Goal: Task Accomplishment & Management: Manage account settings

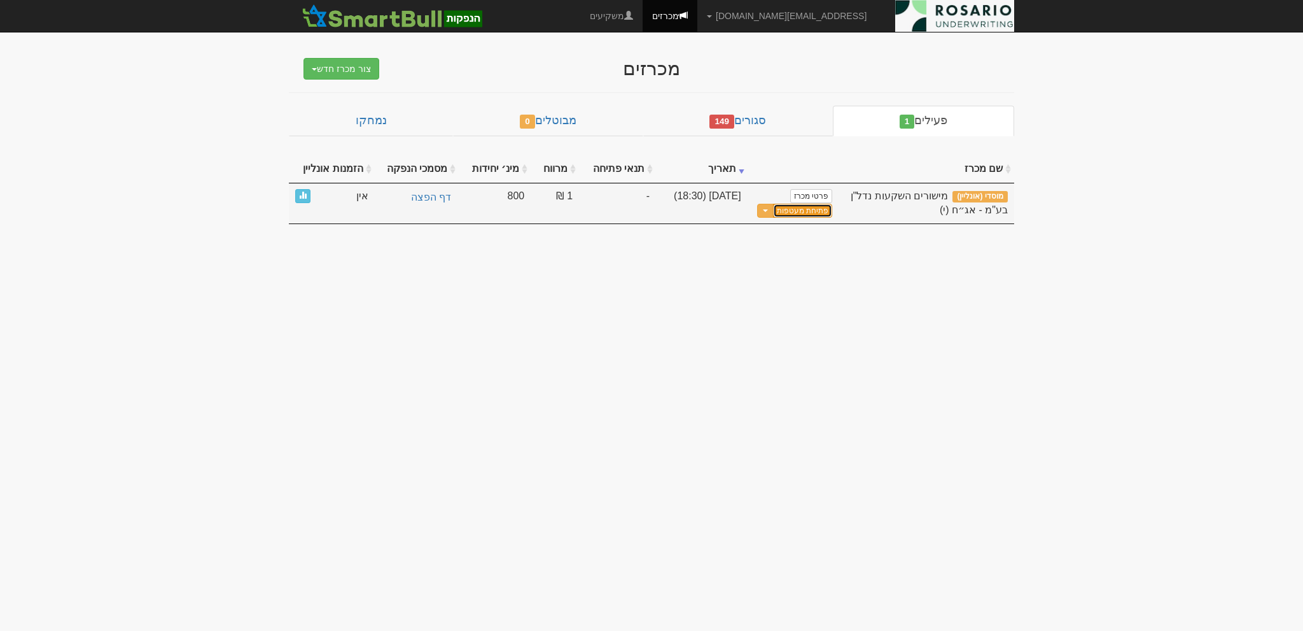
click at [804, 211] on button "פתיחת מעטפות" at bounding box center [802, 211] width 59 height 15
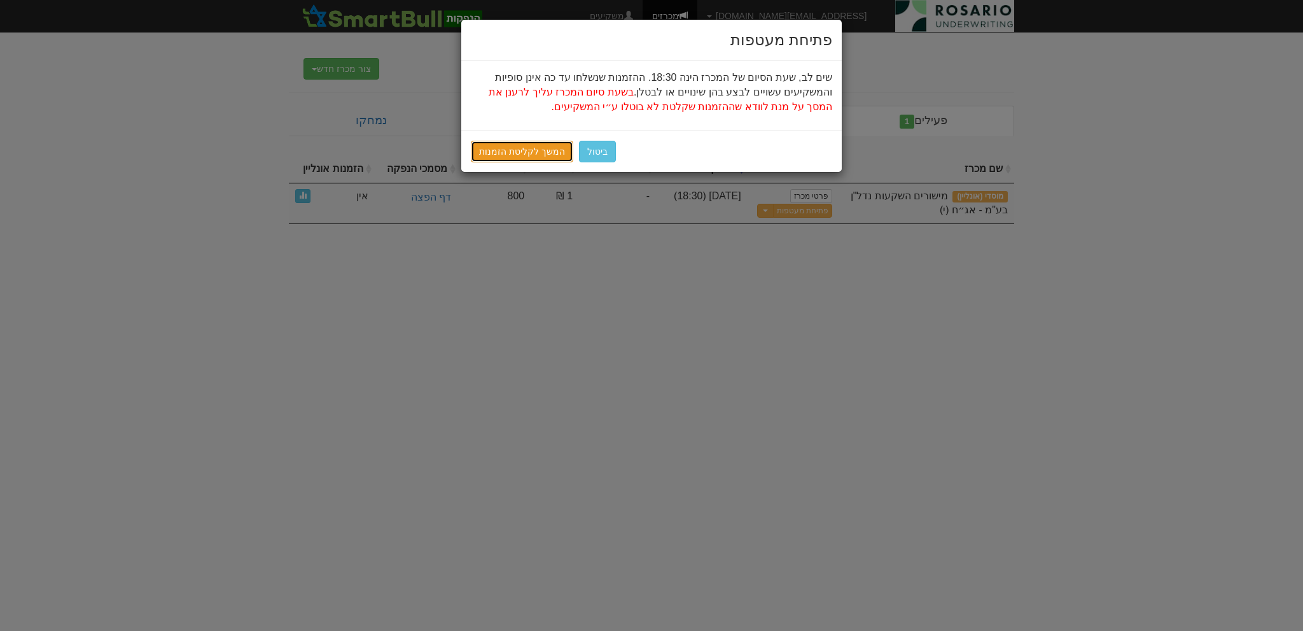
click at [530, 158] on link "המשך לקליטת הזמנות" at bounding box center [522, 152] width 102 height 22
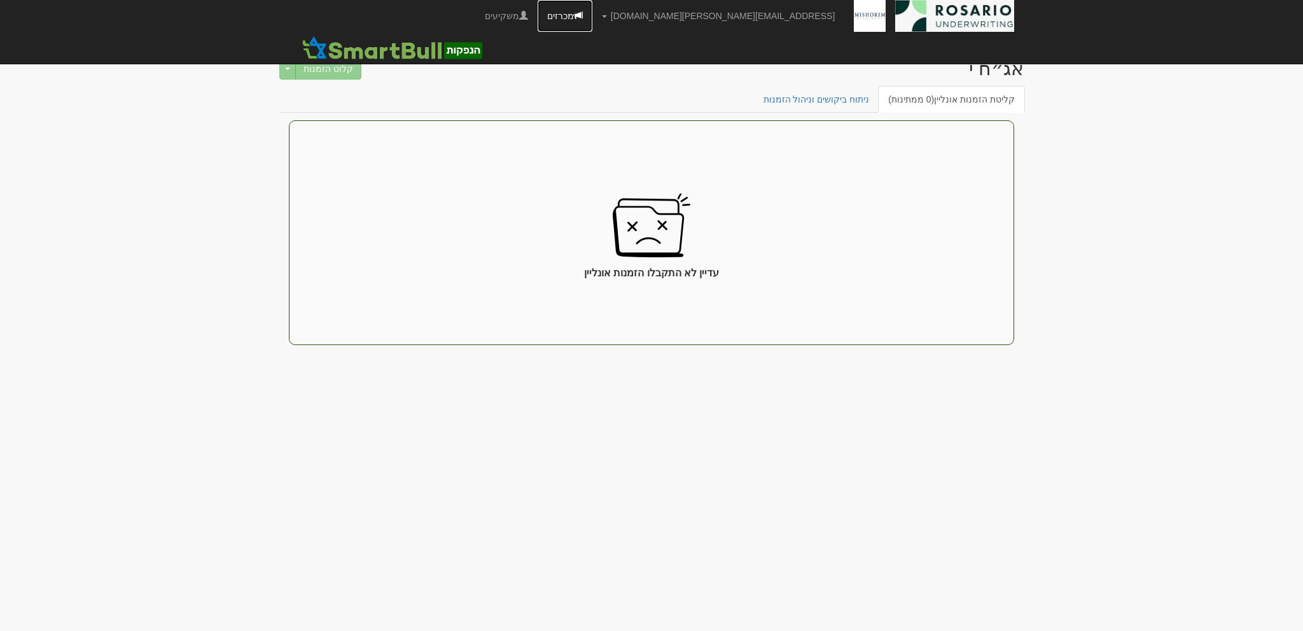
click at [583, 18] on span at bounding box center [578, 15] width 9 height 9
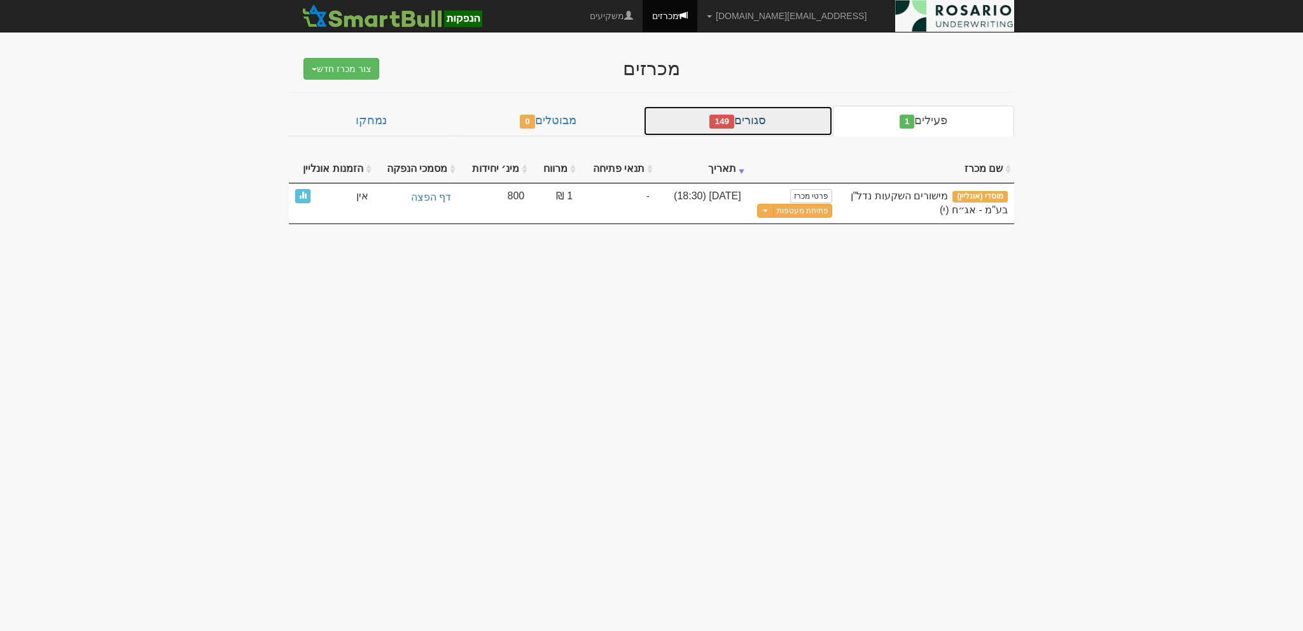
click at [771, 127] on link "סגורים 149" at bounding box center [738, 121] width 190 height 31
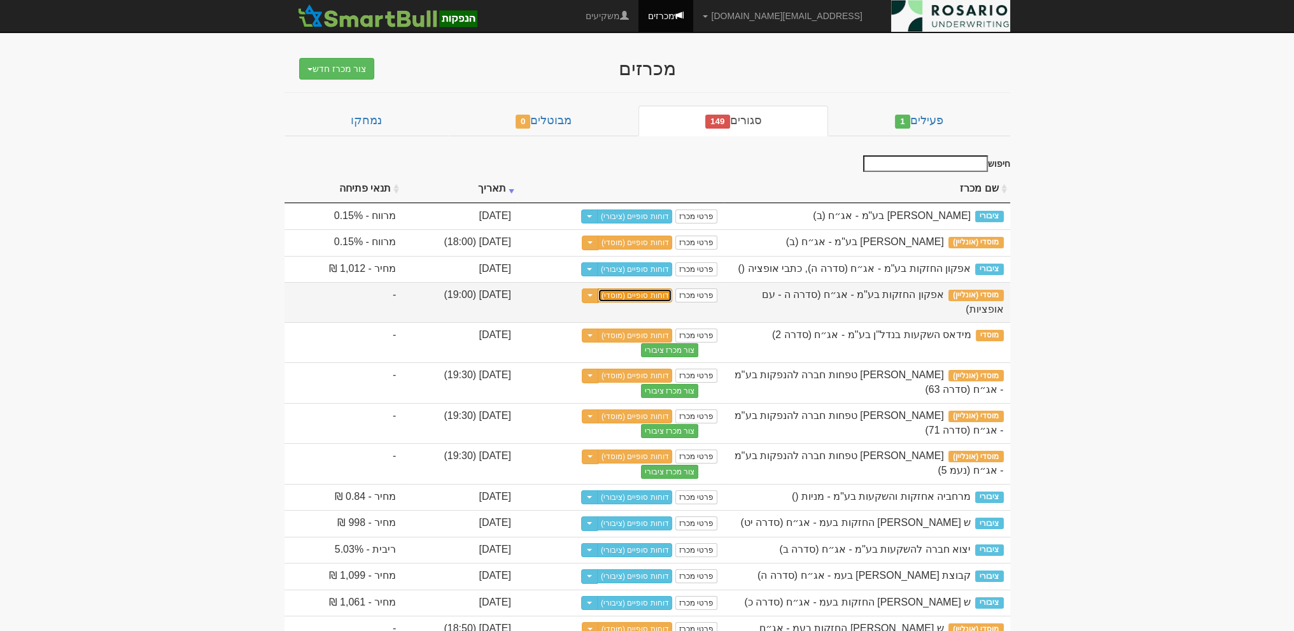
click at [673, 302] on link "דוחות סופיים (מוסדי)" at bounding box center [635, 295] width 75 height 14
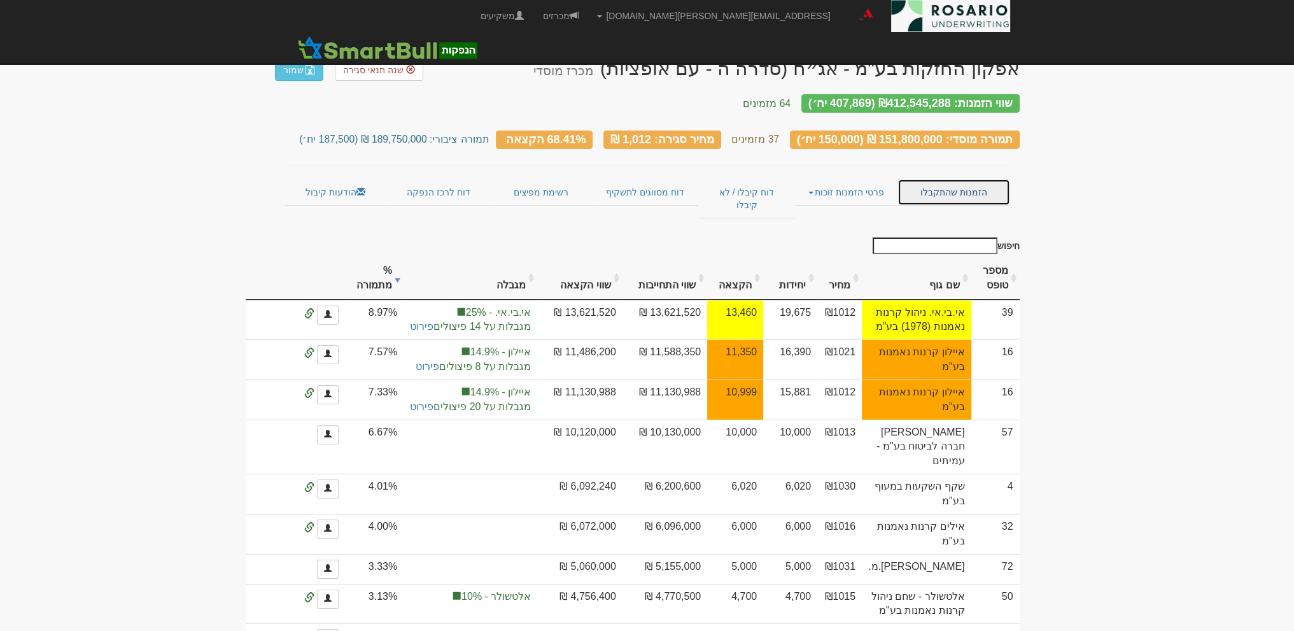
click at [947, 179] on link "הזמנות שהתקבלו" at bounding box center [953, 192] width 112 height 27
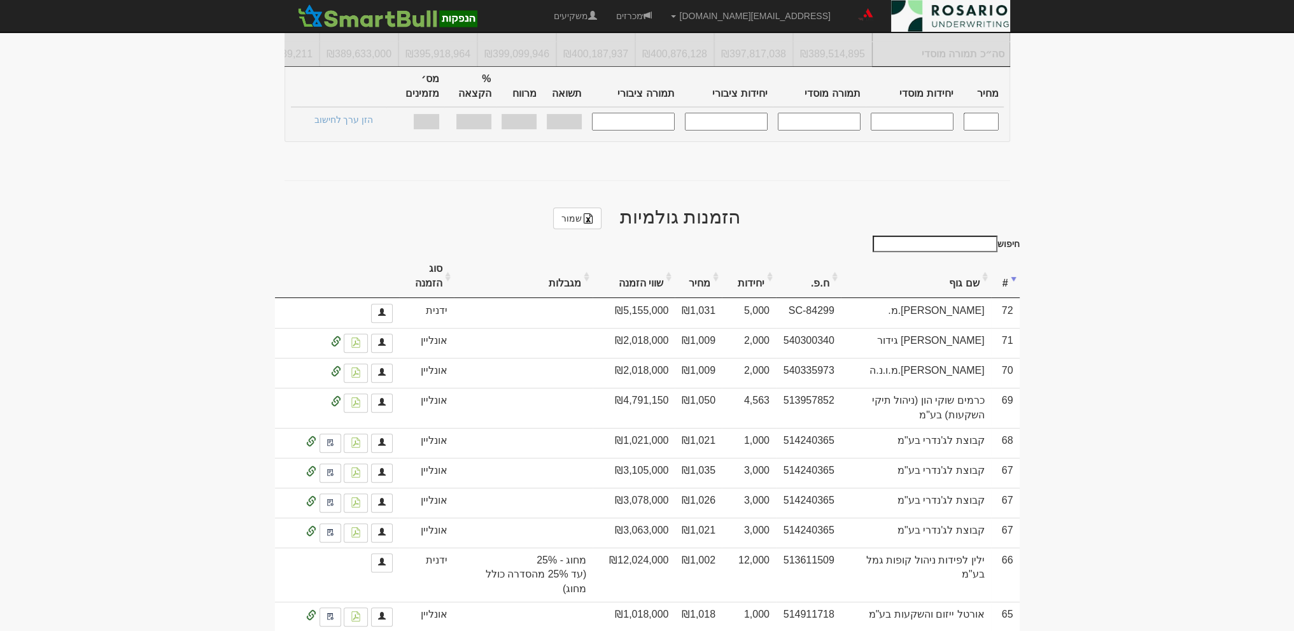
scroll to position [795, 0]
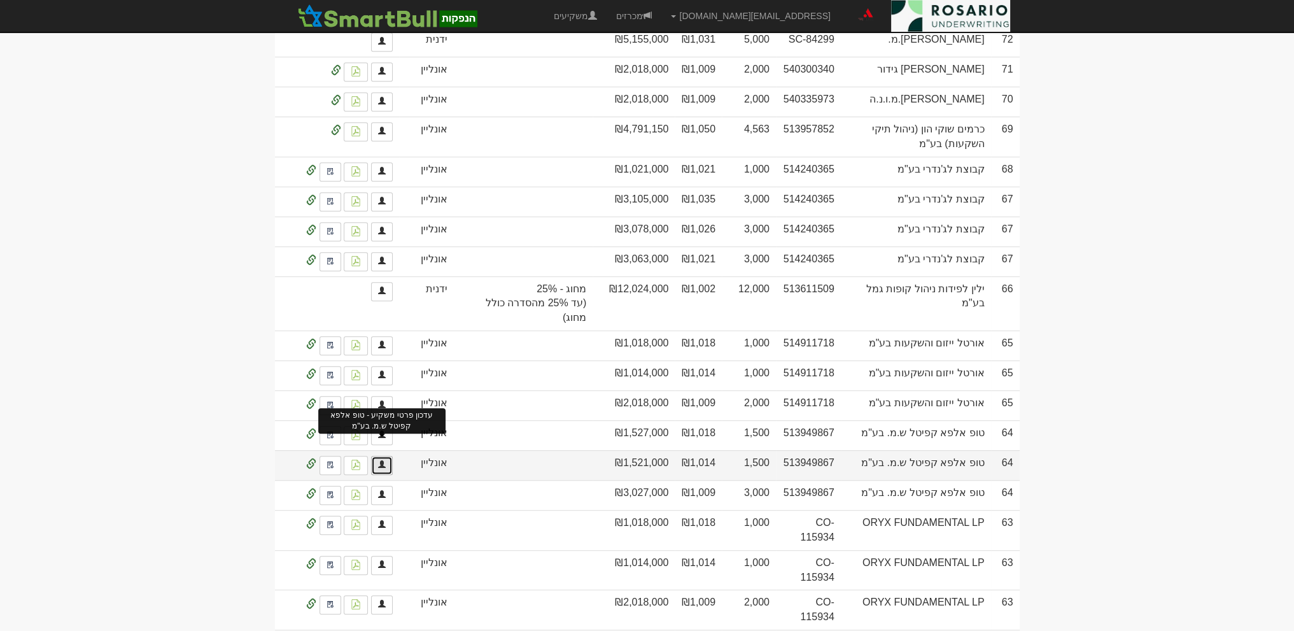
click at [387, 456] on link at bounding box center [382, 465] width 22 height 19
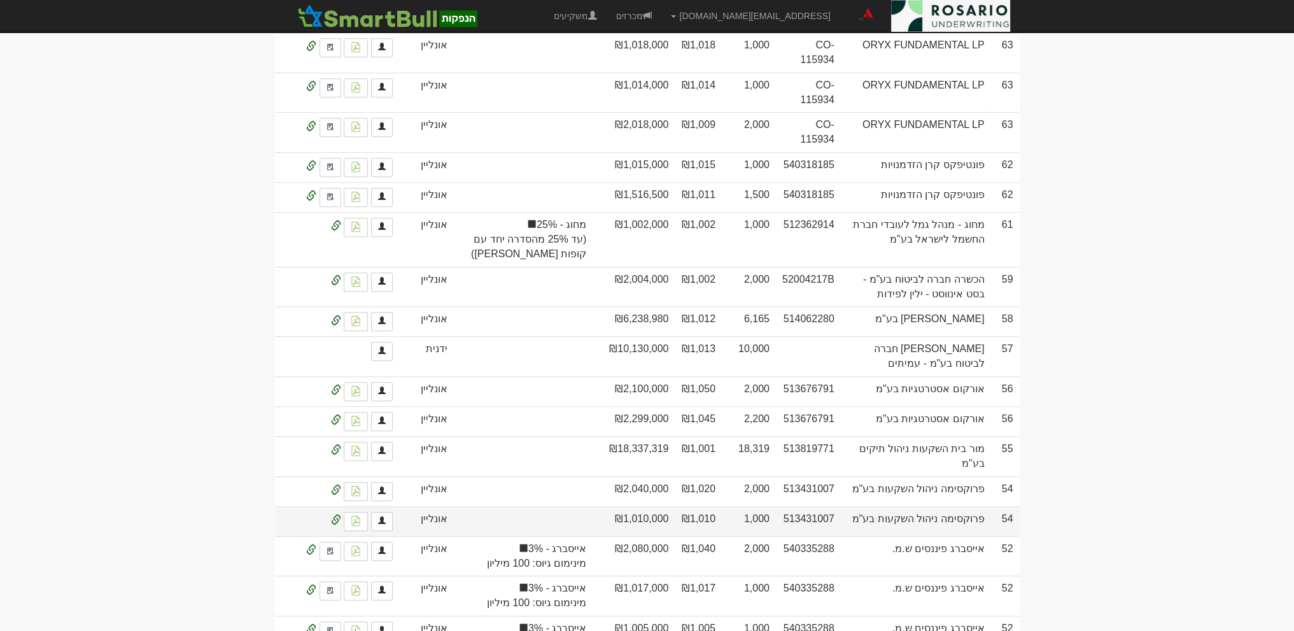
scroll to position [1034, 0]
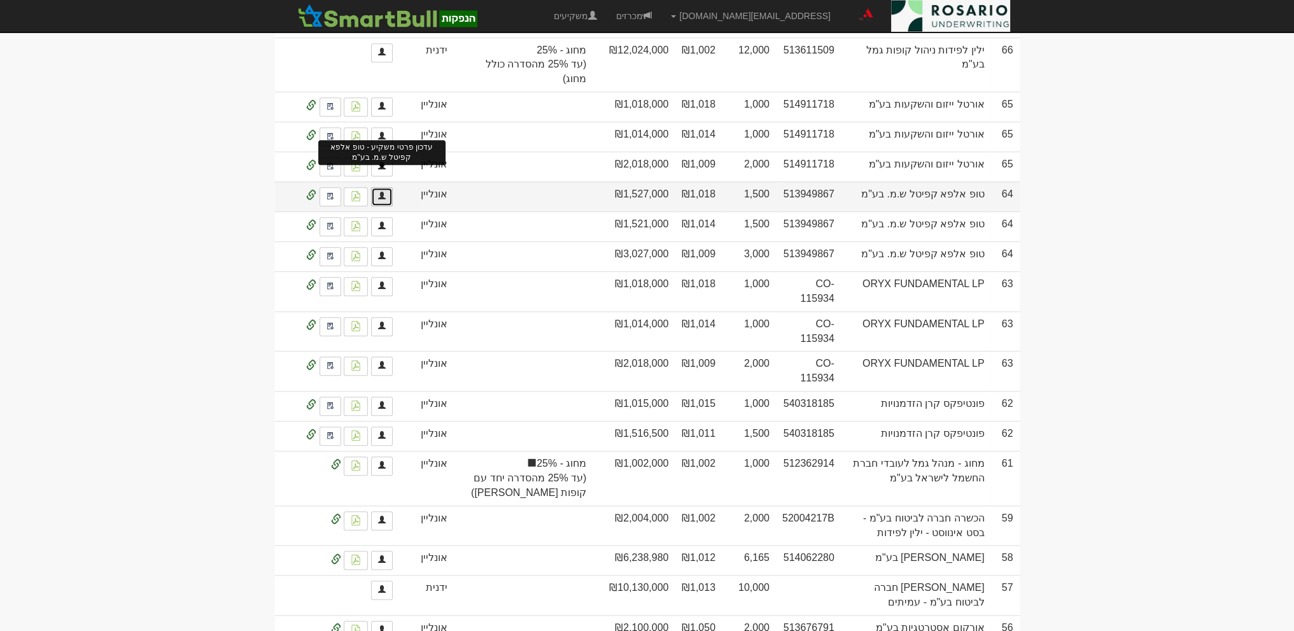
click at [381, 187] on link at bounding box center [382, 196] width 22 height 19
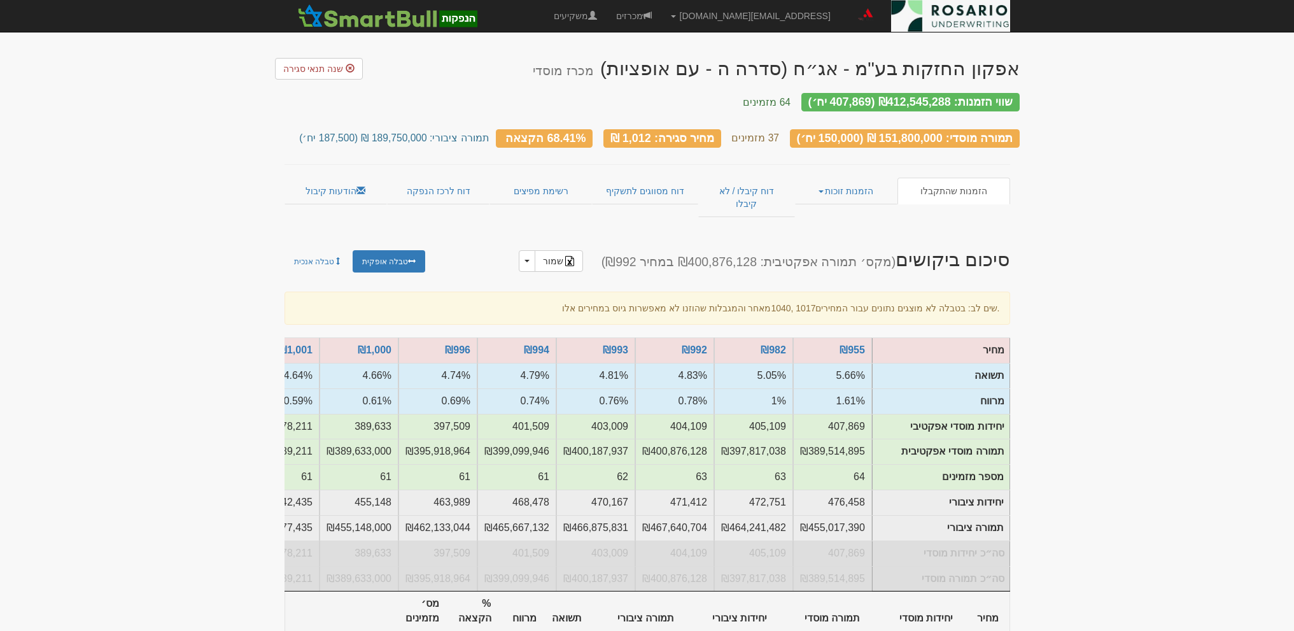
scroll to position [1034, 0]
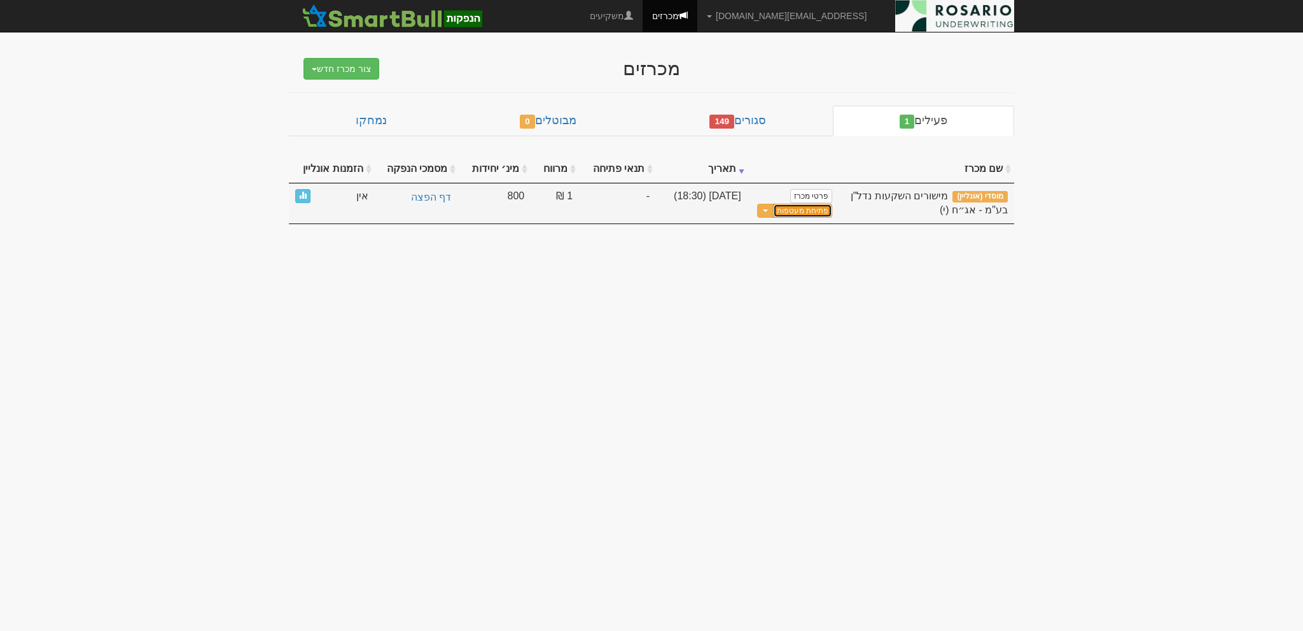
click at [806, 212] on button "פתיחת מעטפות" at bounding box center [802, 211] width 59 height 15
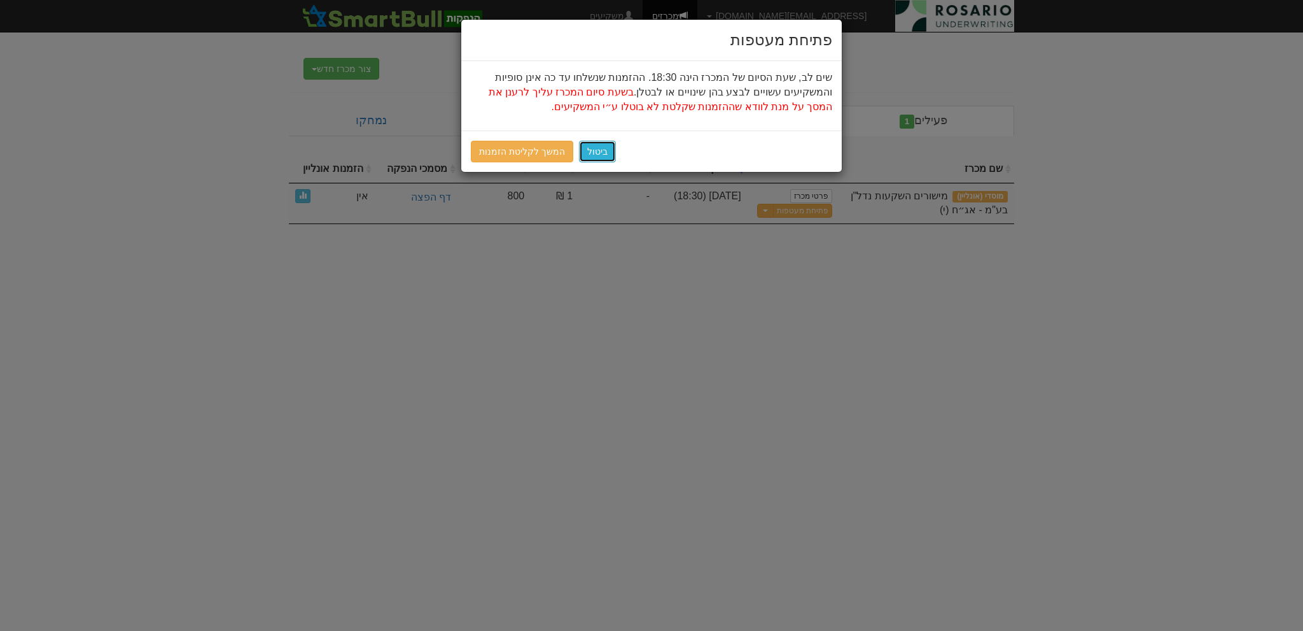
click at [592, 141] on button "ביטול" at bounding box center [597, 152] width 37 height 22
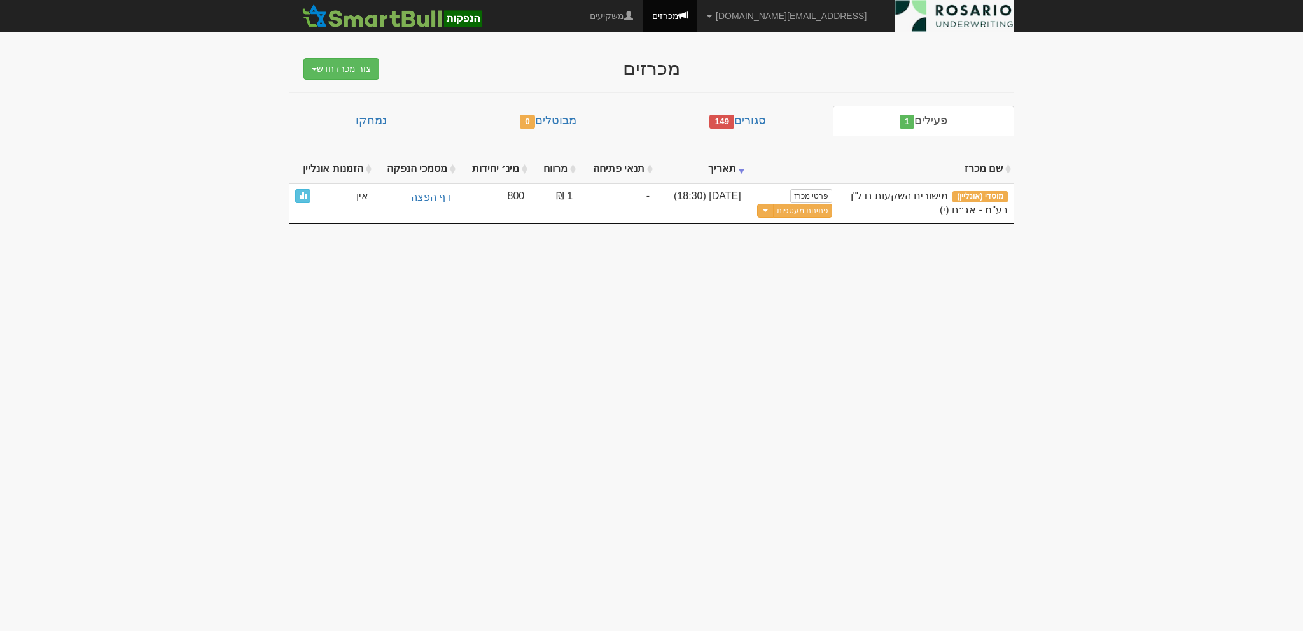
click at [1073, 71] on body "sea@rosario-capital.co.il הגדרות חשבונות הנפקה תבניות הודעות קיבול X" at bounding box center [651, 315] width 1303 height 631
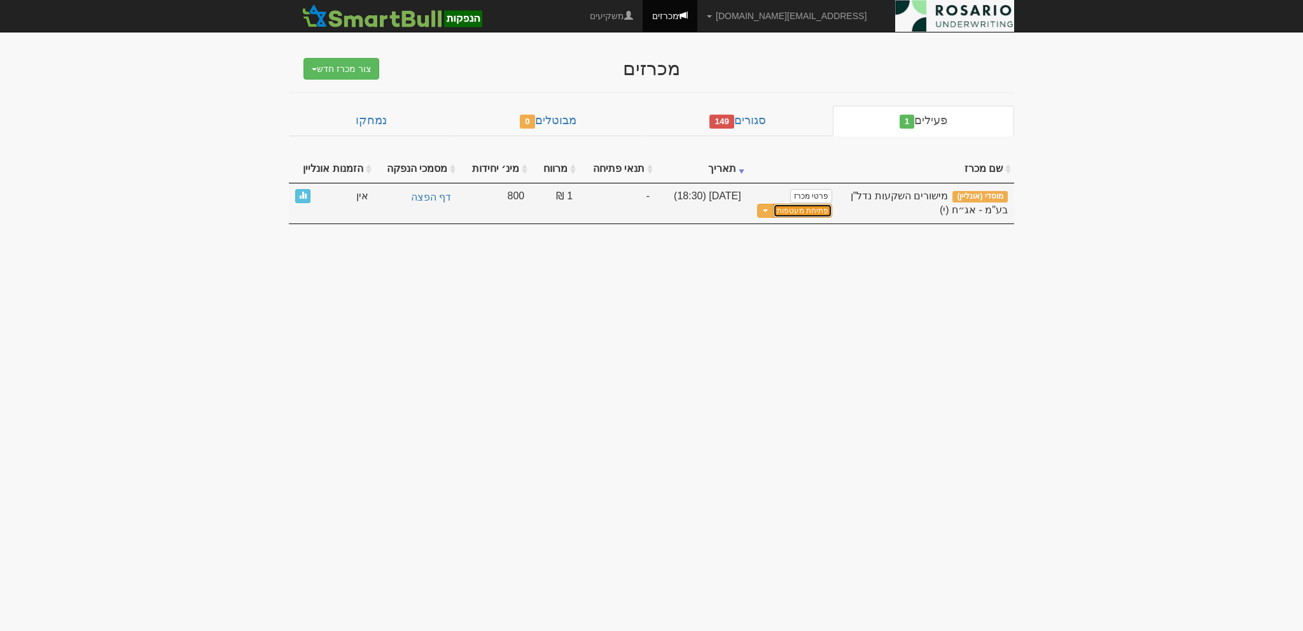
click at [806, 211] on button "פתיחת מעטפות" at bounding box center [802, 211] width 59 height 15
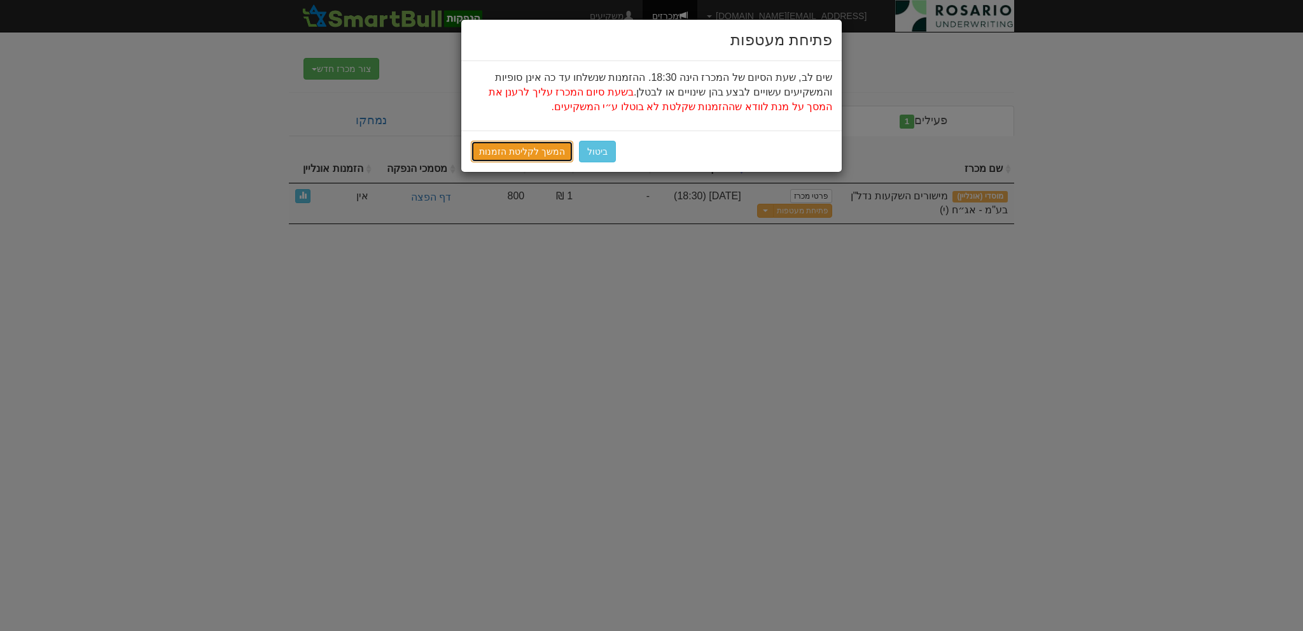
click at [535, 152] on link "המשך לקליטת הזמנות" at bounding box center [522, 152] width 102 height 22
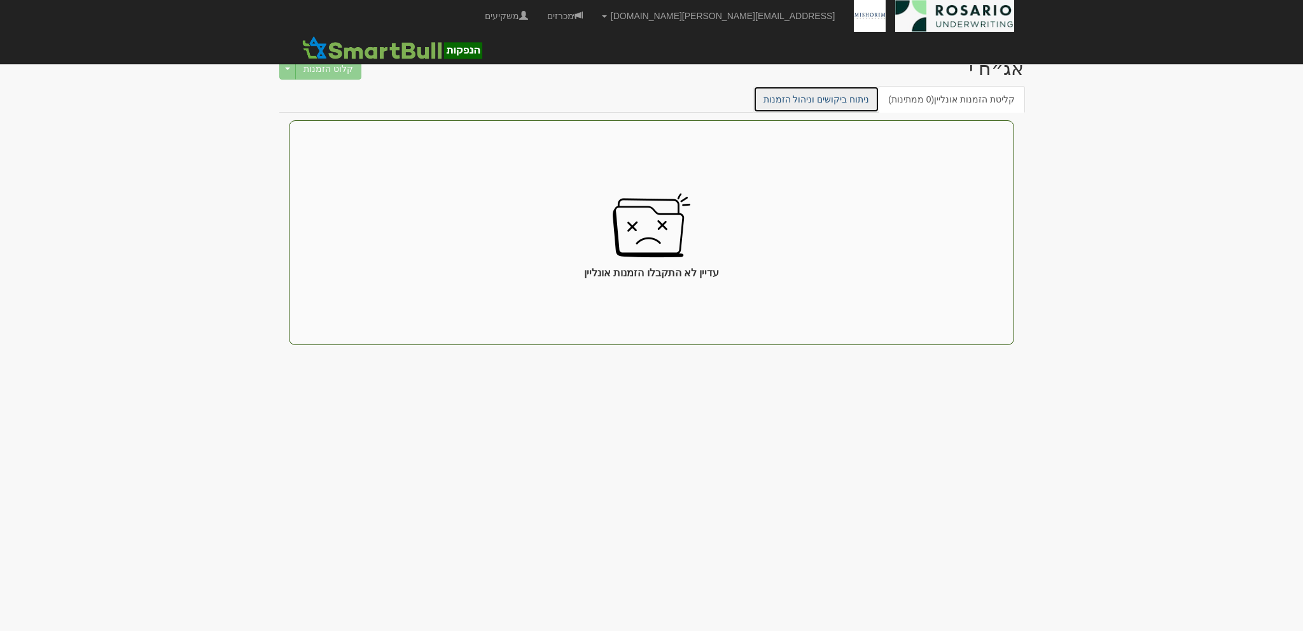
click at [876, 97] on link "ניתוח ביקושים וניהול הזמנות" at bounding box center [816, 99] width 127 height 27
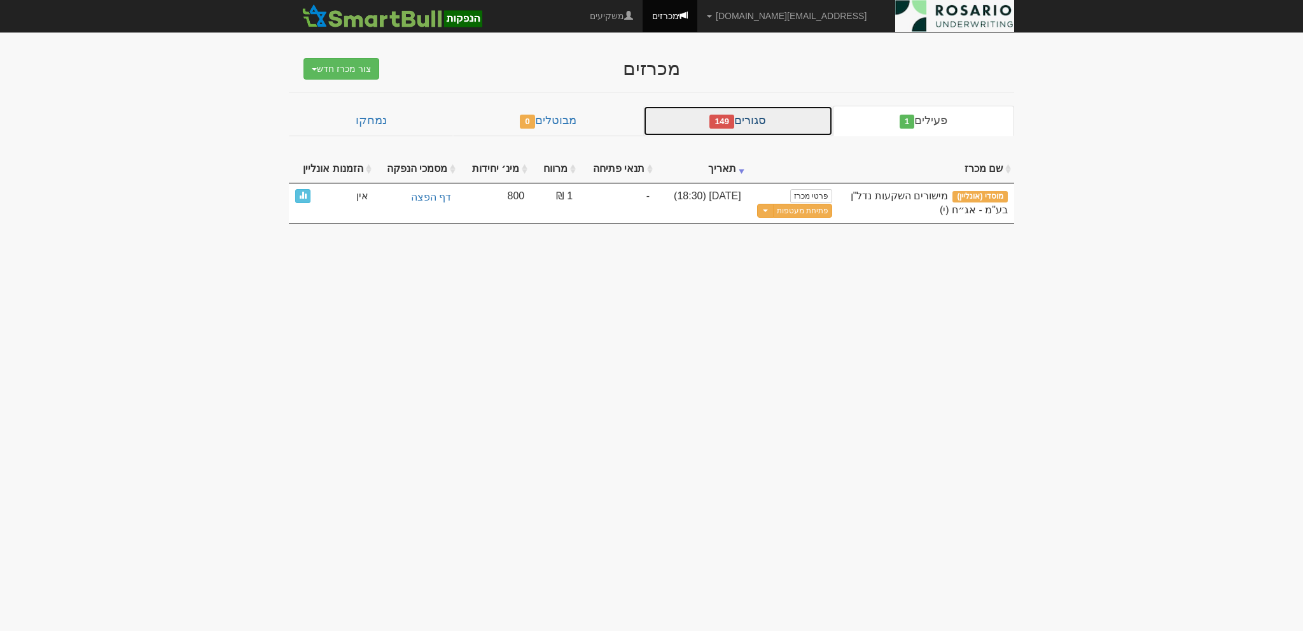
click at [736, 113] on link "סגורים 149" at bounding box center [738, 121] width 190 height 31
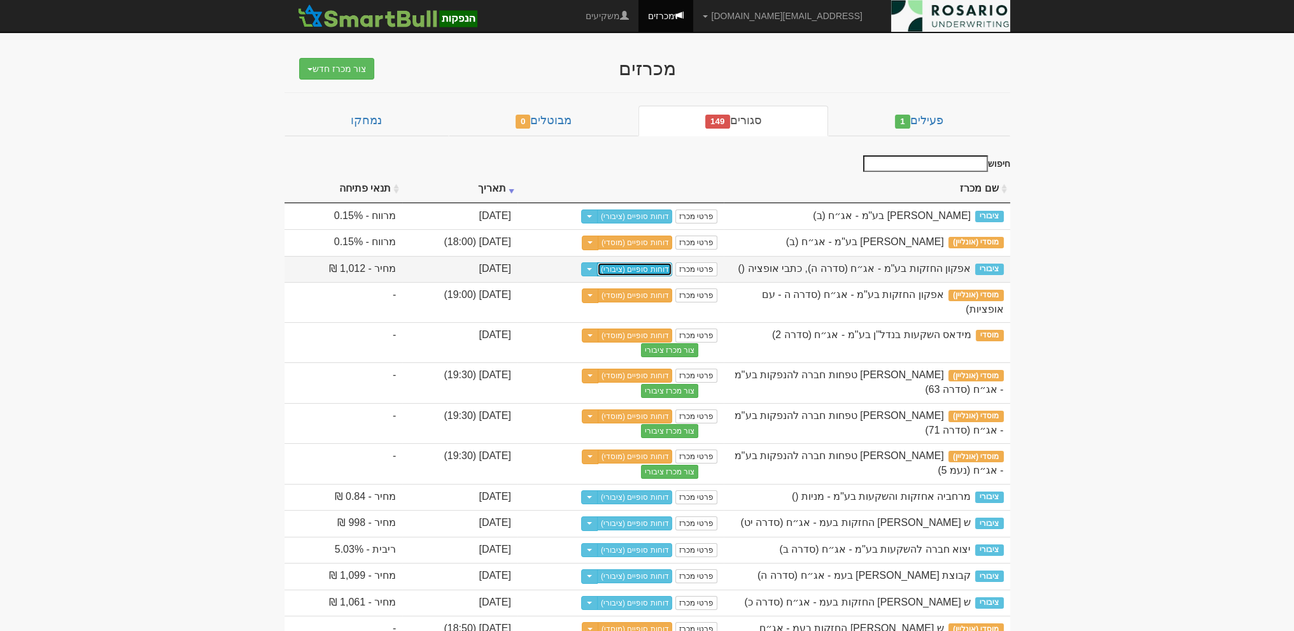
click at [673, 265] on link "דוחות סופיים (ציבורי)" at bounding box center [635, 269] width 76 height 14
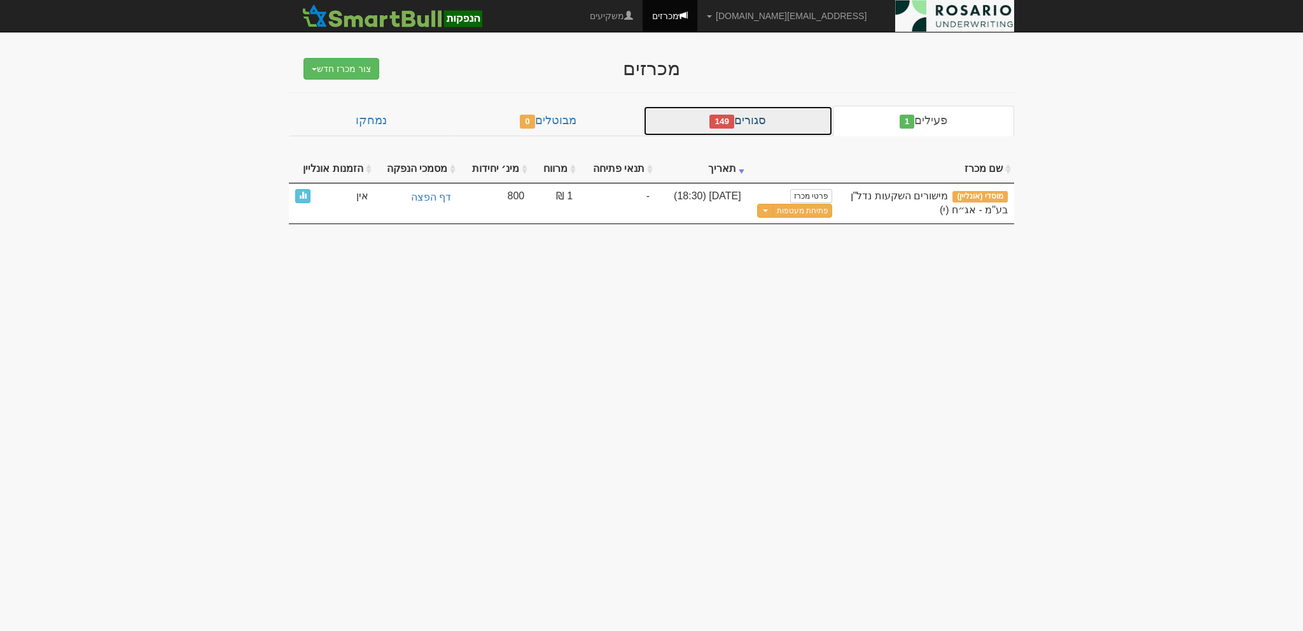
click at [734, 122] on span "149" at bounding box center [721, 122] width 25 height 14
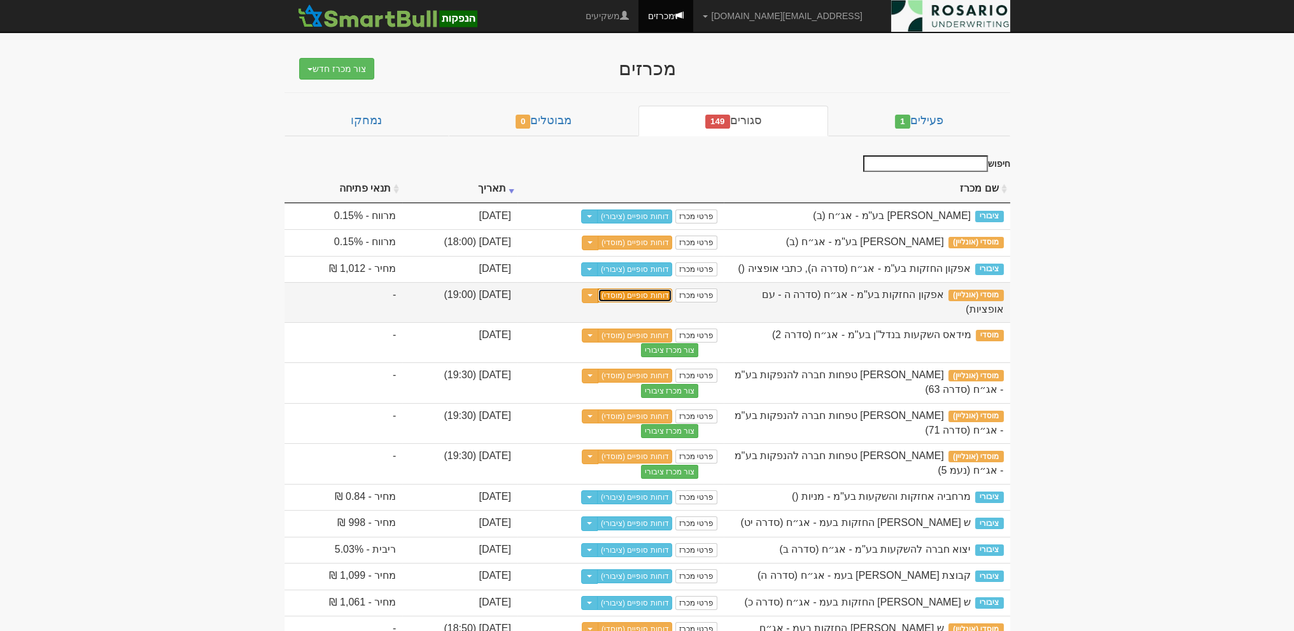
click at [673, 302] on link "דוחות סופיים (מוסדי)" at bounding box center [635, 295] width 75 height 14
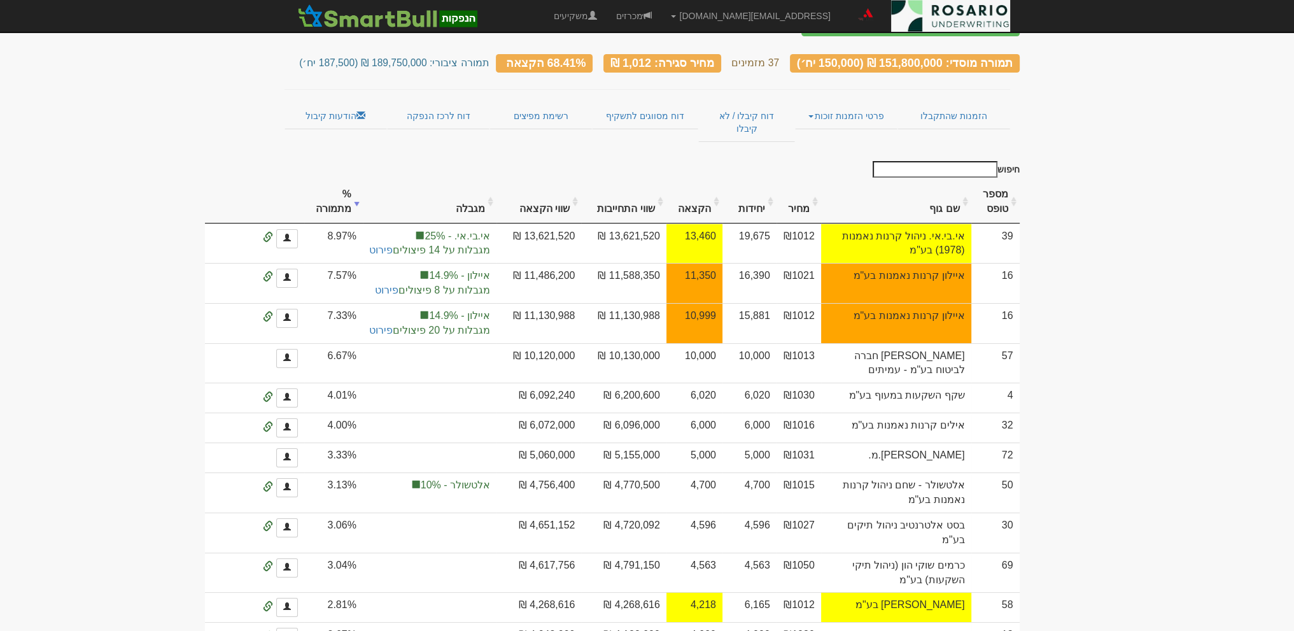
scroll to position [76, 0]
click at [974, 102] on link "הזמנות שהתקבלו" at bounding box center [953, 115] width 112 height 27
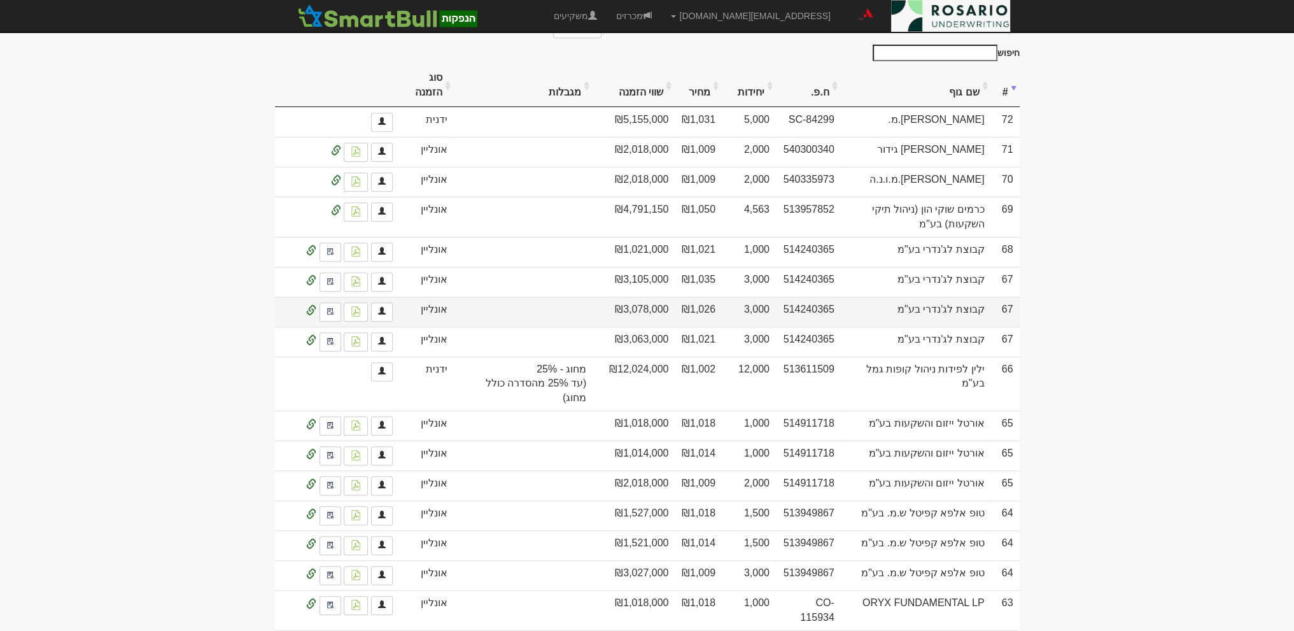
scroll to position [445, 0]
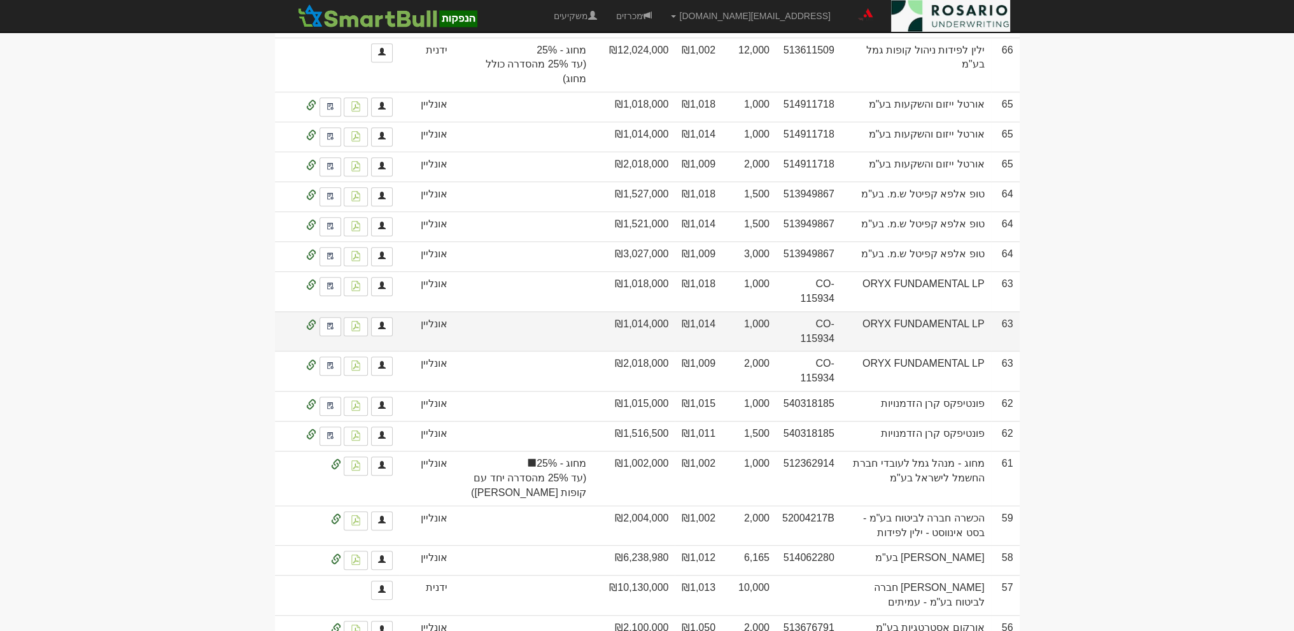
scroll to position [1034, 0]
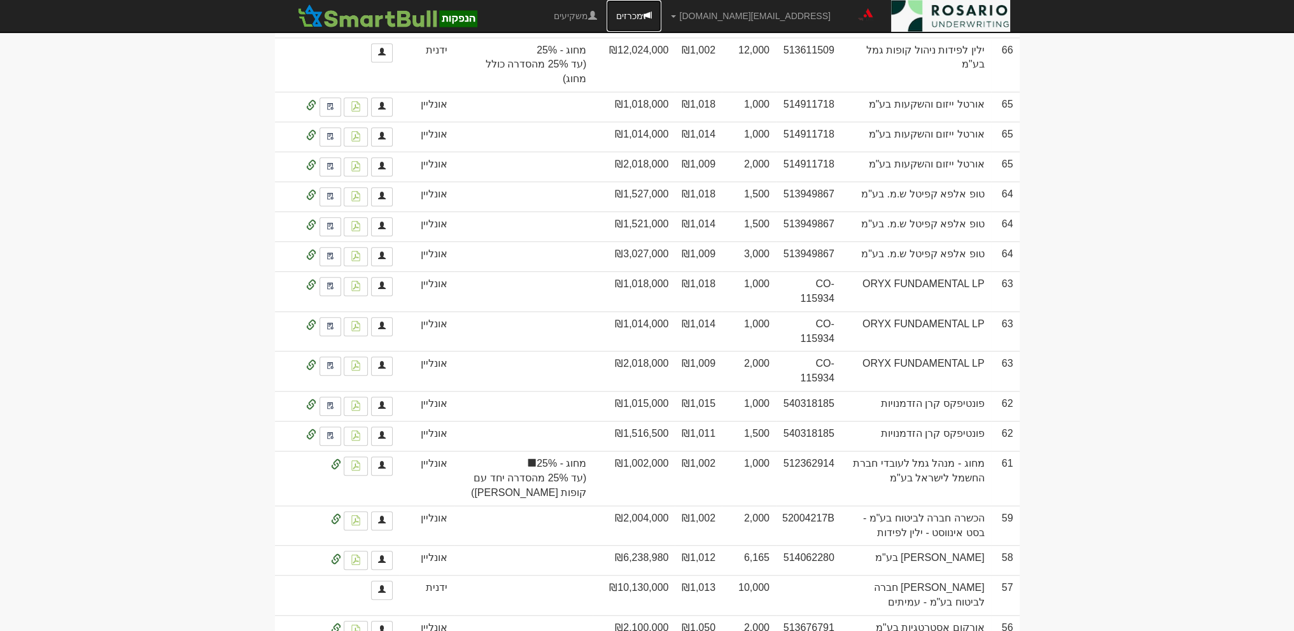
click at [661, 11] on link "מכרזים" at bounding box center [633, 16] width 55 height 32
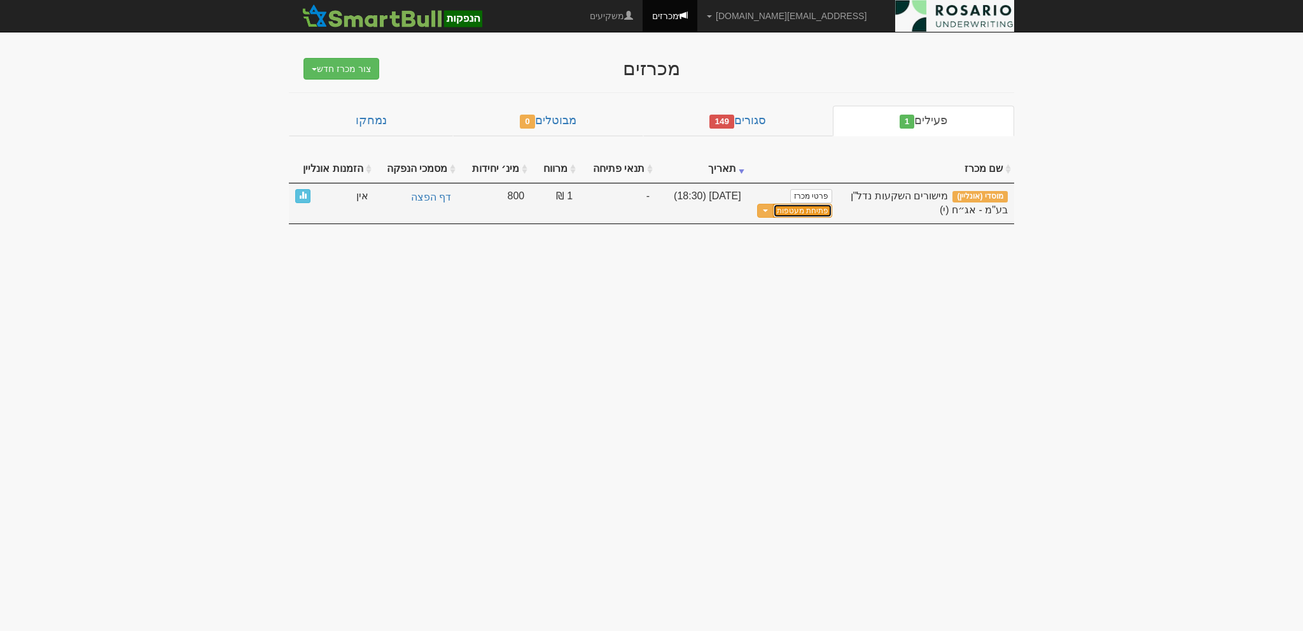
click at [809, 215] on button "פתיחת מעטפות" at bounding box center [802, 211] width 59 height 15
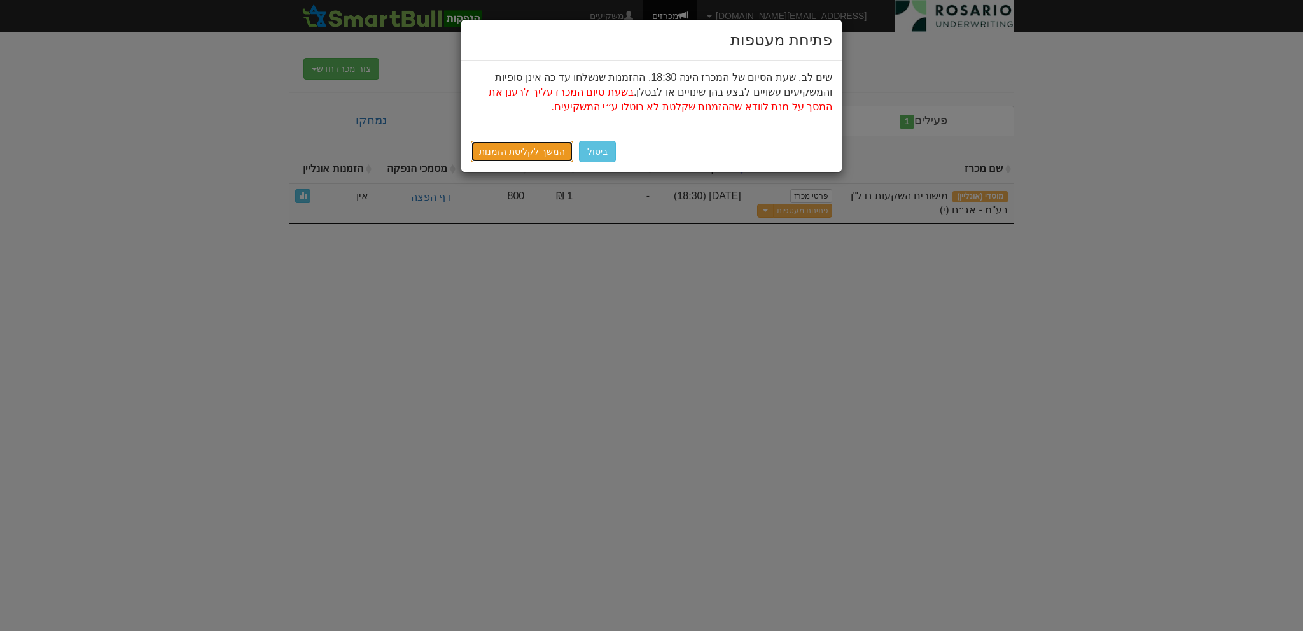
click at [508, 155] on link "המשך לקליטת הזמנות" at bounding box center [522, 152] width 102 height 22
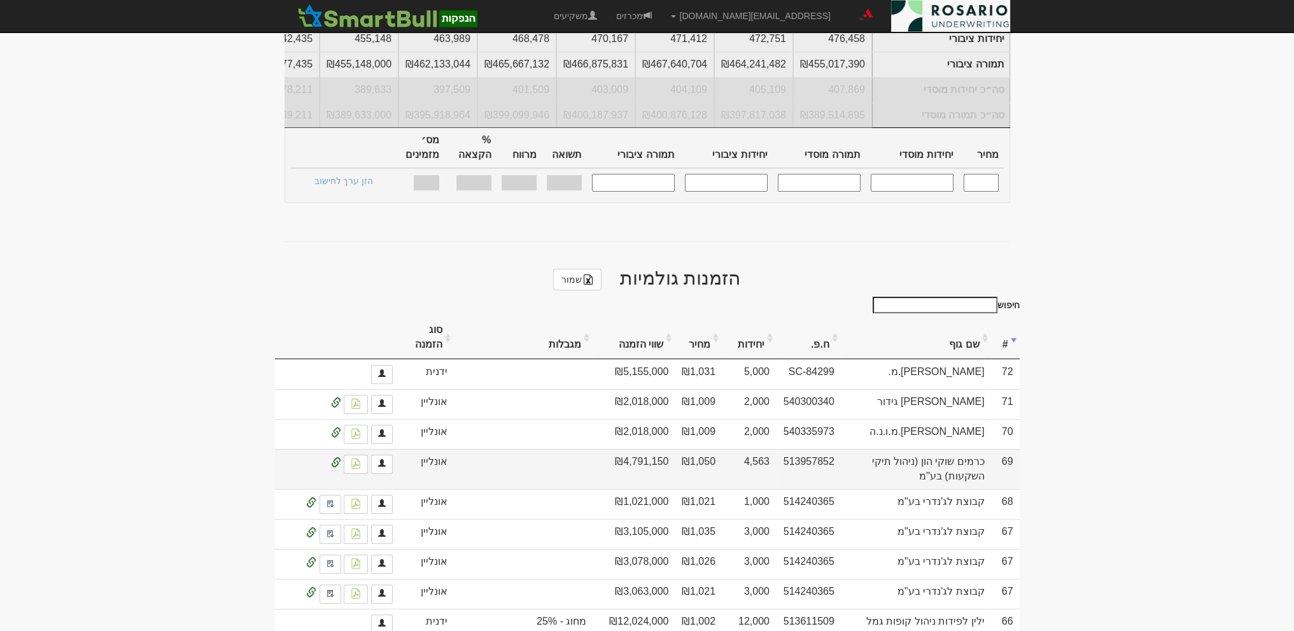
scroll to position [461, 0]
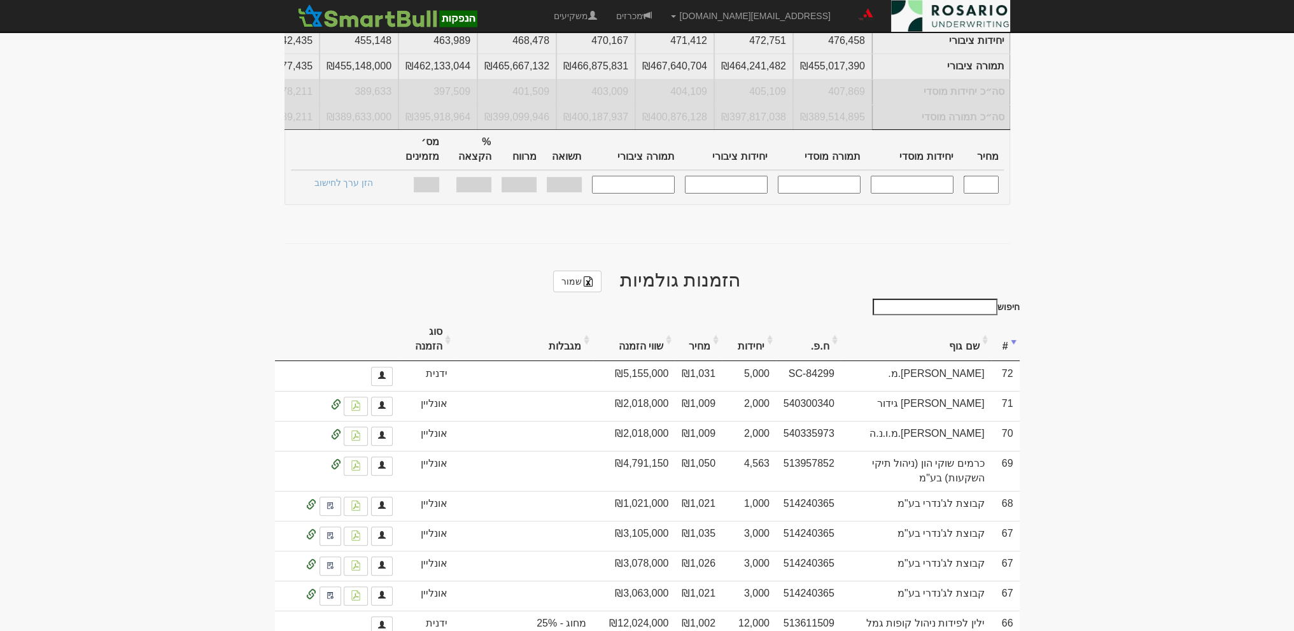
click at [765, 318] on th "יחידות" at bounding box center [749, 339] width 54 height 43
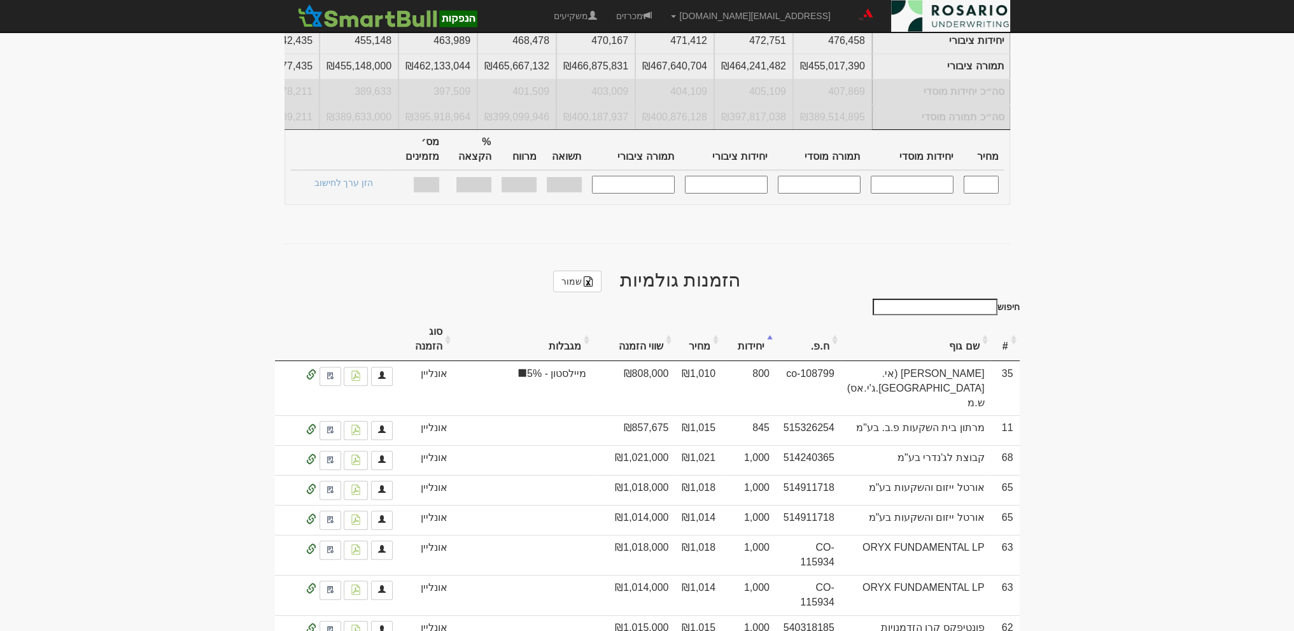
click at [765, 318] on th "יחידות" at bounding box center [749, 339] width 54 height 43
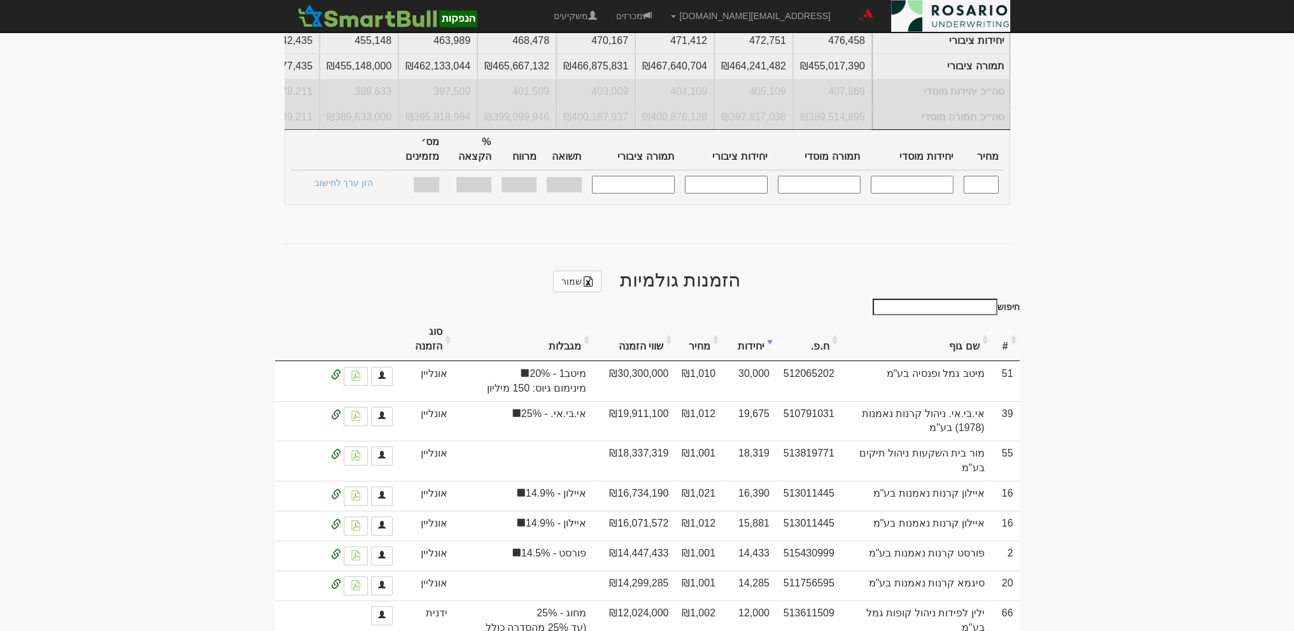
scroll to position [557, 0]
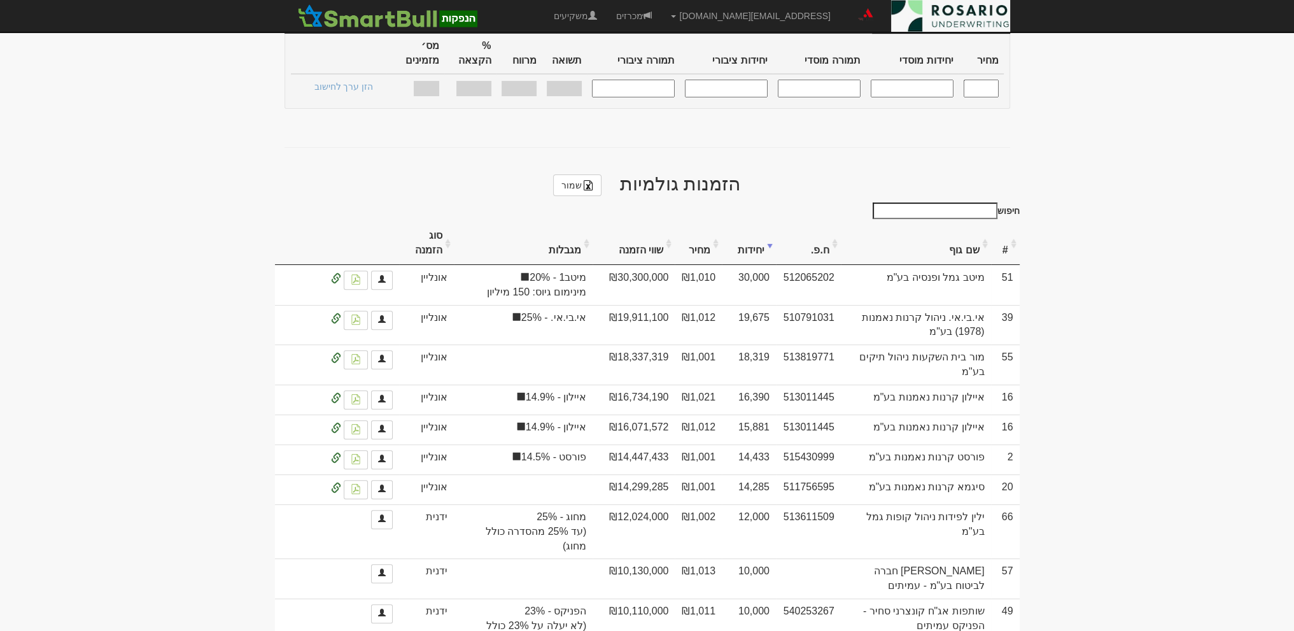
click at [1010, 160] on div "הזמנות גולמיות שמור" at bounding box center [647, 181] width 744 height 42
click at [1012, 202] on label "חיפוש" at bounding box center [943, 210] width 151 height 17
click at [997, 202] on input "חיפוש" at bounding box center [934, 210] width 125 height 17
click at [1012, 202] on label "חיפוש" at bounding box center [943, 210] width 151 height 17
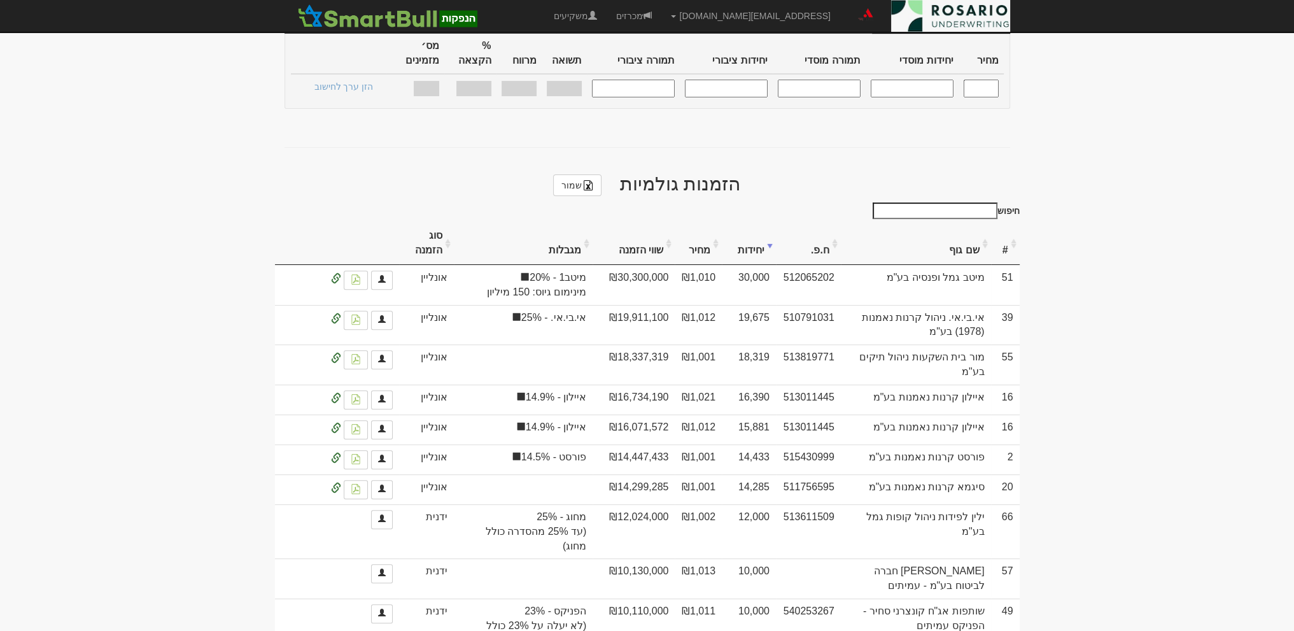
click at [997, 202] on input "חיפוש" at bounding box center [934, 210] width 125 height 17
click at [1012, 202] on label "חיפוש" at bounding box center [943, 210] width 151 height 17
click at [997, 202] on input "חיפוש" at bounding box center [934, 210] width 125 height 17
click at [1009, 173] on h2 "הזמנות גולמיות שמור" at bounding box center [647, 184] width 744 height 23
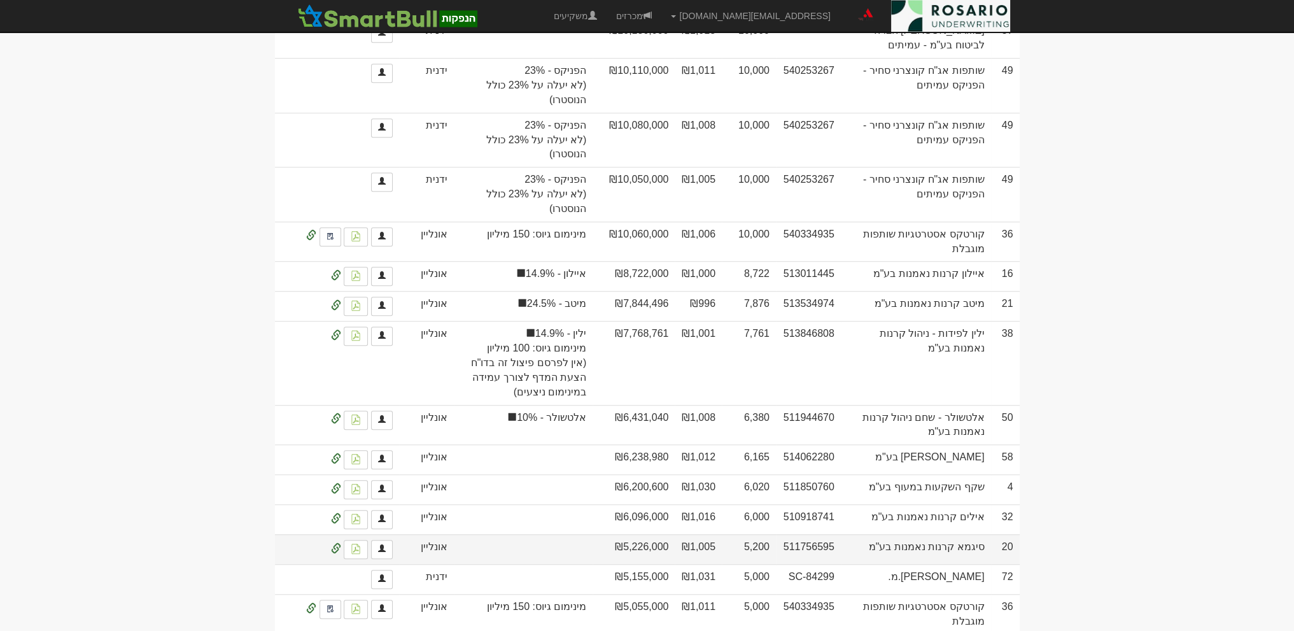
scroll to position [1225, 0]
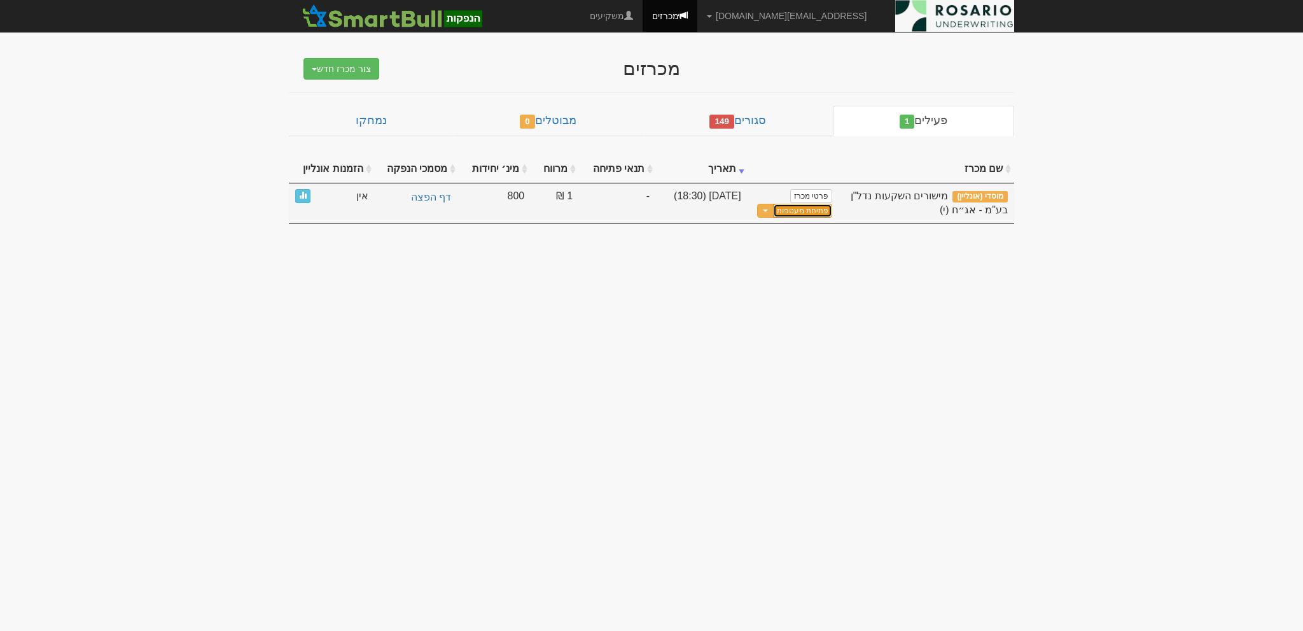
click at [797, 214] on button "פתיחת מעטפות" at bounding box center [802, 211] width 59 height 15
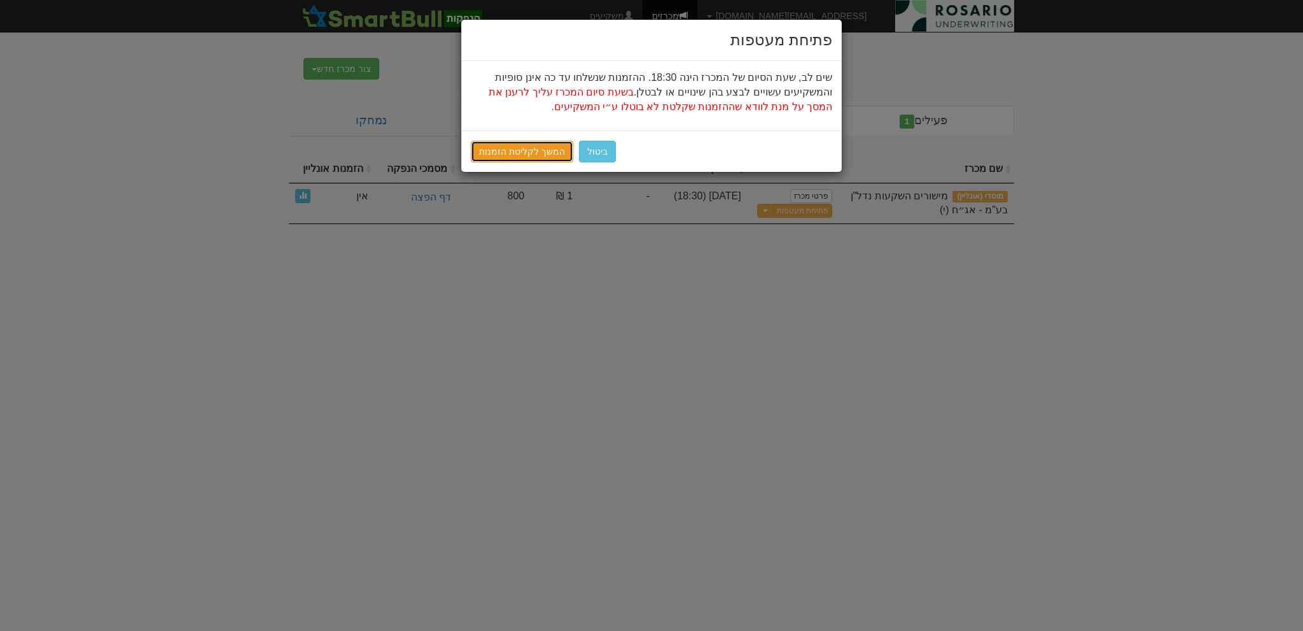
click at [528, 153] on link "המשך לקליטת הזמנות" at bounding box center [522, 152] width 102 height 22
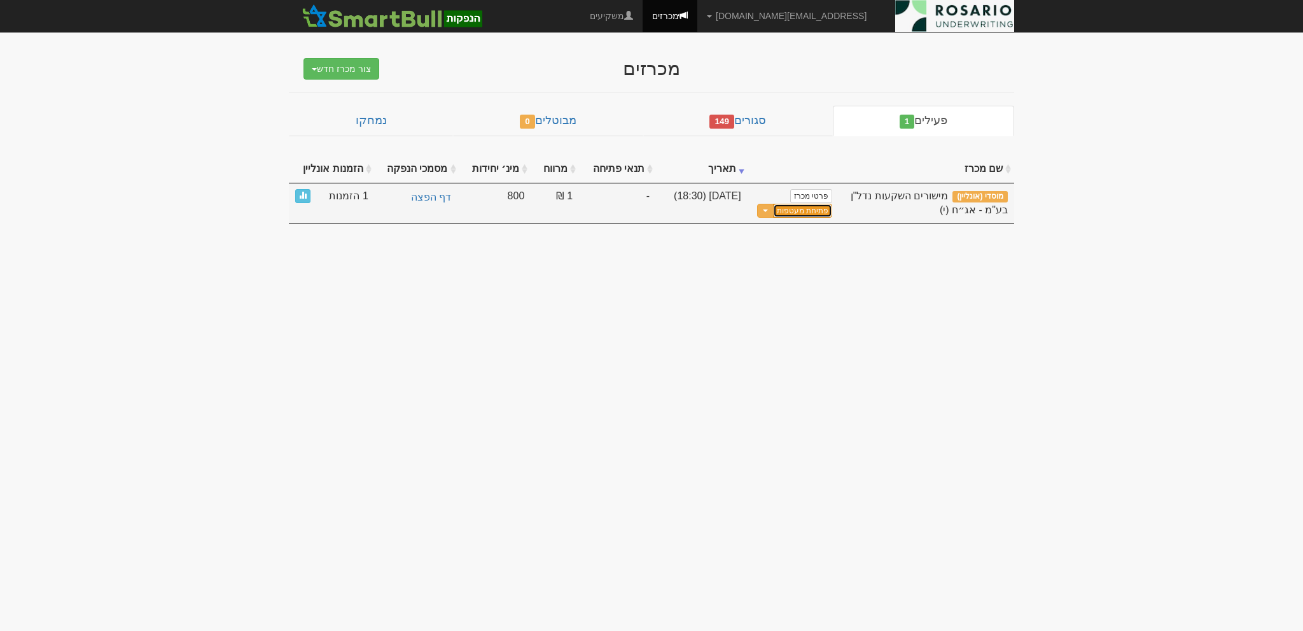
click at [816, 204] on button "פתיחת מעטפות" at bounding box center [802, 211] width 59 height 15
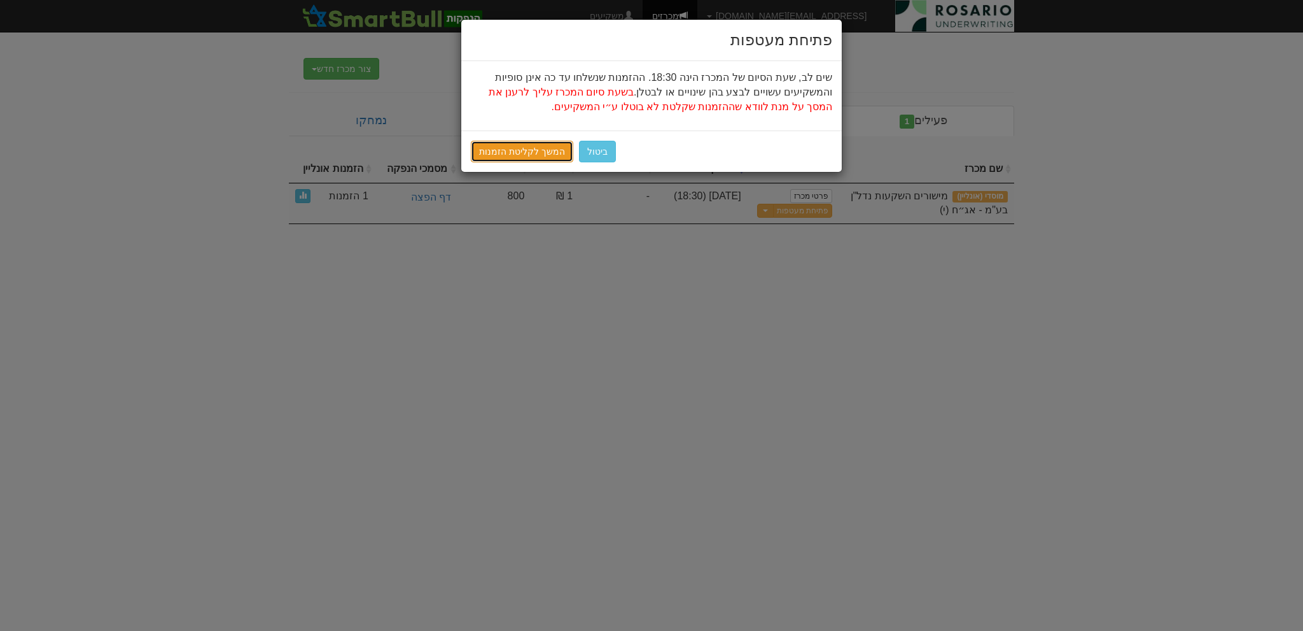
click at [498, 152] on link "המשך לקליטת הזמנות" at bounding box center [522, 152] width 102 height 22
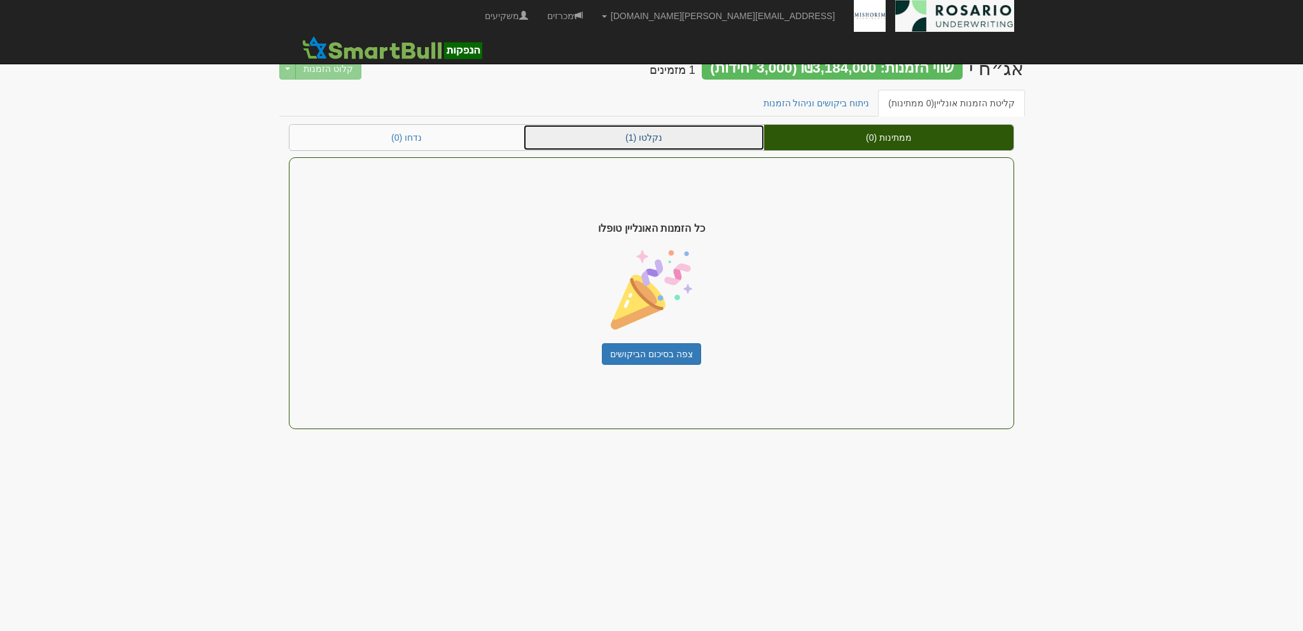
click at [664, 144] on link "נקלטו (1)" at bounding box center [644, 137] width 241 height 25
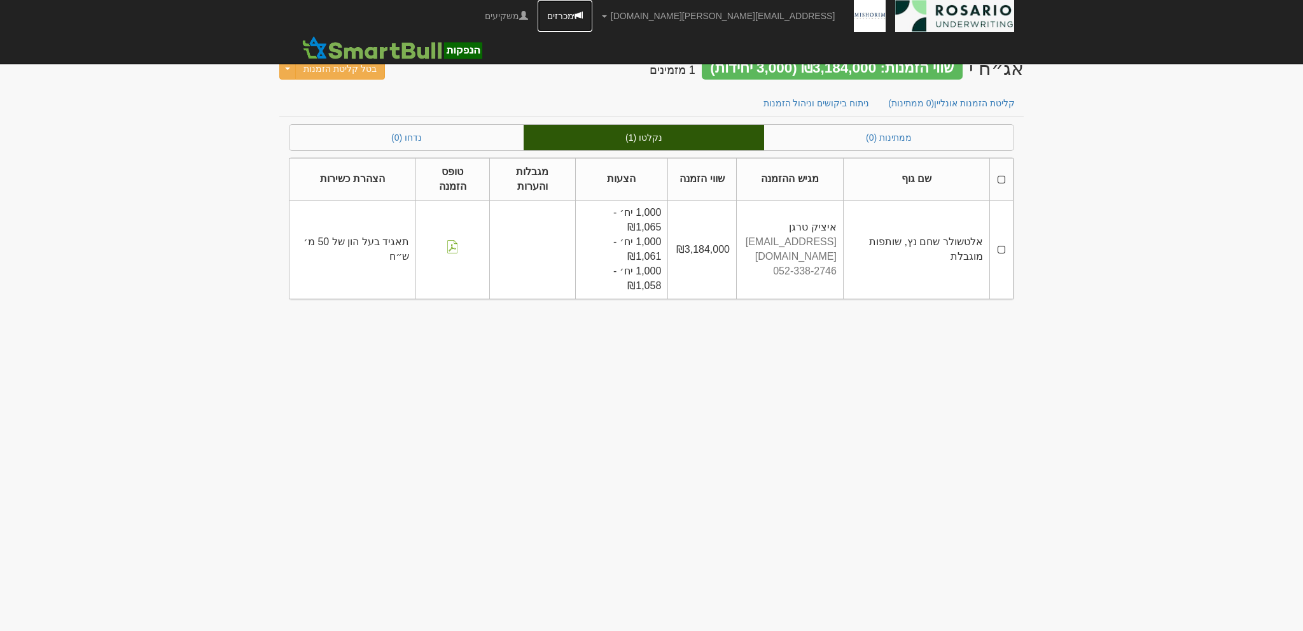
click at [592, 18] on link "מכרזים" at bounding box center [565, 16] width 55 height 32
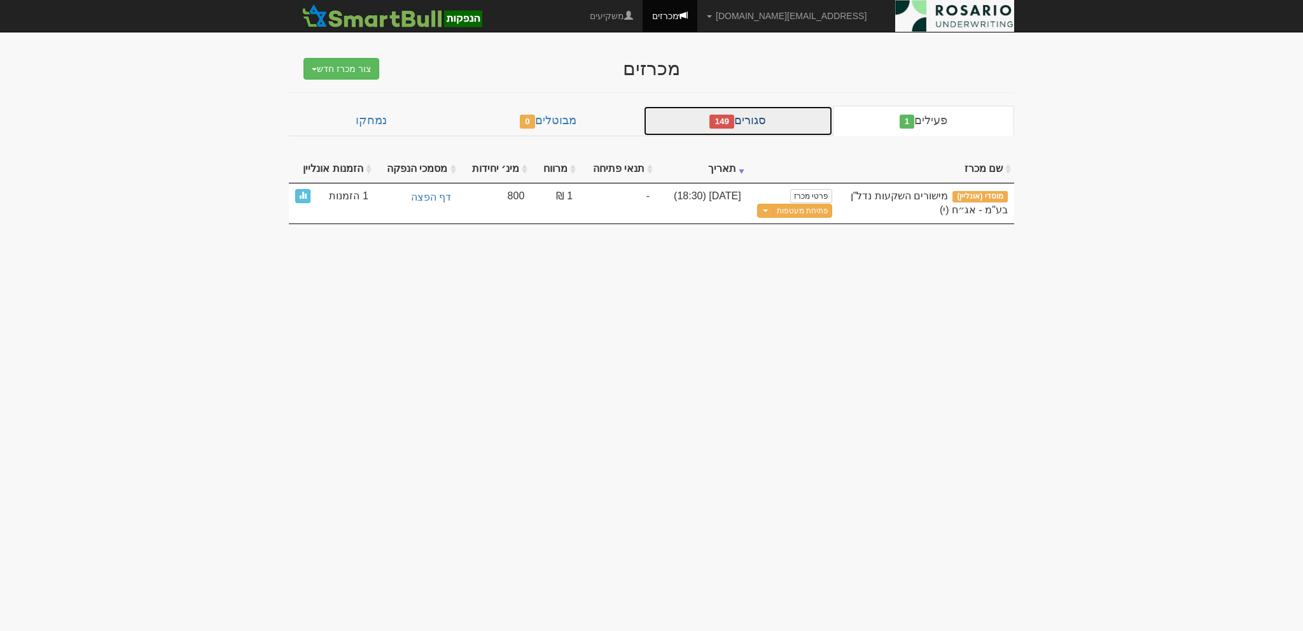
click at [769, 123] on link "סגורים 149" at bounding box center [738, 121] width 190 height 31
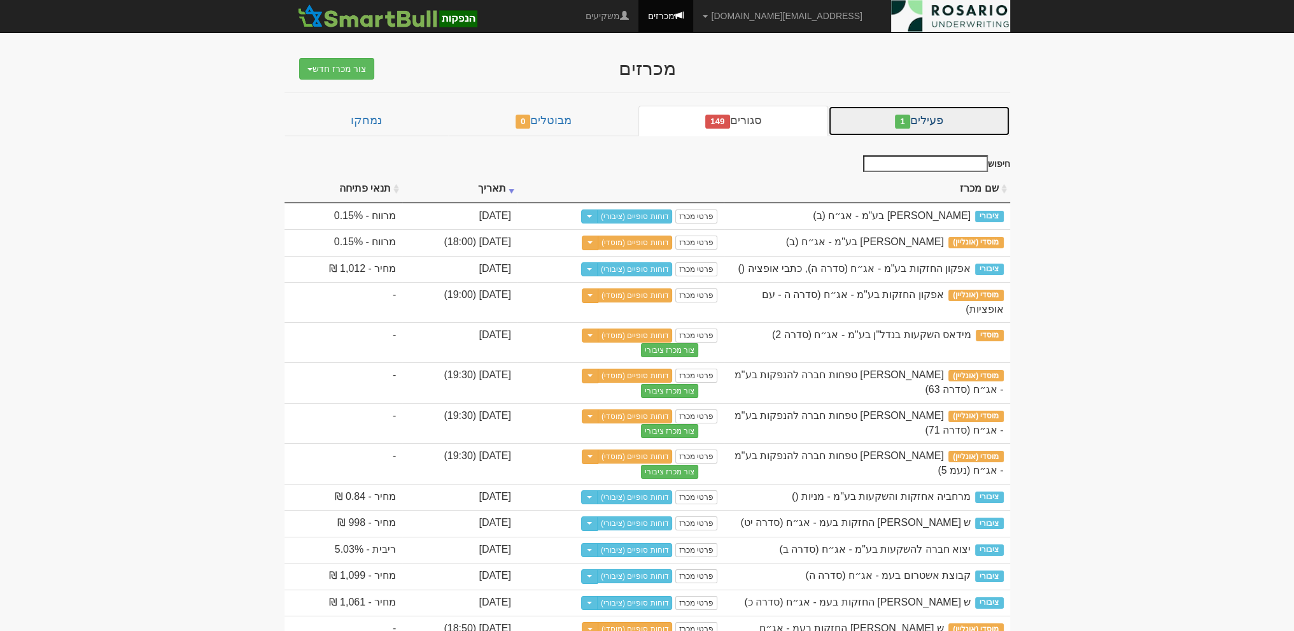
click at [919, 120] on link "פעילים 1" at bounding box center [918, 121] width 181 height 31
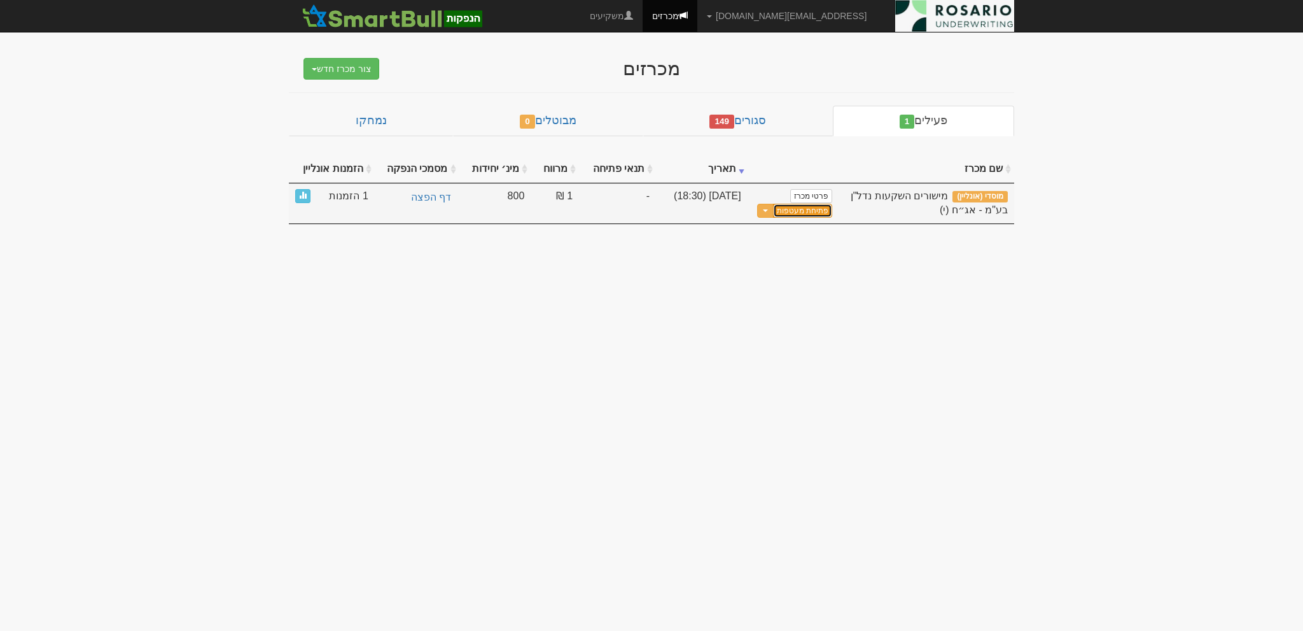
click at [825, 205] on button "פתיחת מעטפות" at bounding box center [802, 211] width 59 height 15
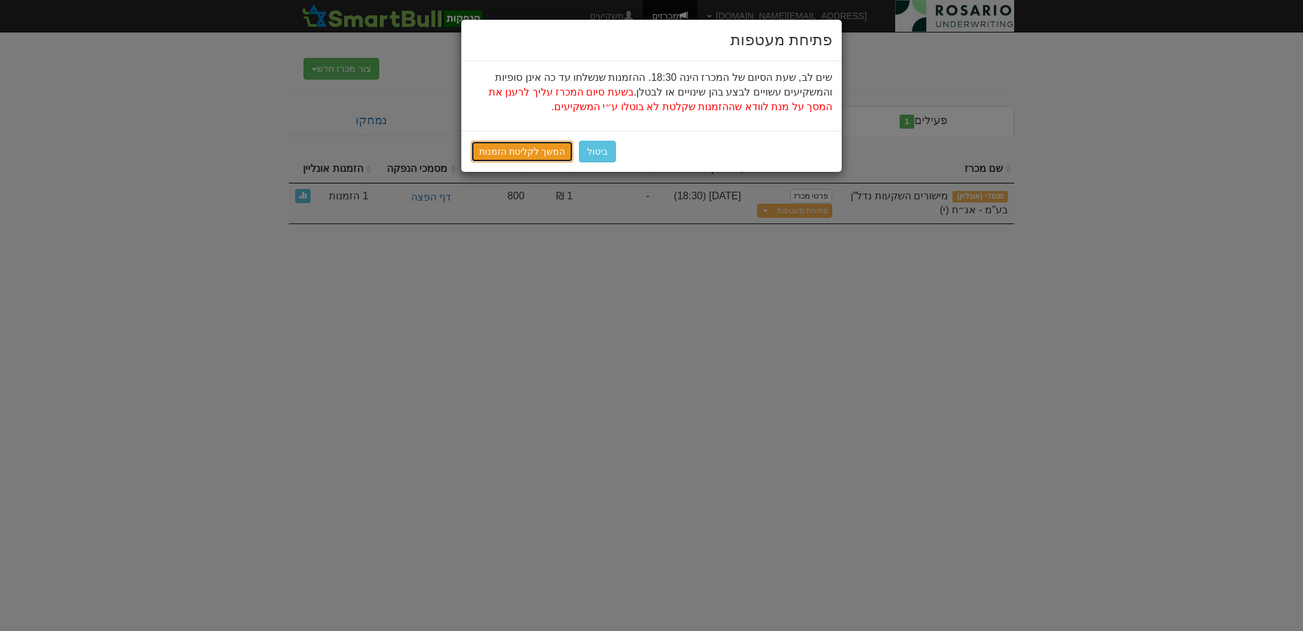
click at [540, 144] on link "המשך לקליטת הזמנות" at bounding box center [522, 152] width 102 height 22
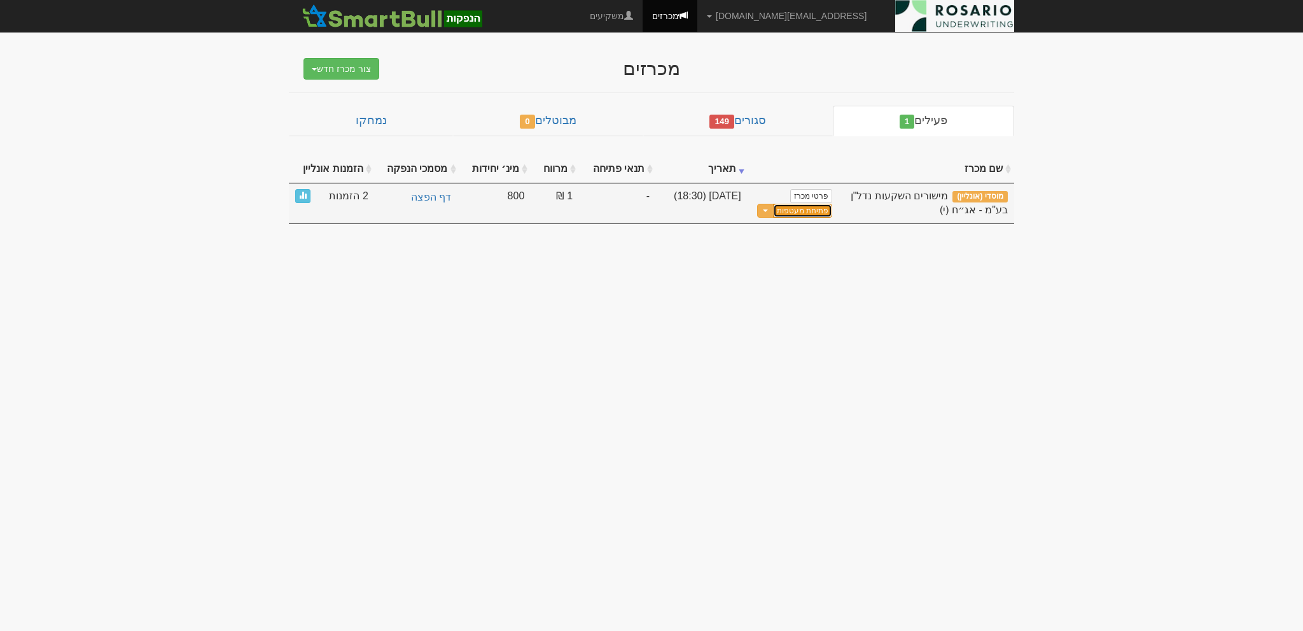
click at [807, 211] on button "פתיחת מעטפות" at bounding box center [802, 211] width 59 height 15
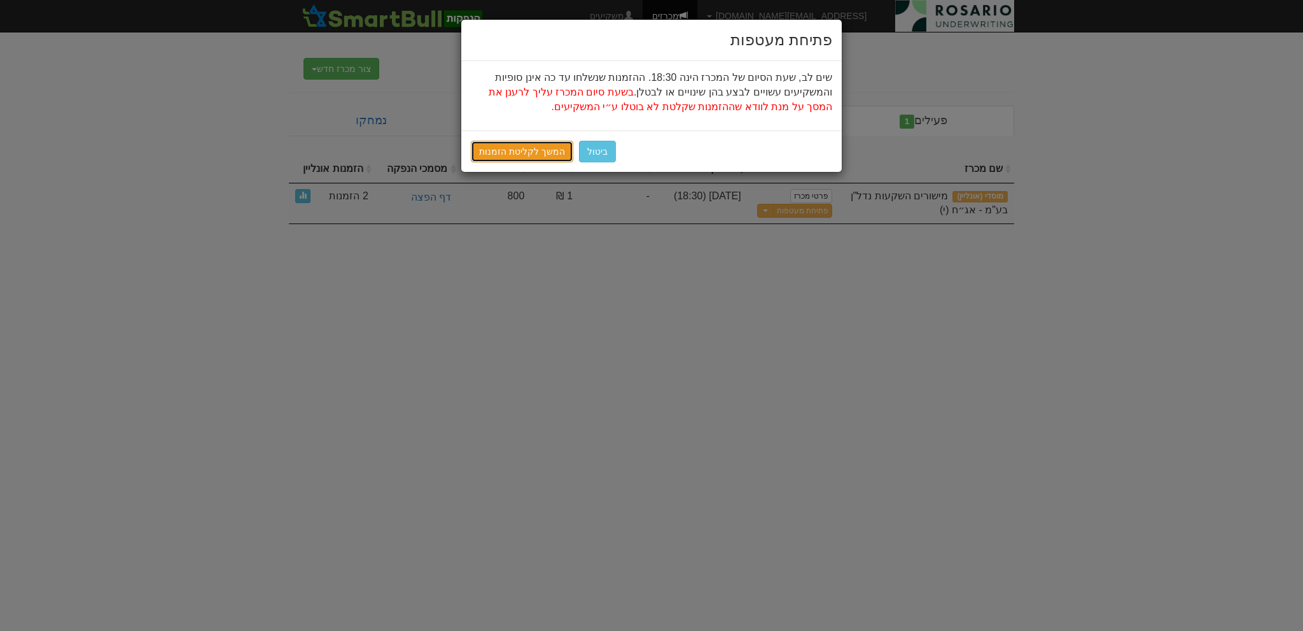
click at [529, 151] on link "המשך לקליטת הזמנות" at bounding box center [522, 152] width 102 height 22
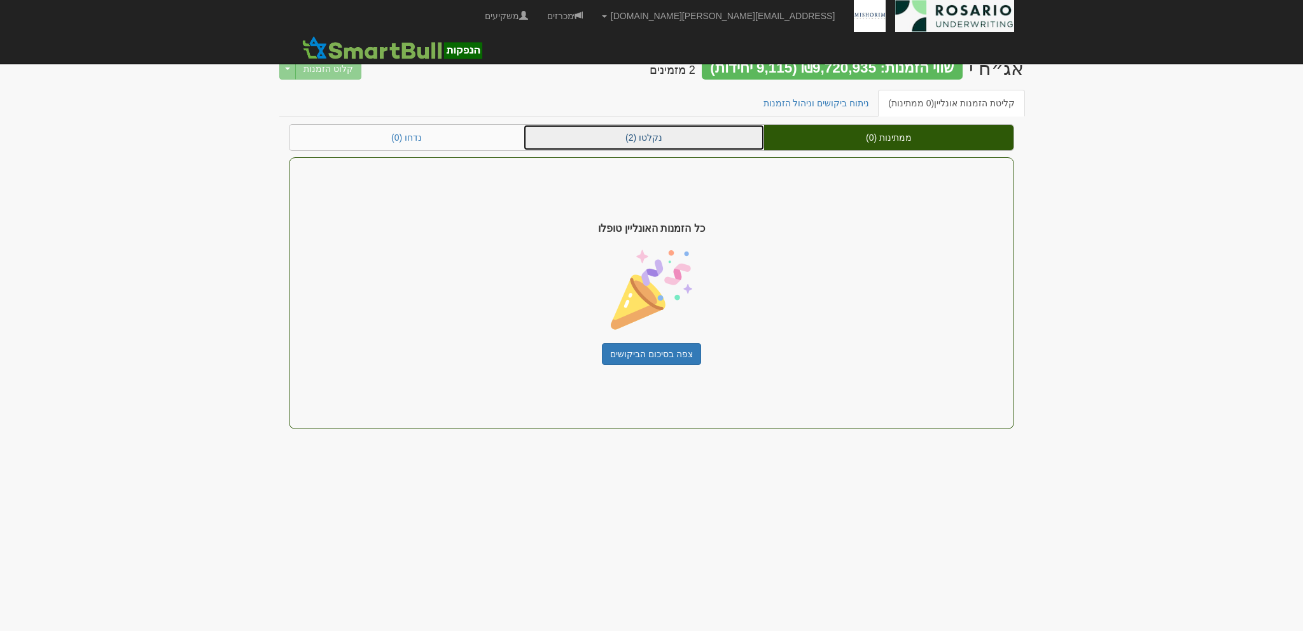
click at [667, 130] on link "נקלטו (2)" at bounding box center [644, 137] width 241 height 25
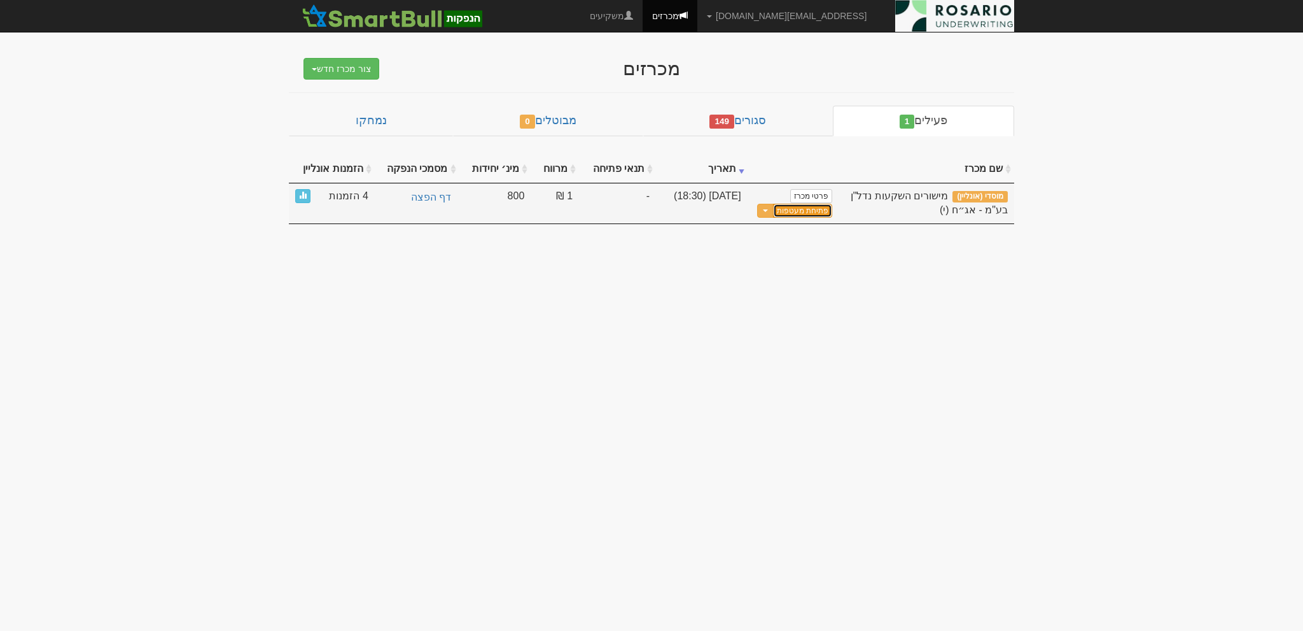
click at [818, 208] on button "פתיחת מעטפות" at bounding box center [802, 211] width 59 height 15
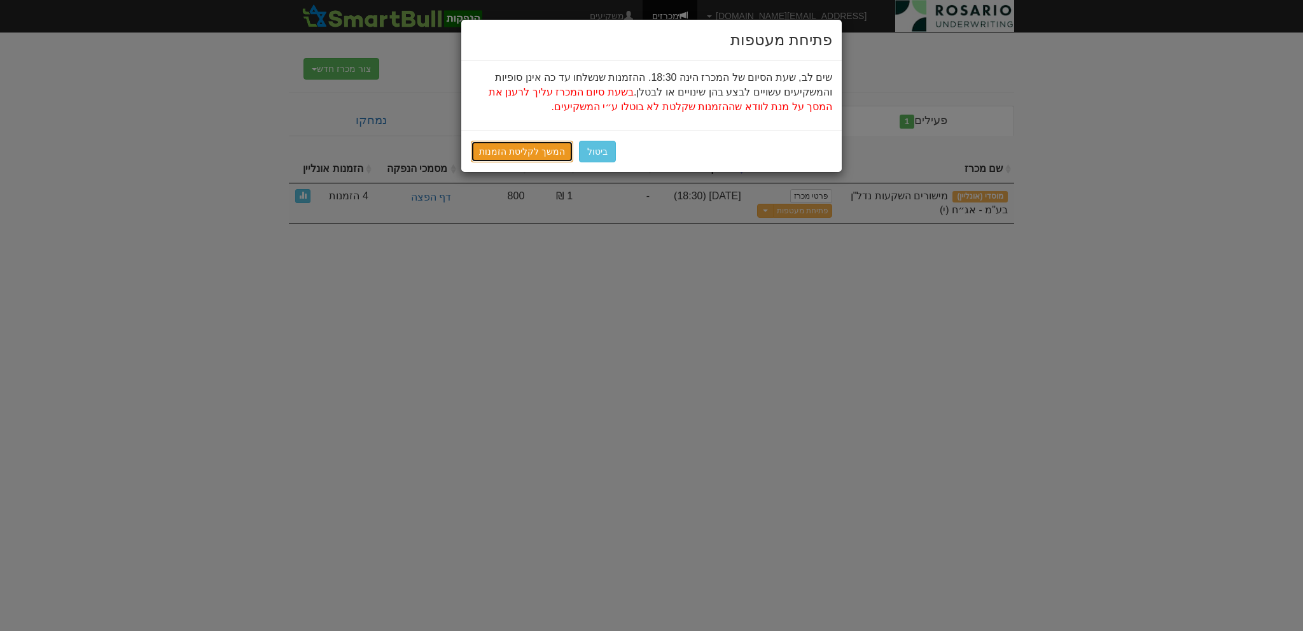
click at [515, 149] on link "המשך לקליטת הזמנות" at bounding box center [522, 152] width 102 height 22
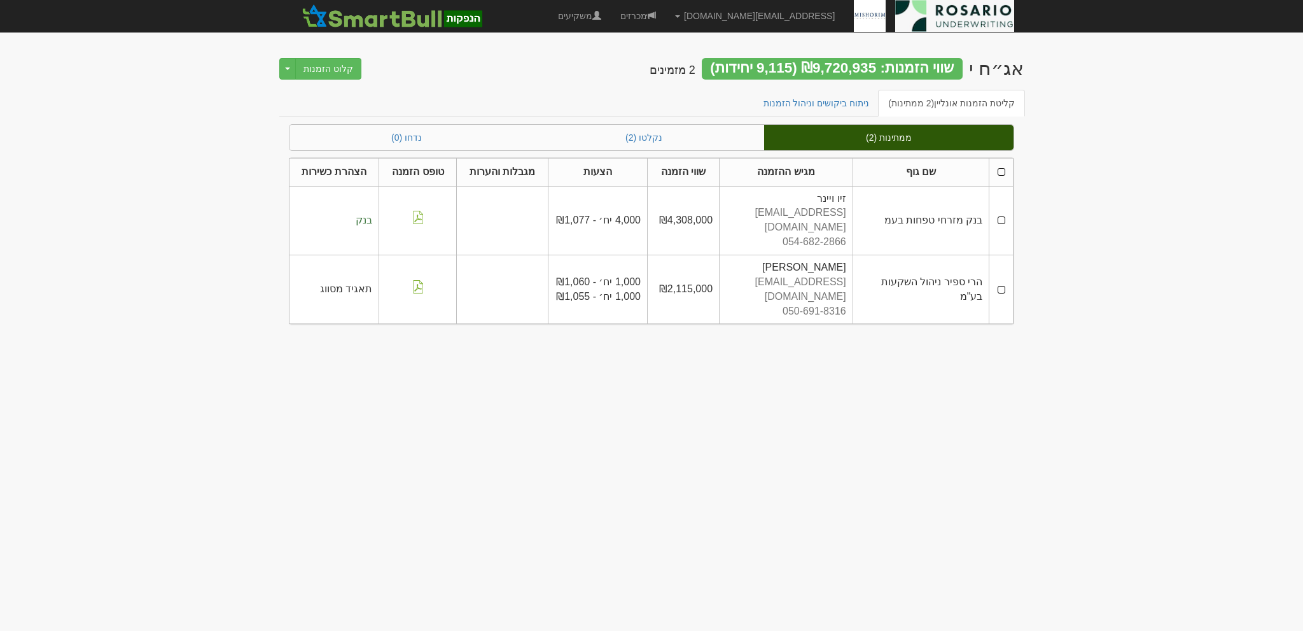
click at [662, 320] on body "[EMAIL_ADDRESS][DOMAIN_NAME] הגדרות חשבונות הנפקה תבניות הודעות קיבול X" at bounding box center [651, 315] width 1303 height 631
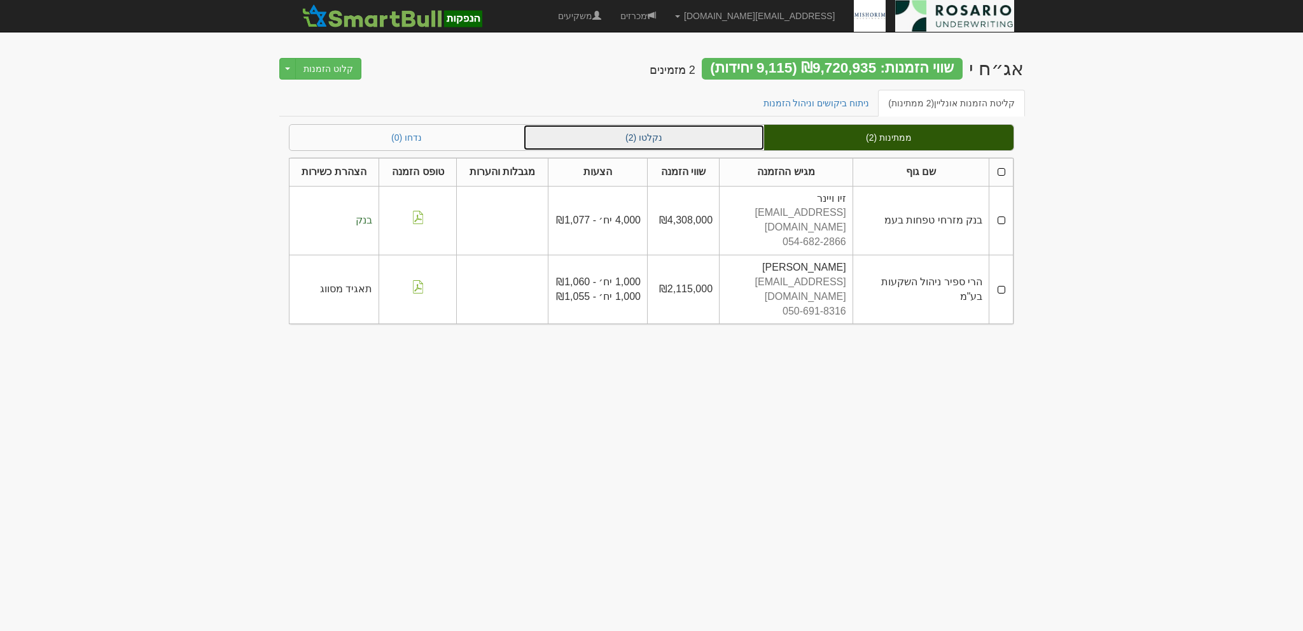
click at [666, 134] on link "נקלטו (2)" at bounding box center [644, 137] width 241 height 25
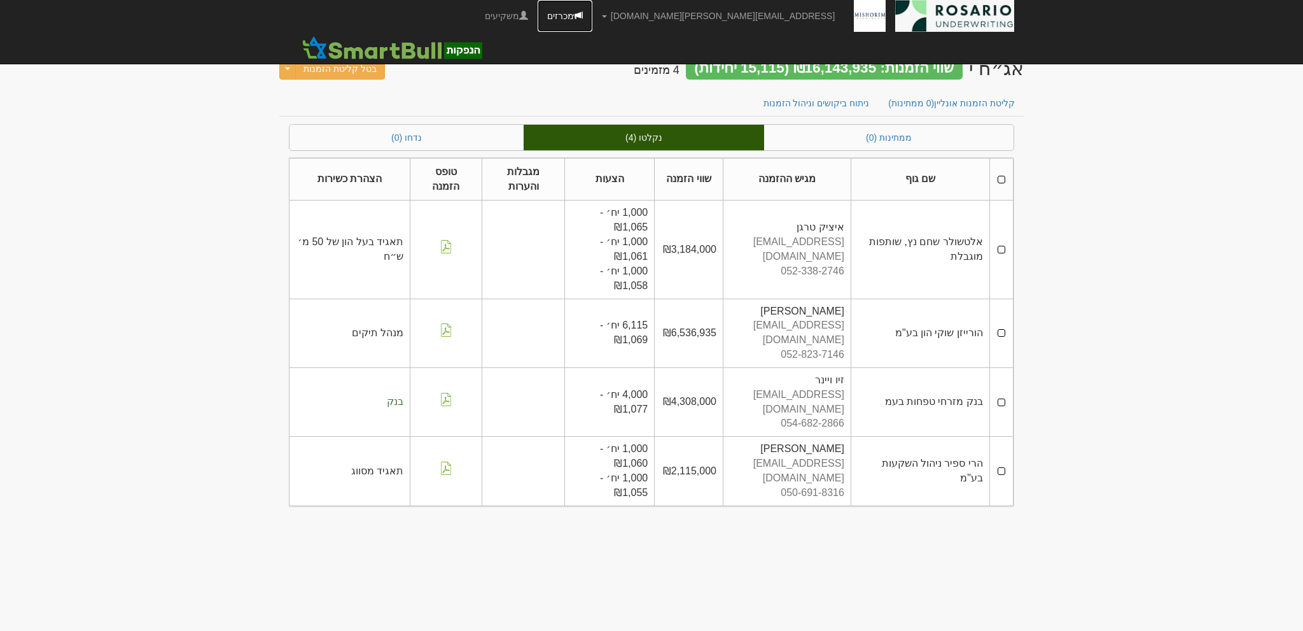
click at [592, 22] on link "מכרזים" at bounding box center [565, 16] width 55 height 32
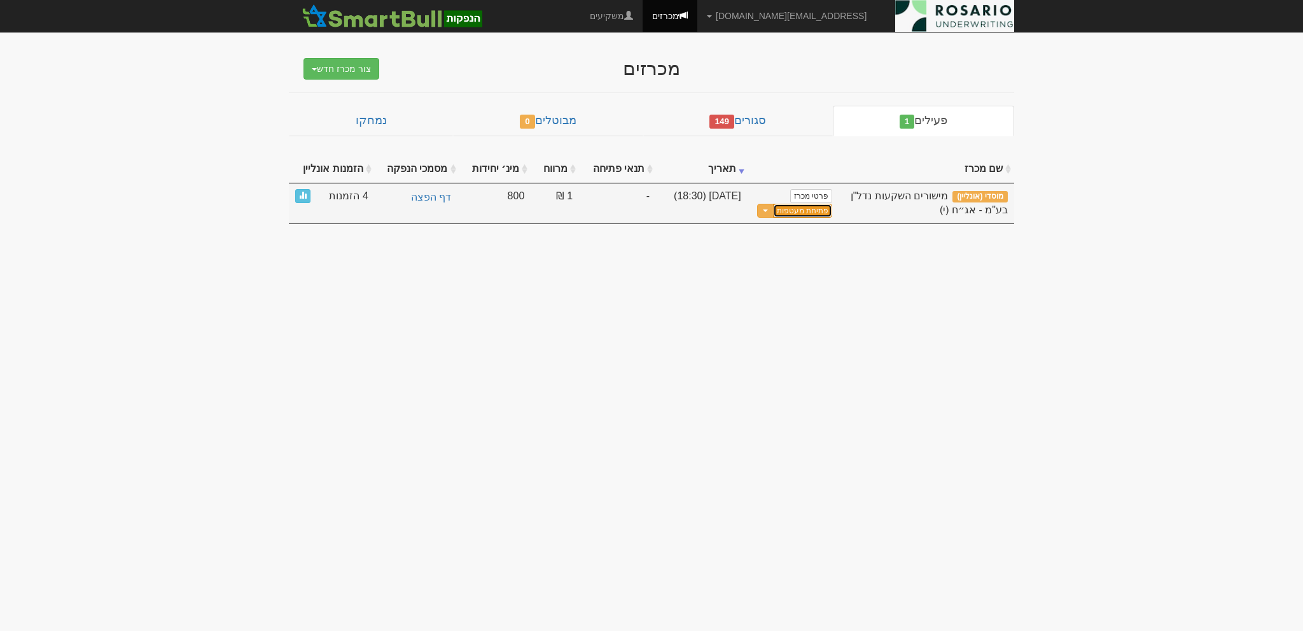
click at [806, 208] on button "פתיחת מעטפות" at bounding box center [802, 211] width 59 height 15
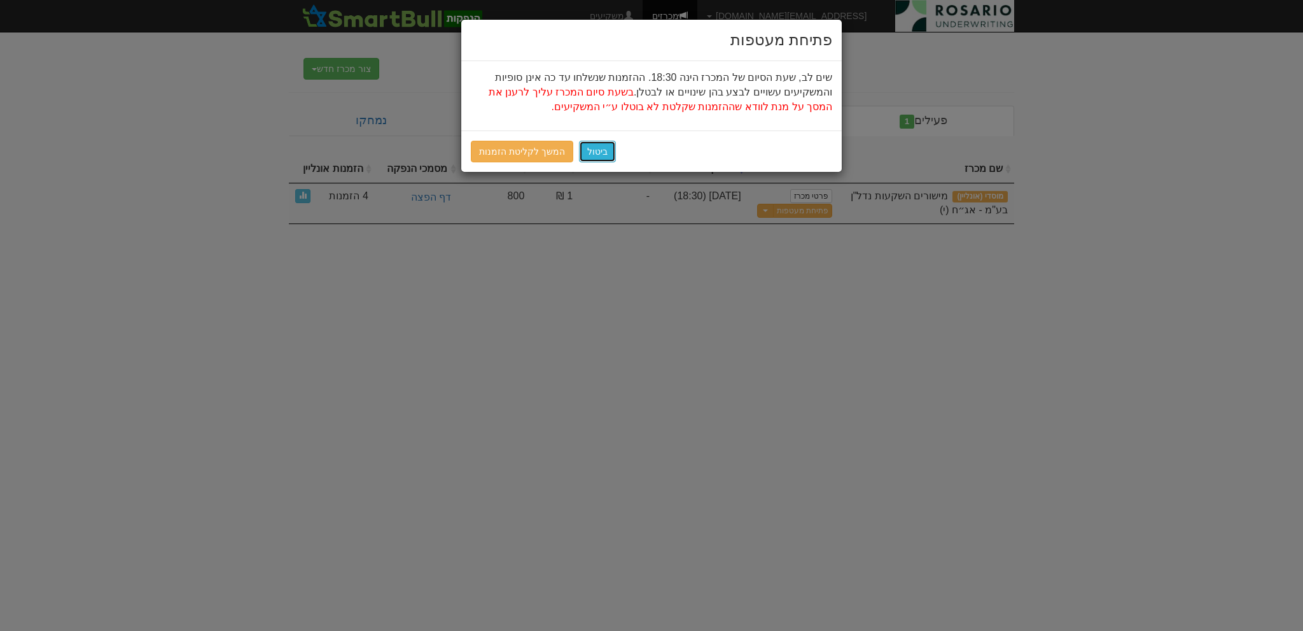
click at [593, 156] on button "ביטול" at bounding box center [597, 152] width 37 height 22
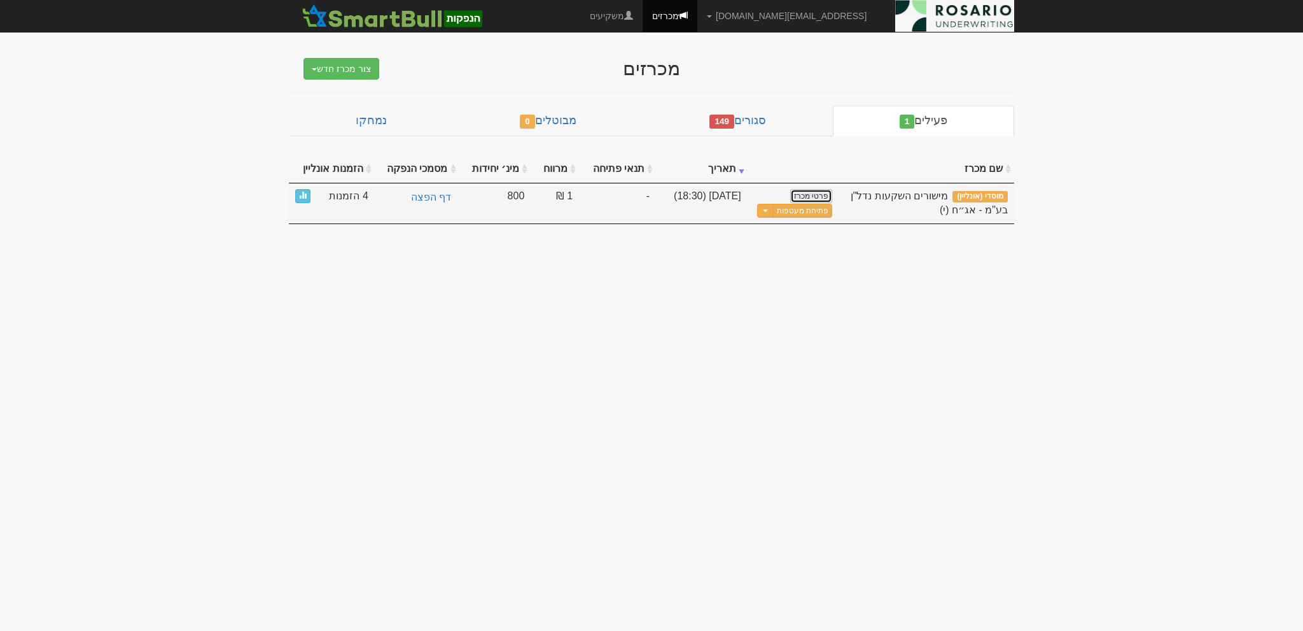
click at [814, 189] on link "פרטי מכרז" at bounding box center [811, 196] width 42 height 14
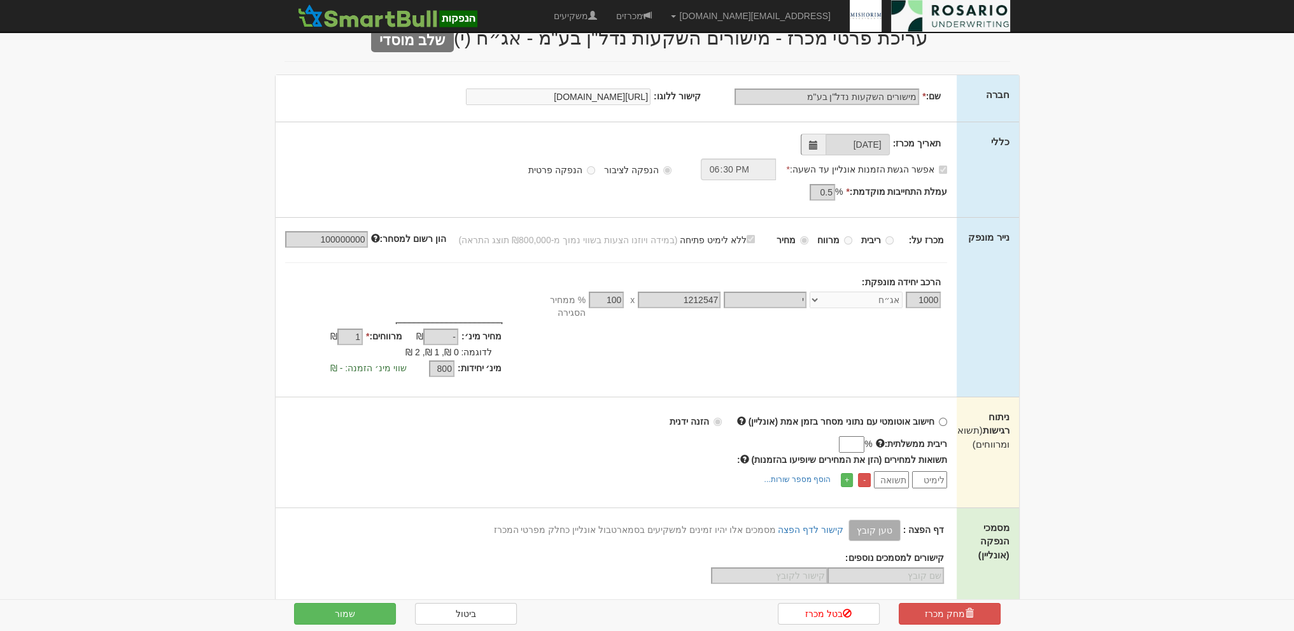
scroll to position [32, 0]
click at [810, 471] on link "הוסף מספר שורות..." at bounding box center [797, 478] width 74 height 14
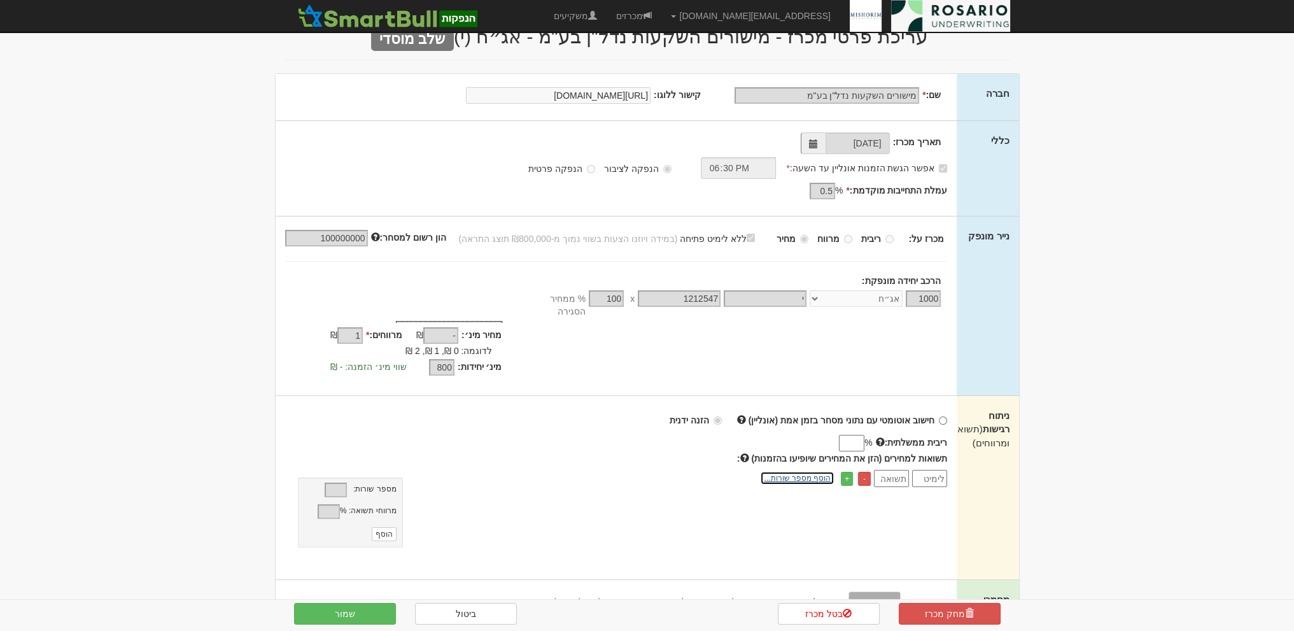
click at [810, 471] on link "הוסף מספר שורות..." at bounding box center [797, 478] width 74 height 14
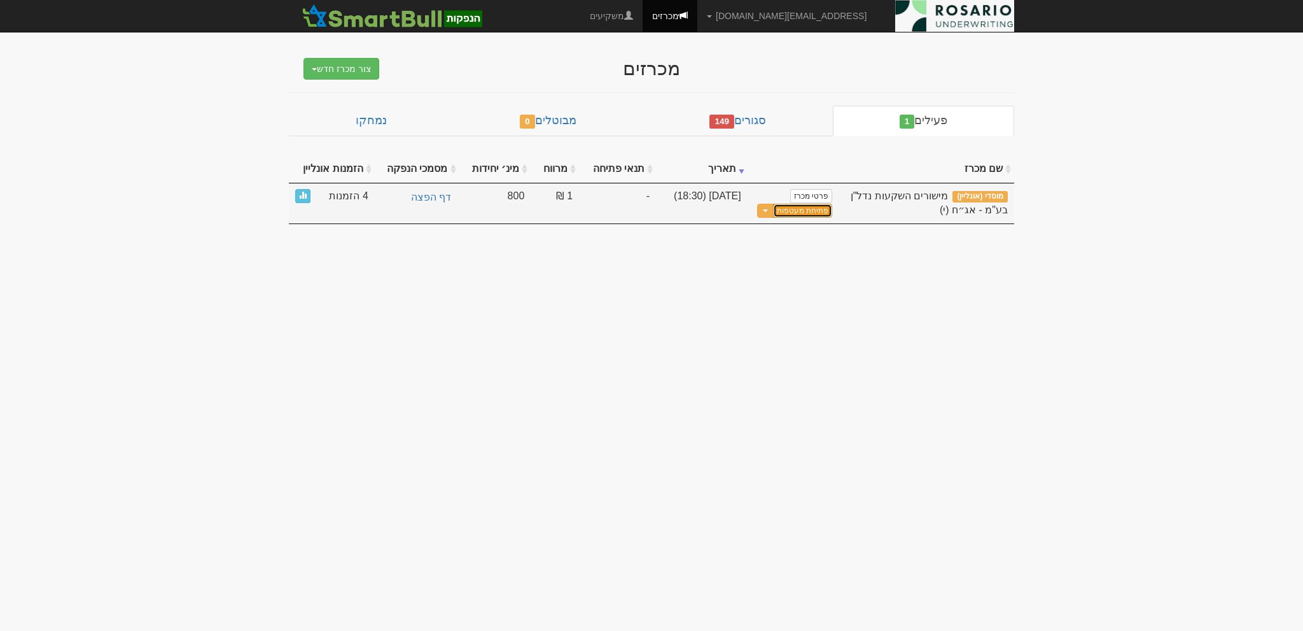
click at [799, 208] on button "פתיחת מעטפות" at bounding box center [802, 211] width 59 height 15
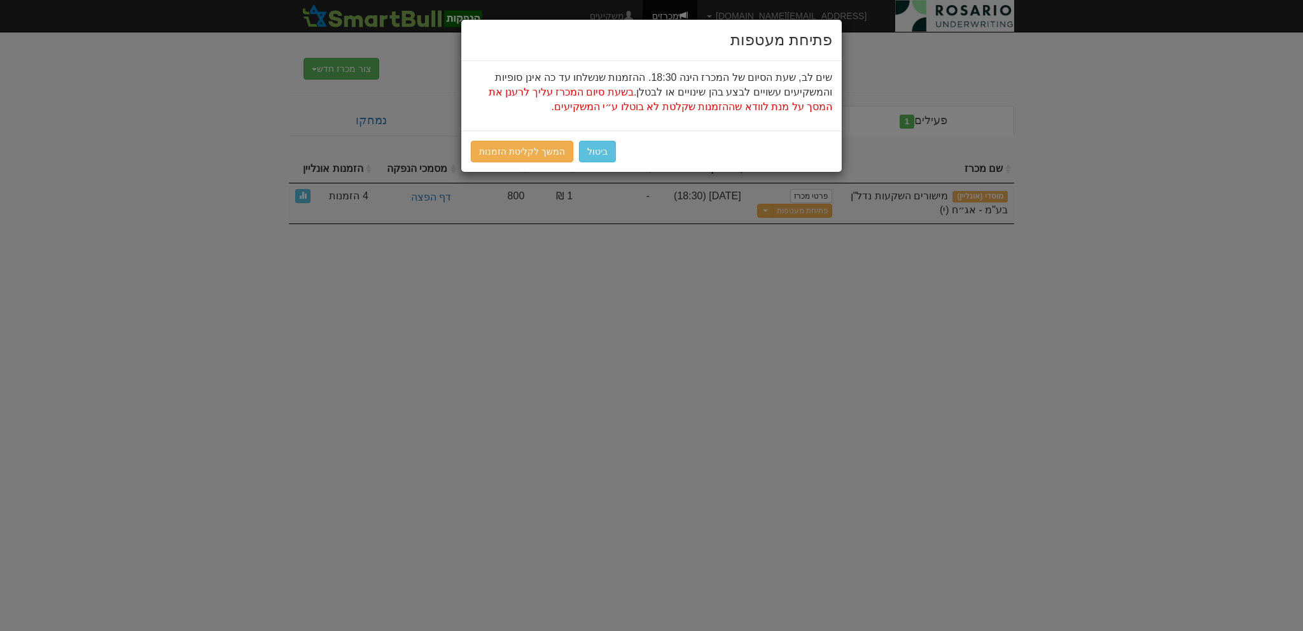
click at [512, 138] on div "ביטול המשך לקליטת הזמנות" at bounding box center [651, 150] width 381 height 41
click at [519, 149] on link "המשך לקליטת הזמנות" at bounding box center [522, 152] width 102 height 22
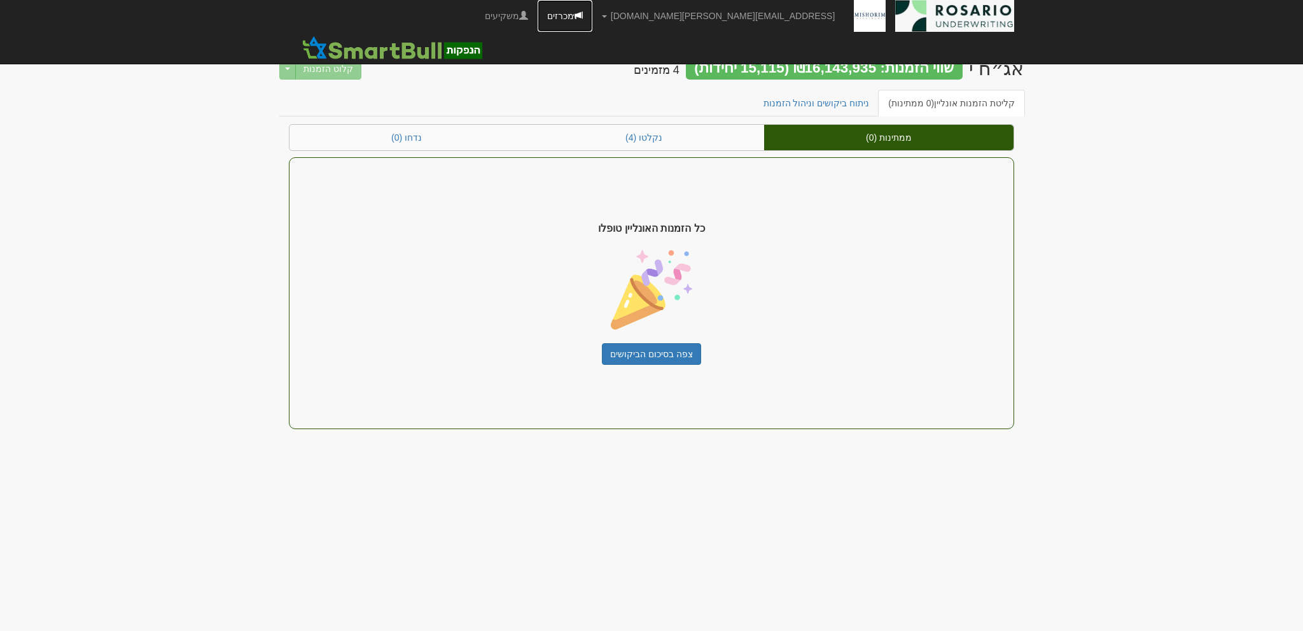
click at [592, 23] on link "מכרזים" at bounding box center [565, 16] width 55 height 32
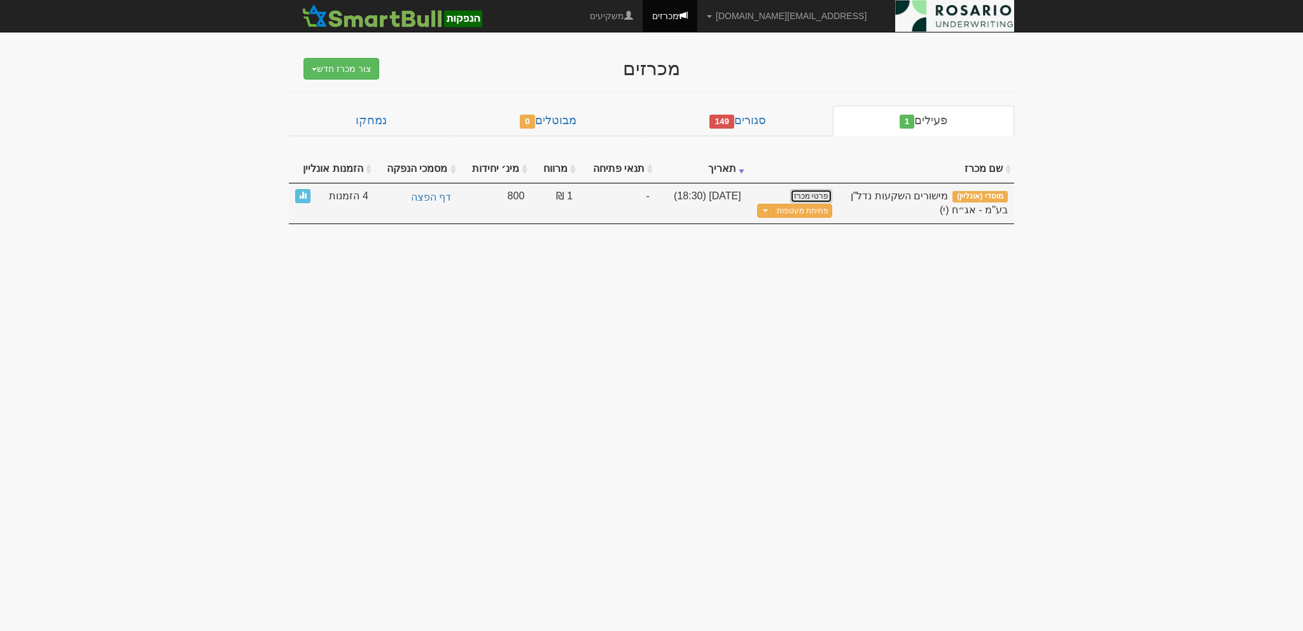
click at [802, 190] on link "פרטי מכרז" at bounding box center [811, 196] width 42 height 14
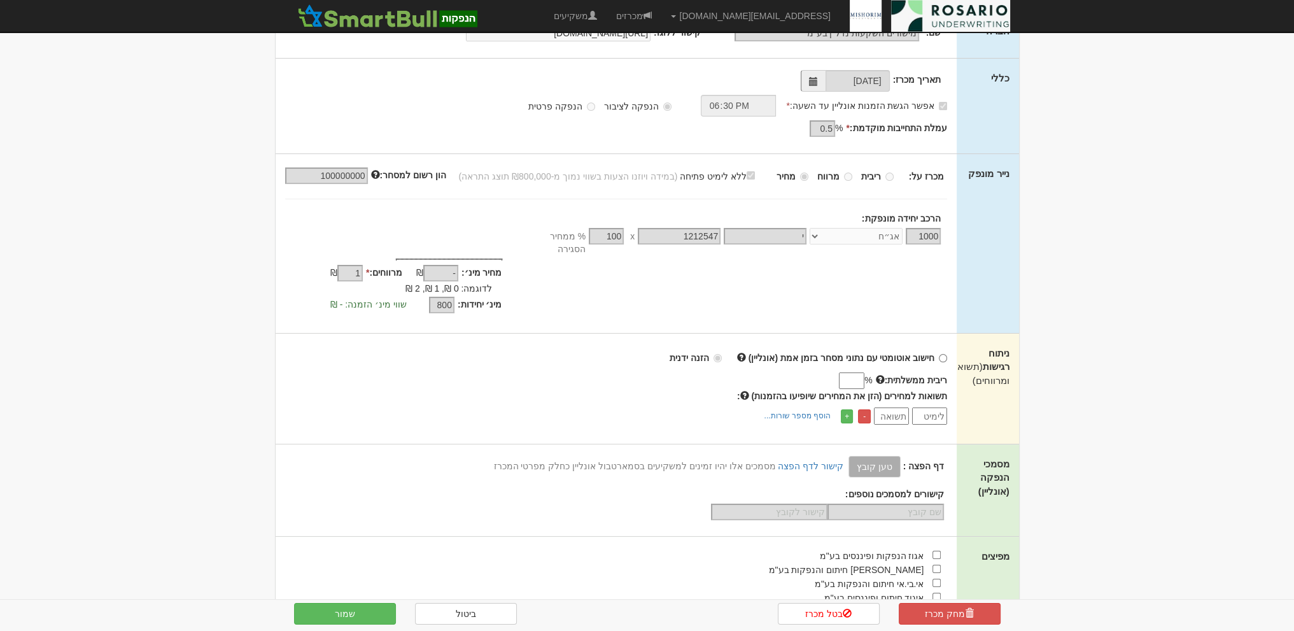
scroll to position [95, 0]
click at [813, 407] on link "הוסף מספר שורות..." at bounding box center [797, 414] width 74 height 14
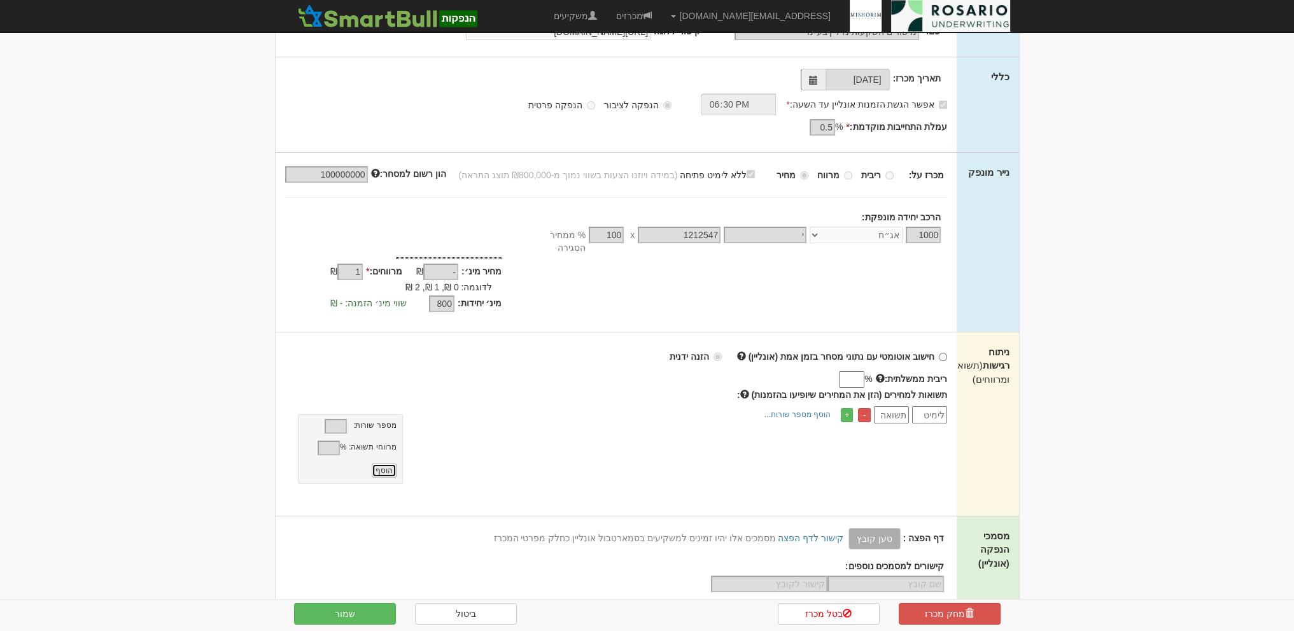
click at [386, 463] on button "הוסף" at bounding box center [384, 470] width 25 height 14
click at [387, 463] on button "הוסף" at bounding box center [384, 470] width 25 height 14
click at [937, 406] on input "number" at bounding box center [929, 414] width 35 height 17
click at [883, 406] on input "number" at bounding box center [891, 414] width 35 height 17
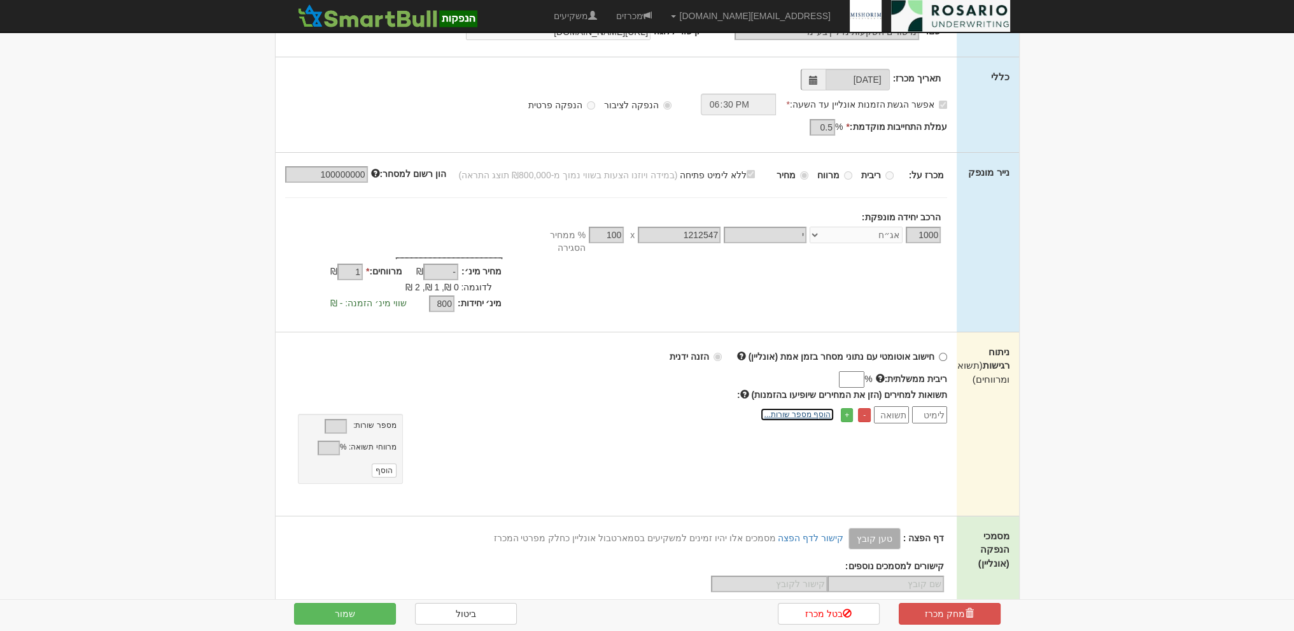
click at [807, 407] on link "הוסף מספר שורות..." at bounding box center [797, 414] width 74 height 14
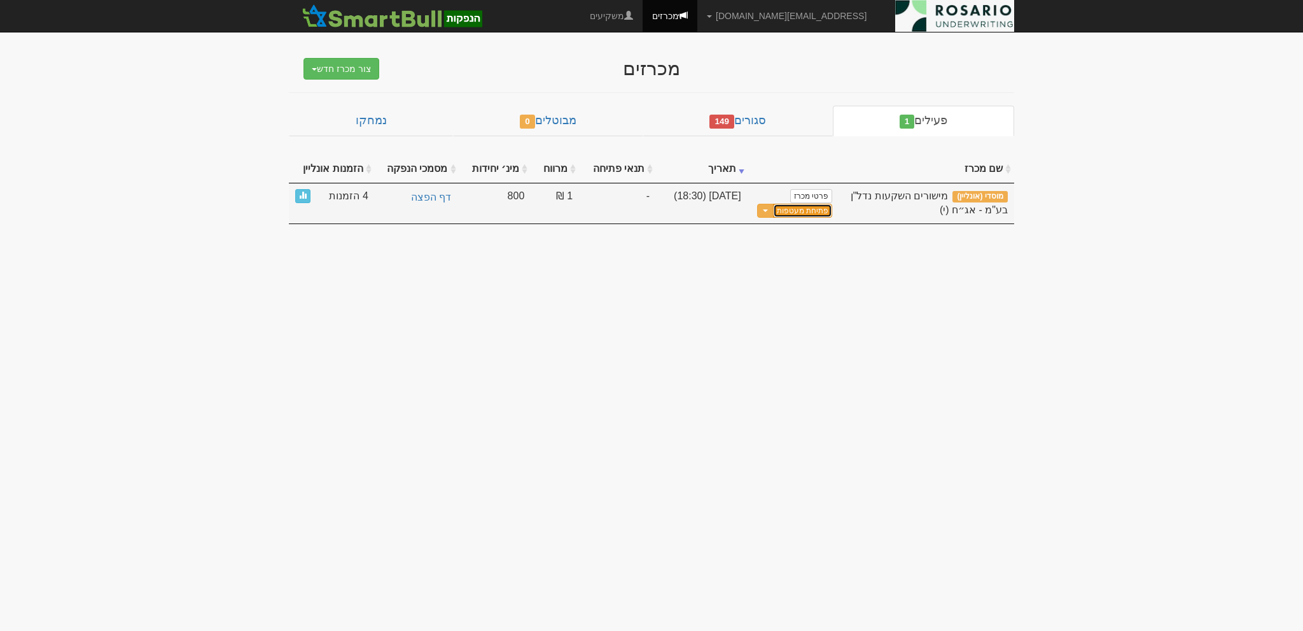
click at [818, 207] on button "פתיחת מעטפות" at bounding box center [802, 211] width 59 height 15
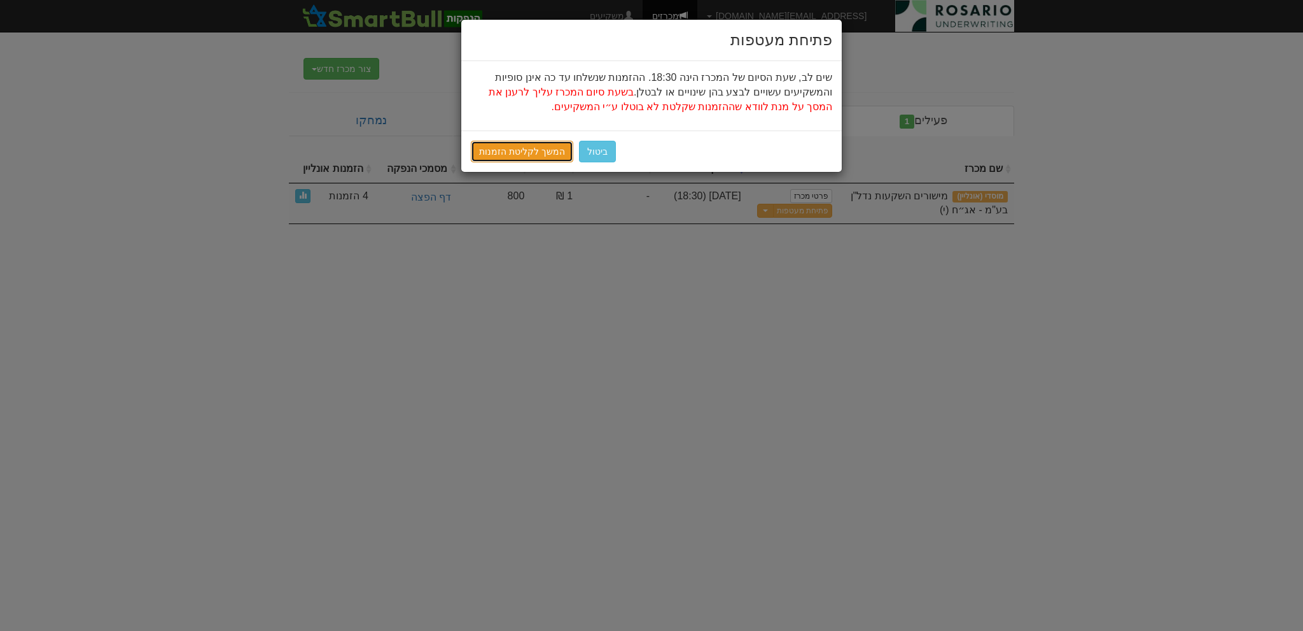
click at [531, 151] on link "המשך לקליטת הזמנות" at bounding box center [522, 152] width 102 height 22
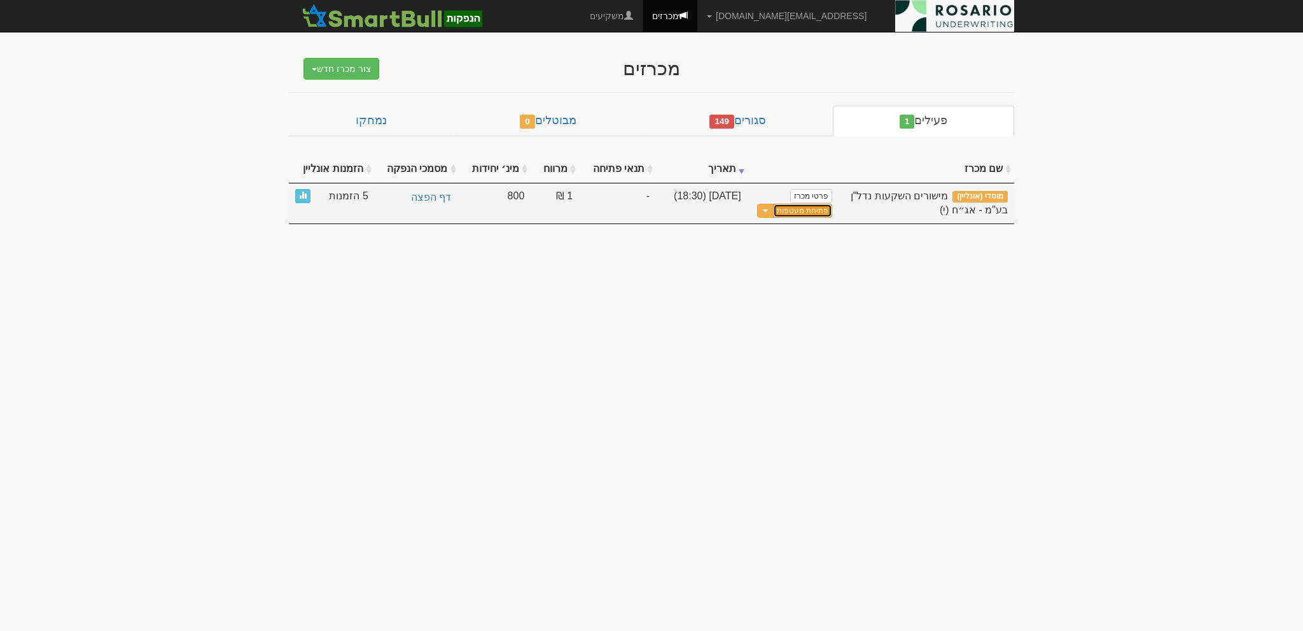
click at [792, 214] on button "פתיחת מעטפות" at bounding box center [802, 211] width 59 height 15
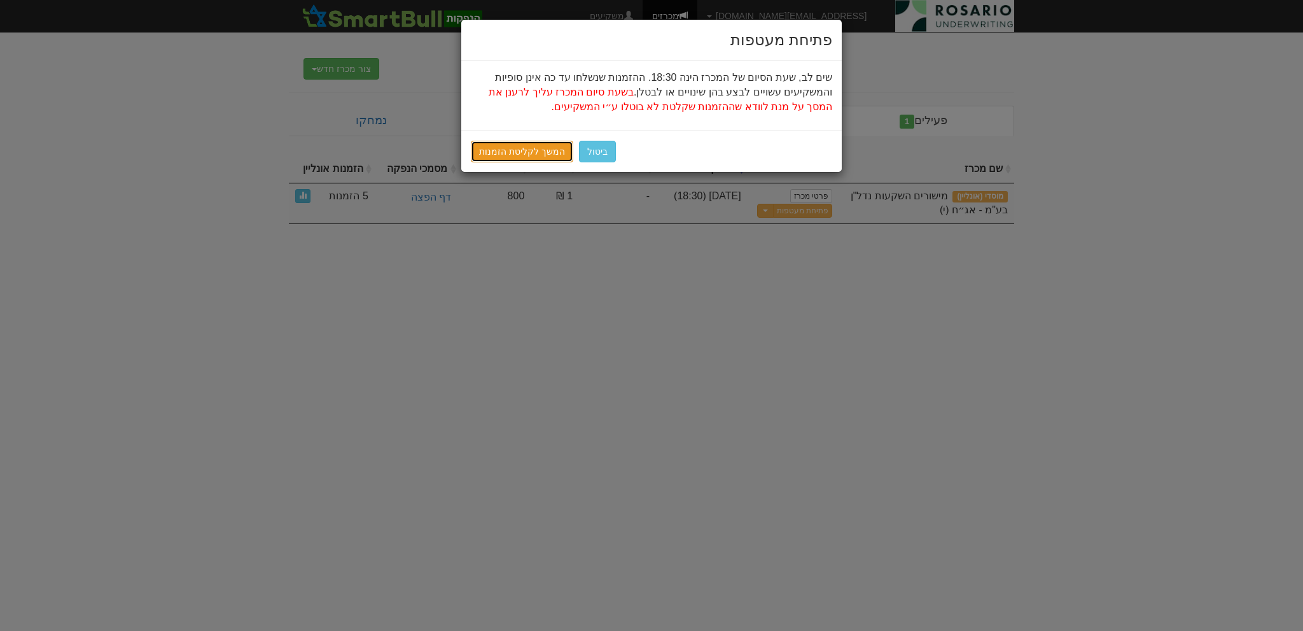
click at [511, 143] on link "המשך לקליטת הזמנות" at bounding box center [522, 152] width 102 height 22
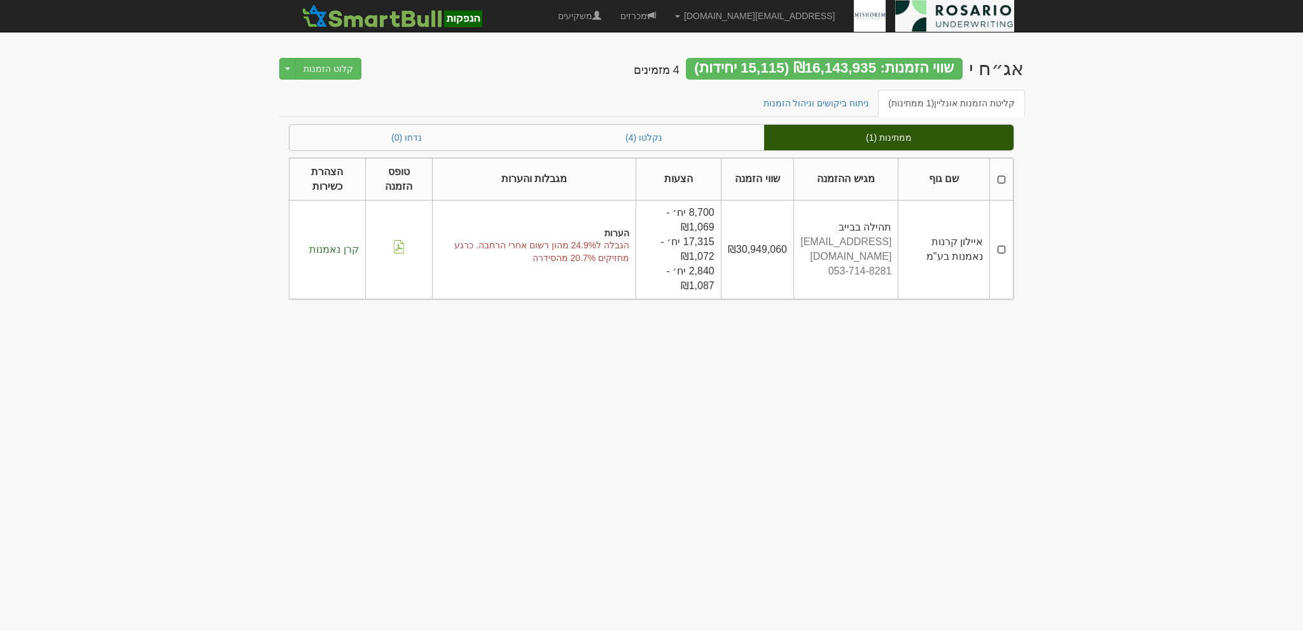
click at [479, 87] on div "אג״ח י שווי הזמנות: ₪16,143,935 (15,115 יחידות) 4 מזמינים קלוט הזמנות Toggle Dr…" at bounding box center [651, 67] width 744 height 45
click at [397, 248] on img at bounding box center [399, 246] width 13 height 13
click at [656, 15] on span at bounding box center [651, 15] width 9 height 9
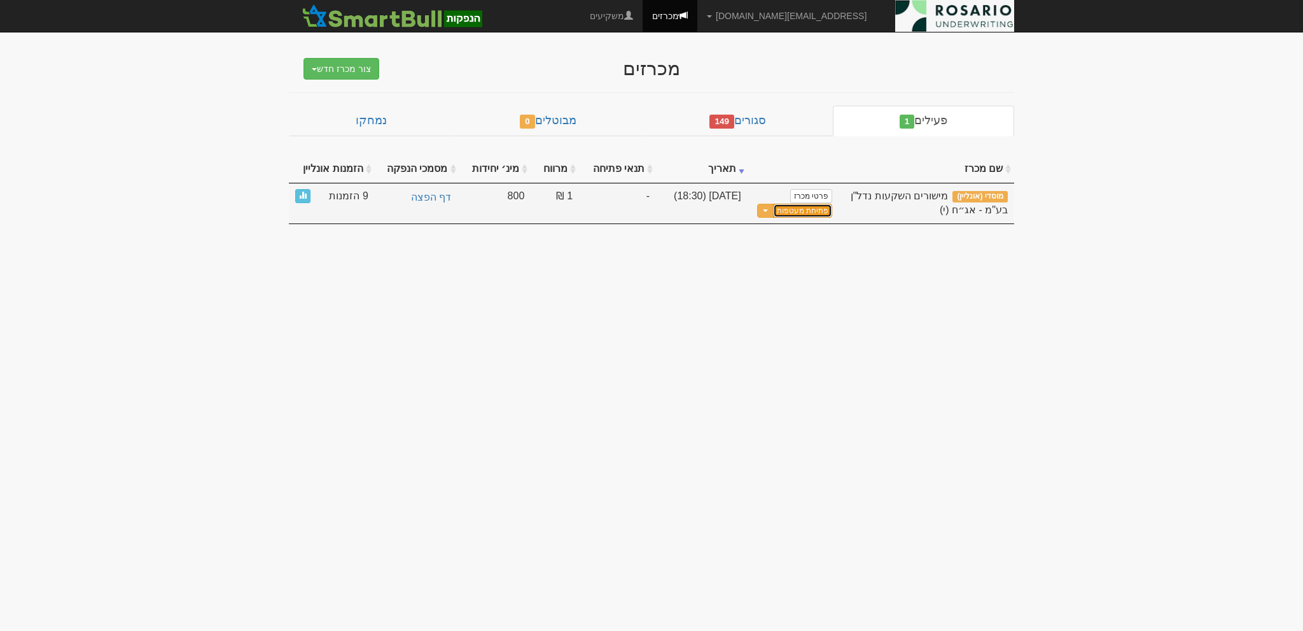
click at [797, 213] on button "פתיחת מעטפות" at bounding box center [802, 211] width 59 height 15
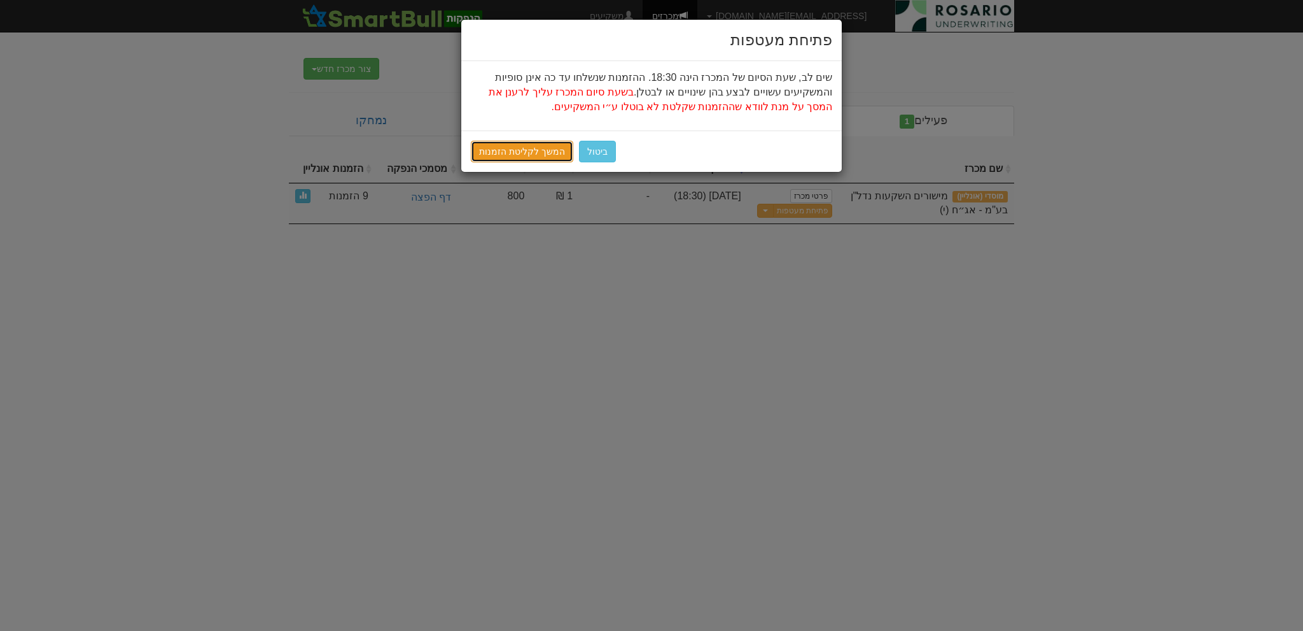
click at [535, 147] on link "המשך לקליטת הזמנות" at bounding box center [522, 152] width 102 height 22
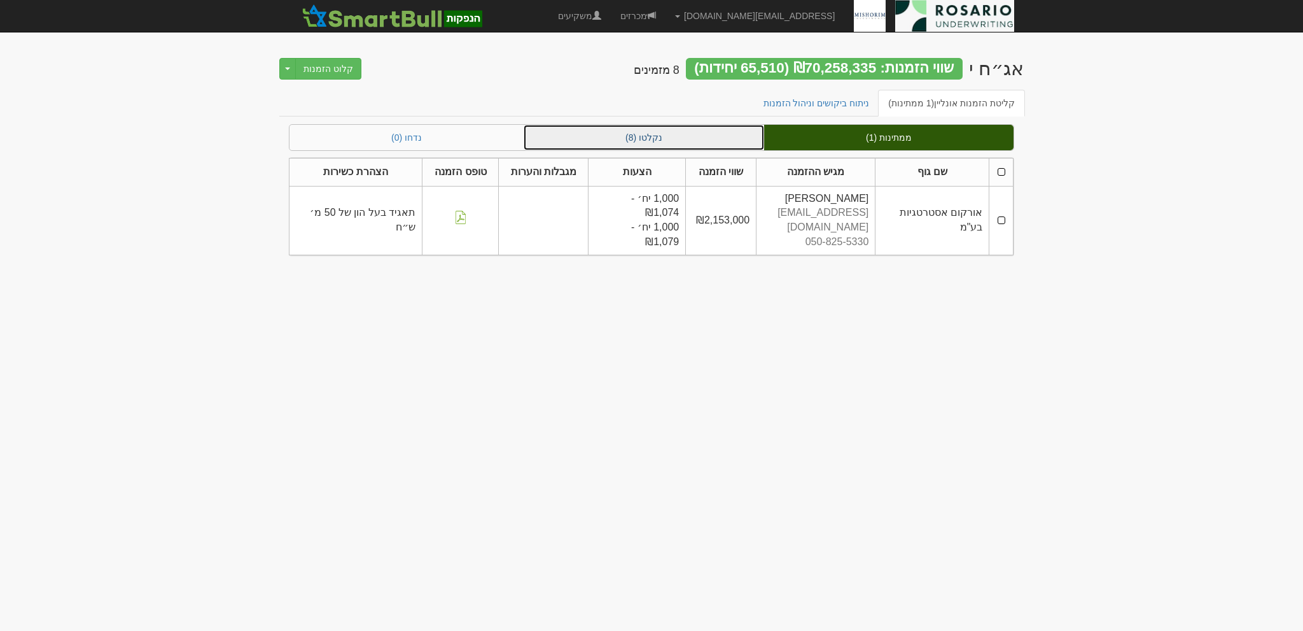
click at [700, 139] on link "נקלטו (8)" at bounding box center [644, 137] width 241 height 25
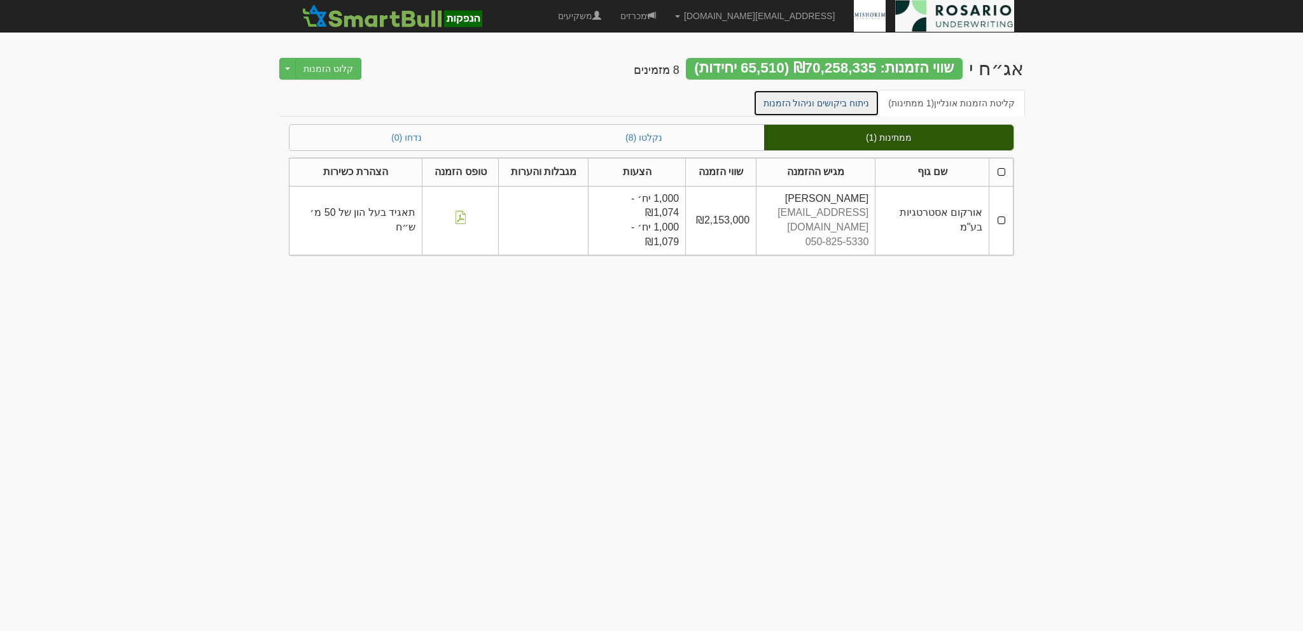
click at [856, 101] on link "ניתוח ביקושים וניהול הזמנות" at bounding box center [816, 103] width 127 height 27
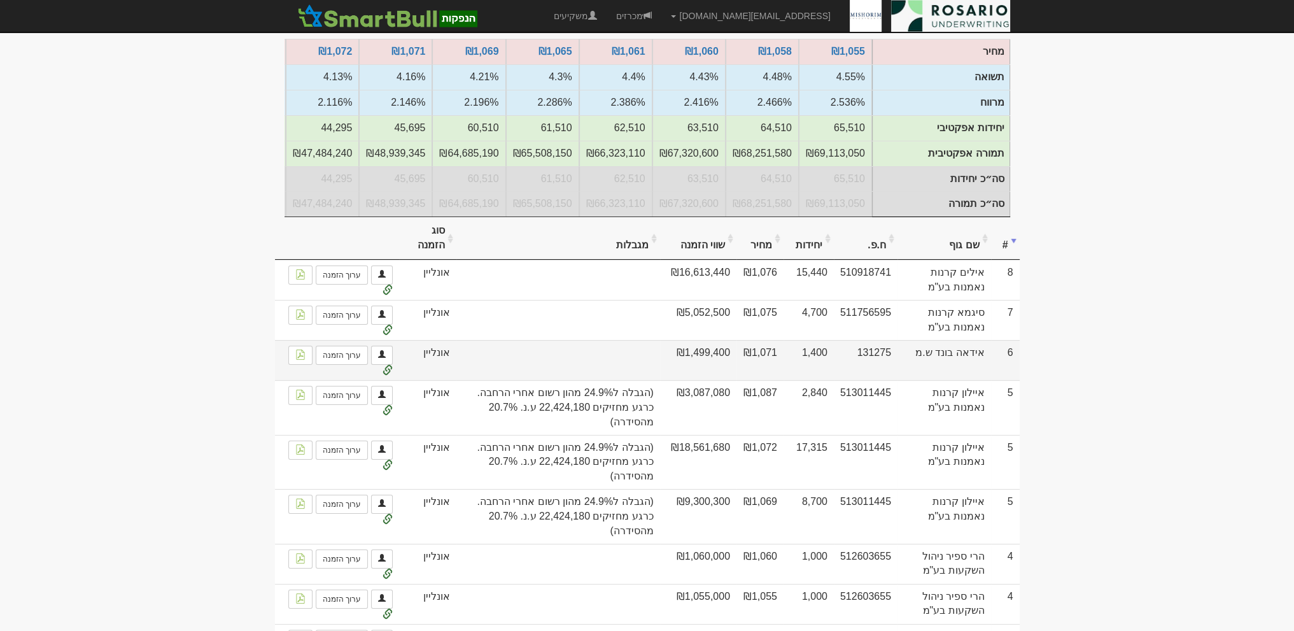
scroll to position [206, 0]
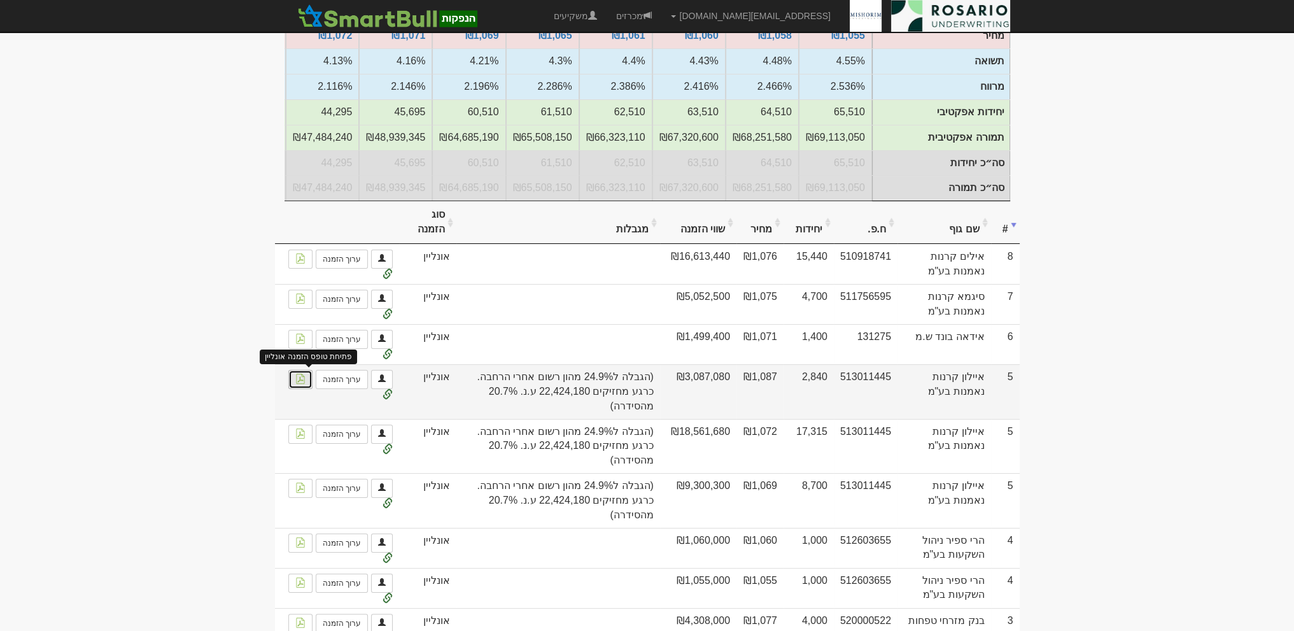
click at [312, 389] on link at bounding box center [300, 379] width 24 height 19
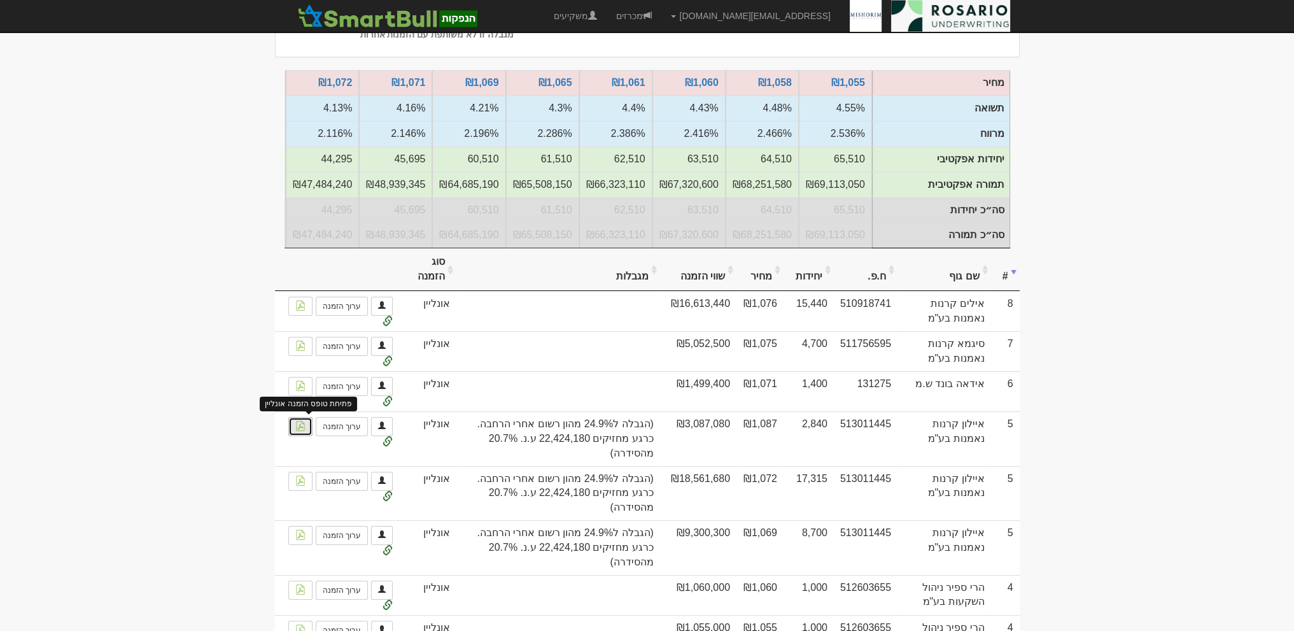
scroll to position [158, 0]
click at [1179, 200] on body "sea@rosario-capital.co.il הגדרות חשבונות הנפקה תבניות הודעות קיבול X" at bounding box center [647, 374] width 1294 height 1064
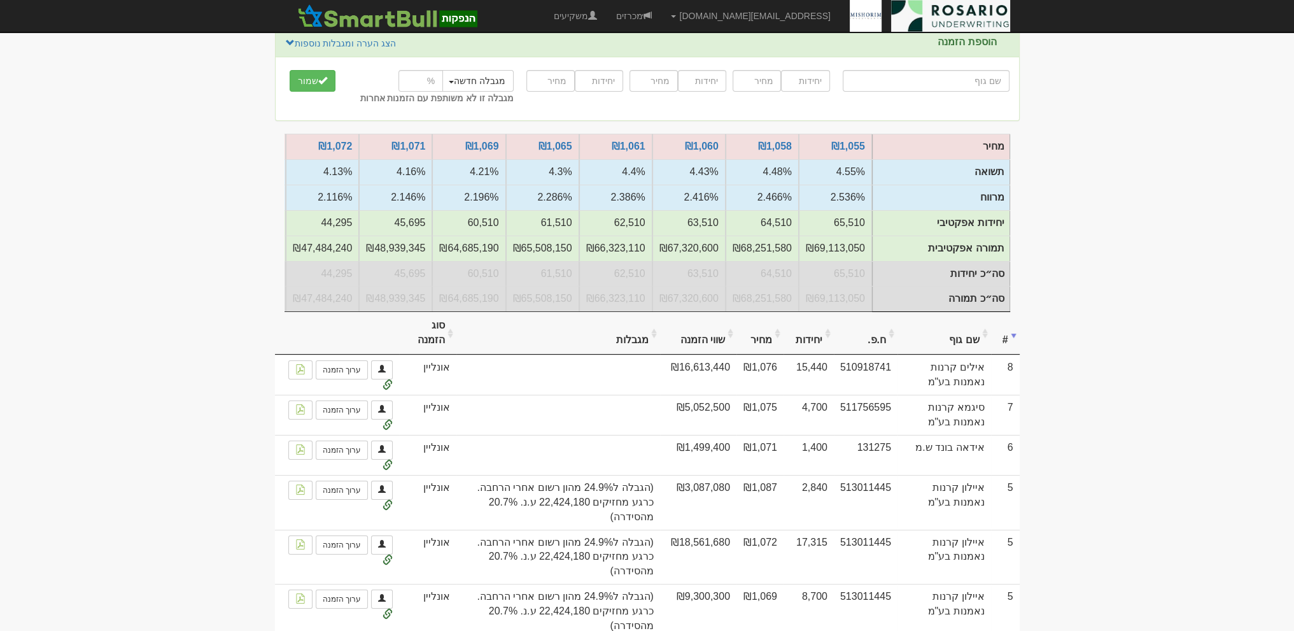
scroll to position [0, 0]
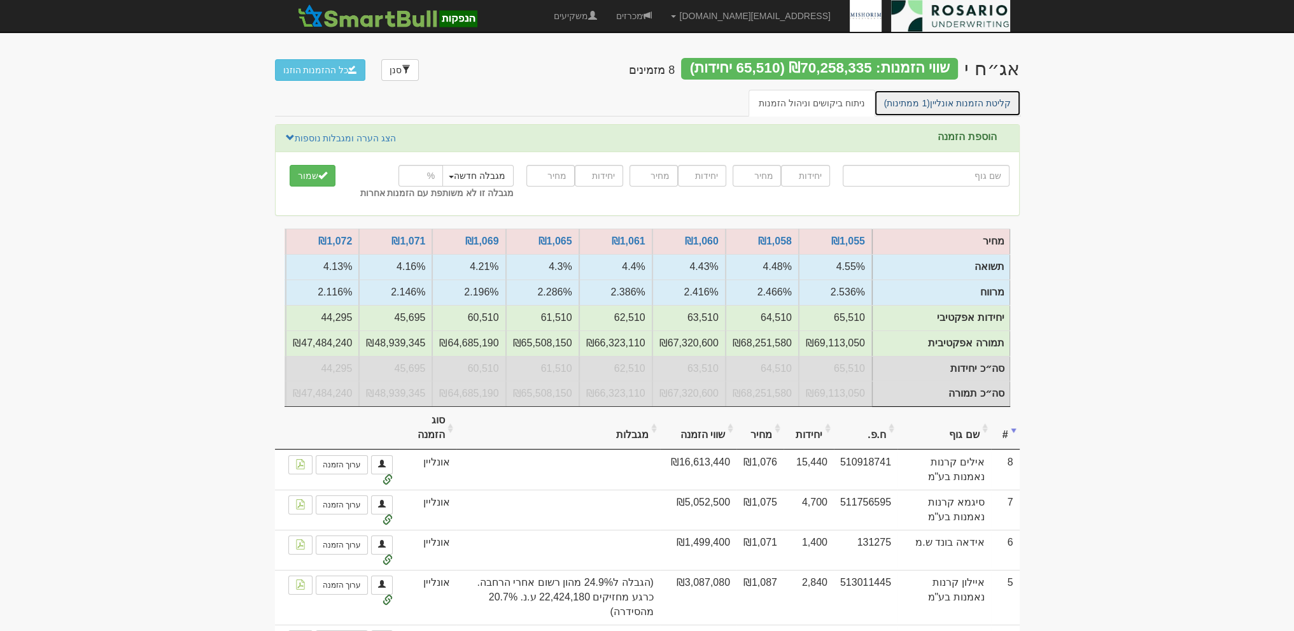
click at [938, 99] on link "קליטת הזמנות אונליין (1 ממתינות)" at bounding box center [947, 103] width 147 height 27
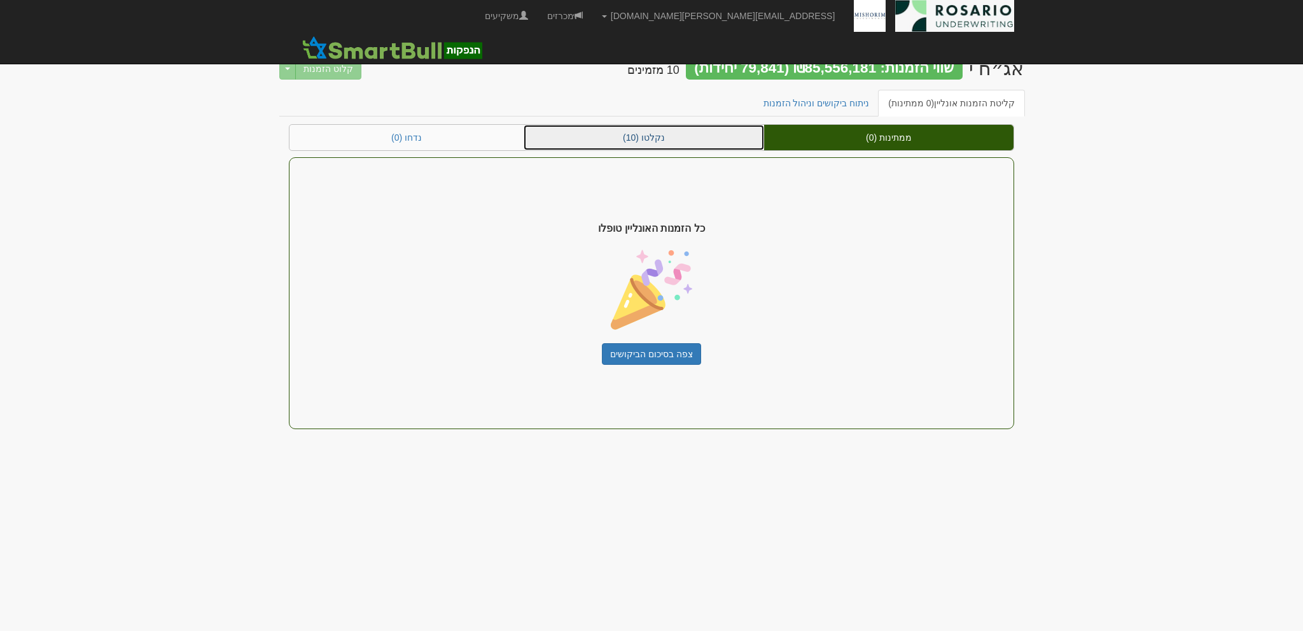
click at [685, 139] on link "נקלטו (10)" at bounding box center [644, 137] width 241 height 25
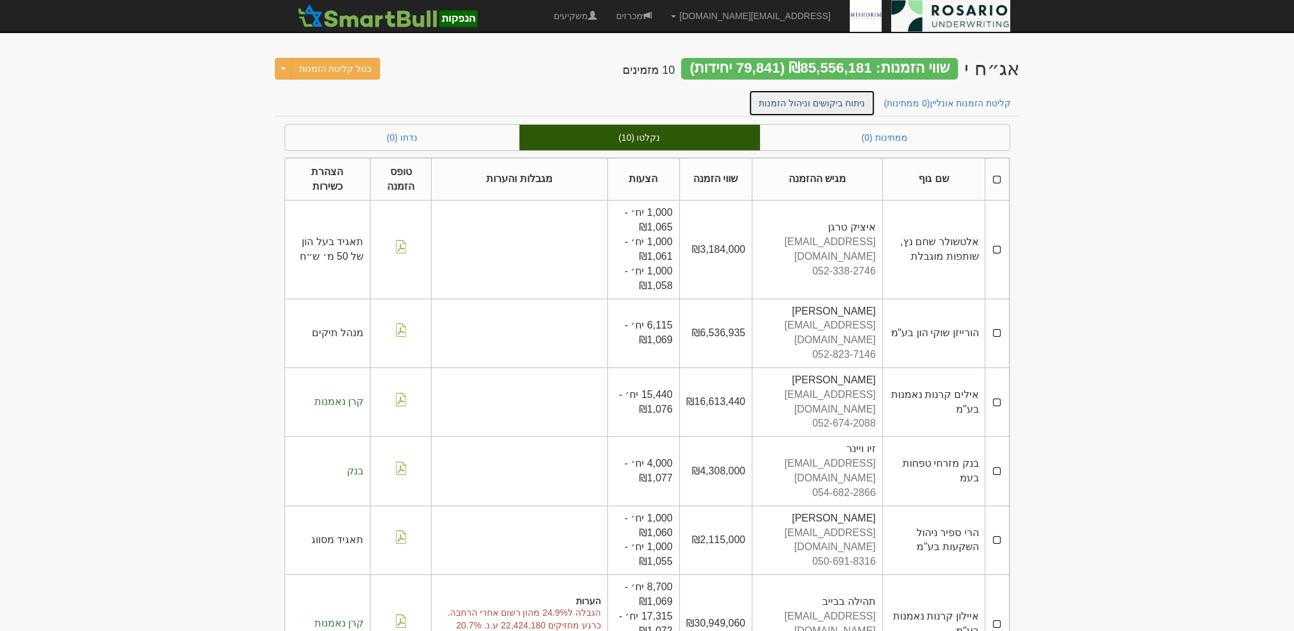
click at [807, 104] on link "ניתוח ביקושים וניהול הזמנות" at bounding box center [811, 103] width 127 height 27
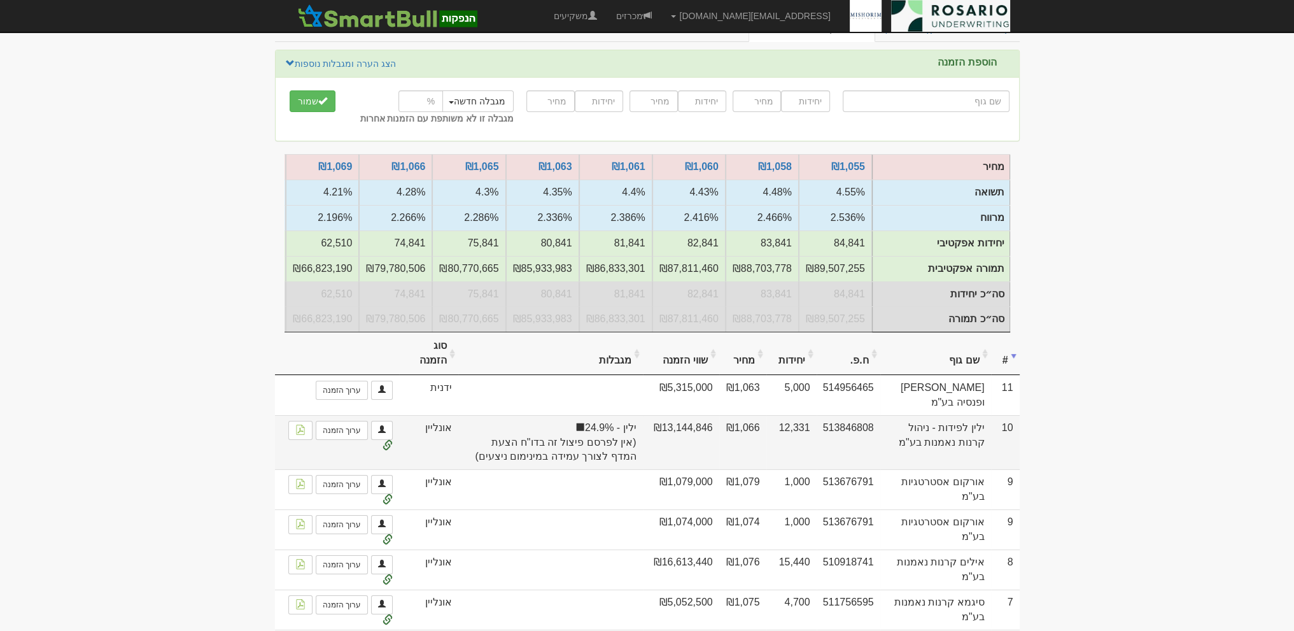
scroll to position [127, 0]
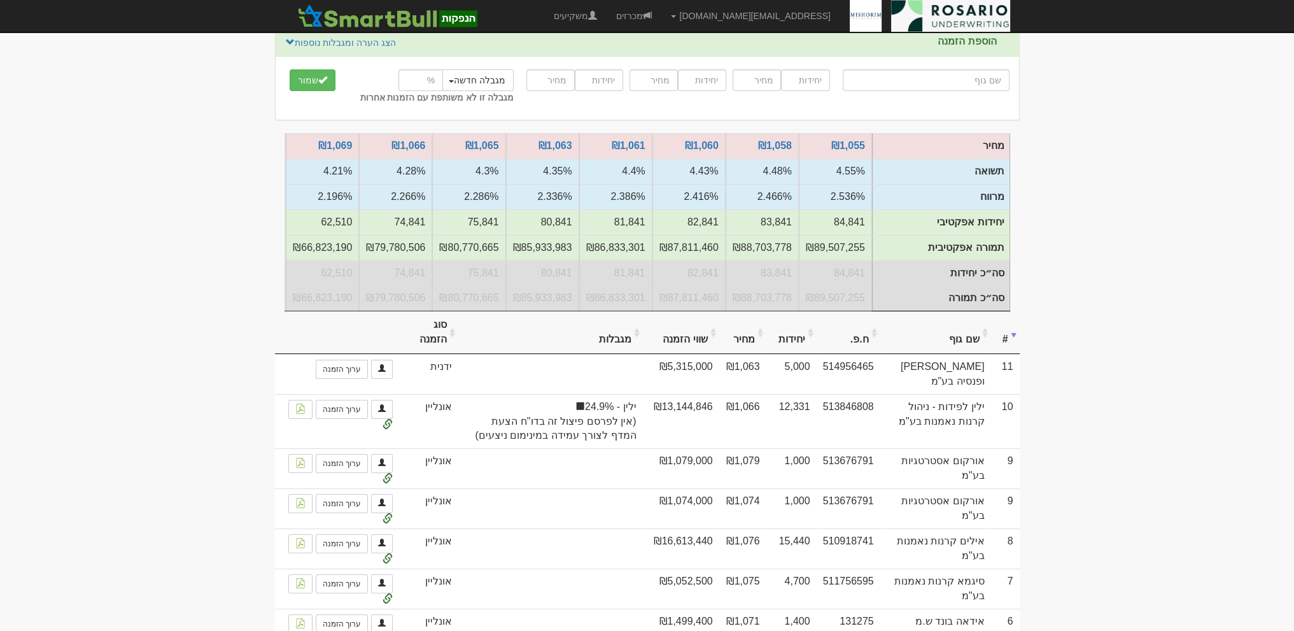
scroll to position [0, -224]
click at [739, 346] on th "מחיר" at bounding box center [742, 332] width 47 height 43
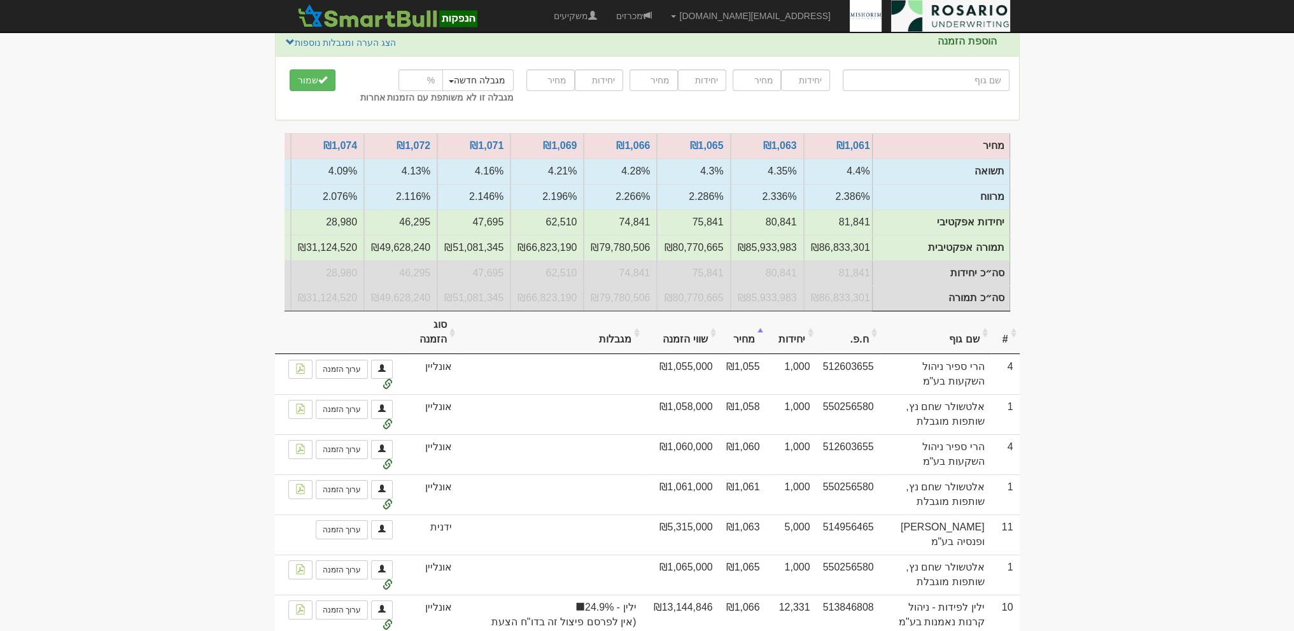
click at [739, 346] on th "מחיר" at bounding box center [742, 332] width 47 height 43
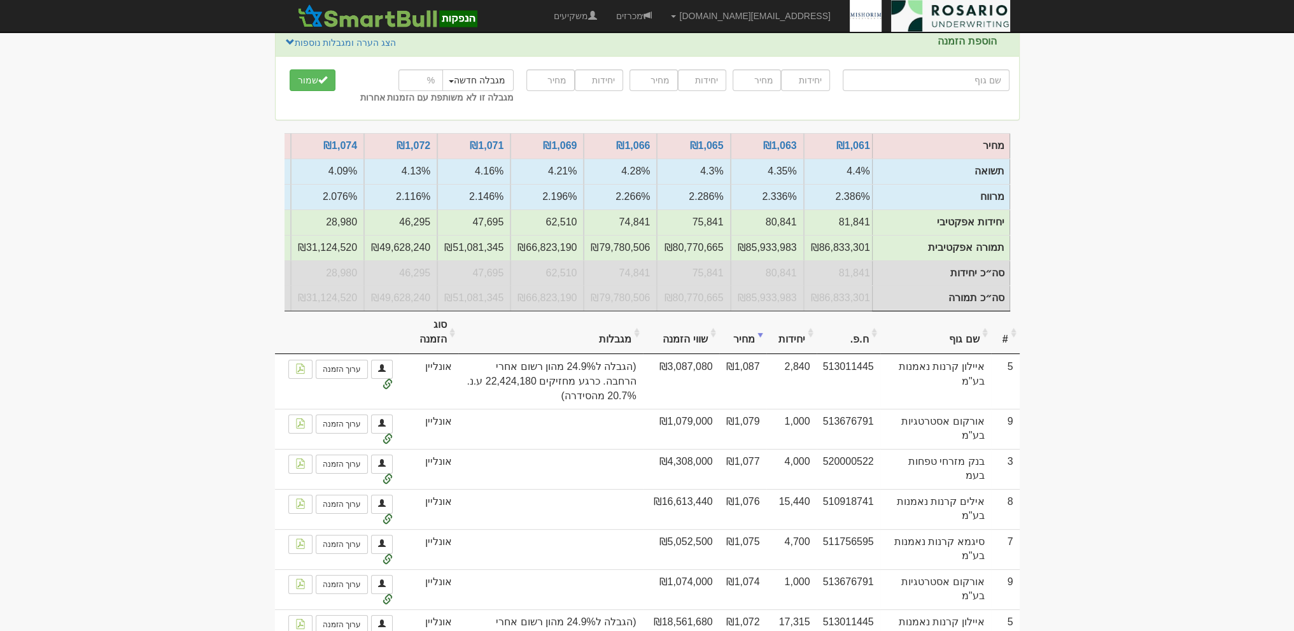
click at [785, 351] on th "יחידות" at bounding box center [791, 332] width 50 height 43
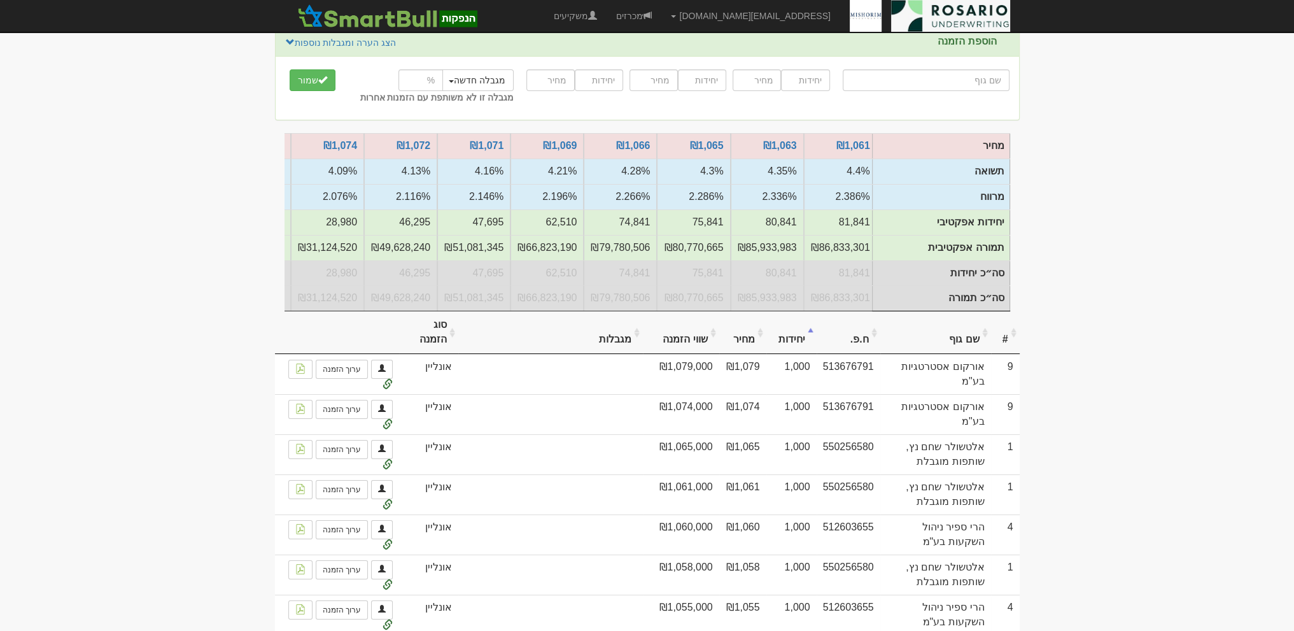
click at [1001, 347] on th "#" at bounding box center [1005, 332] width 29 height 43
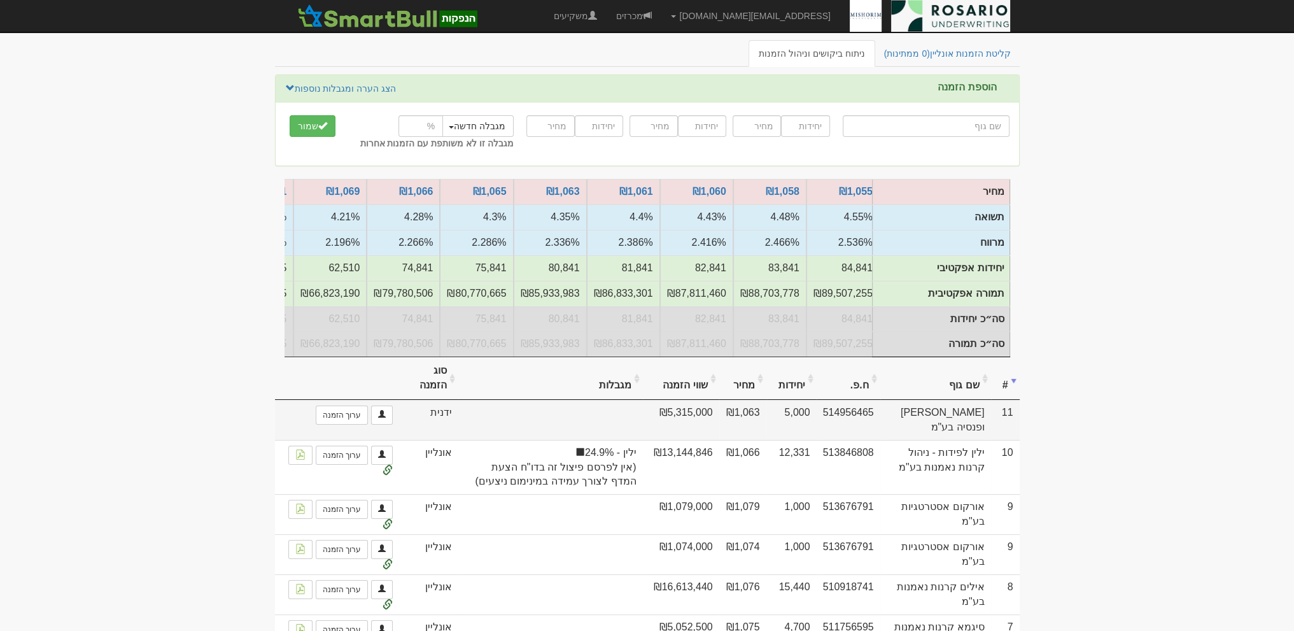
scroll to position [0, 0]
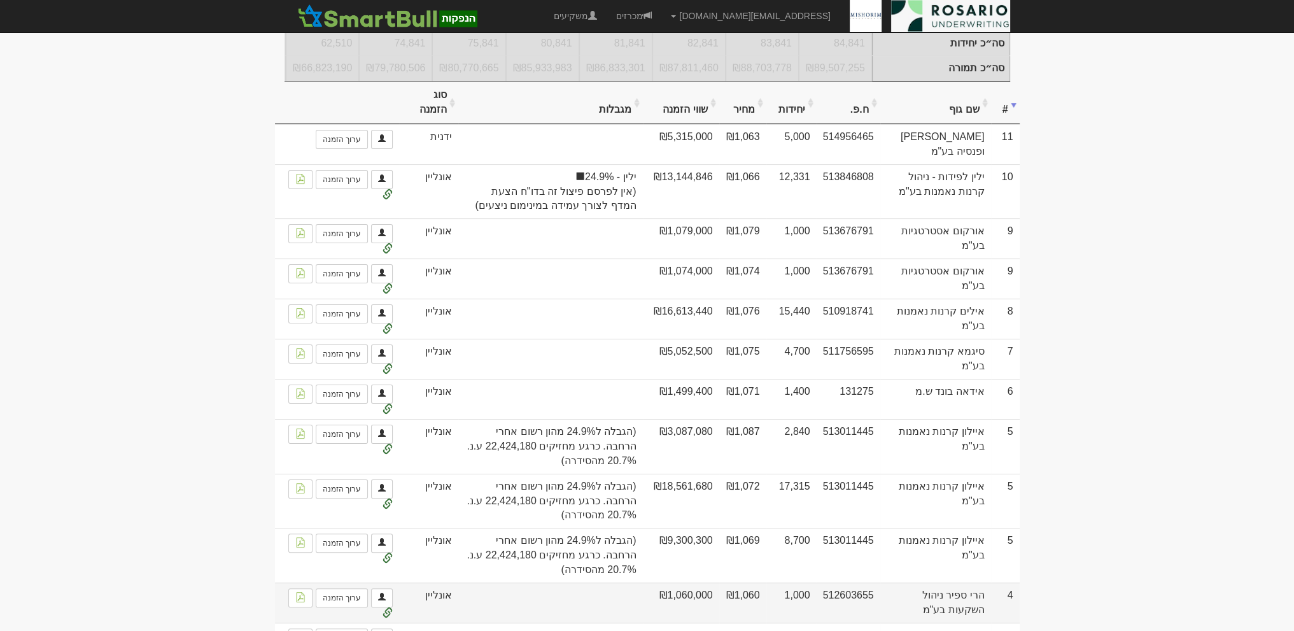
scroll to position [414, 0]
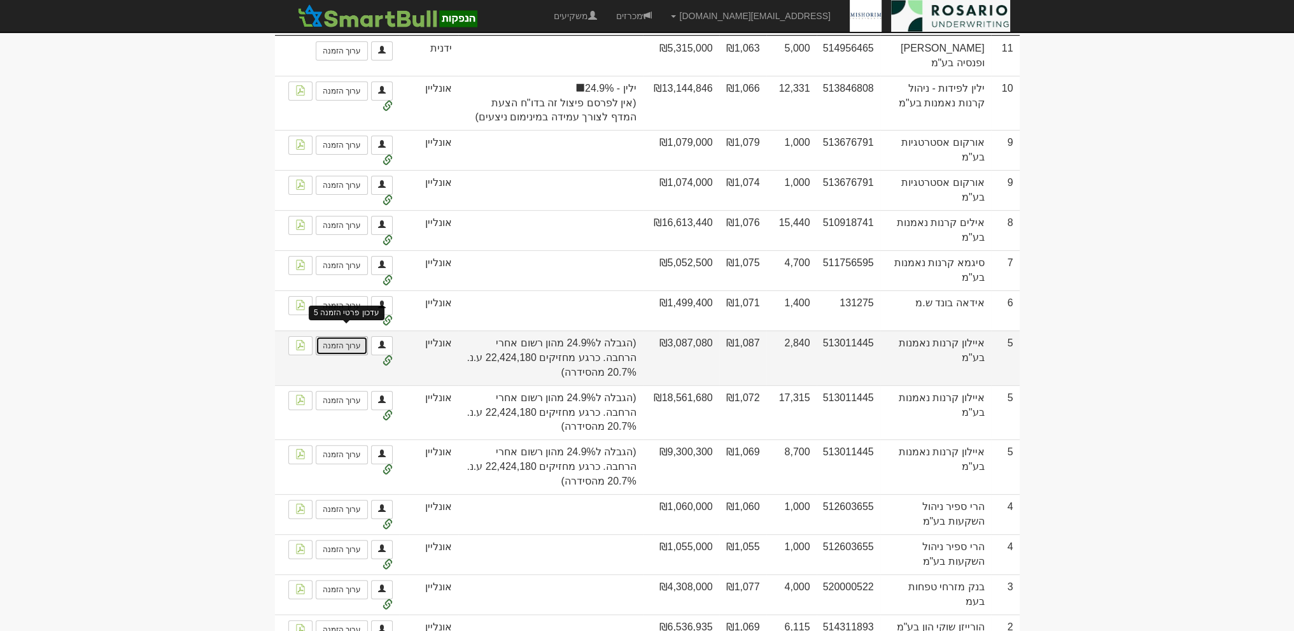
click at [352, 338] on link "ערוך הזמנה" at bounding box center [342, 345] width 52 height 19
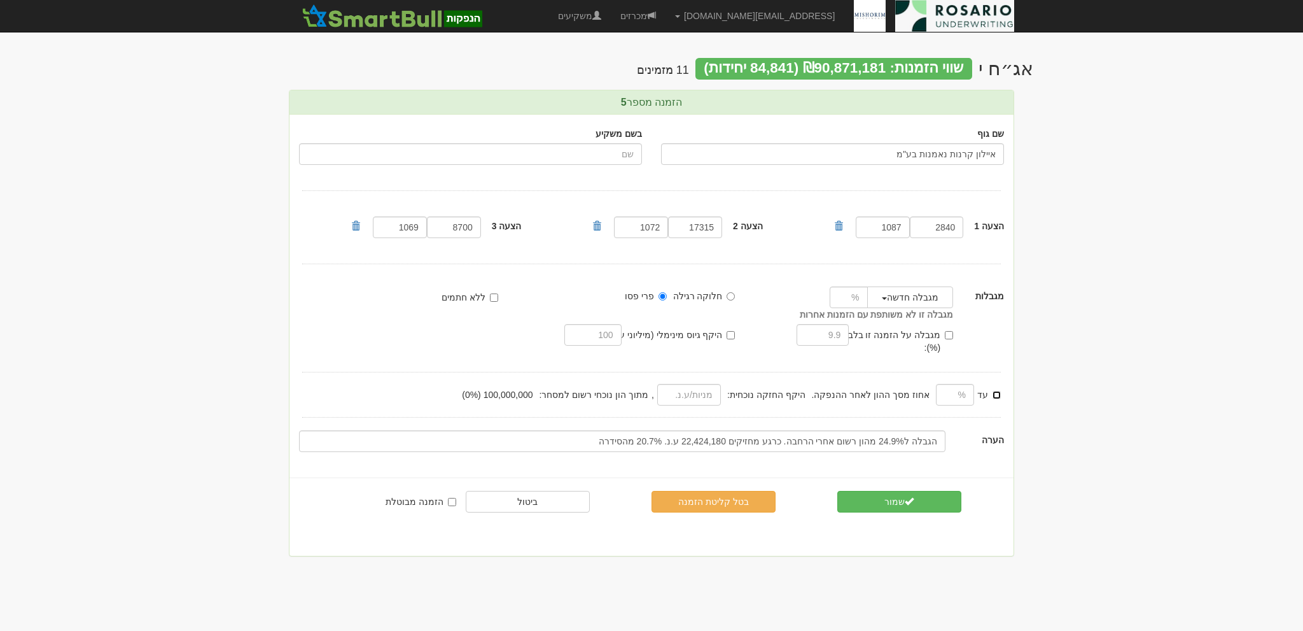
click at [999, 391] on input "עד" at bounding box center [997, 395] width 8 height 8
checkbox input "true"
click at [958, 384] on input "text" at bounding box center [955, 395] width 38 height 22
type input "24.9"
click at [721, 384] on input "nubmer" at bounding box center [689, 395] width 64 height 22
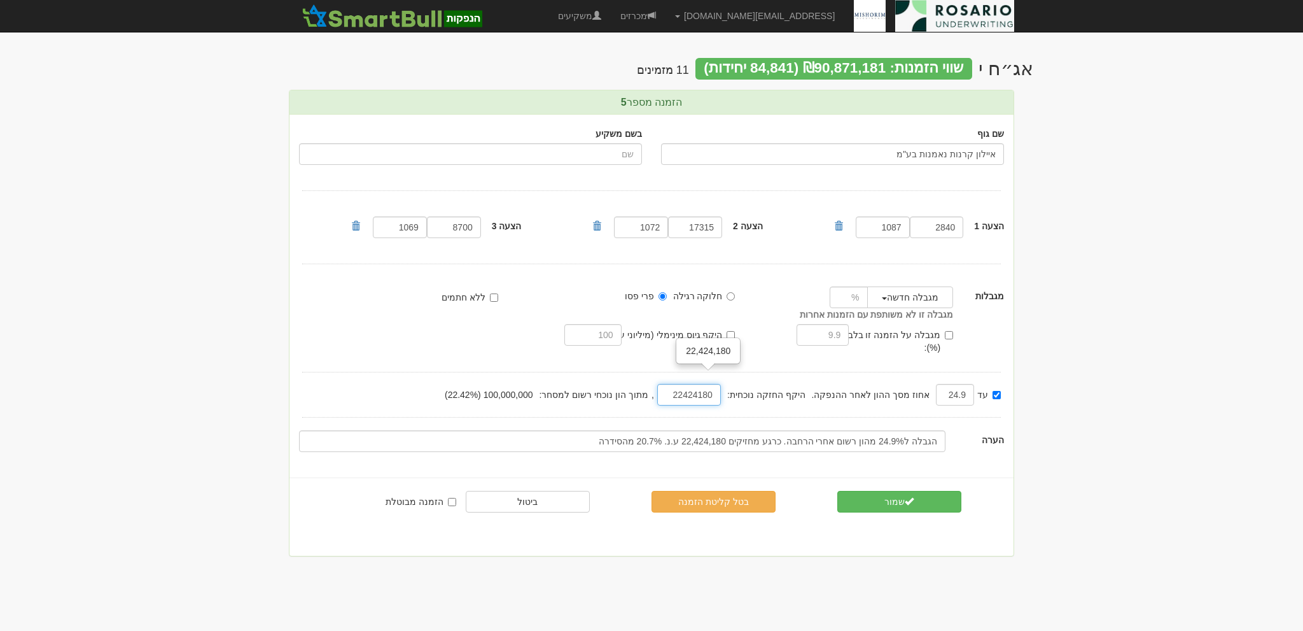
type input "22424180"
click at [398, 388] on div "עד 24.9 אחוז מסך ההון לאחר ההנפקה. היקף החזקה נוכחית: 22,424,180 , מתוך הון נוכ…" at bounding box center [652, 394] width 724 height 25
click at [891, 491] on button "שמור" at bounding box center [899, 502] width 124 height 22
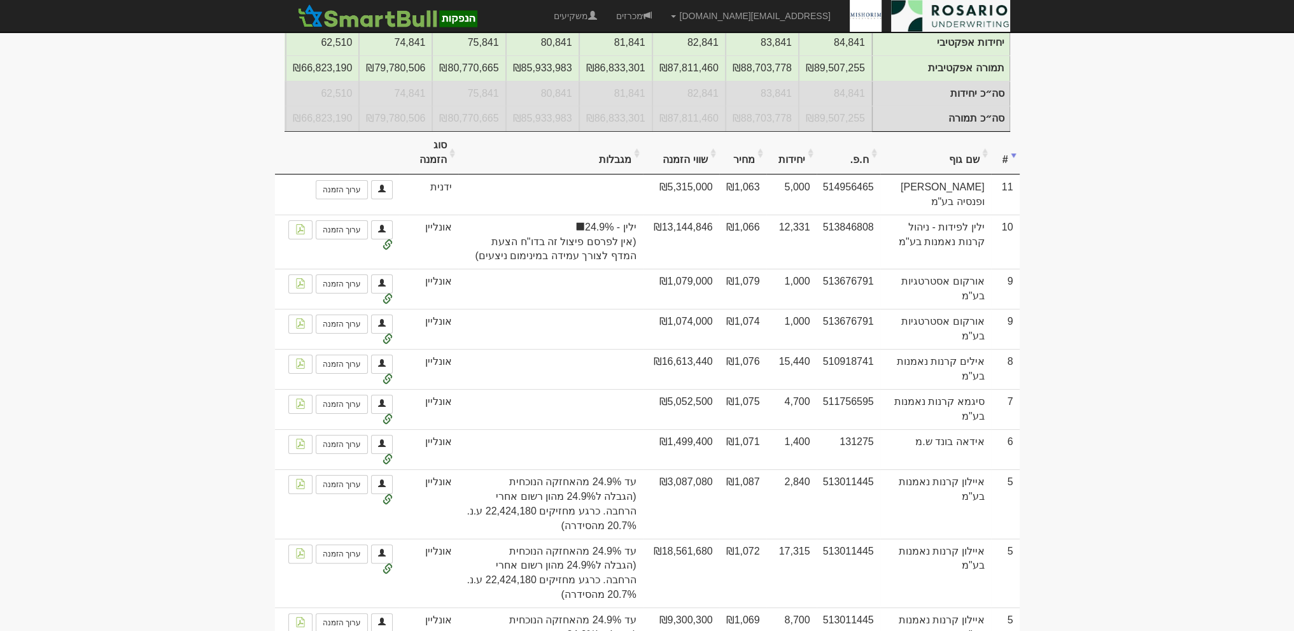
scroll to position [333, 0]
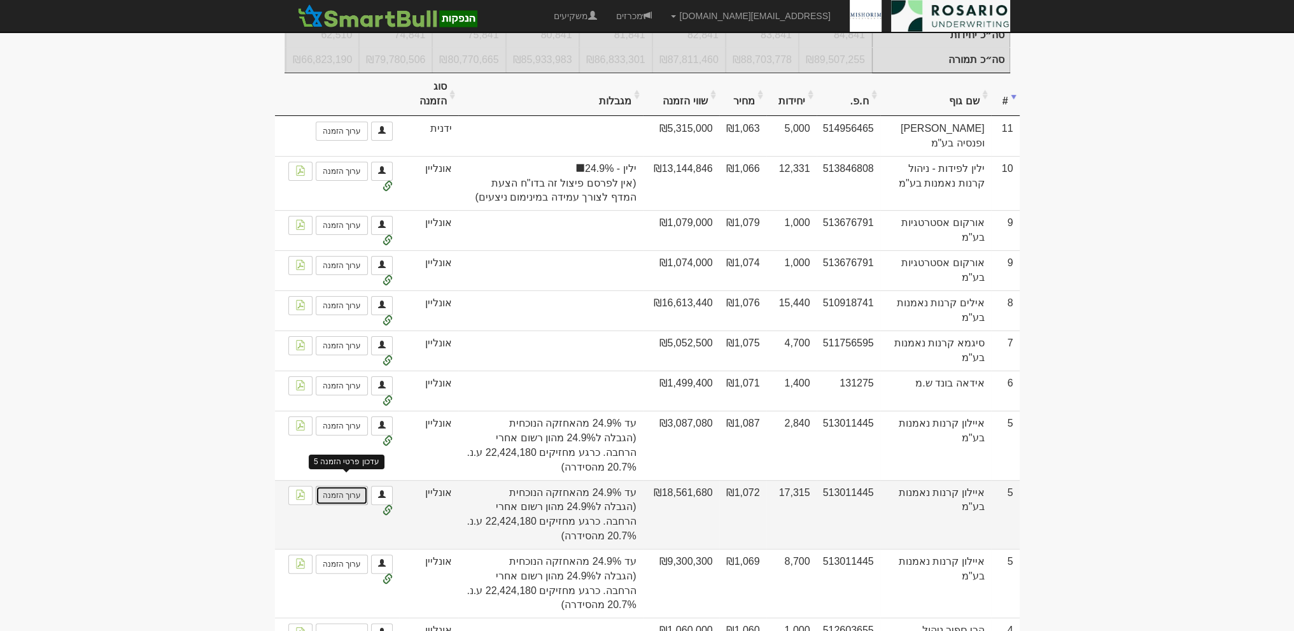
click at [352, 497] on link "ערוך הזמנה" at bounding box center [342, 495] width 52 height 19
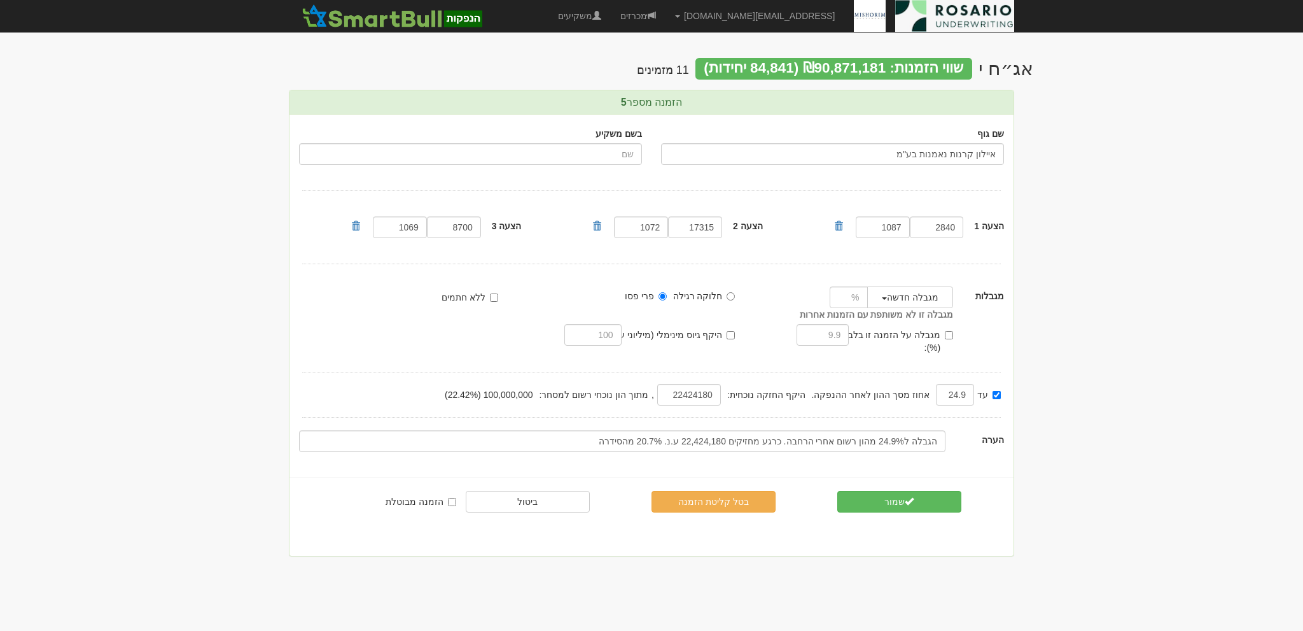
click at [778, 353] on div "שם גוף איילון קרנות נאמנות בע"מ בשם משקיע הצעה 1 2840 1087 17315 1072" at bounding box center [652, 290] width 724 height 350
click at [852, 492] on button "שמור" at bounding box center [899, 502] width 124 height 22
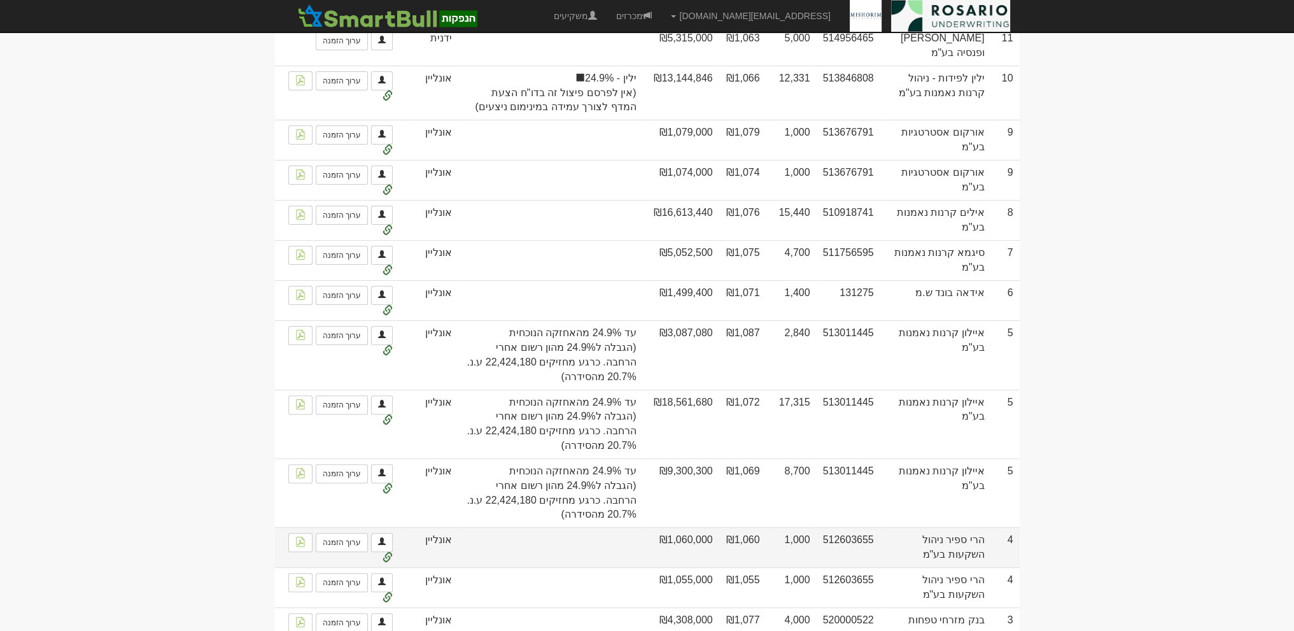
scroll to position [477, 0]
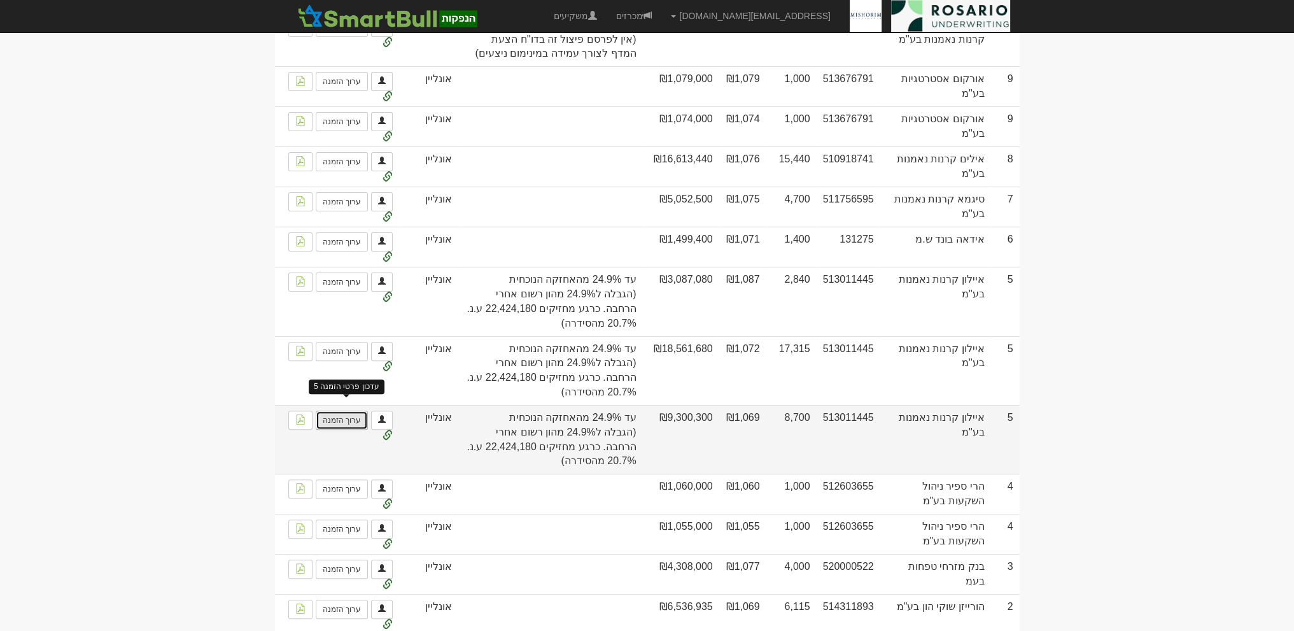
click at [354, 417] on link "ערוך הזמנה" at bounding box center [342, 419] width 52 height 19
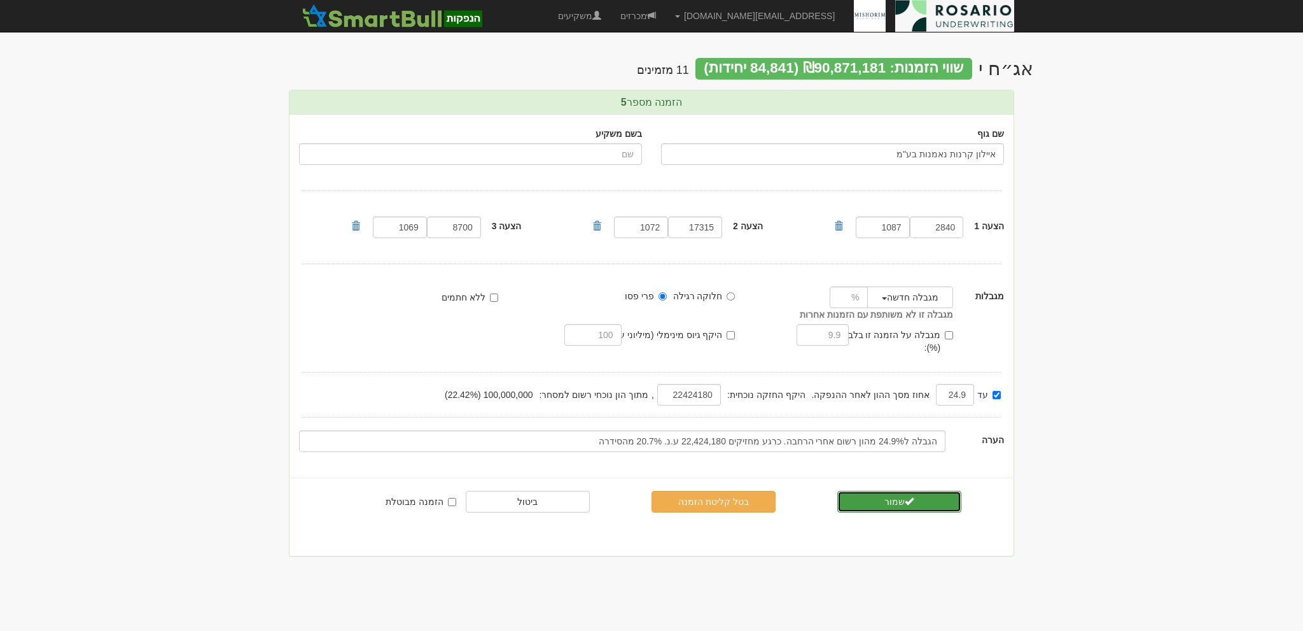
click at [909, 496] on span "submit" at bounding box center [909, 500] width 9 height 9
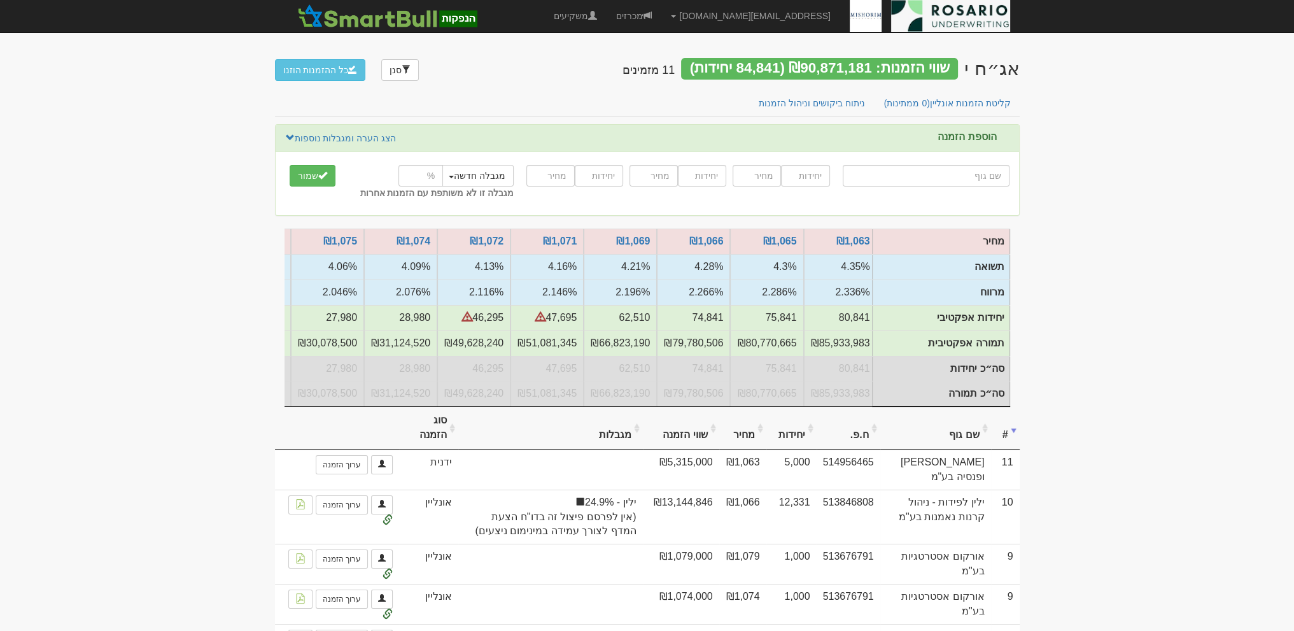
scroll to position [0, -390]
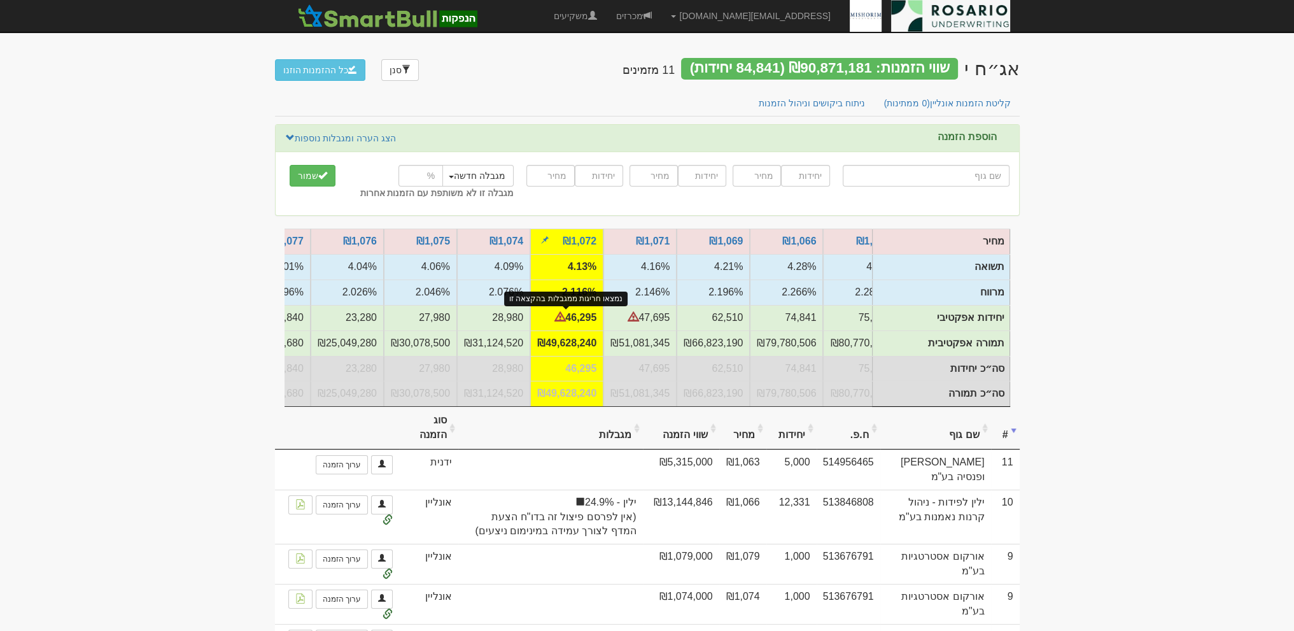
click at [557, 319] on span at bounding box center [560, 317] width 10 height 10
click at [556, 319] on span at bounding box center [560, 317] width 10 height 10
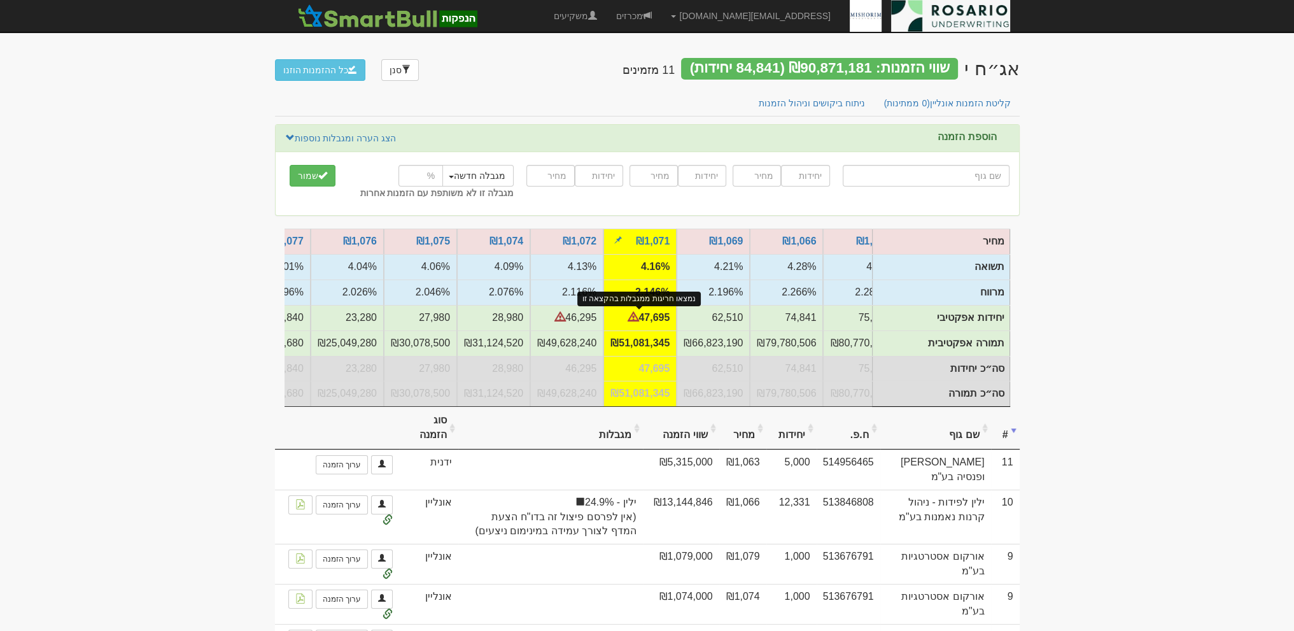
click at [632, 314] on span at bounding box center [633, 317] width 10 height 10
click at [652, 314] on td "47,695" at bounding box center [639, 317] width 73 height 25
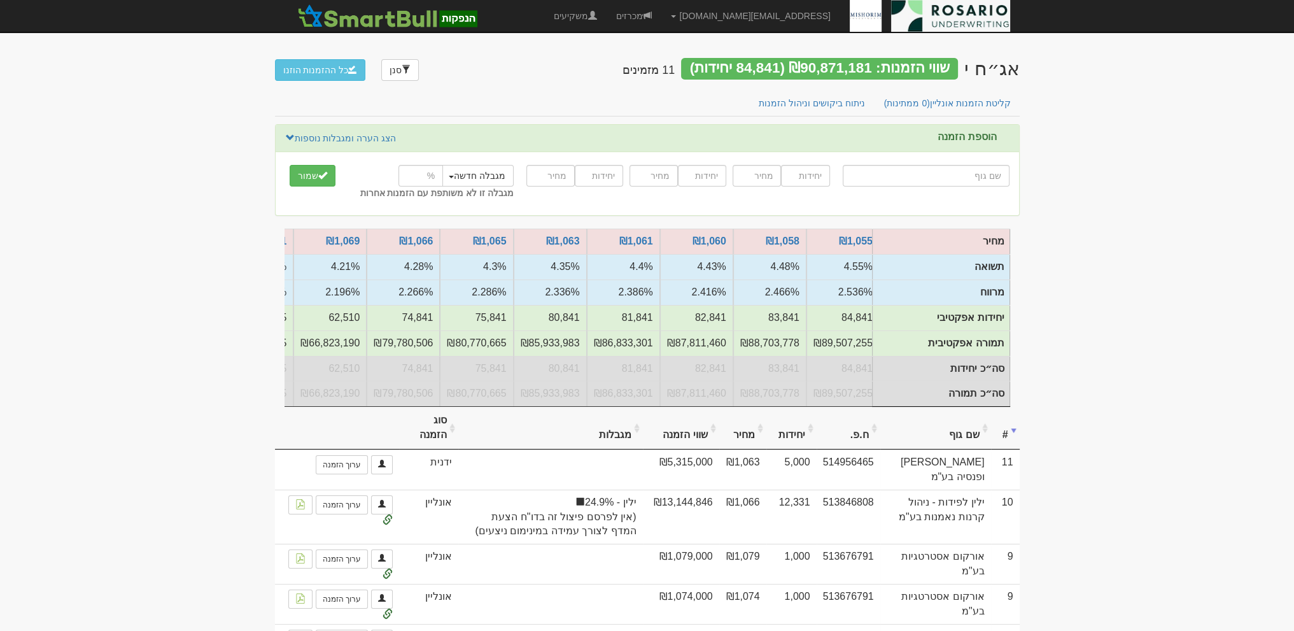
scroll to position [0, -6]
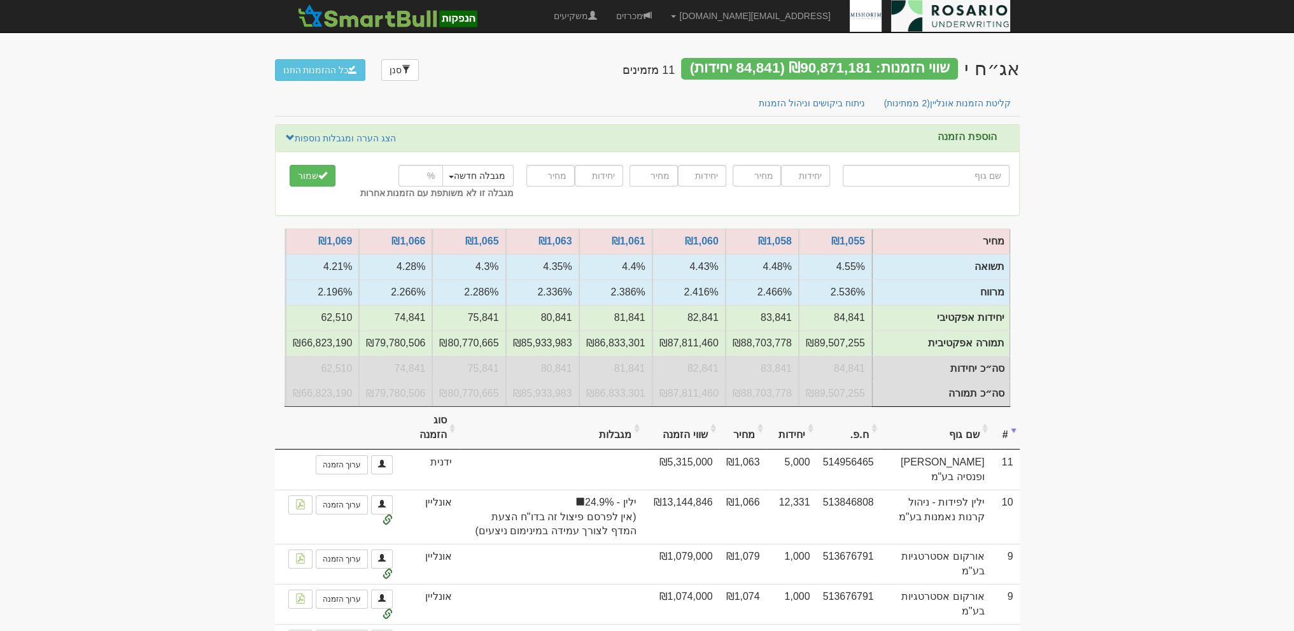
click at [525, 129] on div "הוספת הזמנה הצג הערה ומגבלות נוספות הסתר הערה ומגבלות נוספות" at bounding box center [647, 139] width 743 height 28
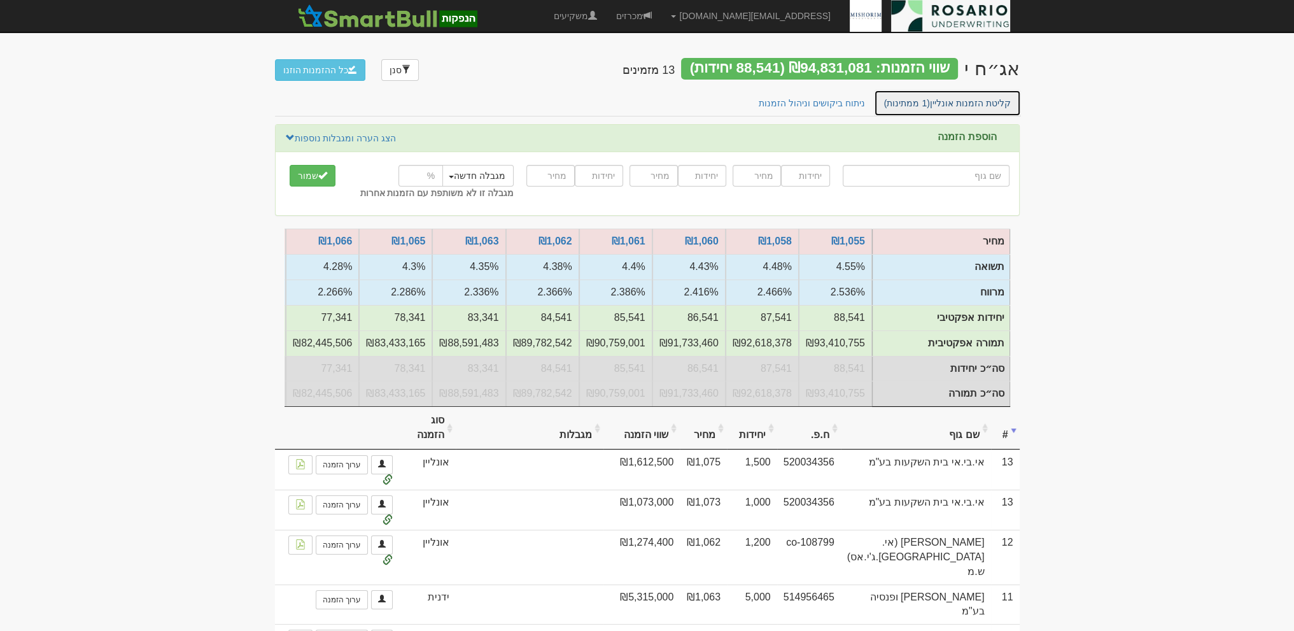
click at [990, 101] on link "קליטת הזמנות אונליין (1 ממתינות)" at bounding box center [947, 103] width 147 height 27
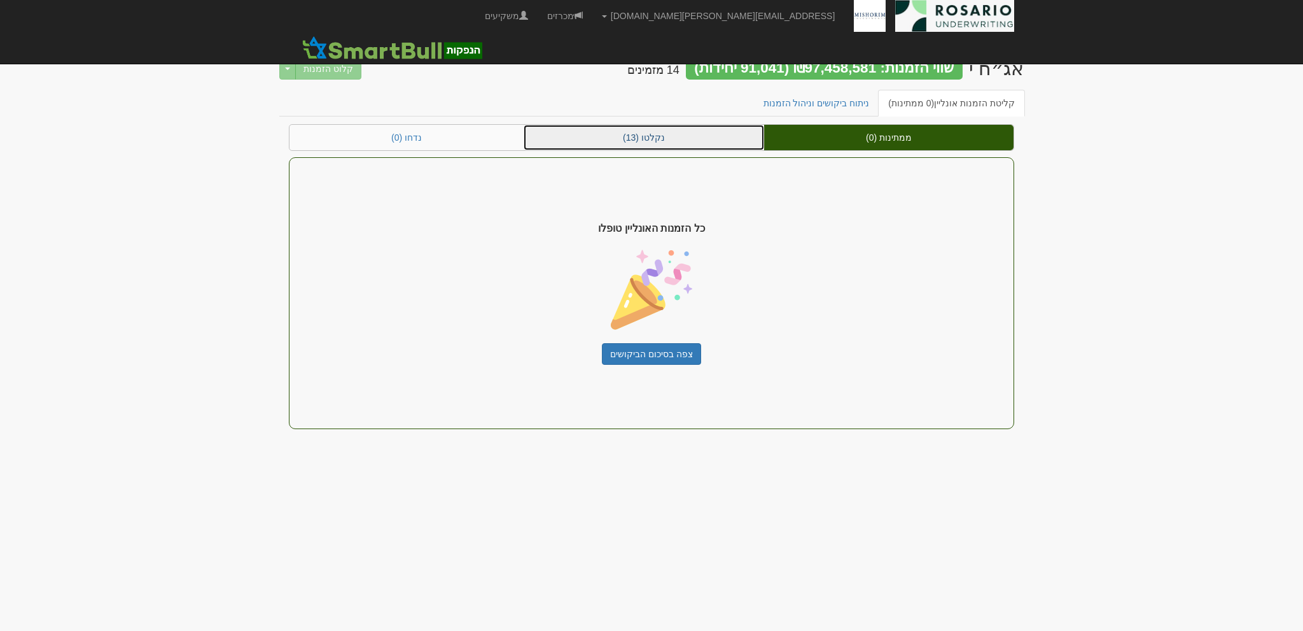
click at [665, 139] on link "נקלטו (13)" at bounding box center [644, 137] width 241 height 25
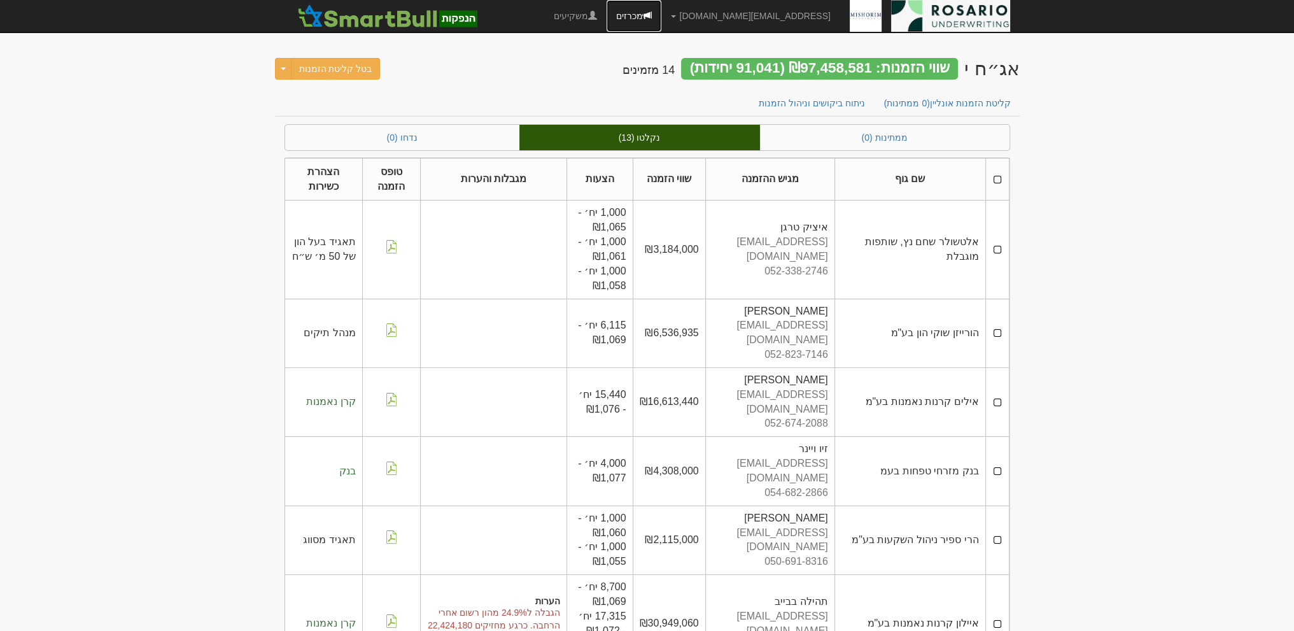
click at [661, 15] on link "מכרזים" at bounding box center [633, 16] width 55 height 32
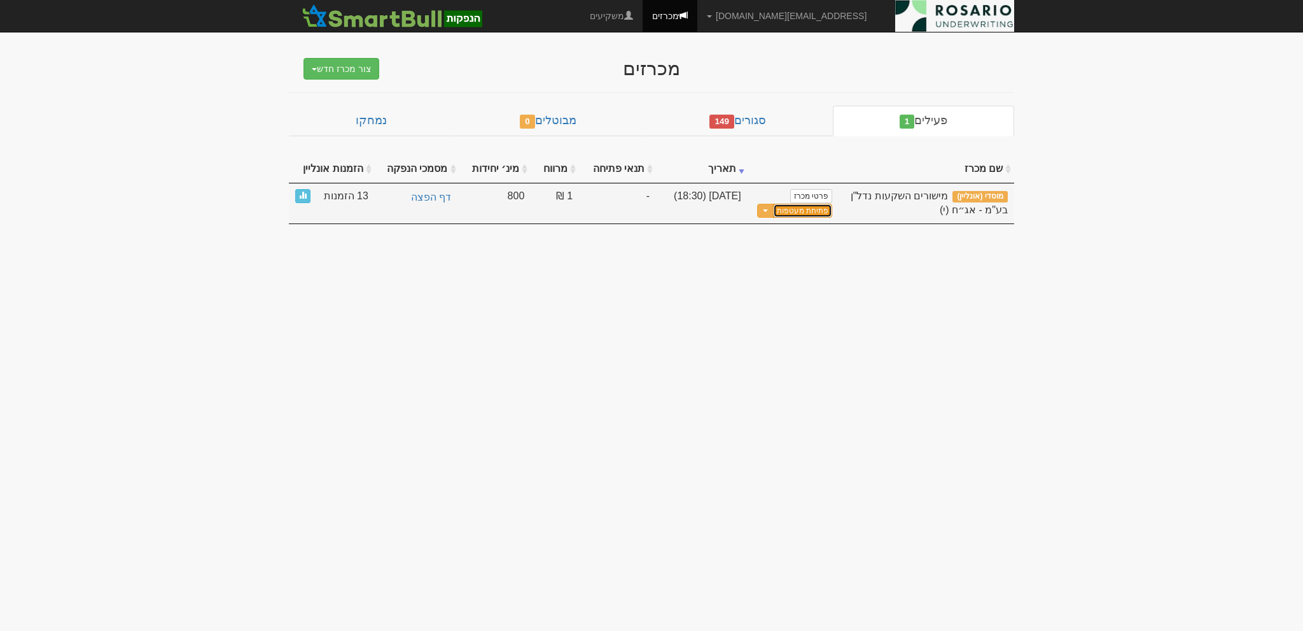
click at [804, 209] on button "פתיחת מעטפות" at bounding box center [802, 211] width 59 height 15
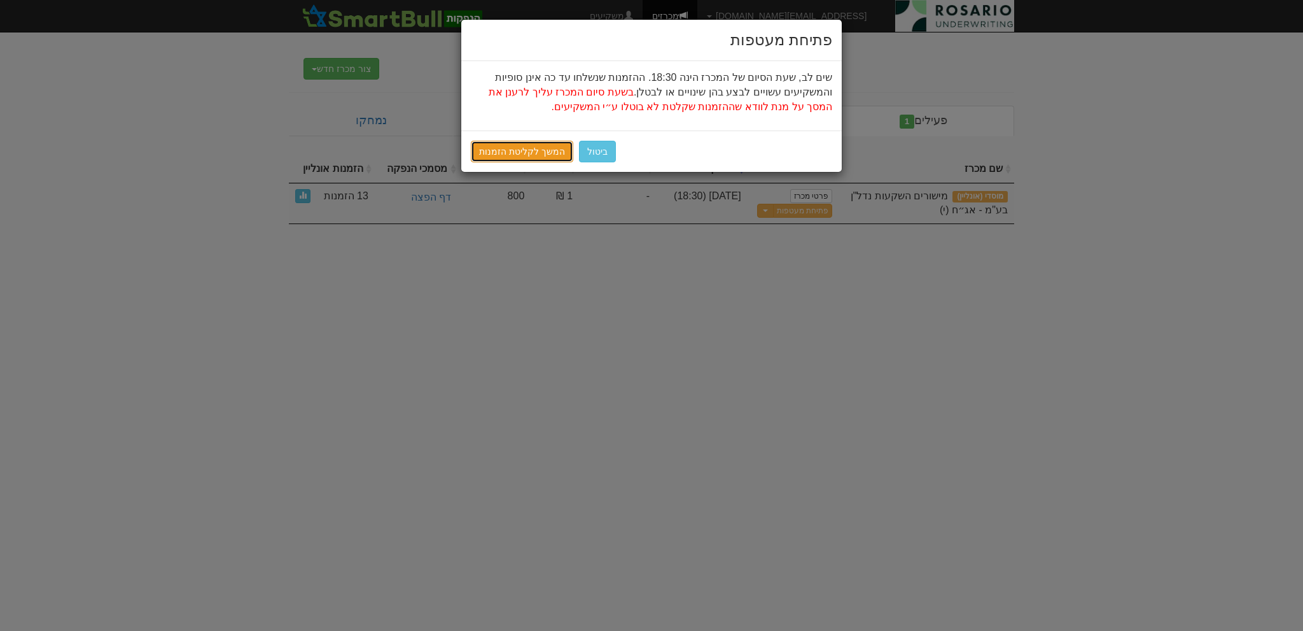
click at [550, 151] on link "המשך לקליטת הזמנות" at bounding box center [522, 152] width 102 height 22
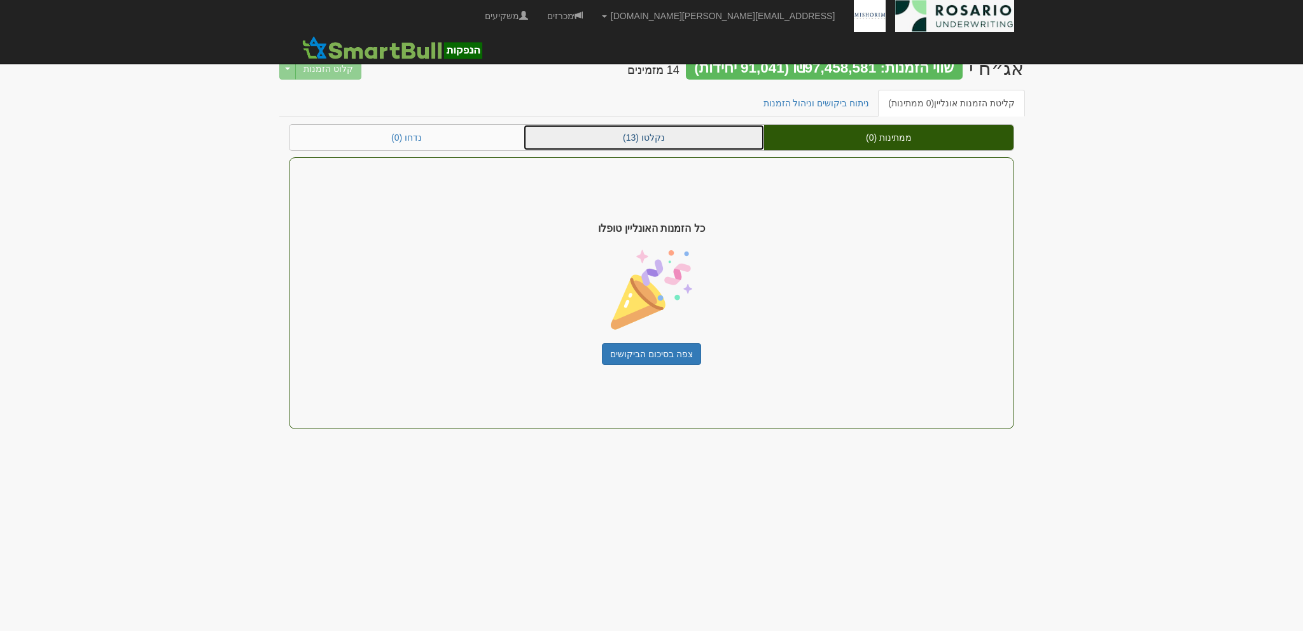
click at [675, 144] on link "נקלטו (13)" at bounding box center [644, 137] width 241 height 25
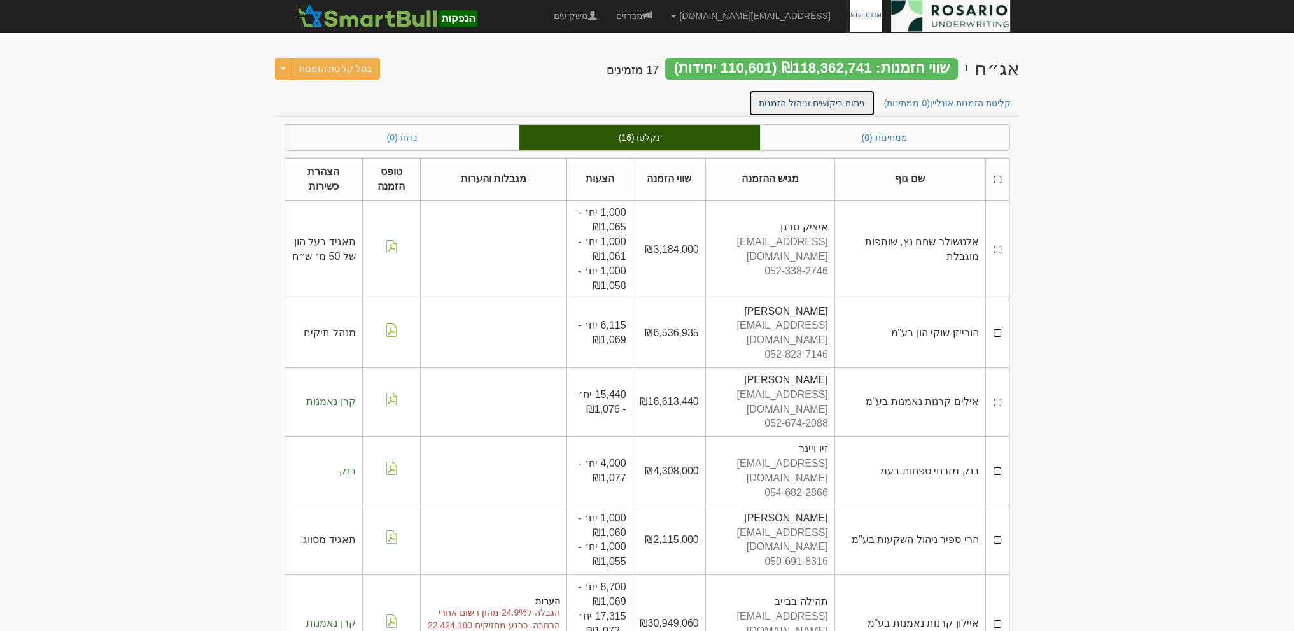
click at [837, 104] on link "ניתוח ביקושים וניהול הזמנות" at bounding box center [811, 103] width 127 height 27
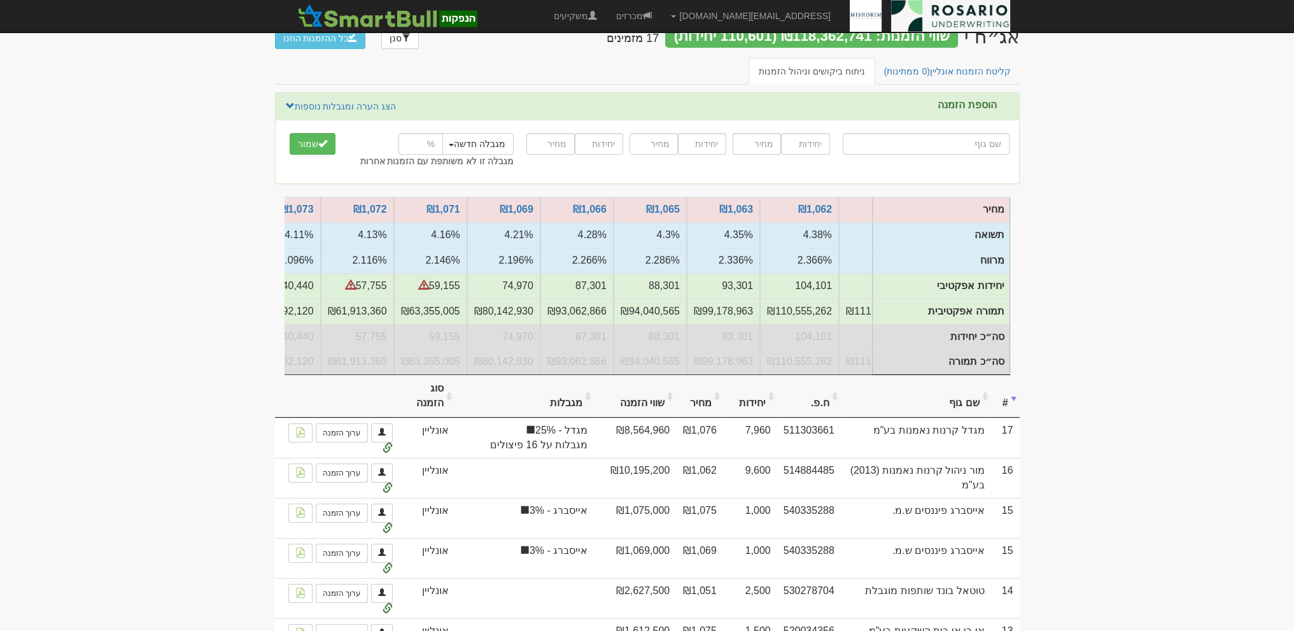
scroll to position [0, -368]
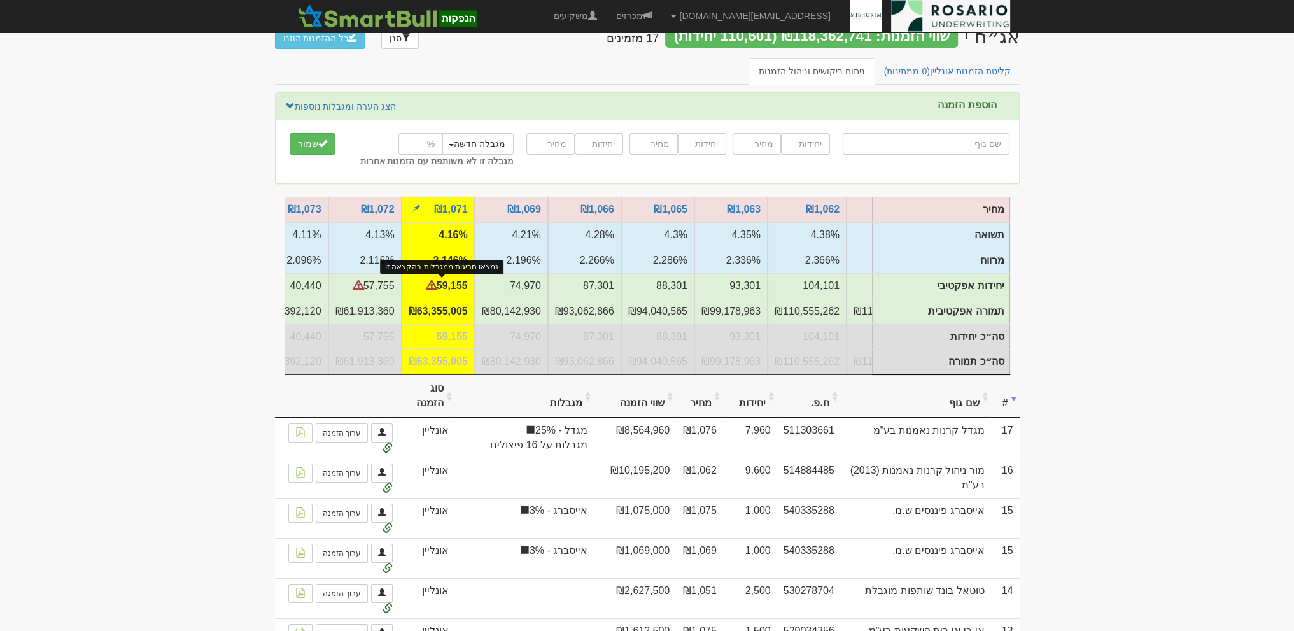
click at [435, 284] on span at bounding box center [431, 285] width 10 height 10
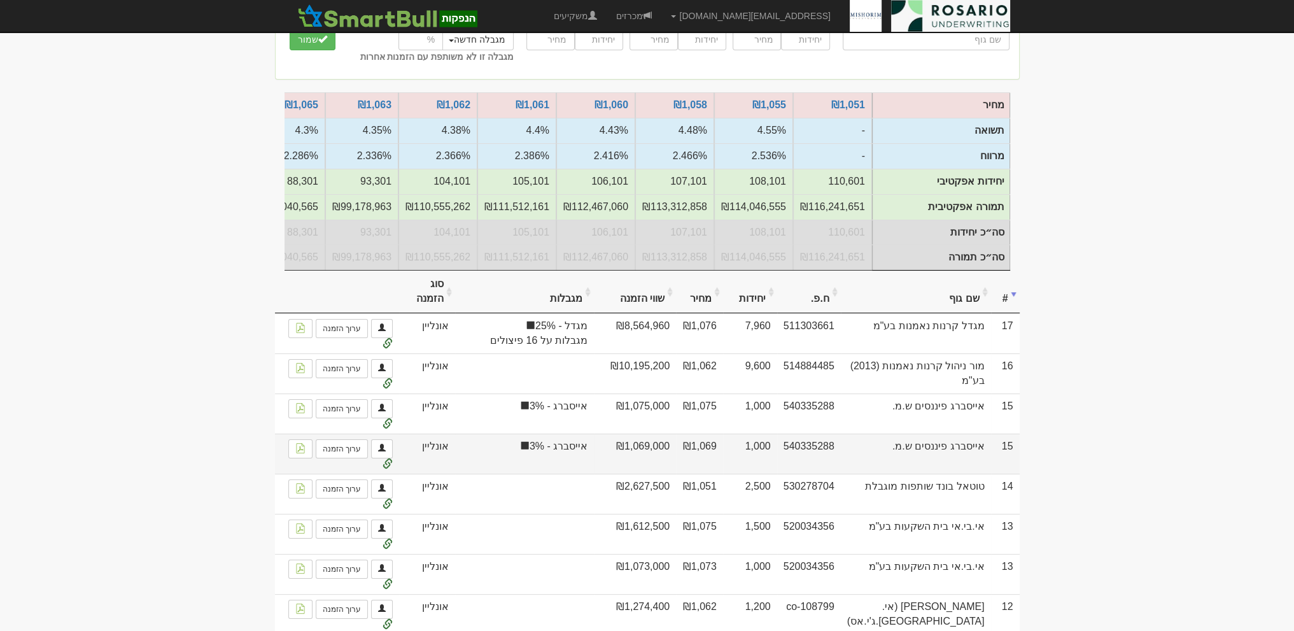
scroll to position [0, 0]
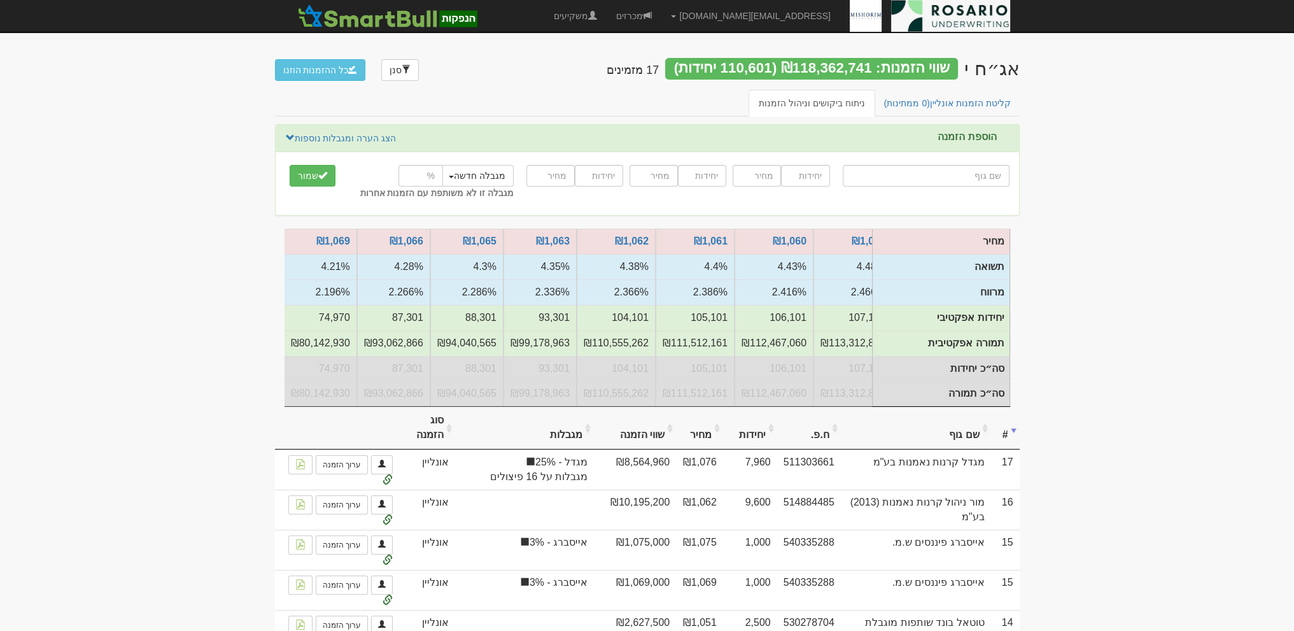
scroll to position [0, -183]
click at [602, 120] on div "קליטת הזמנות אונליין (0 ממתינות) ניתוח ביקושים וניהול הזמנות" at bounding box center [647, 107] width 744 height 34
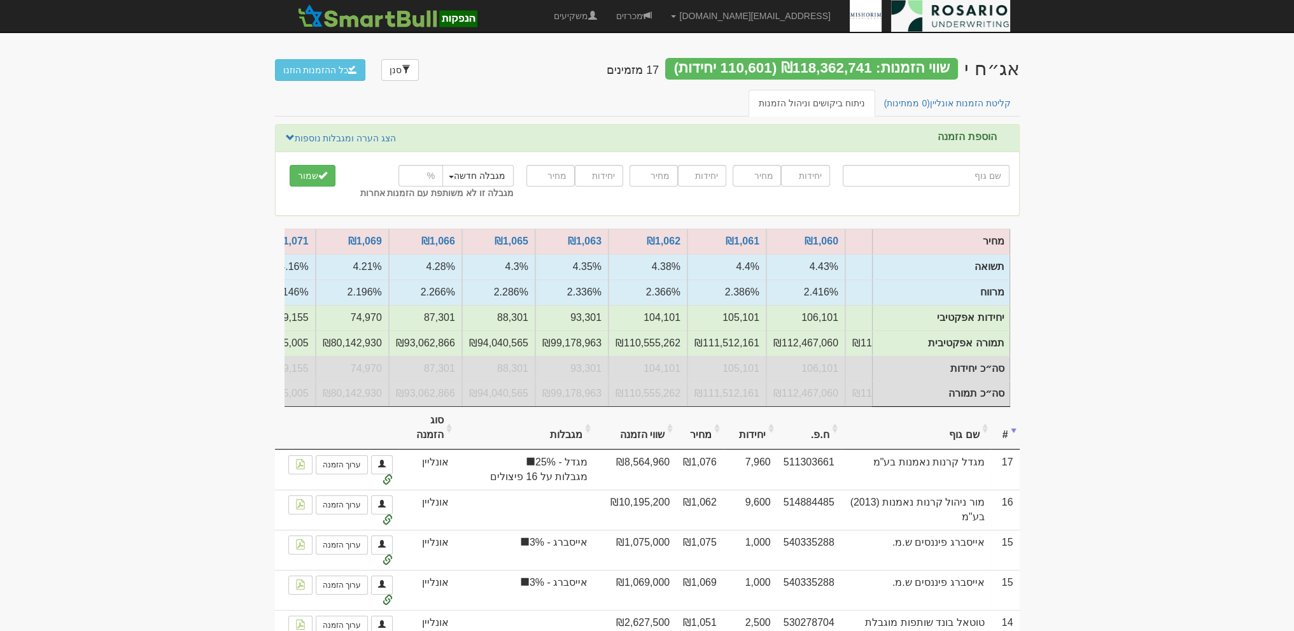
scroll to position [0, -241]
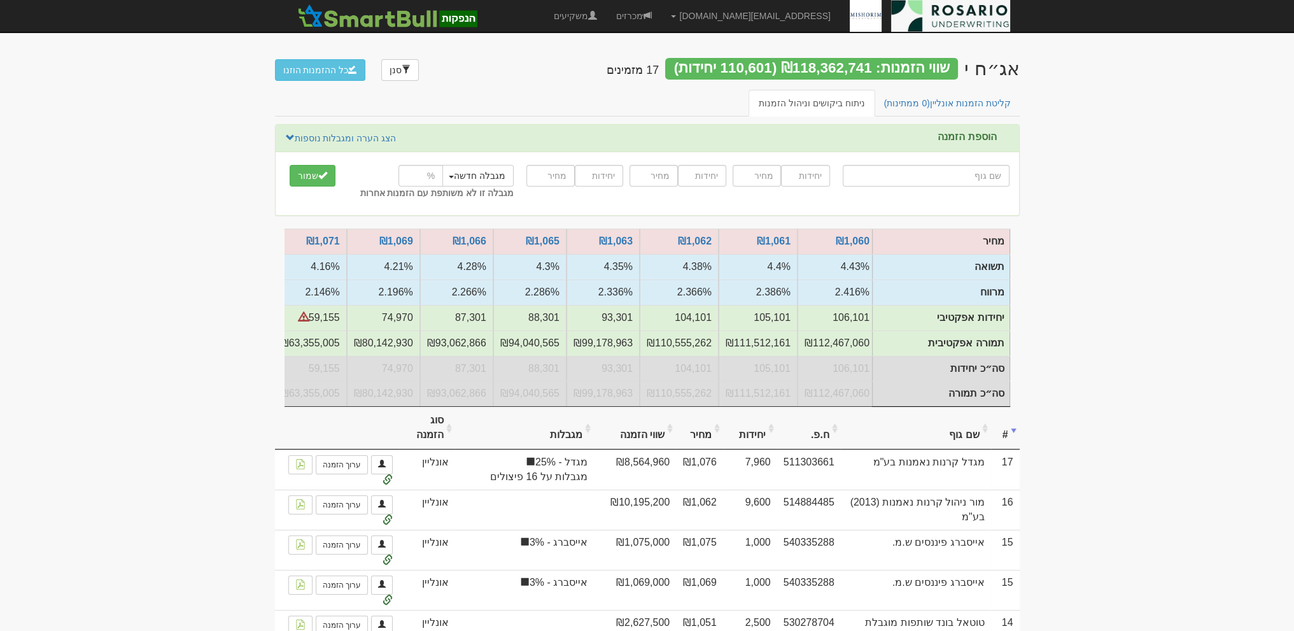
click at [512, 92] on ul "קליטת הזמנות אונליין (0 ממתינות) ניתוח ביקושים וניהול הזמנות" at bounding box center [647, 103] width 744 height 27
click at [558, 125] on div "הוספת הזמנה הצג הערה ומגבלות נוספות הסתר הערה ומגבלות נוספות" at bounding box center [647, 139] width 743 height 28
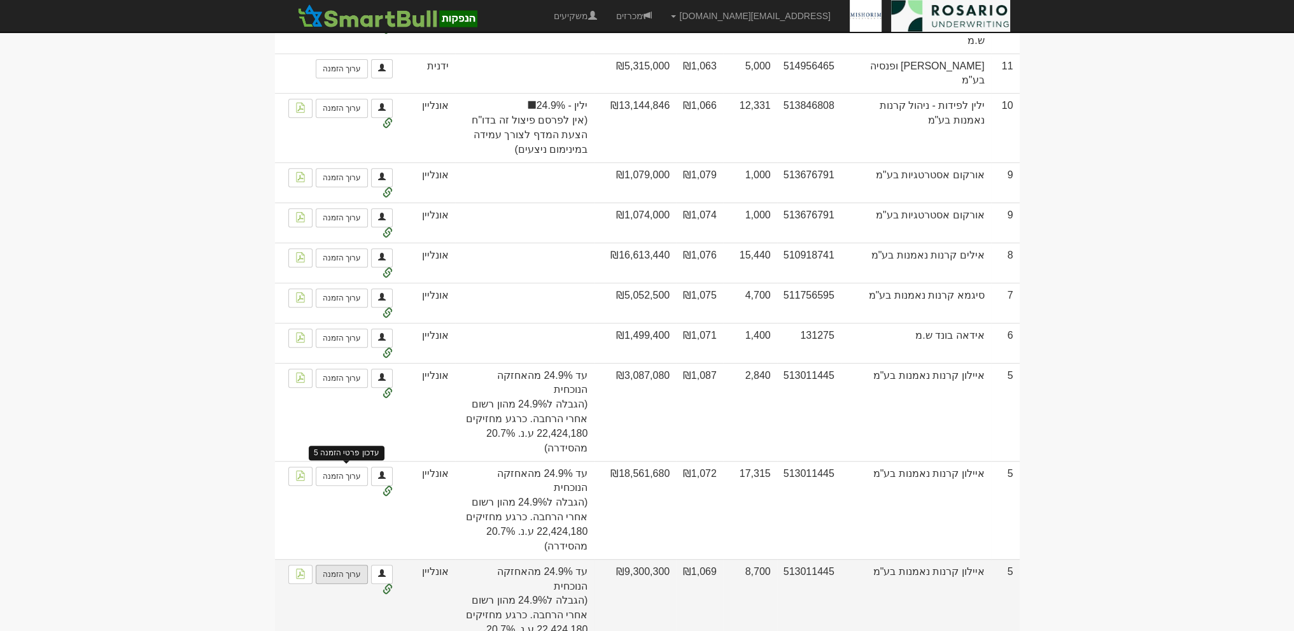
scroll to position [732, 0]
click at [345, 564] on link "ערוך הזמנה" at bounding box center [342, 573] width 52 height 19
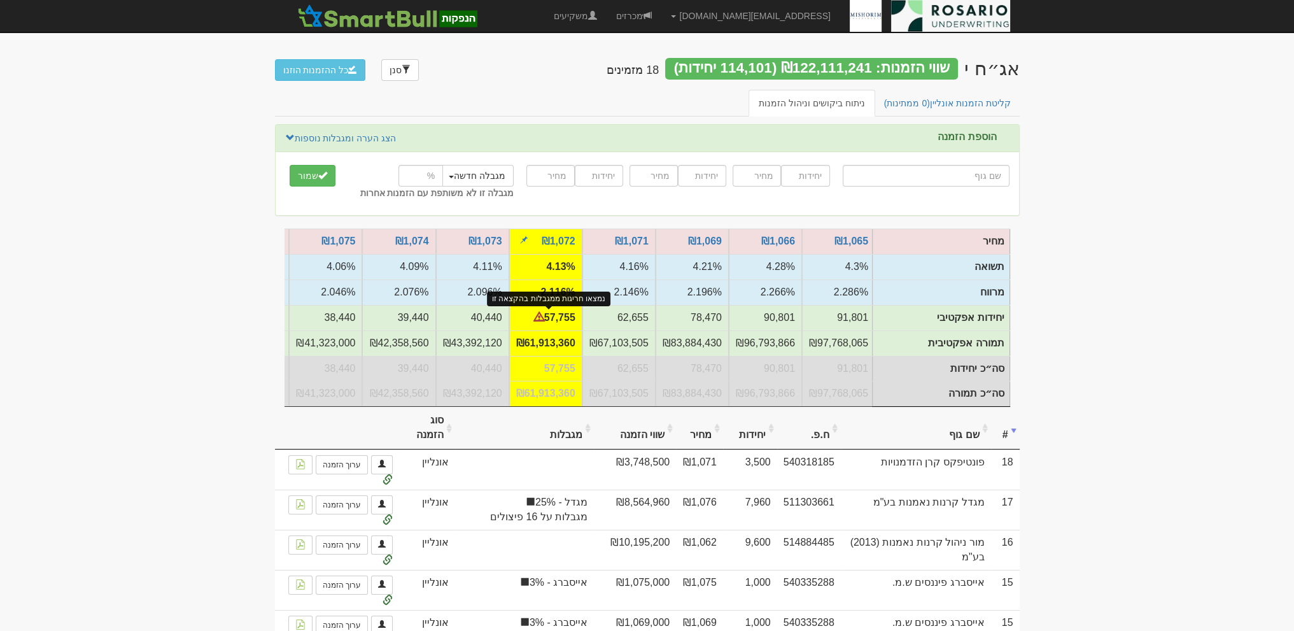
click at [541, 318] on span at bounding box center [539, 317] width 10 height 10
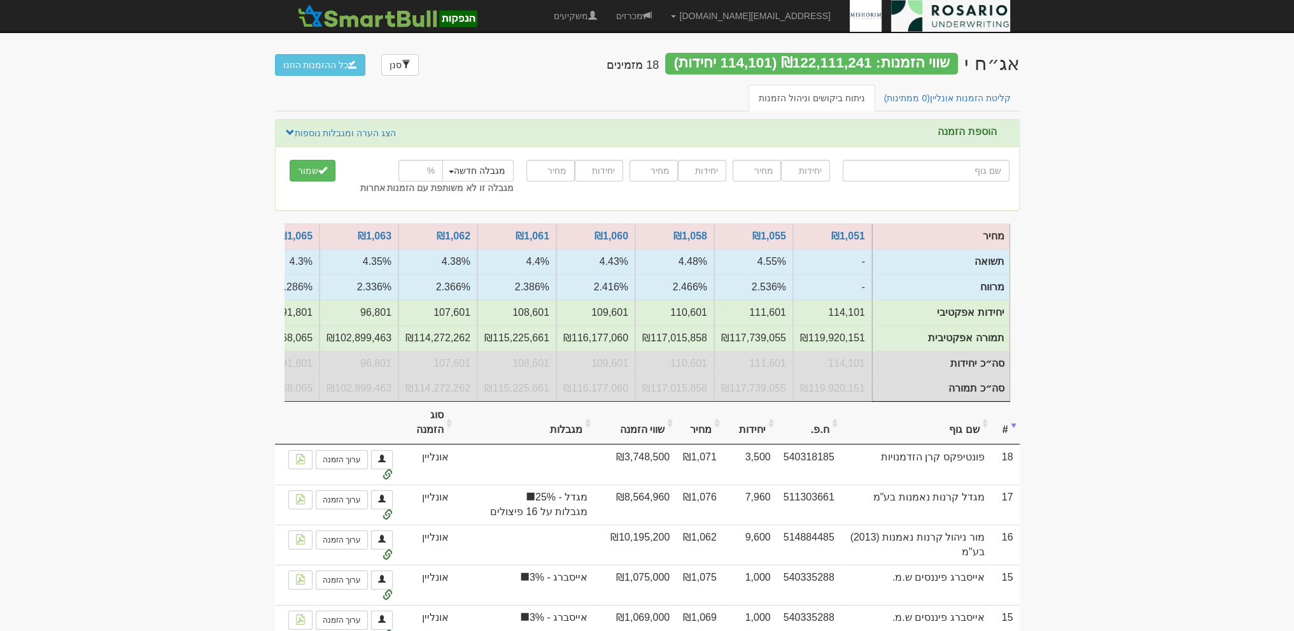
scroll to position [4, 0]
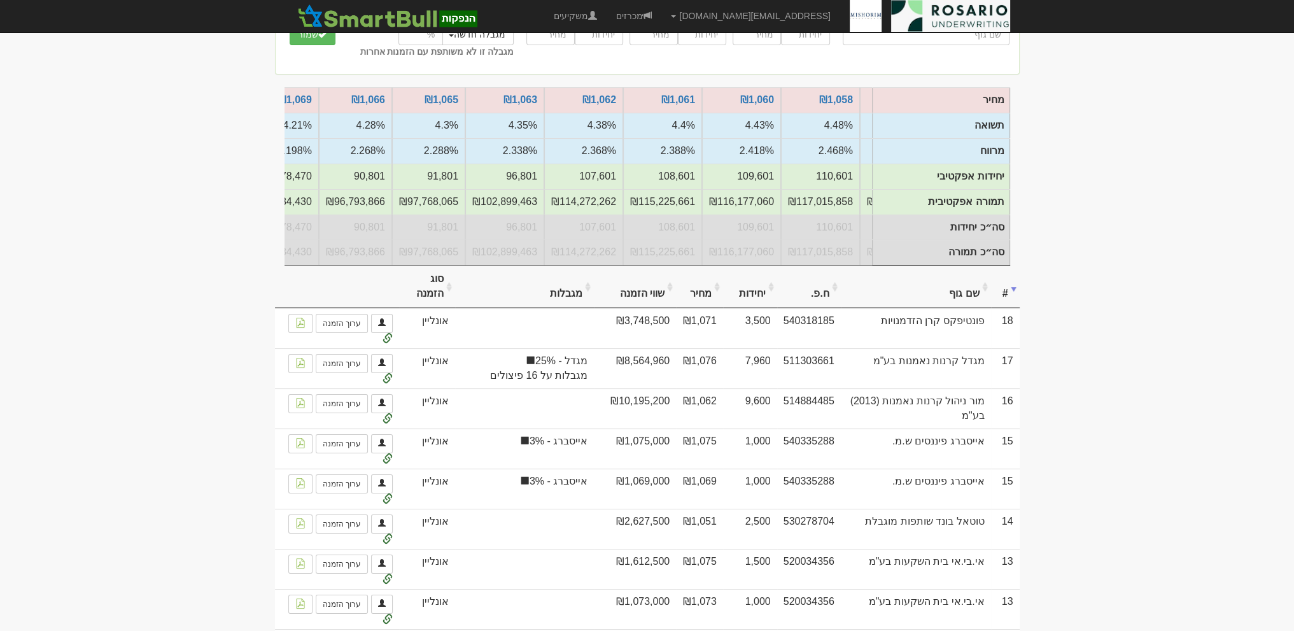
scroll to position [223, 0]
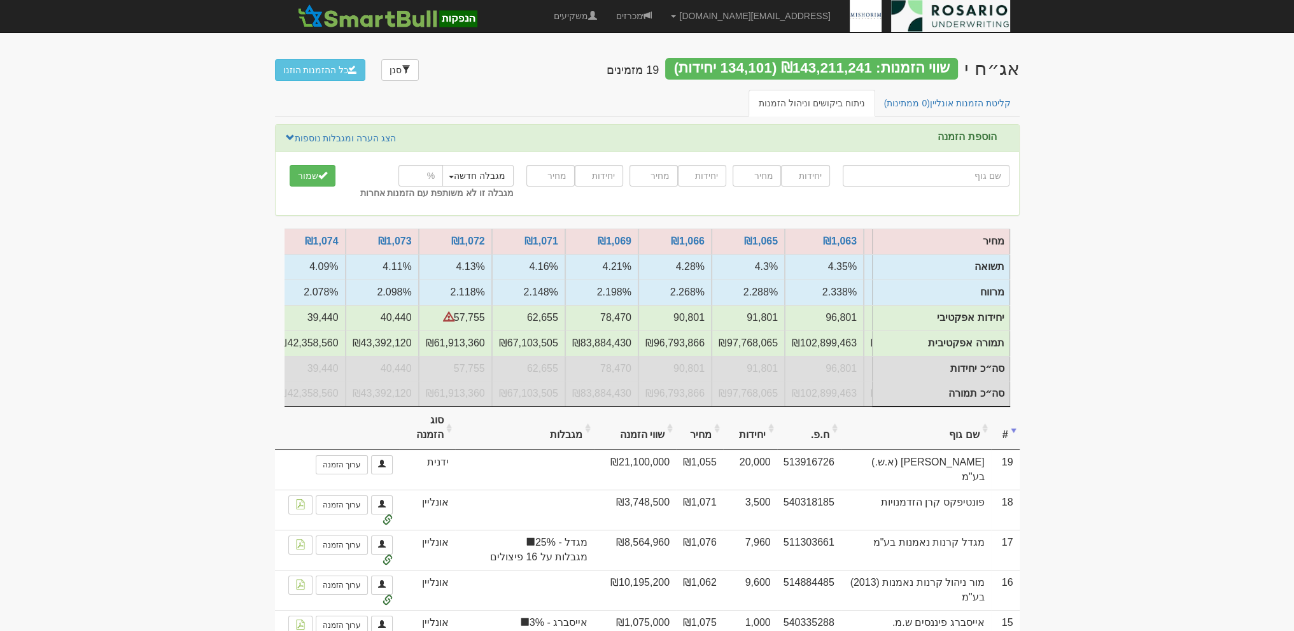
scroll to position [0, -466]
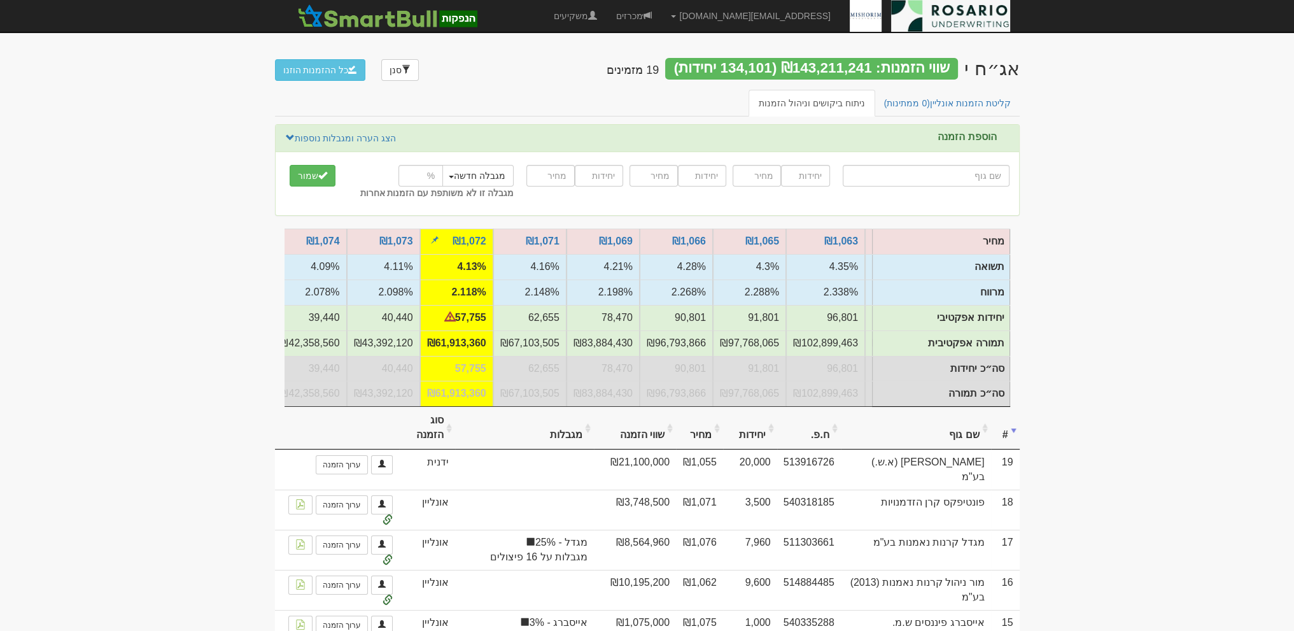
click at [443, 279] on td "2.118%" at bounding box center [456, 291] width 73 height 25
click at [442, 292] on td "2.118%" at bounding box center [456, 291] width 73 height 25
click at [479, 240] on link "₪1,072" at bounding box center [469, 240] width 34 height 11
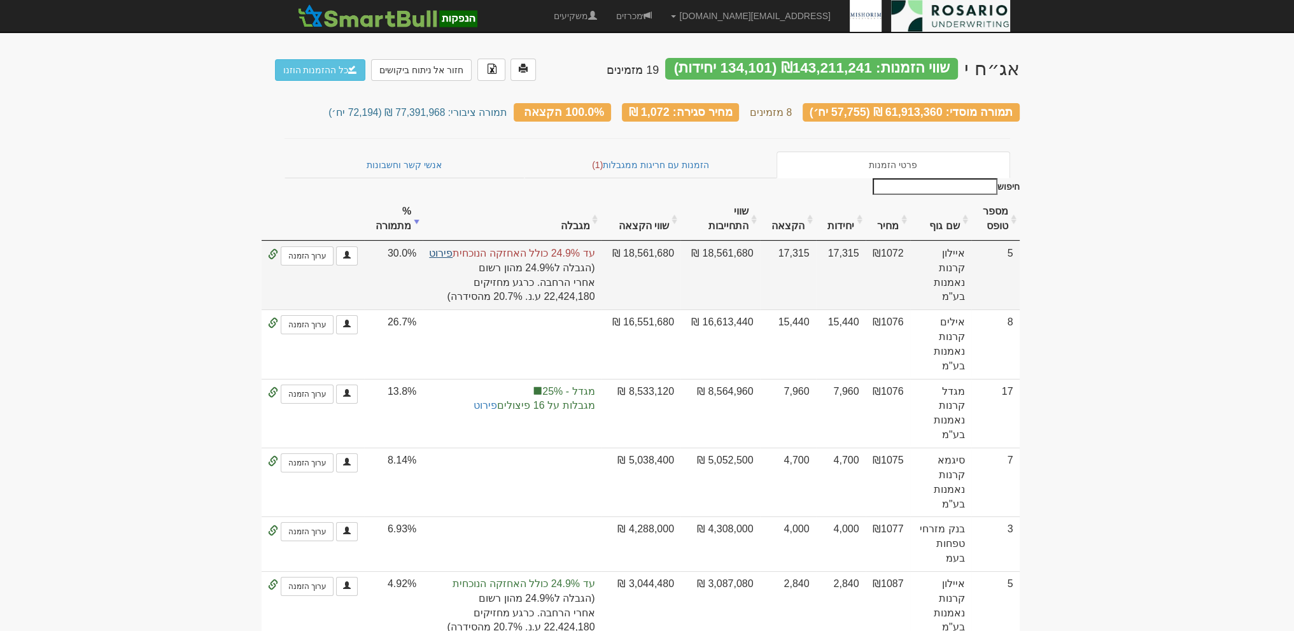
click at [448, 252] on link "פירוט" at bounding box center [441, 253] width 24 height 11
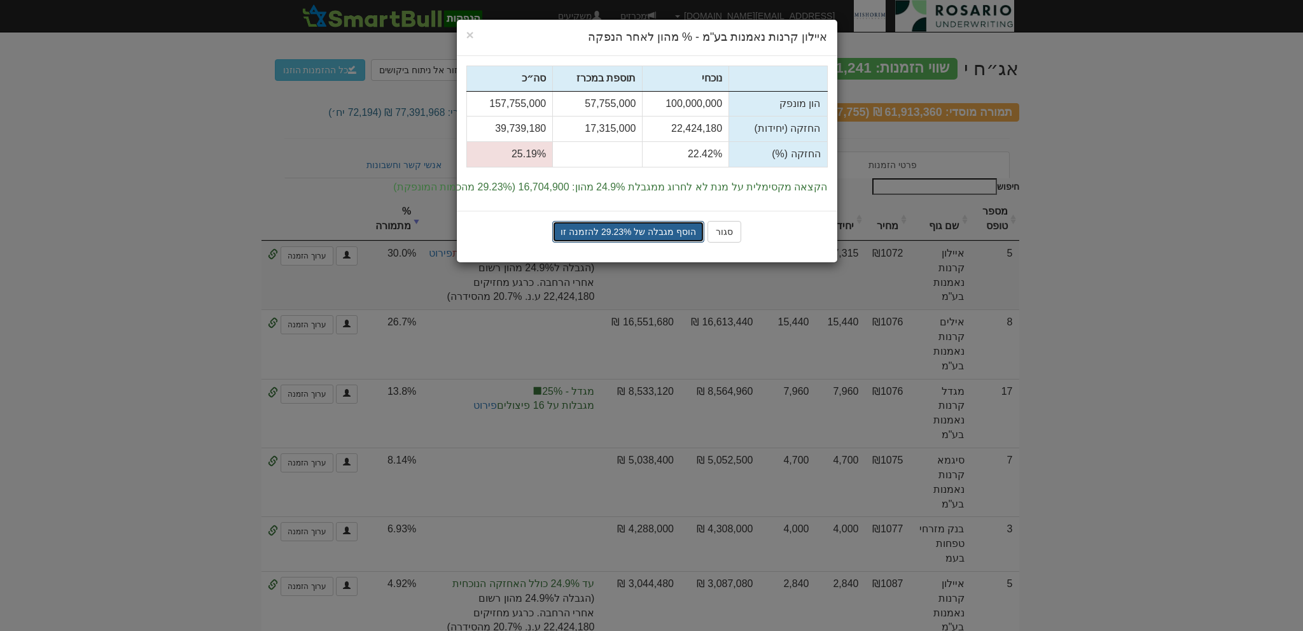
click at [615, 230] on button "הוסף מגבלה של 29.23% להזמנה זו" at bounding box center [628, 232] width 152 height 22
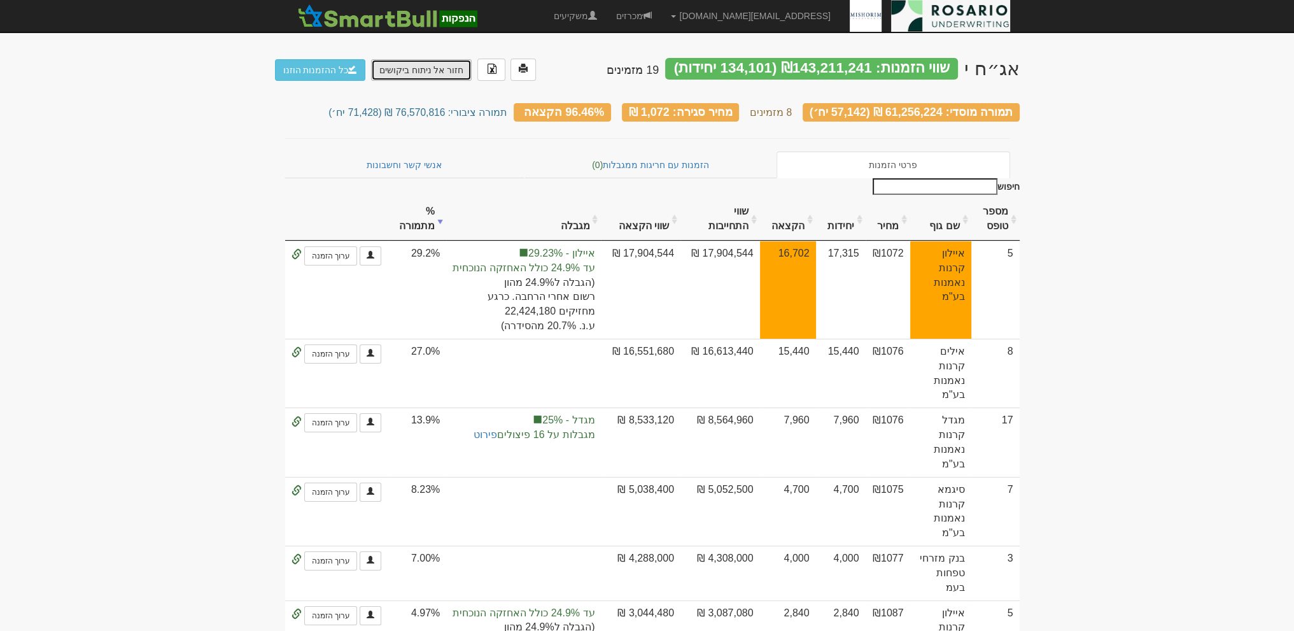
click at [423, 76] on link "חזור אל ניתוח ביקושים" at bounding box center [421, 70] width 101 height 22
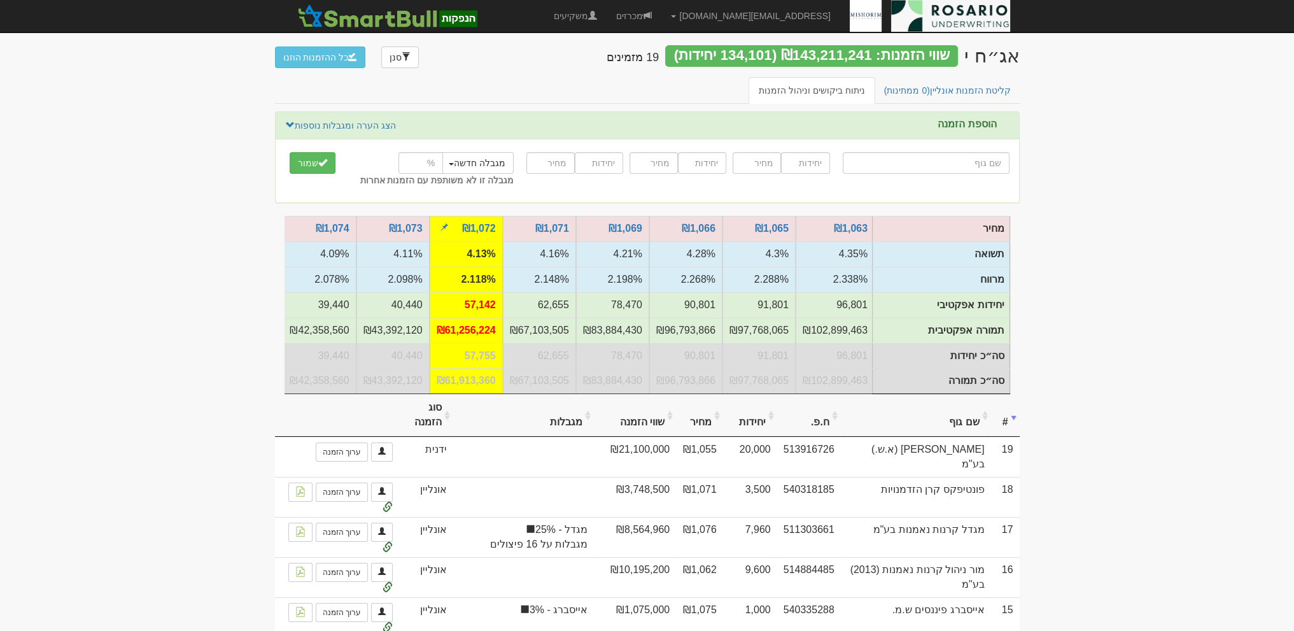
scroll to position [15, 0]
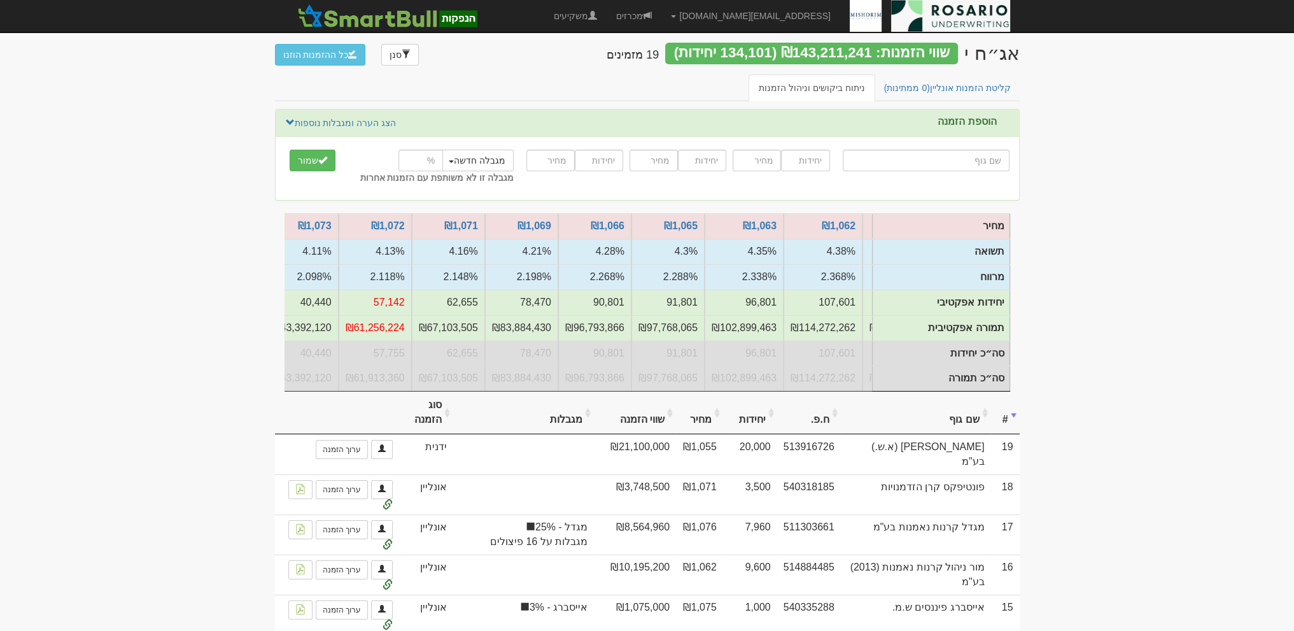
scroll to position [0, -383]
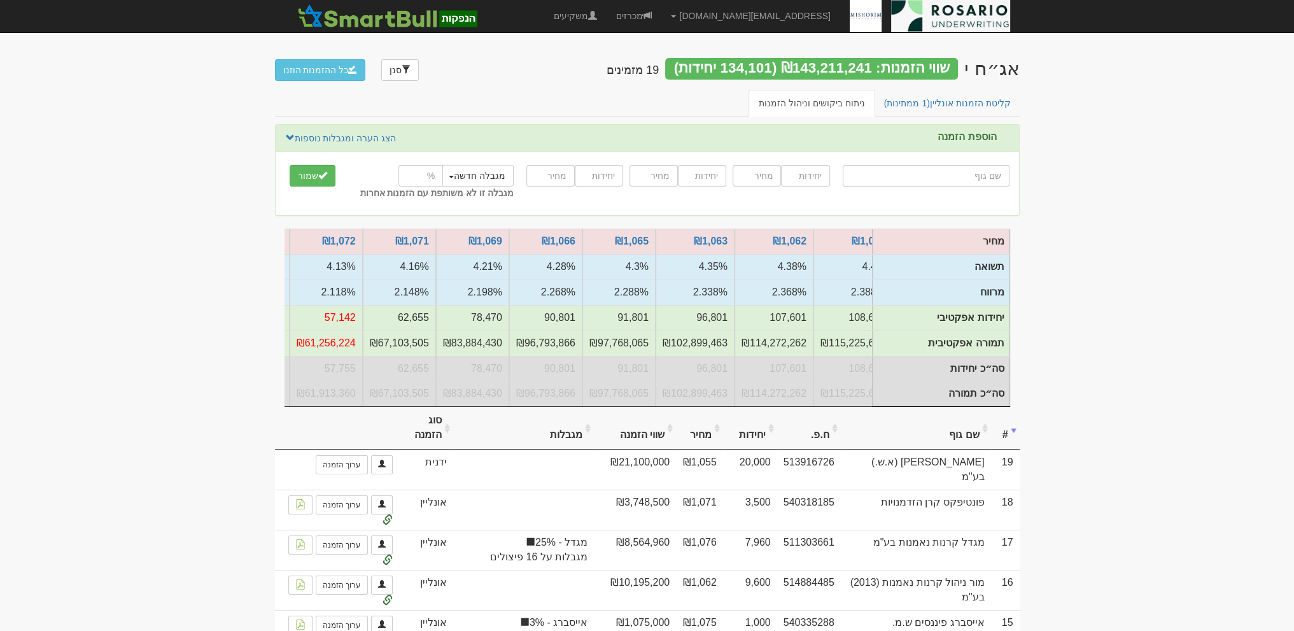
scroll to position [0, -356]
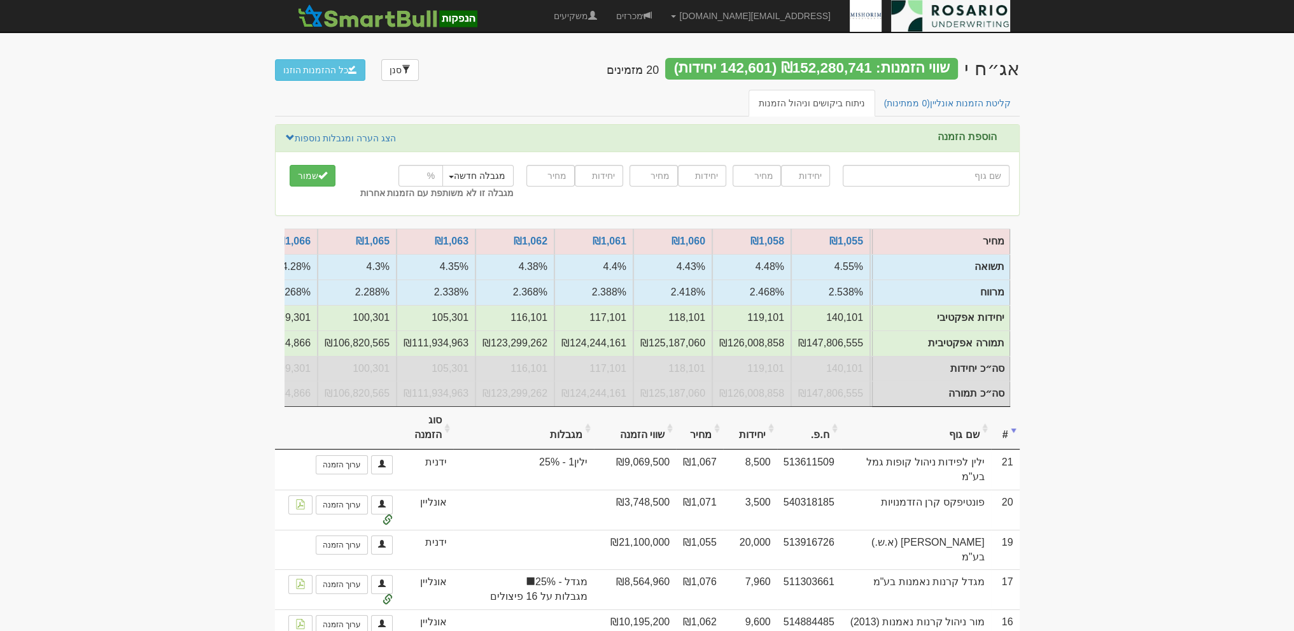
scroll to position [0, -75]
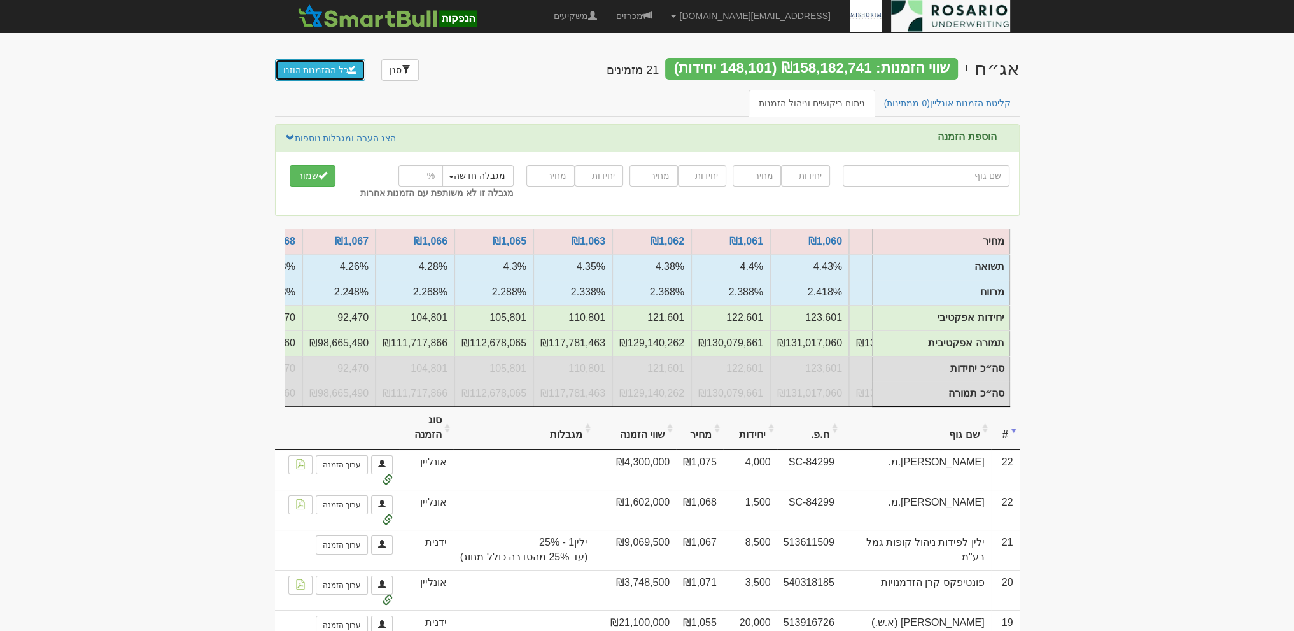
click at [326, 69] on button "כל ההזמנות הוזנו" at bounding box center [320, 70] width 91 height 22
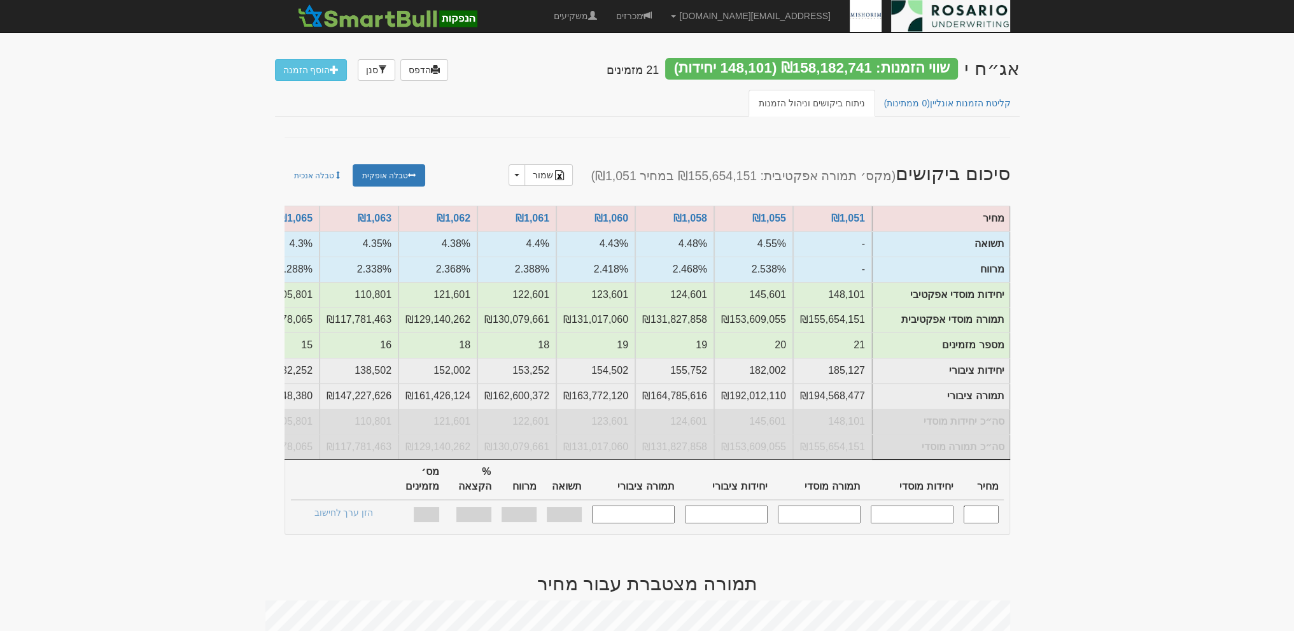
click at [940, 509] on input "text" at bounding box center [911, 513] width 83 height 17
type input "100000"
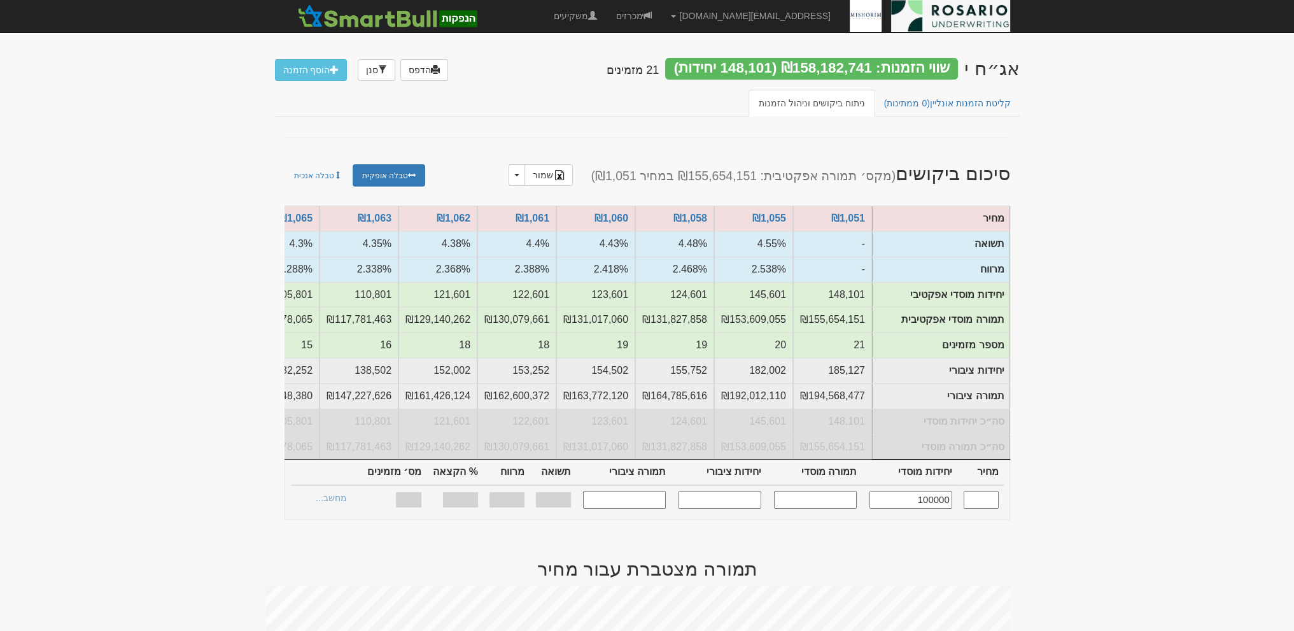
type input "1,066"
type input "100,000"
type input "106,600,000"
type input "125,000"
type input "133,250,000"
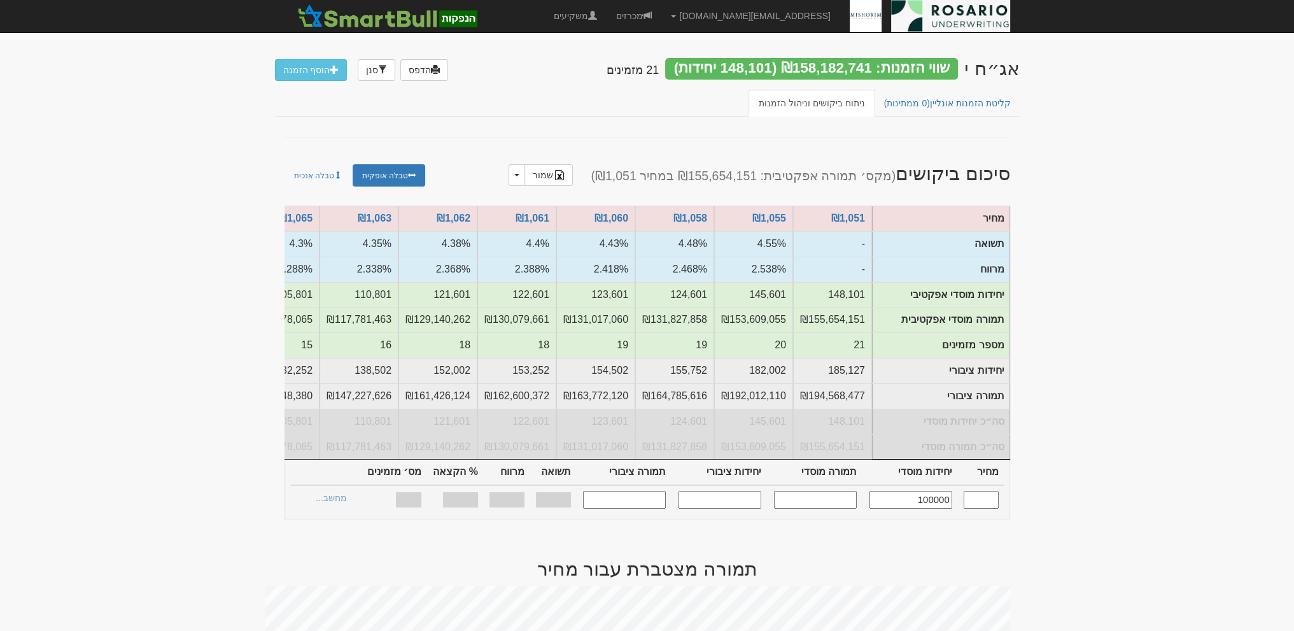
type input "4.28%"
type input "2.268%"
type input "61.07%"
type input "14"
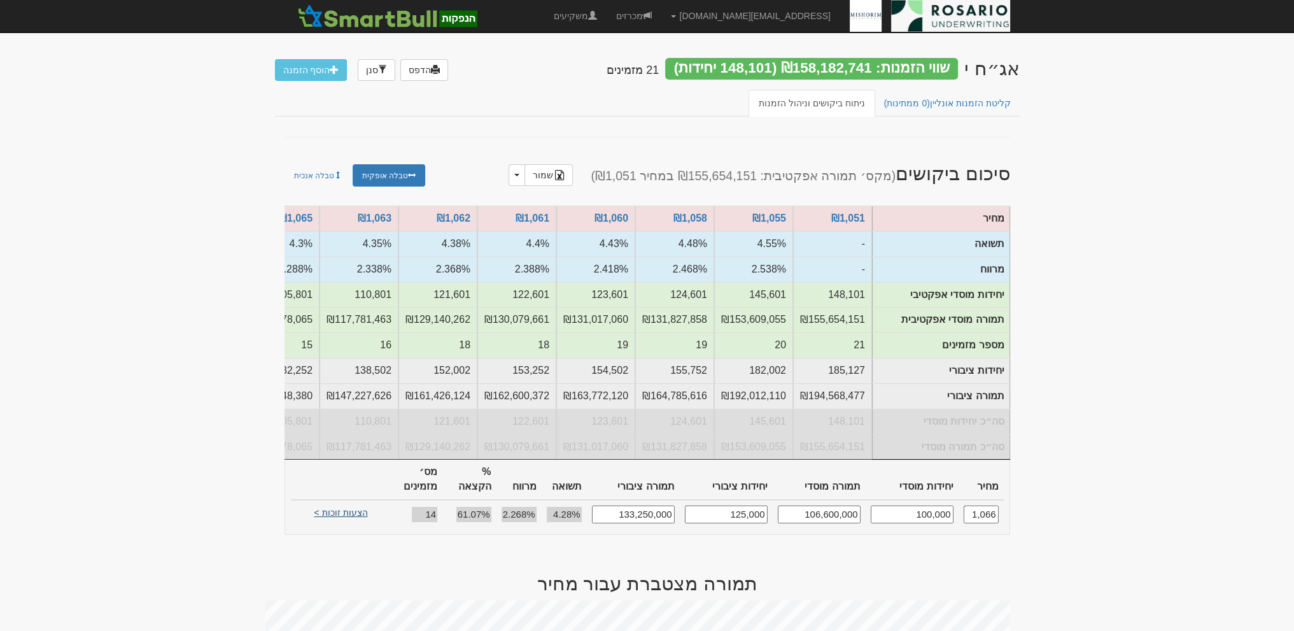
type input "100,000"
click at [347, 505] on link "הצעות זוכות >" at bounding box center [341, 514] width 70 height 18
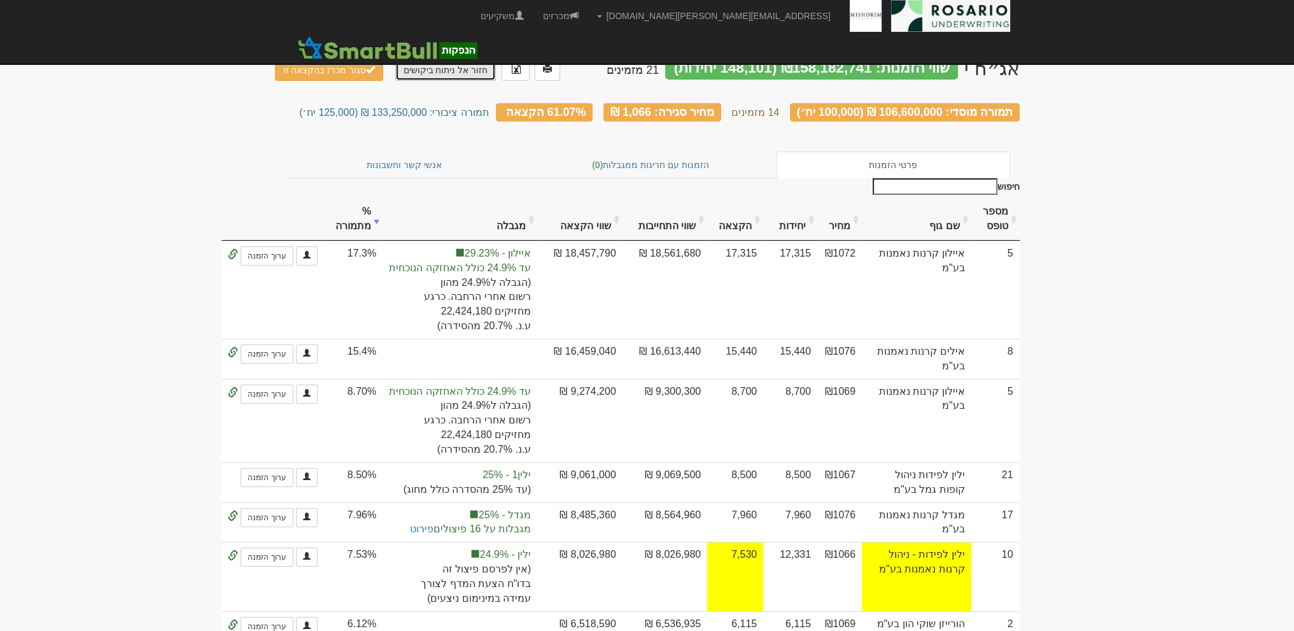
click at [453, 74] on link "חזור אל ניתוח ביקושים" at bounding box center [445, 70] width 101 height 22
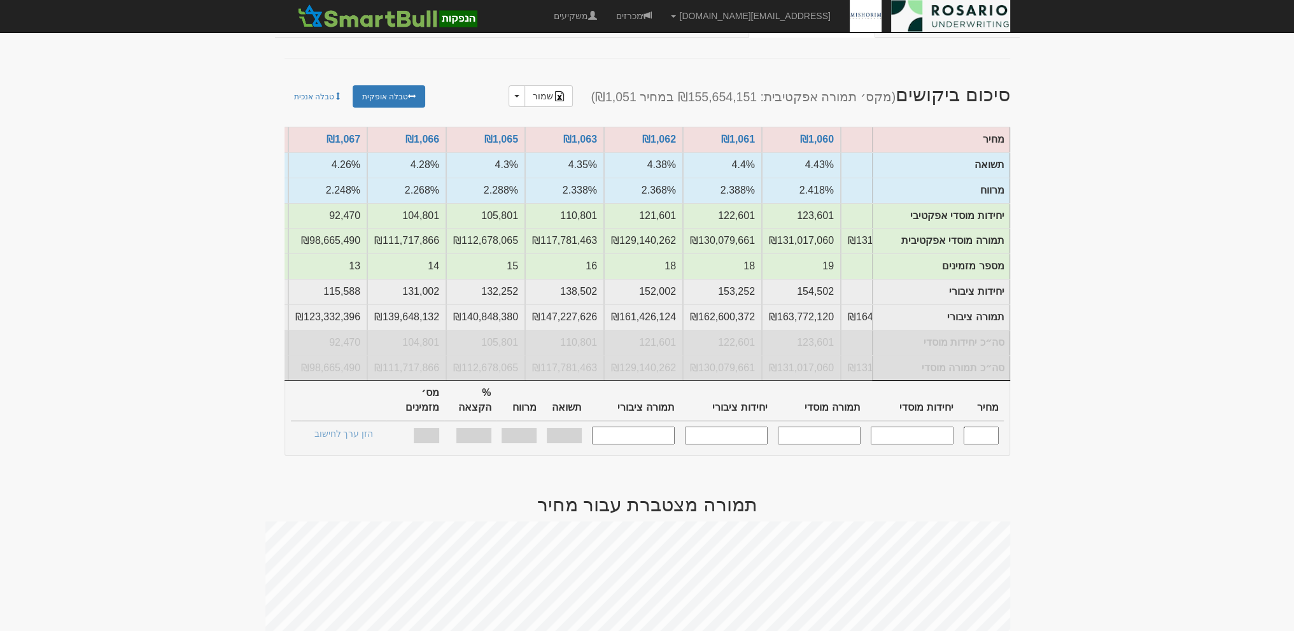
scroll to position [0, -263]
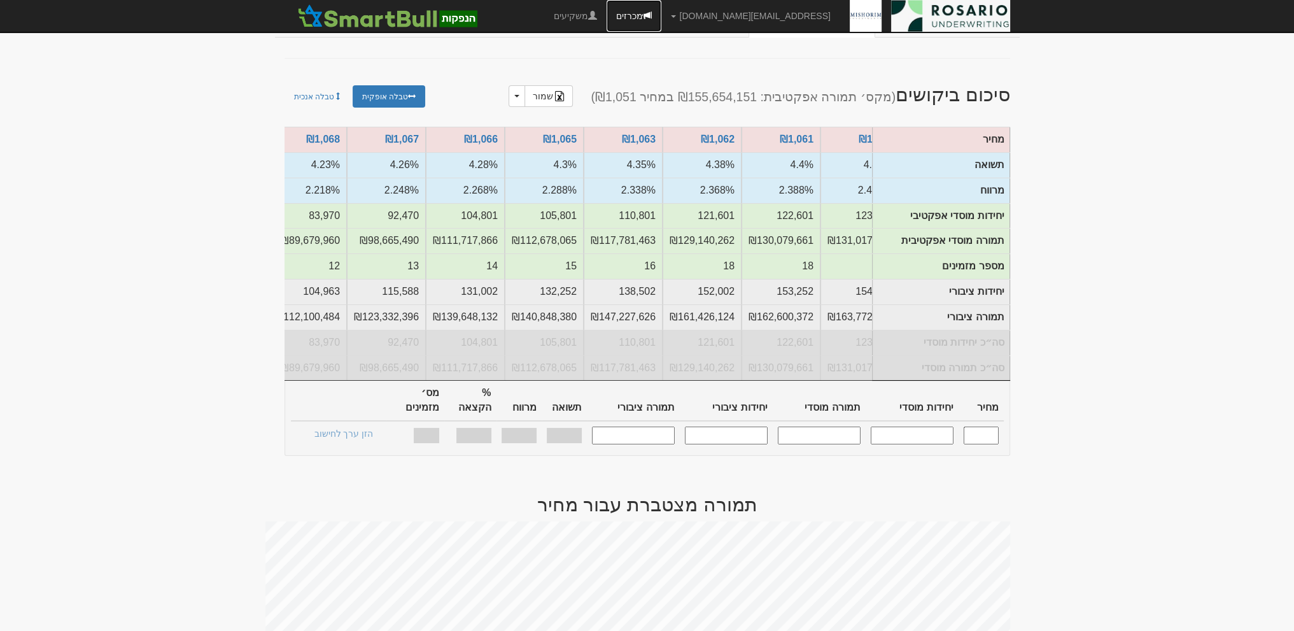
click at [661, 22] on link "מכרזים" at bounding box center [633, 16] width 55 height 32
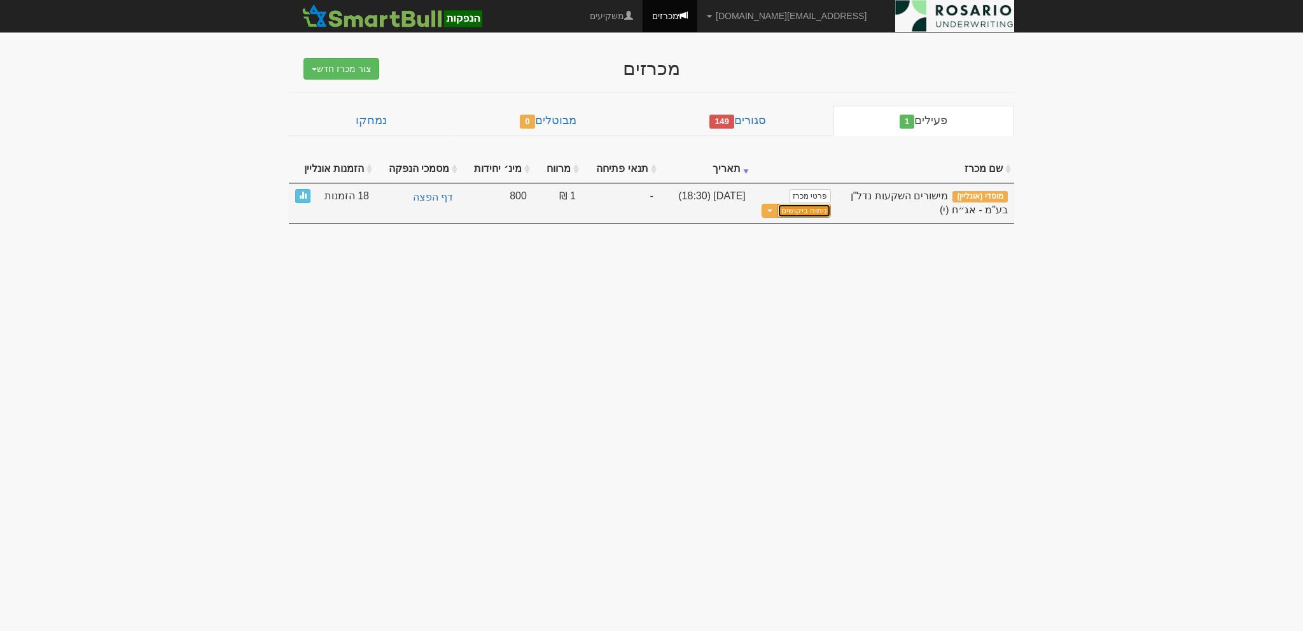
click at [811, 206] on link "ניתוח ביקושים" at bounding box center [804, 211] width 53 height 15
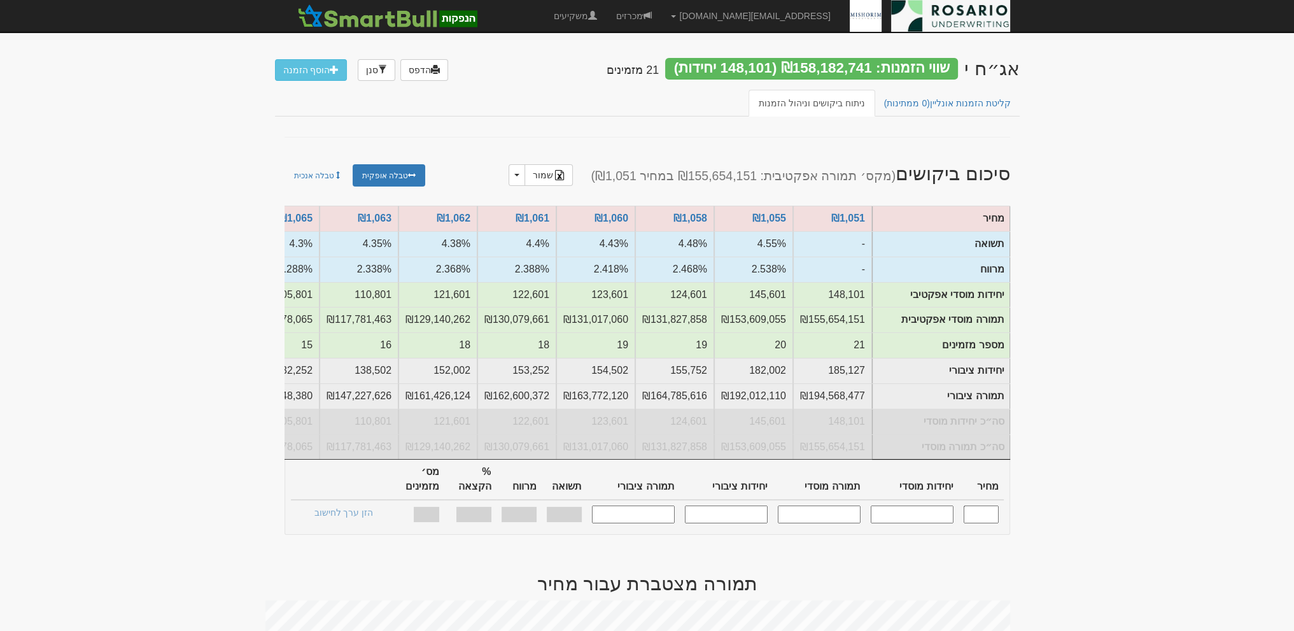
click at [564, 123] on div "קליטת הזמנות אונליין (0 ממתינות) ניתוח ביקושים וניהול הזמנות" at bounding box center [647, 107] width 744 height 34
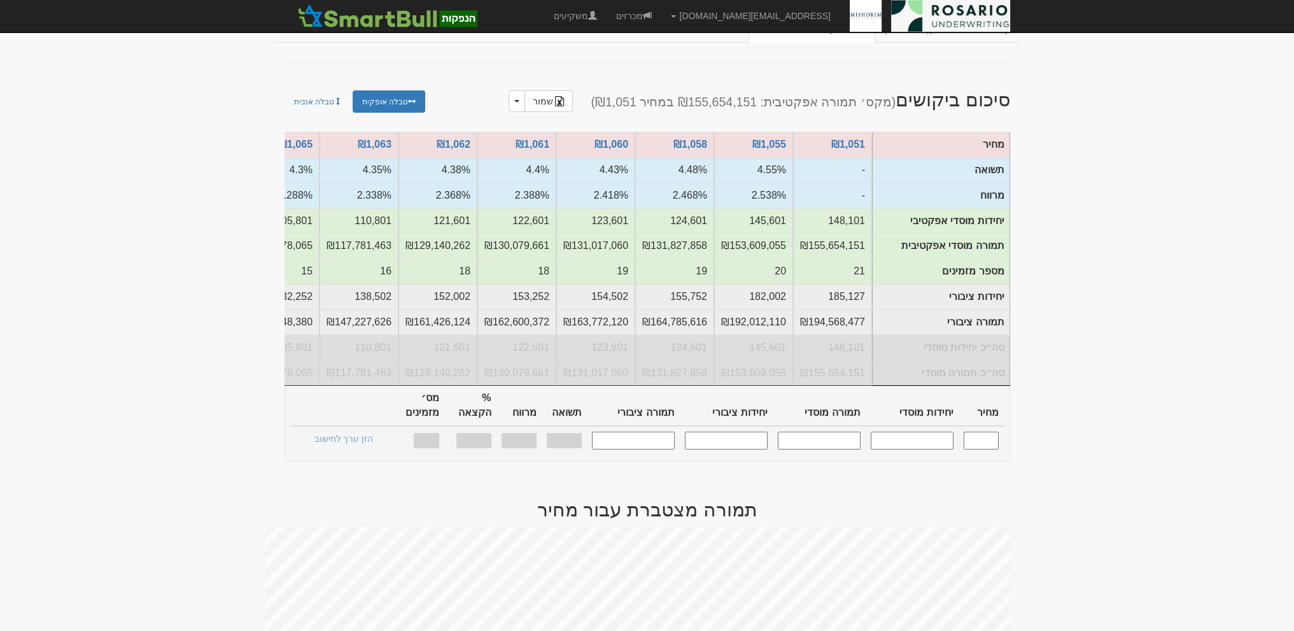
scroll to position [239, 0]
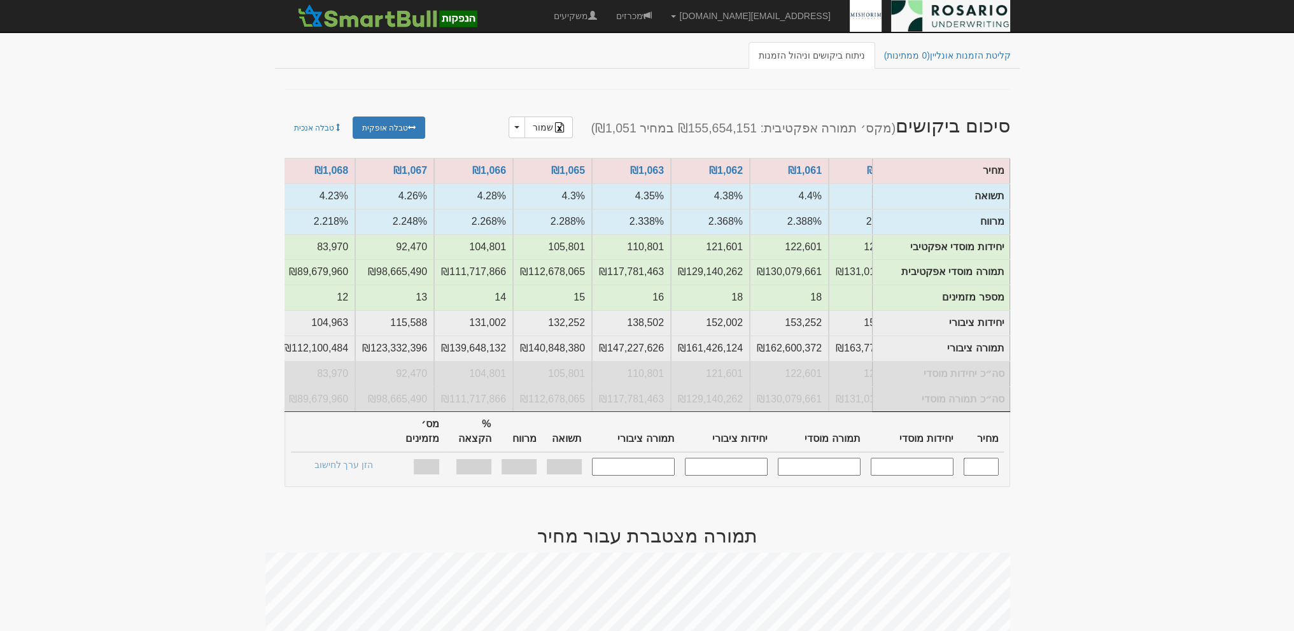
scroll to position [0, -270]
click at [985, 458] on input "text" at bounding box center [980, 466] width 35 height 17
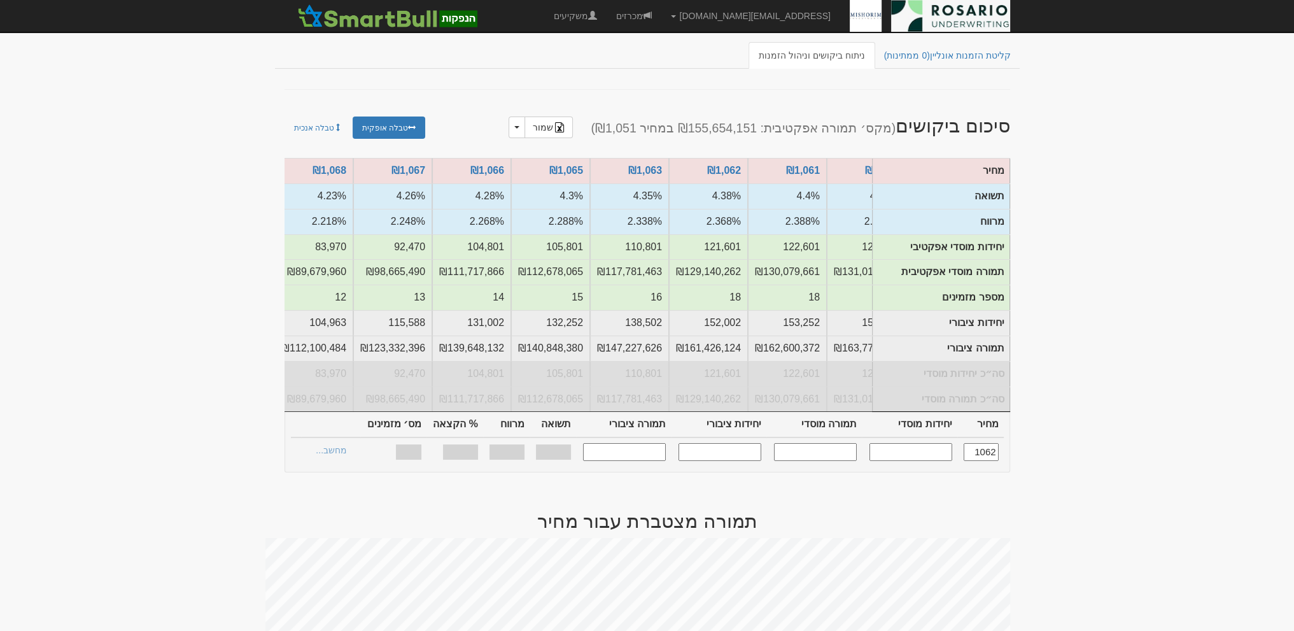
type input "1,062"
type input "121,601"
type input "129,140,262"
type input "152,002"
type input "161,426,124"
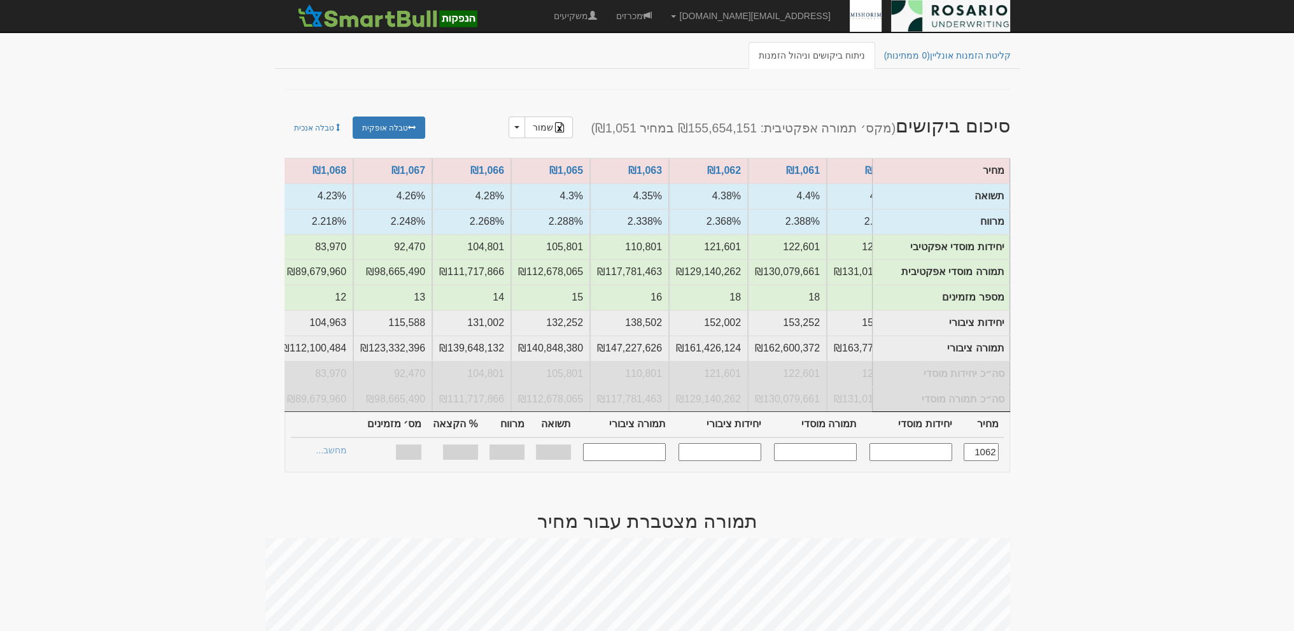
type input "4.38%"
type input "2.368%"
type input "100%"
type input "18"
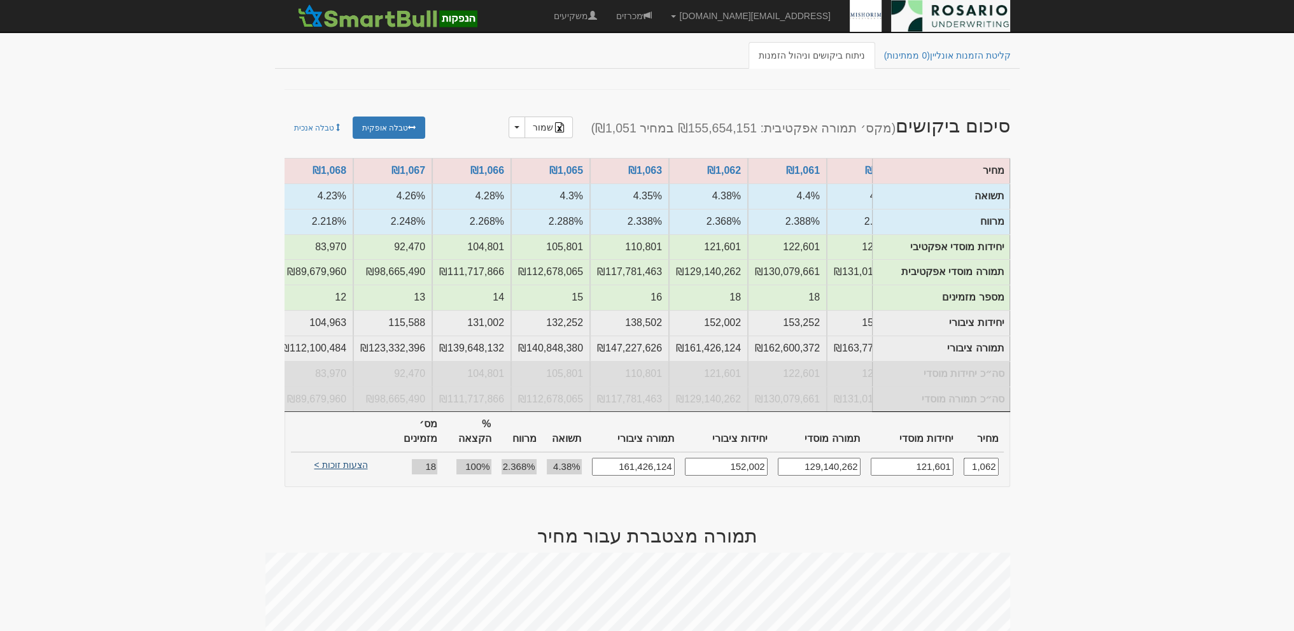
type input "1,062"
click at [353, 458] on link "הצעות זוכות >" at bounding box center [341, 467] width 70 height 18
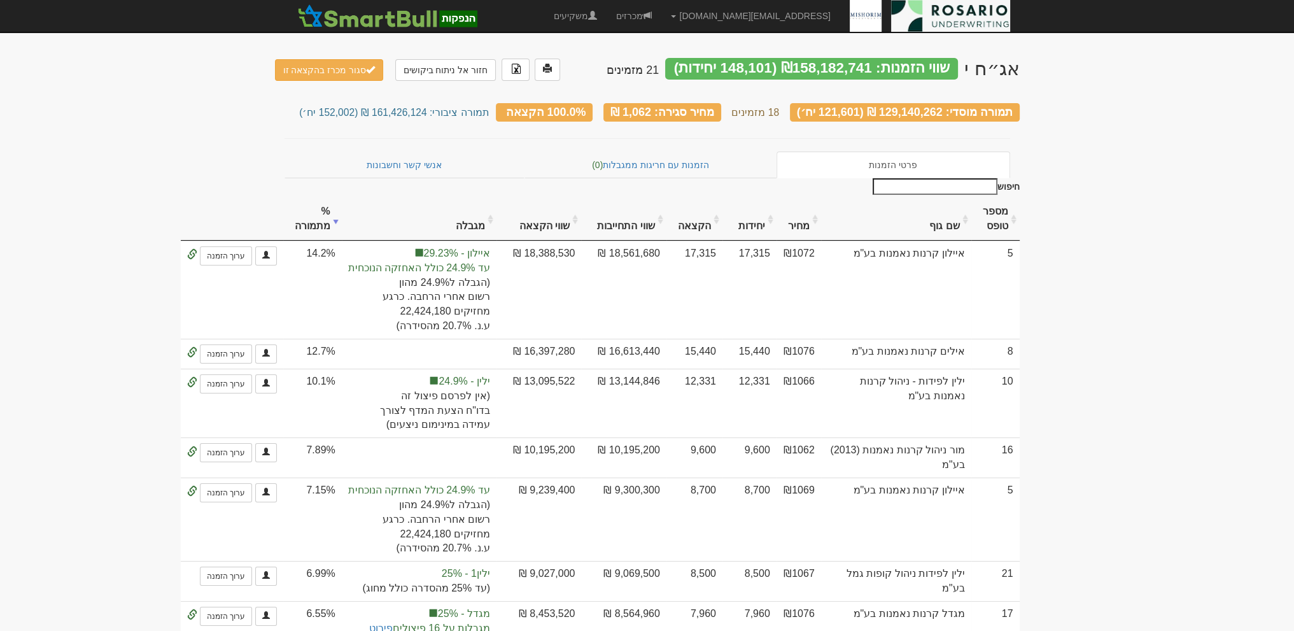
click at [947, 221] on th "שם גוף" at bounding box center [896, 219] width 150 height 43
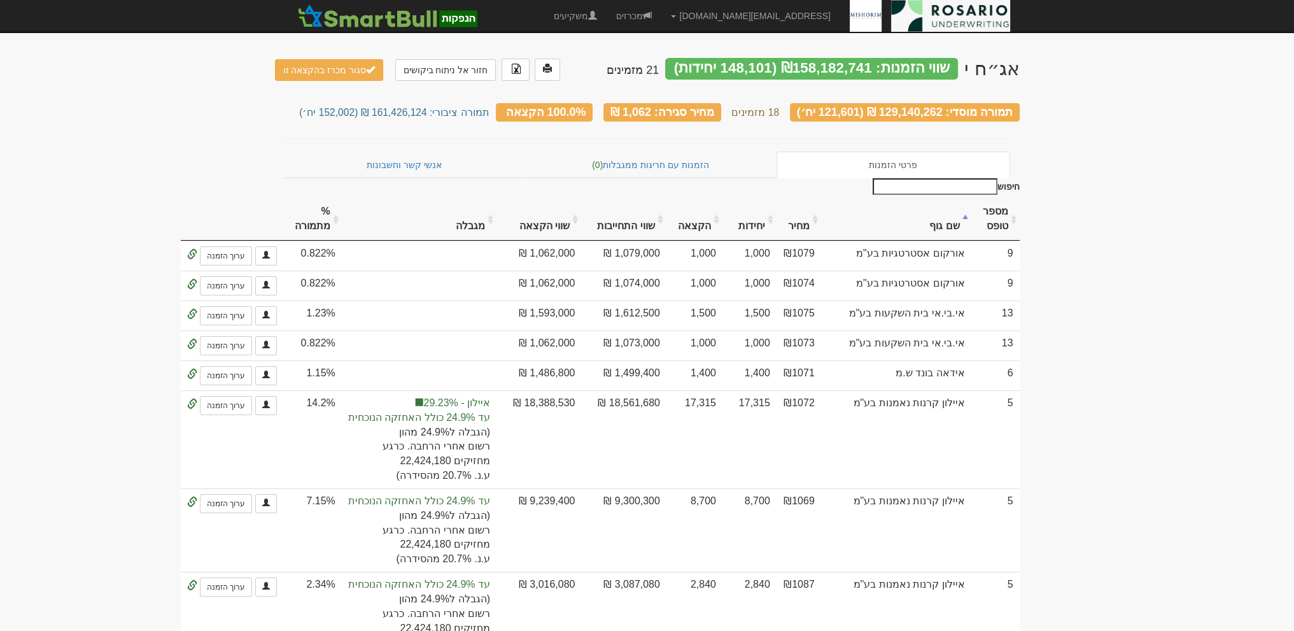
click at [947, 221] on th "שם גוף" at bounding box center [896, 219] width 150 height 43
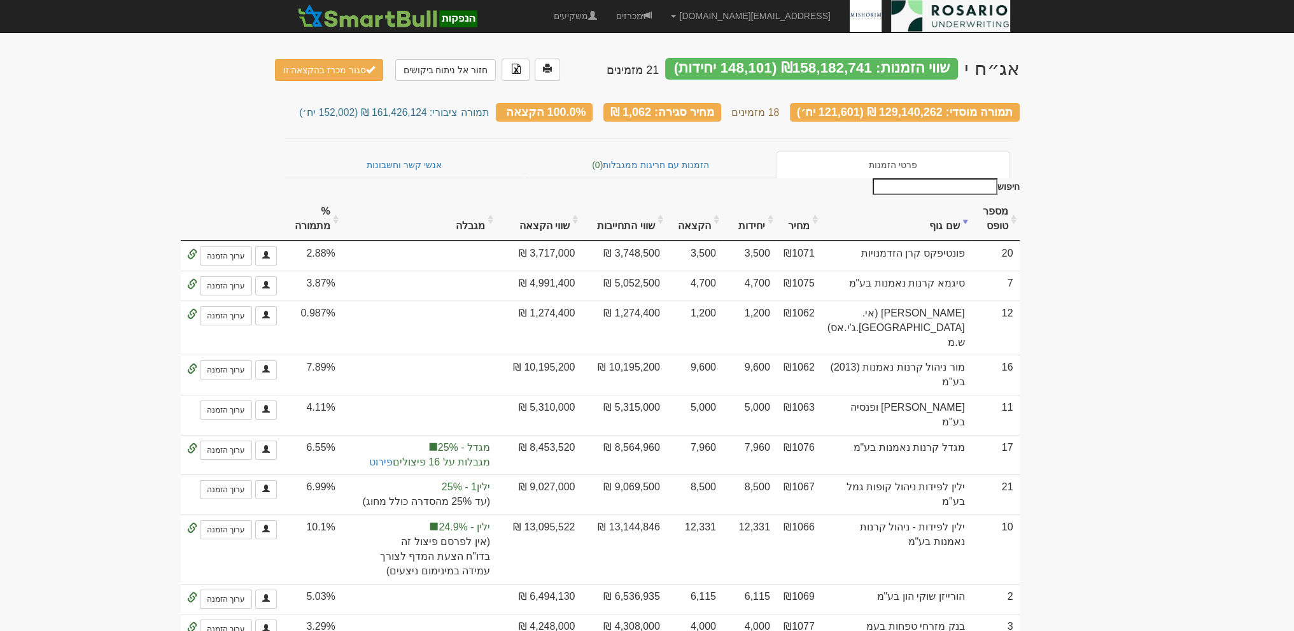
click at [947, 221] on th "שם גוף" at bounding box center [896, 219] width 150 height 43
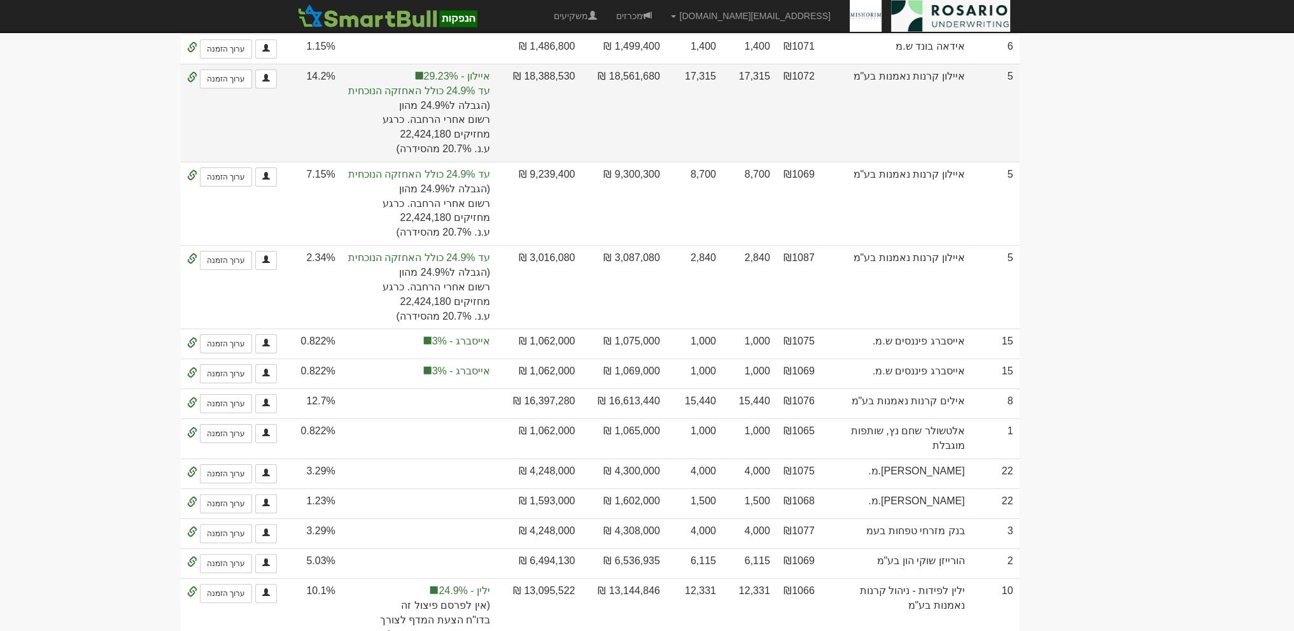
scroll to position [111, 0]
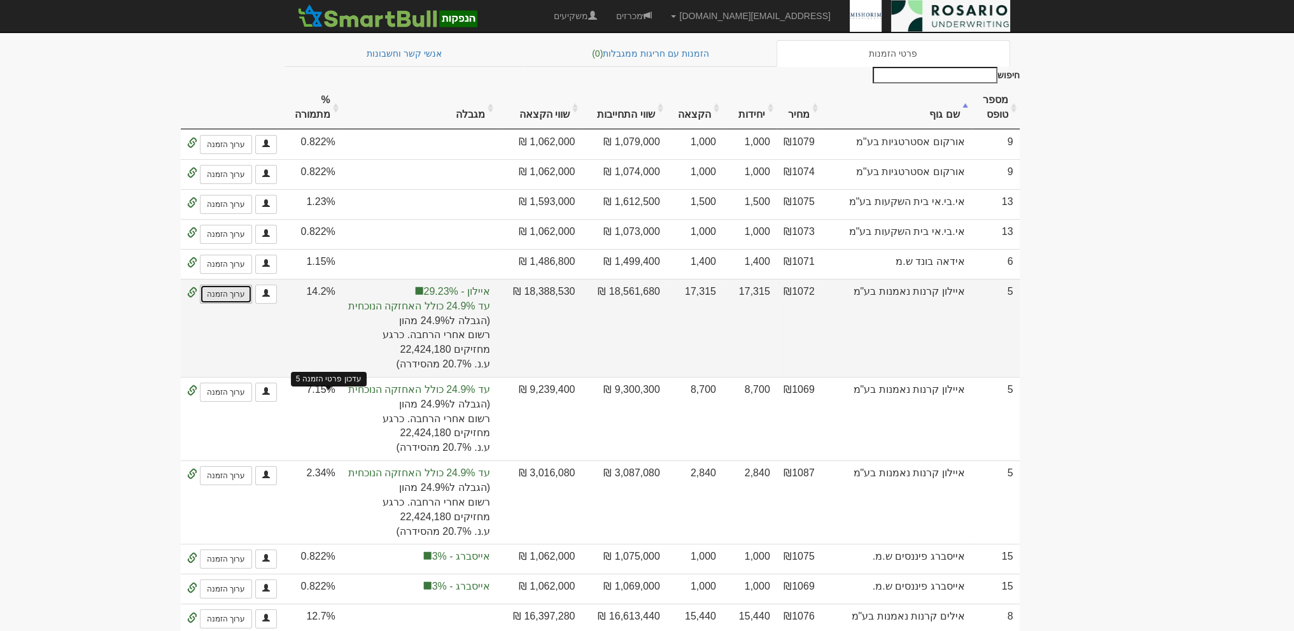
click at [252, 304] on link "ערוך הזמנה" at bounding box center [226, 293] width 52 height 19
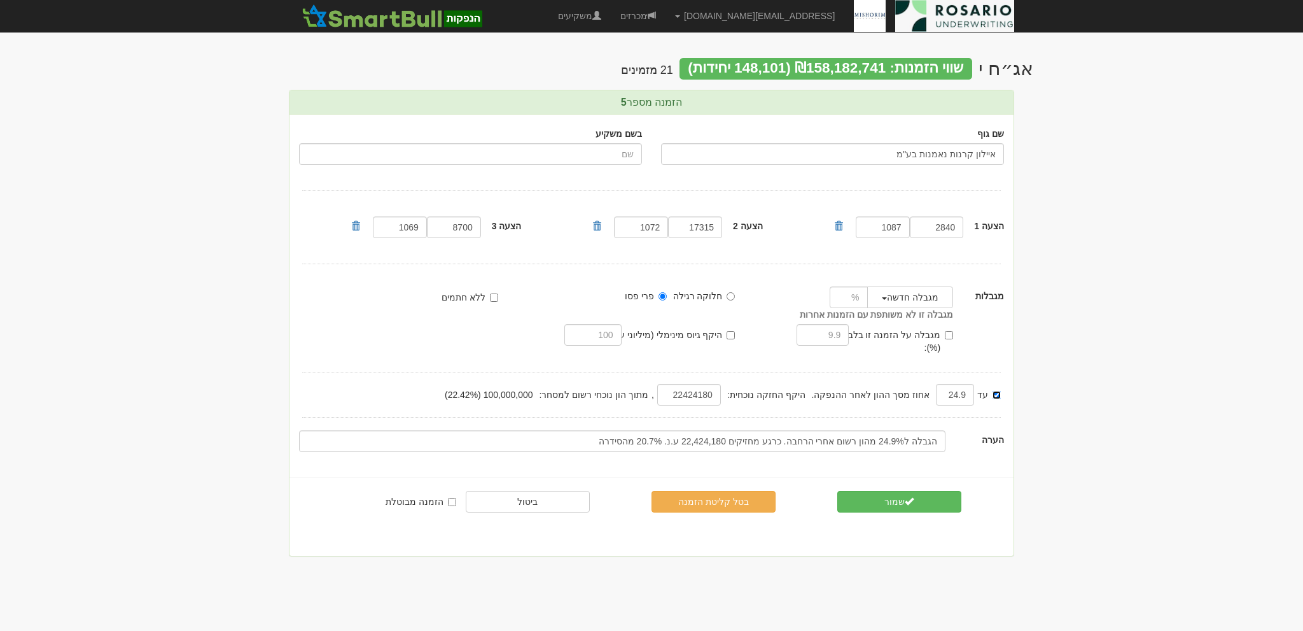
click at [995, 391] on input "עד" at bounding box center [997, 395] width 8 height 8
checkbox input "false"
drag, startPoint x: 949, startPoint y: 382, endPoint x: 998, endPoint y: 381, distance: 48.4
click at [998, 382] on div "עד 24.9 אחוז מסך ההון לאחר ההנפקה. היקף החזקה נוכחית: , מתוך הון נוכחי רשום למס…" at bounding box center [652, 394] width 724 height 25
drag, startPoint x: 679, startPoint y: 382, endPoint x: 785, endPoint y: 386, distance: 106.3
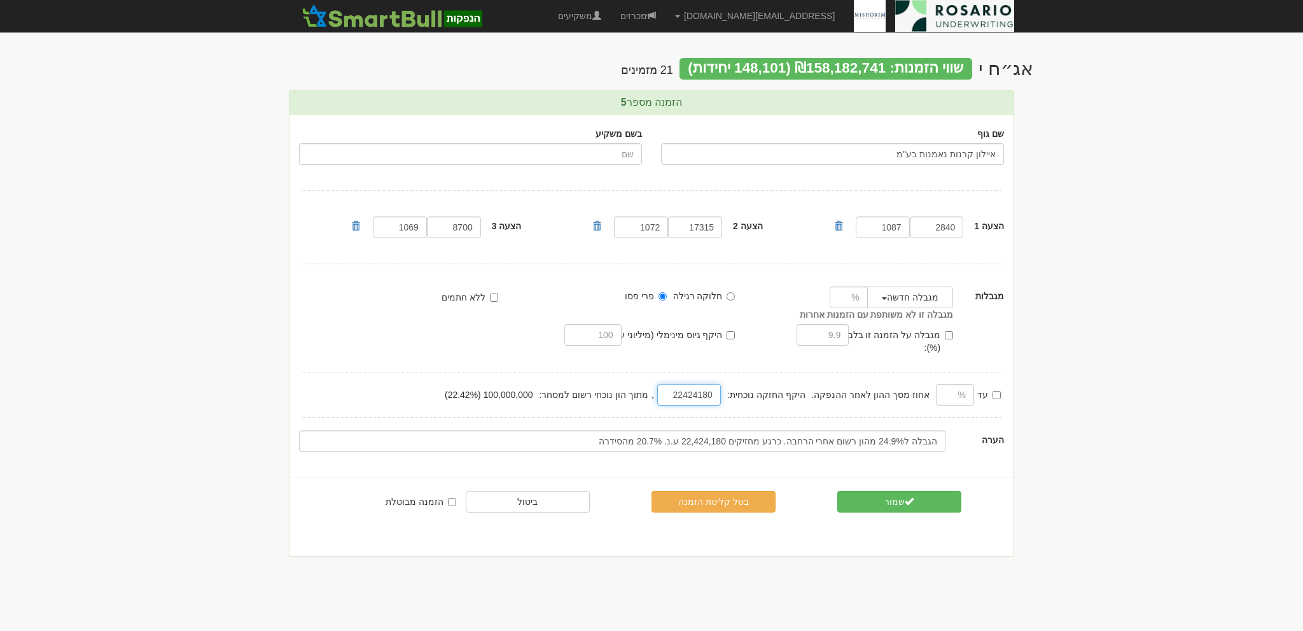
click at [785, 386] on div "עד אחוז מסך ההון לאחר ההנפקה. היקף החזקה נוכחית: , מתוך הון נוכחי רשום למסחר: 1…" at bounding box center [652, 394] width 724 height 25
click at [855, 366] on div "שם גוף איילון קרנות נאמנות בע"מ בשם משקיע הצעה 1 2840 1087 17315 1072" at bounding box center [652, 290] width 724 height 350
click at [776, 400] on div "שם גוף איילון קרנות נאמנות בע"מ בשם משקיע הצעה 1 2840 1087 17315 1072" at bounding box center [652, 290] width 724 height 350
click at [638, 372] on div at bounding box center [651, 372] width 699 height 1
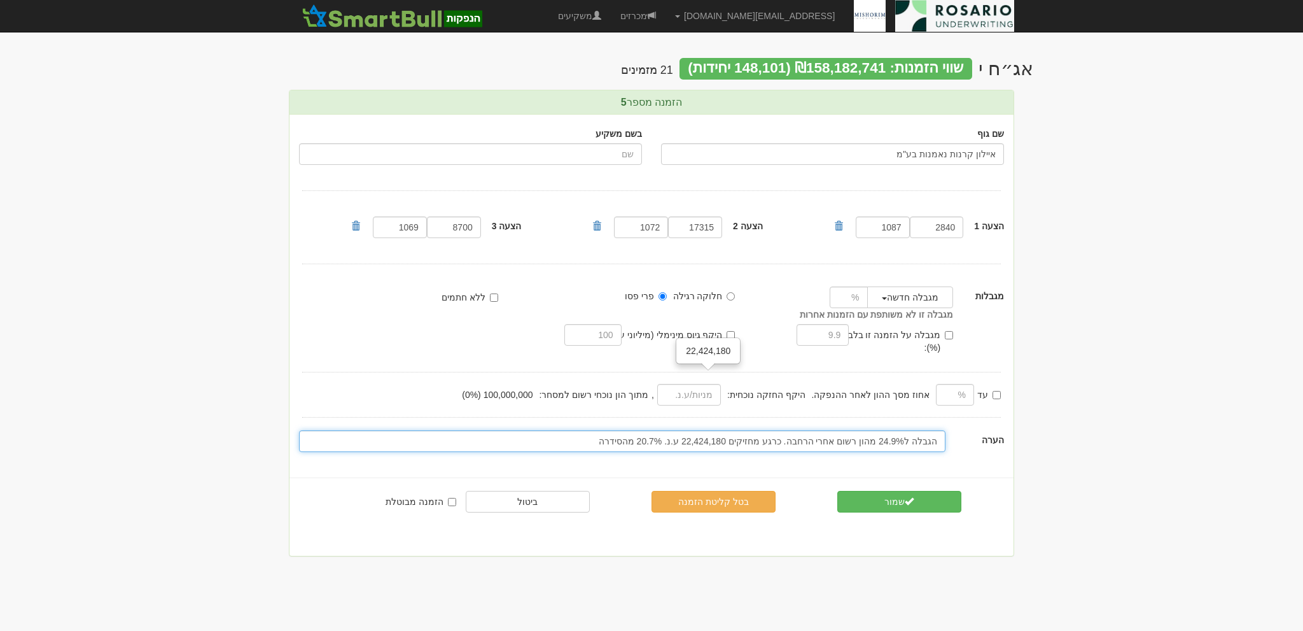
drag, startPoint x: 585, startPoint y: 428, endPoint x: 982, endPoint y: 452, distance: 397.2
click at [982, 452] on div "הזמנה מספר 5 שם גוף איילון קרנות נאמנות בע"מ בשם משקיע הצעה 1" at bounding box center [651, 323] width 725 height 467
click at [978, 451] on div "שם גוף איילון קרנות נאמנות בע"מ בשם משקיע הצעה 1 2840 1087 17315 1072" at bounding box center [652, 290] width 724 height 350
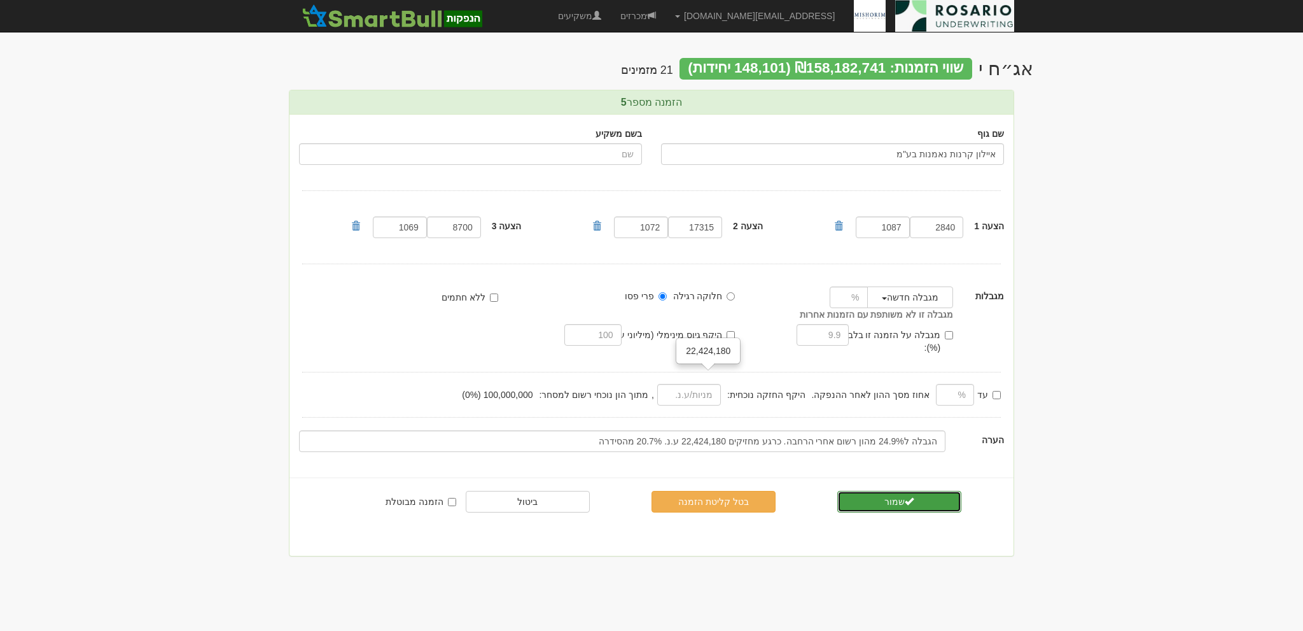
click at [909, 496] on span "submit" at bounding box center [909, 500] width 9 height 9
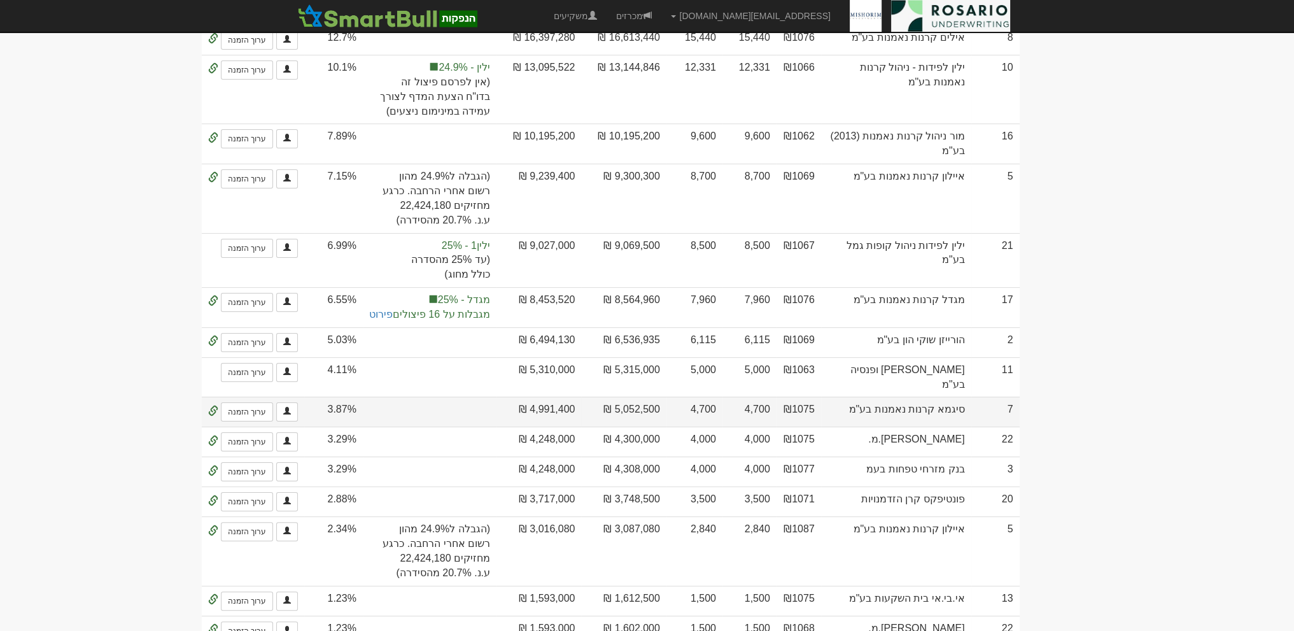
scroll to position [461, 0]
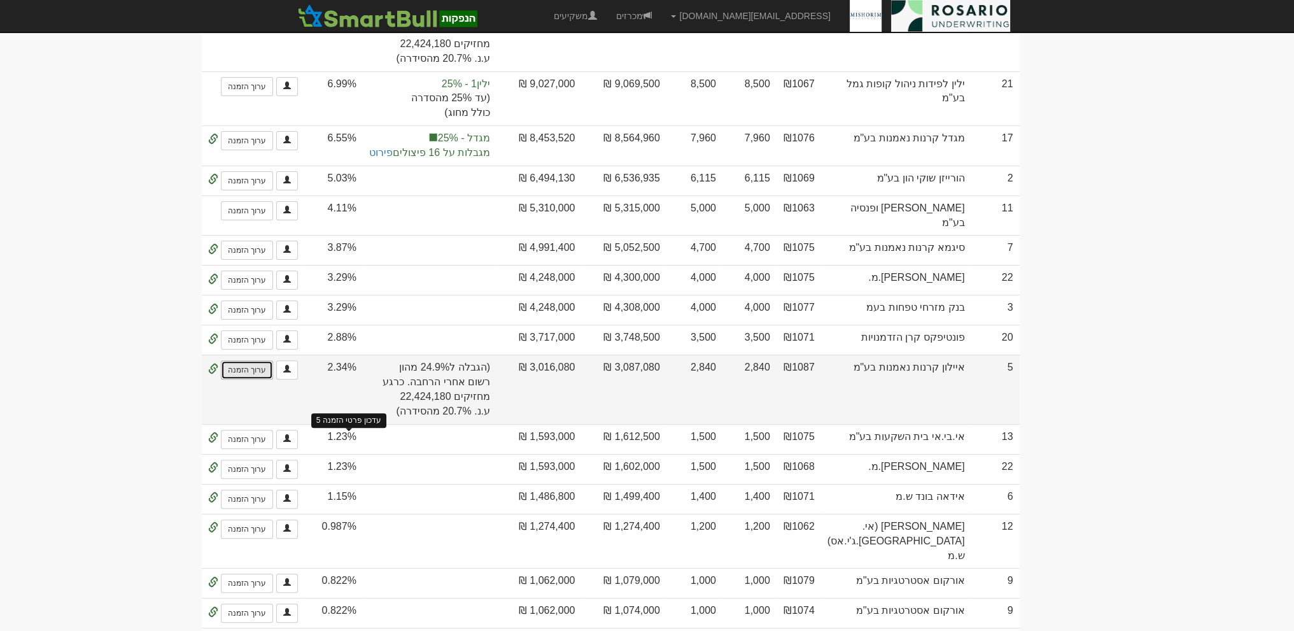
click at [273, 379] on link "ערוך הזמנה" at bounding box center [247, 369] width 52 height 19
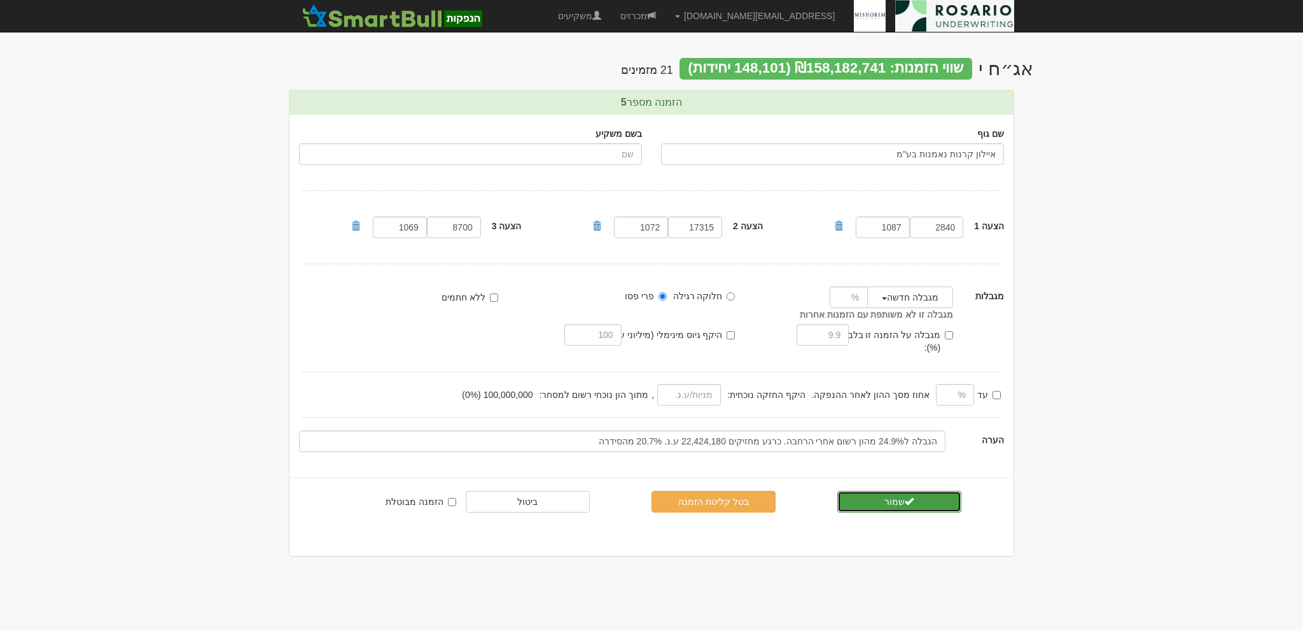
click at [872, 491] on button "שמור" at bounding box center [899, 502] width 124 height 22
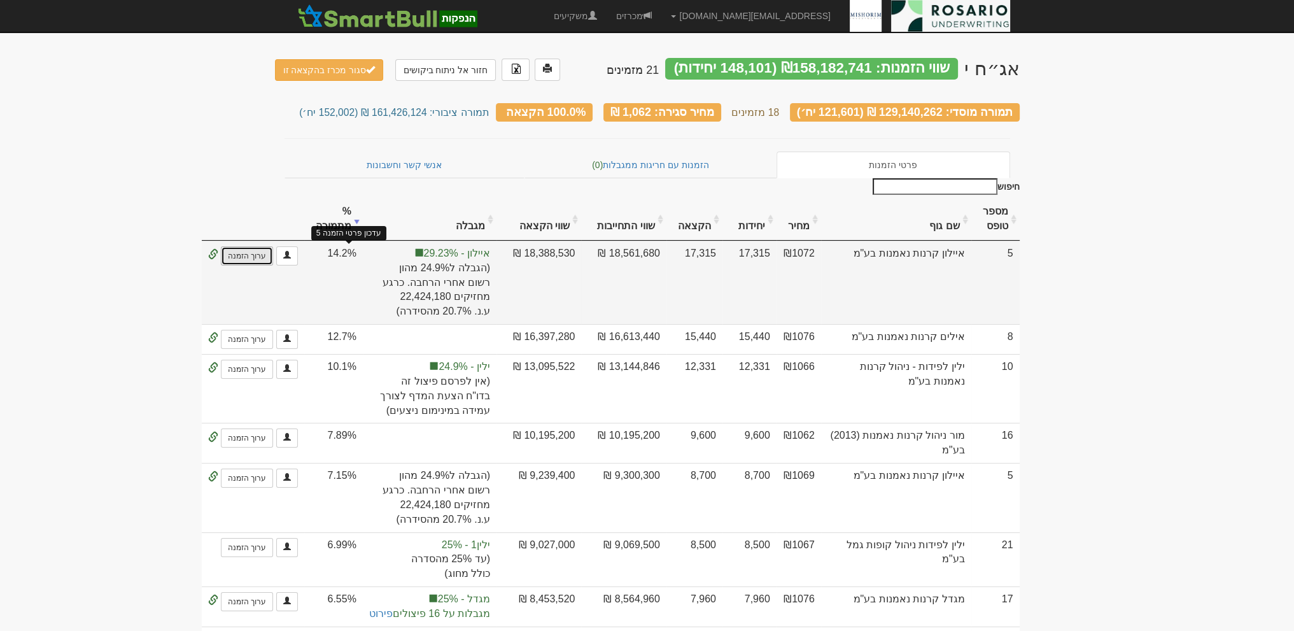
click at [273, 249] on link "ערוך הזמנה" at bounding box center [247, 255] width 52 height 19
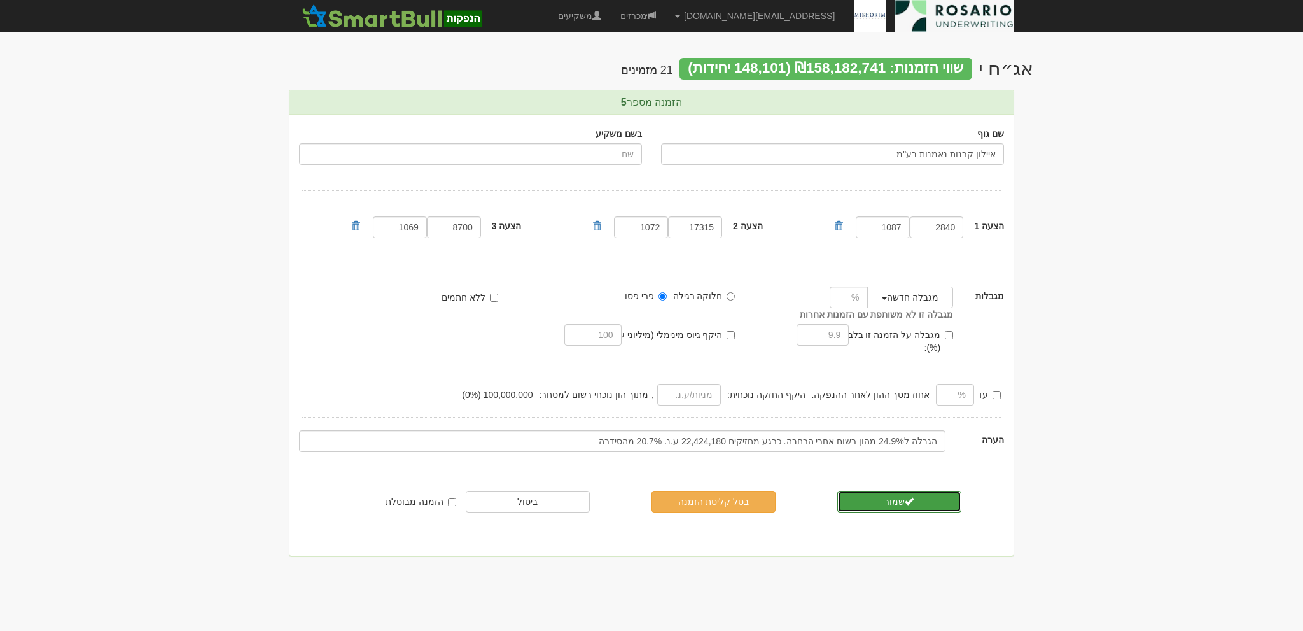
click at [918, 491] on button "שמור" at bounding box center [899, 502] width 124 height 22
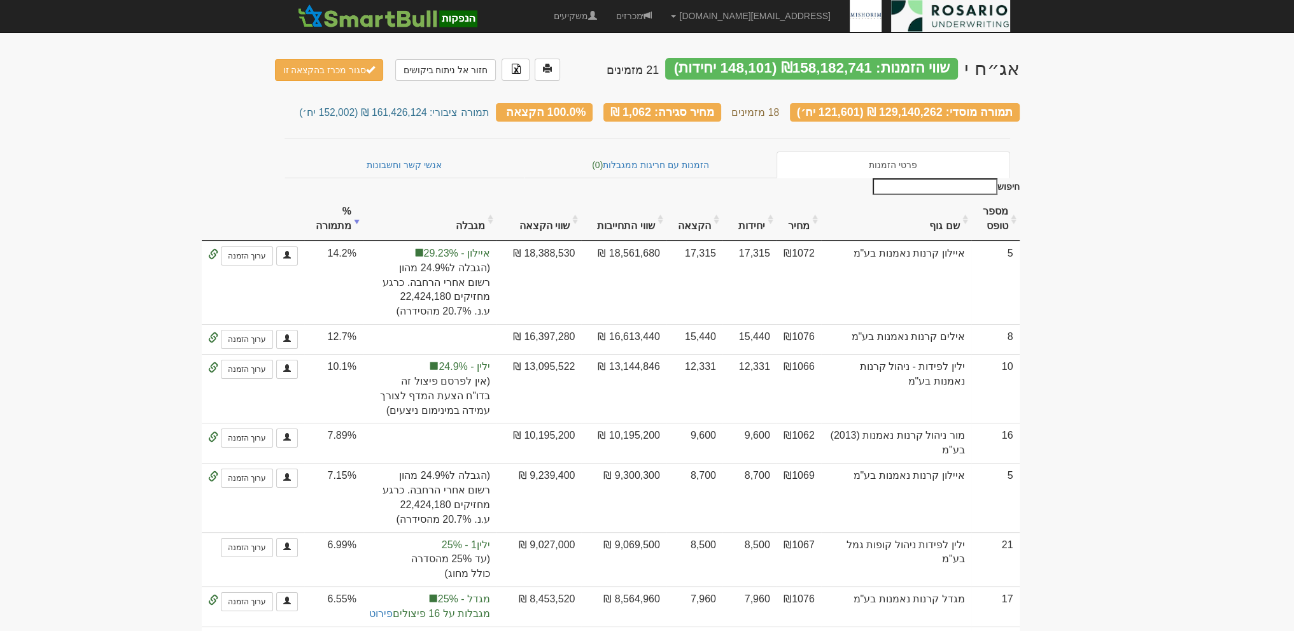
click at [935, 221] on th "שם גוף" at bounding box center [896, 219] width 150 height 43
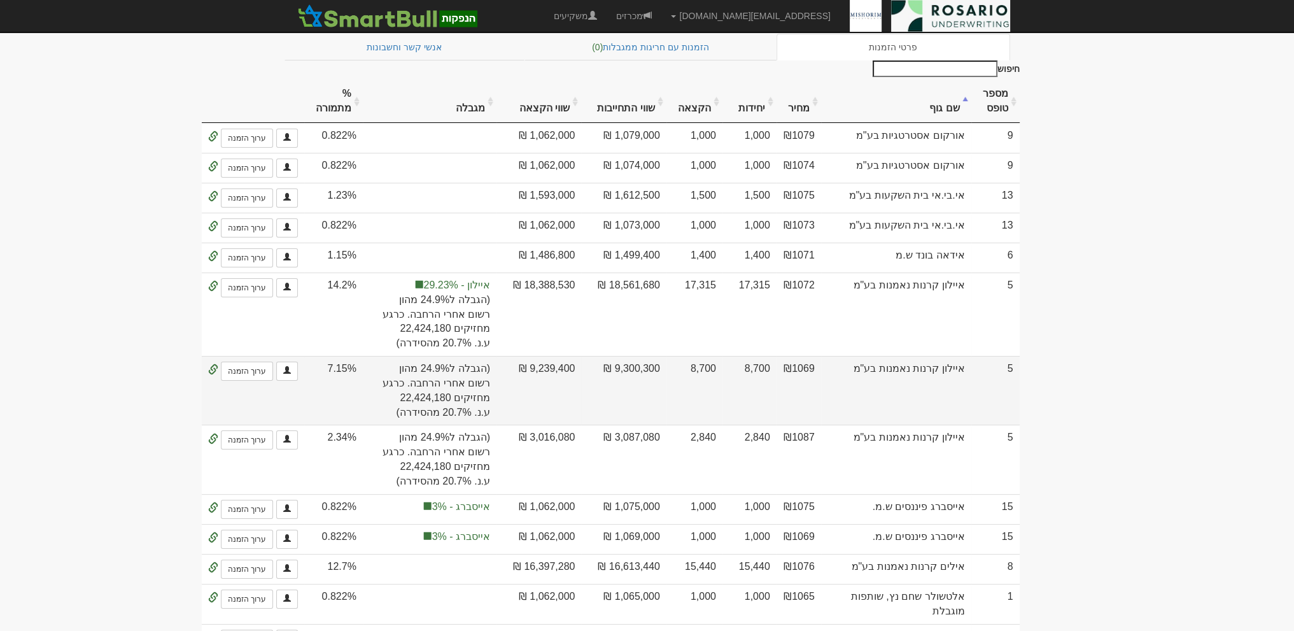
scroll to position [206, 0]
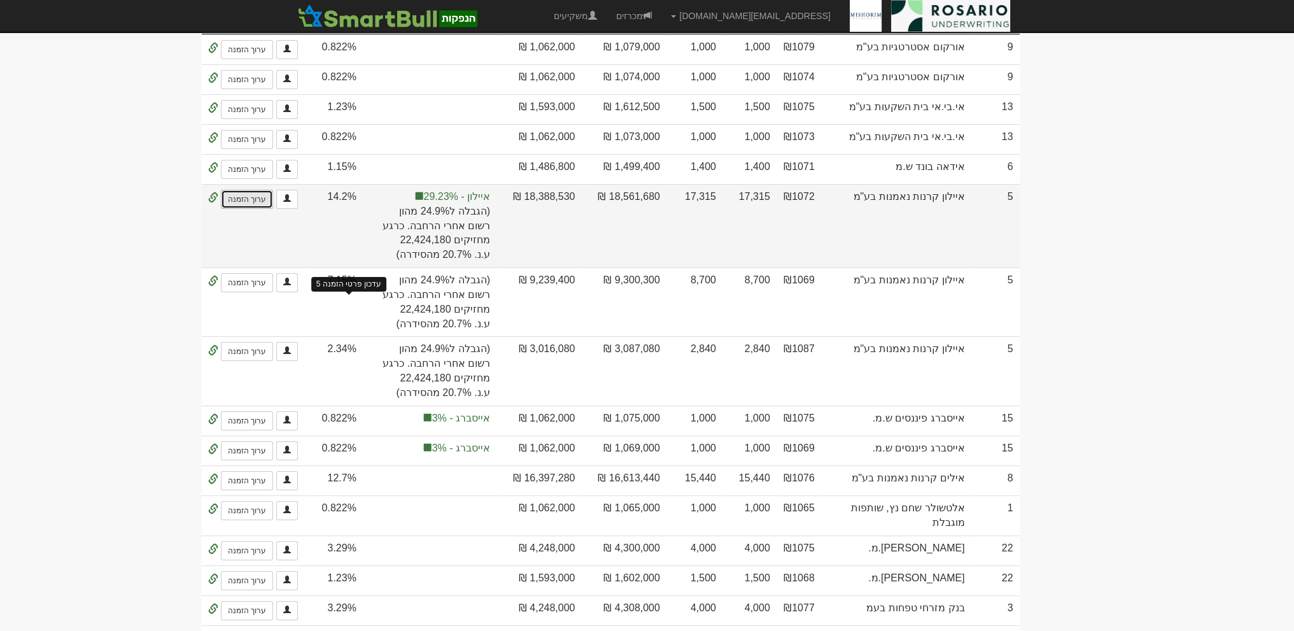
click at [273, 209] on link "ערוך הזמנה" at bounding box center [247, 199] width 52 height 19
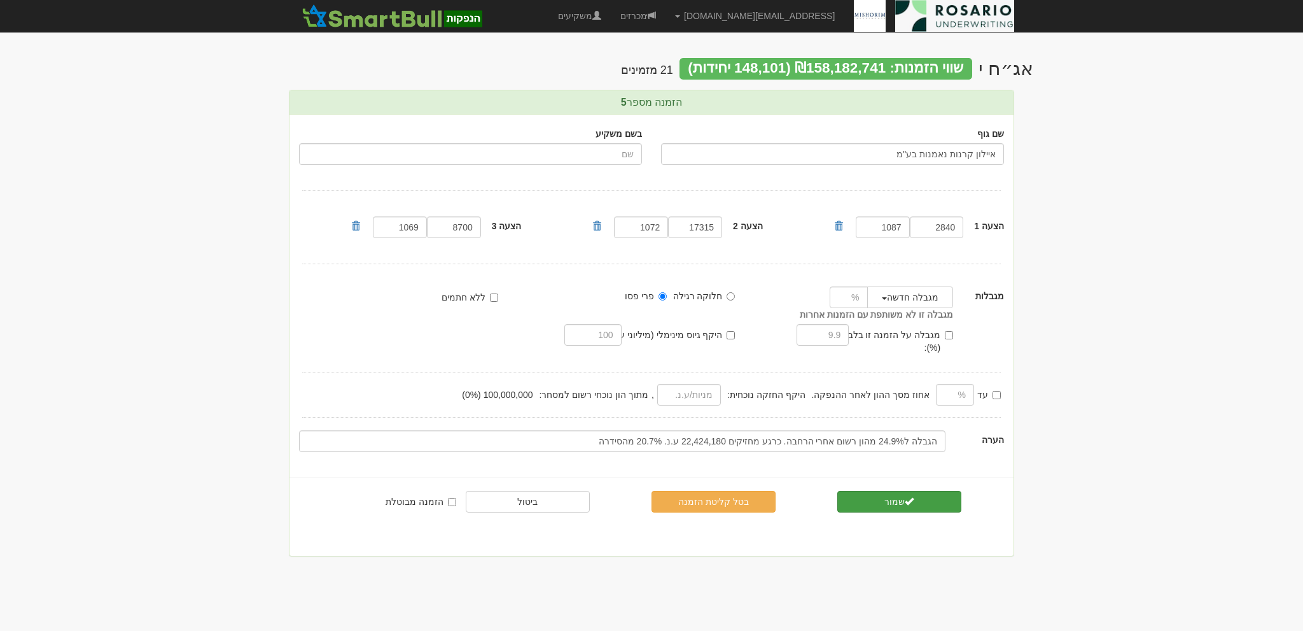
drag, startPoint x: 974, startPoint y: 479, endPoint x: 953, endPoint y: 483, distance: 22.1
click at [972, 491] on div "שמור בטל קליטת הזמנה ביטול הזמנה מבוטלת" at bounding box center [651, 503] width 743 height 24
click at [953, 491] on button "שמור" at bounding box center [899, 502] width 124 height 22
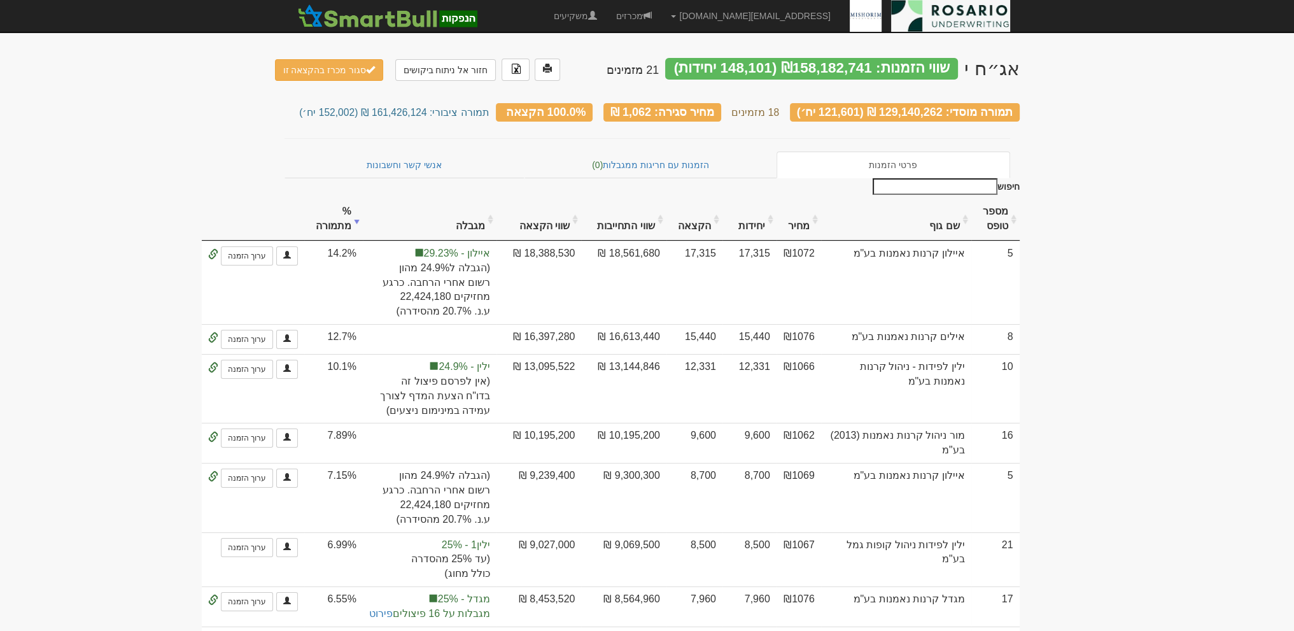
click at [942, 234] on th "שם גוף" at bounding box center [896, 219] width 150 height 43
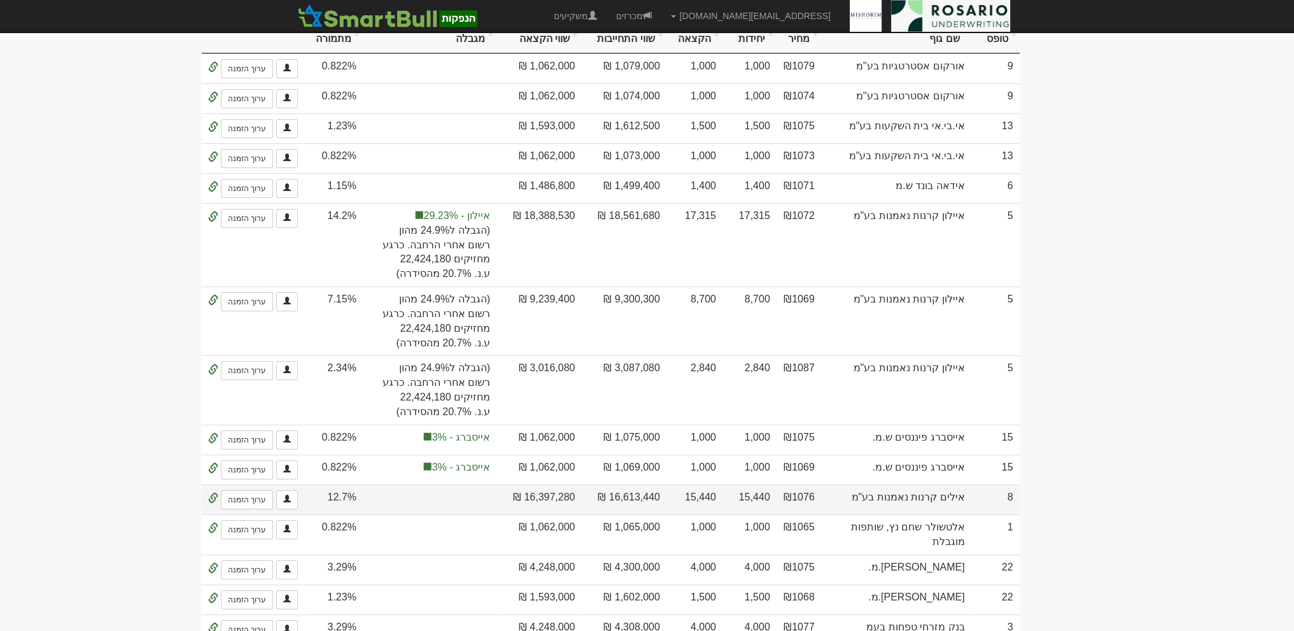
scroll to position [318, 0]
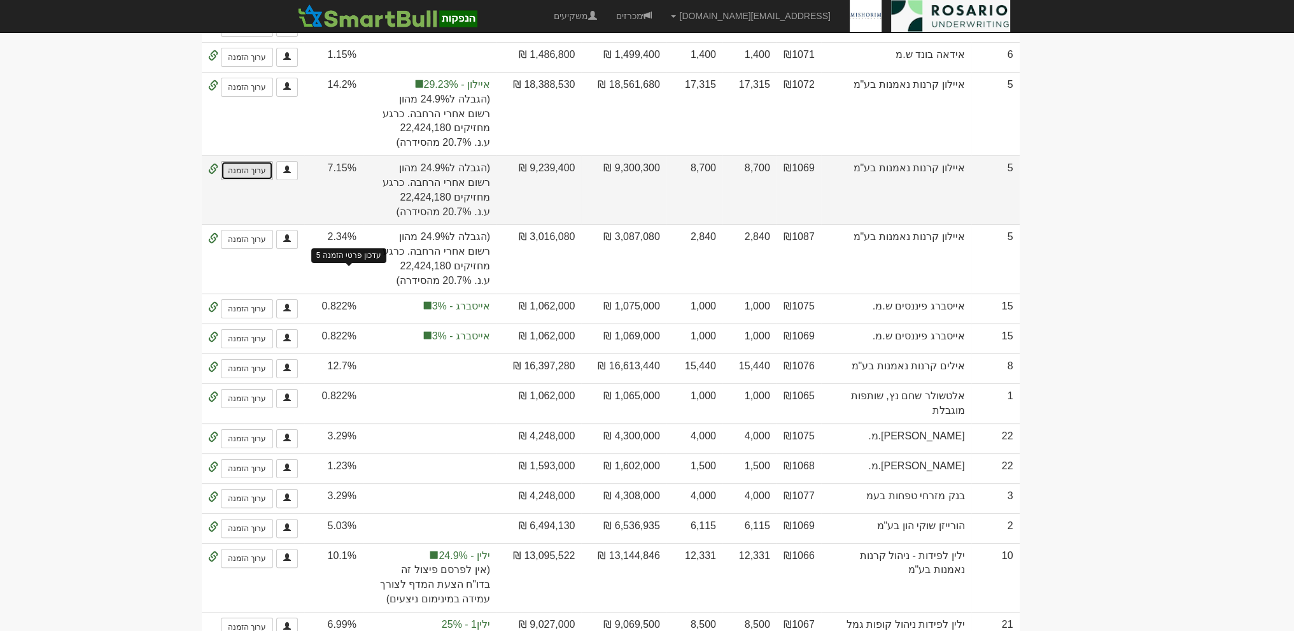
click at [273, 180] on link "ערוך הזמנה" at bounding box center [247, 170] width 52 height 19
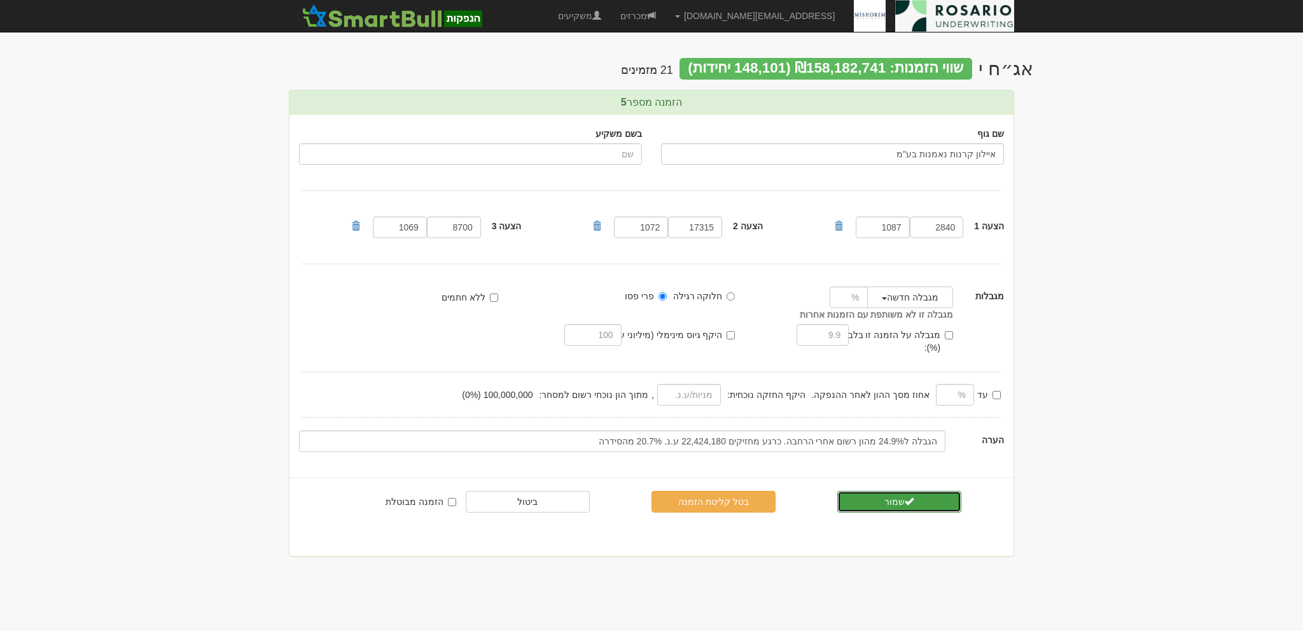
click at [881, 491] on button "שמור" at bounding box center [899, 502] width 124 height 22
click at [882, 491] on button "שמור" at bounding box center [899, 502] width 124 height 22
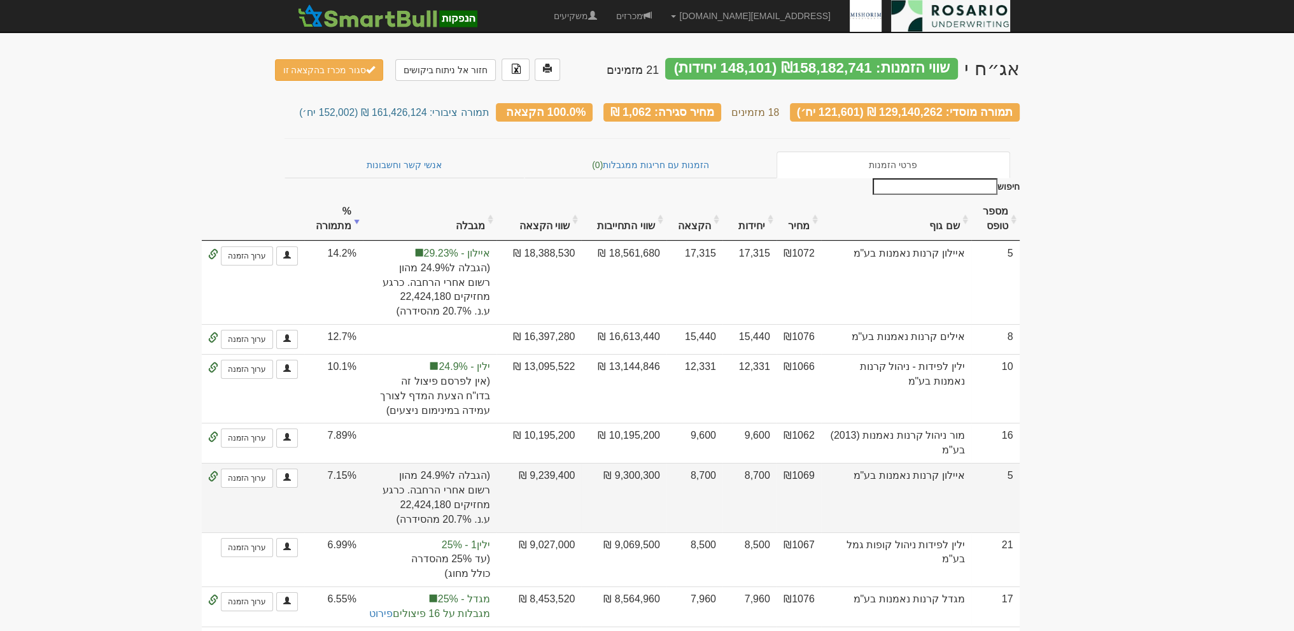
scroll to position [32, 0]
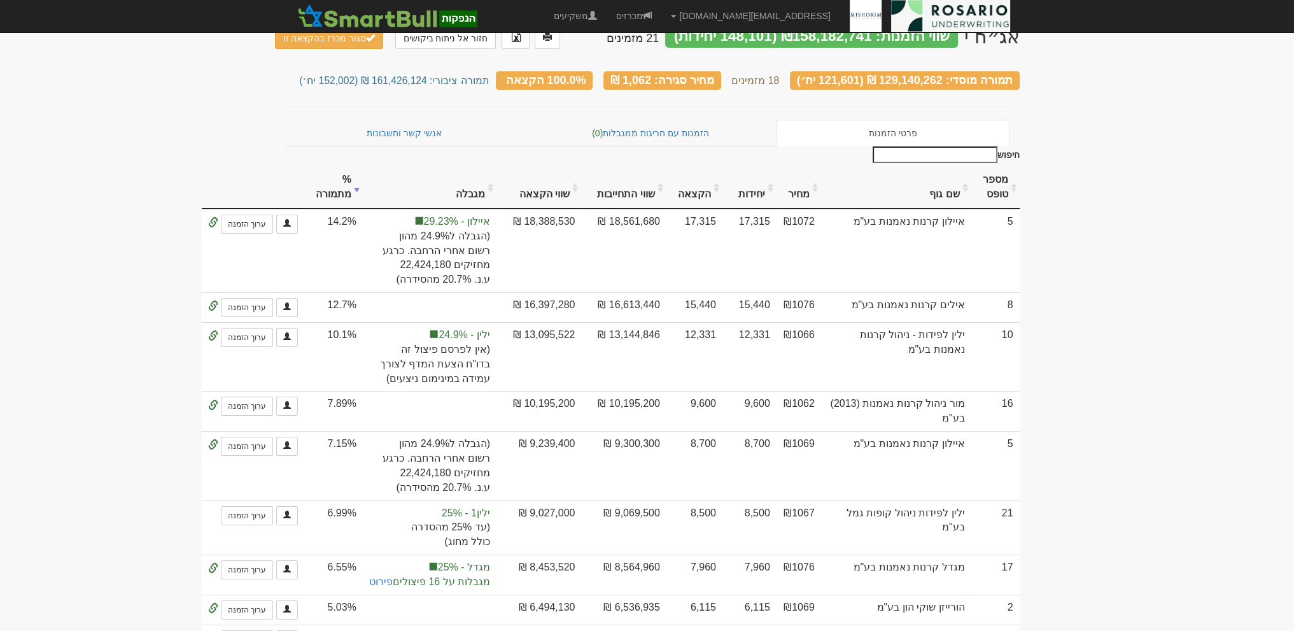
click at [939, 193] on th "שם גוף" at bounding box center [896, 187] width 150 height 43
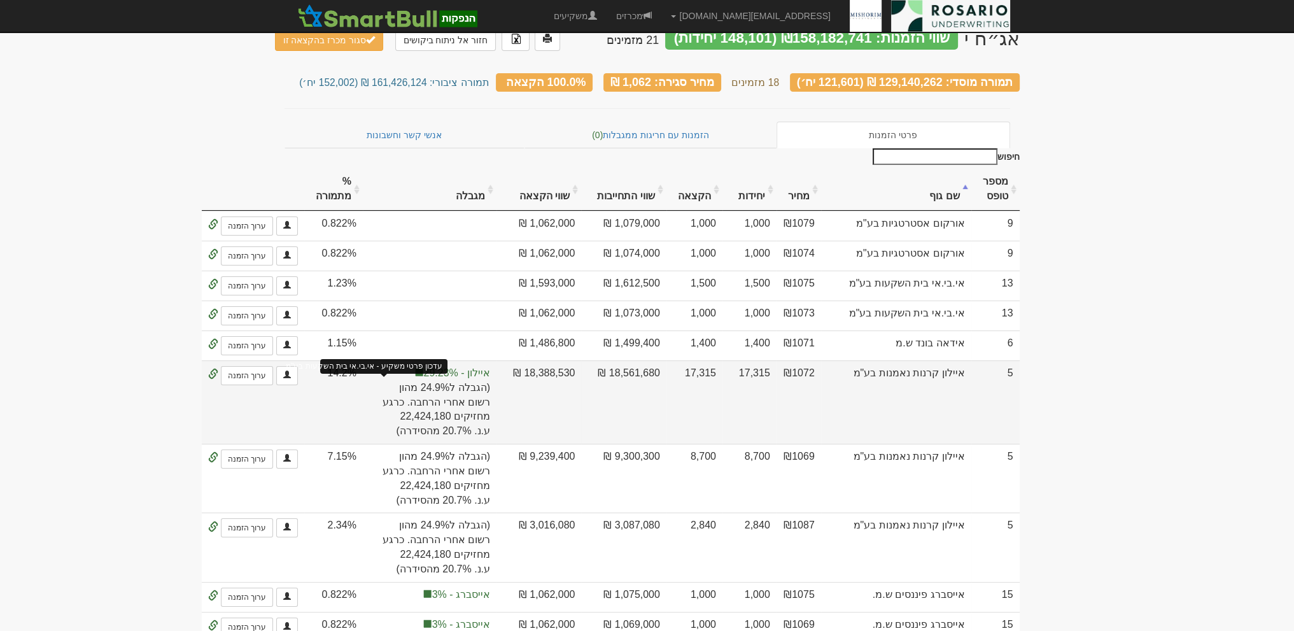
scroll to position [0, 0]
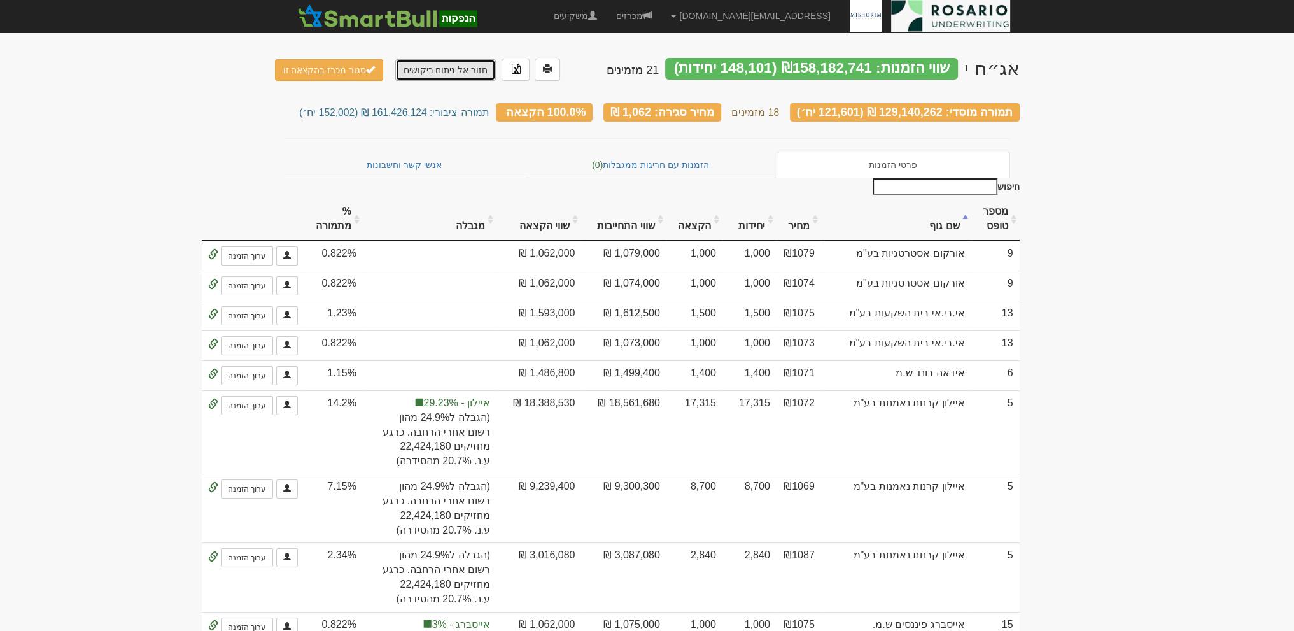
click at [416, 76] on link "חזור אל ניתוח ביקושים" at bounding box center [445, 70] width 101 height 22
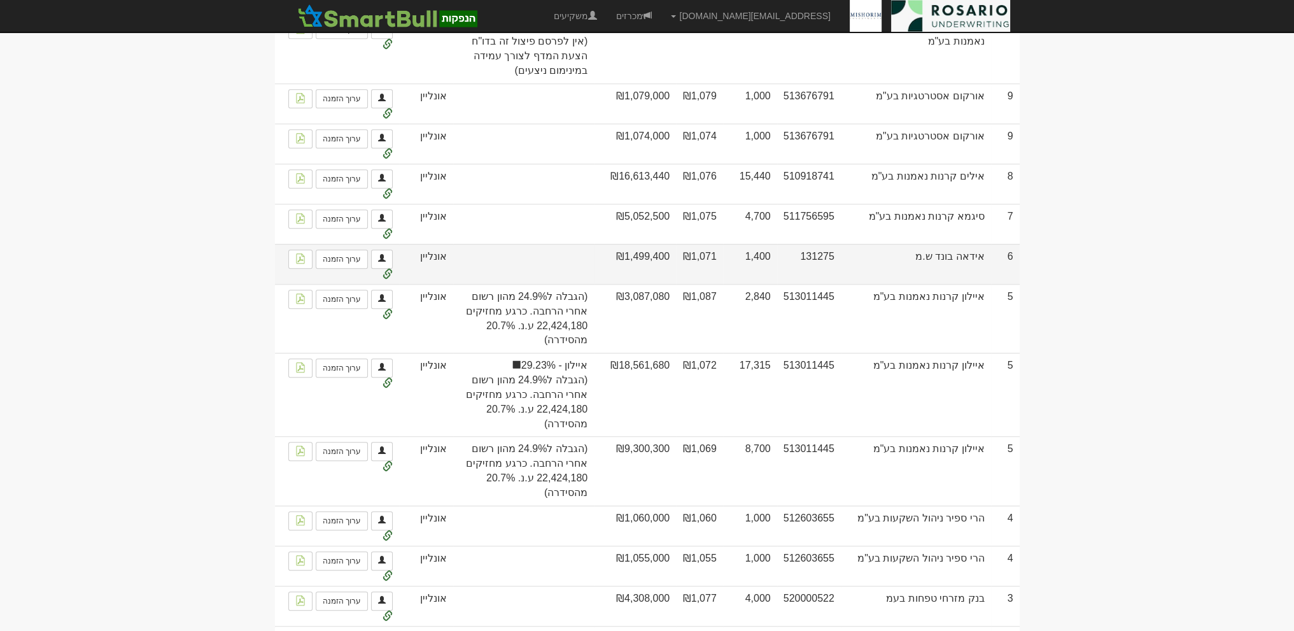
scroll to position [1559, 0]
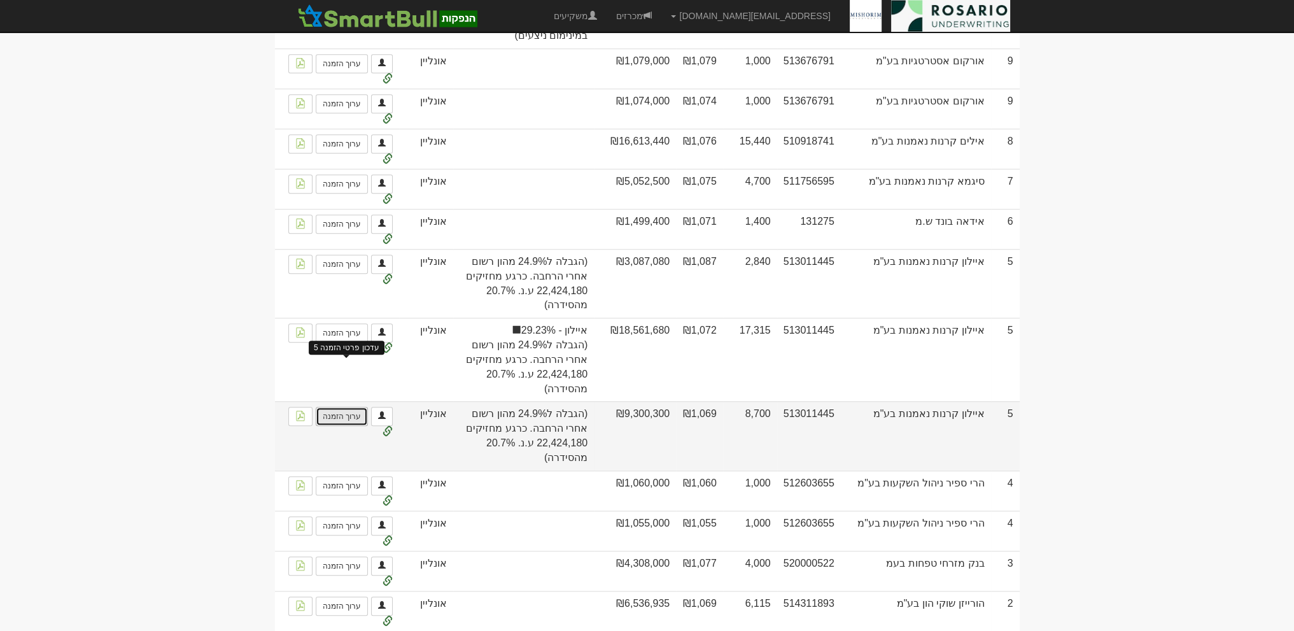
click at [365, 407] on link "ערוך הזמנה" at bounding box center [342, 416] width 52 height 19
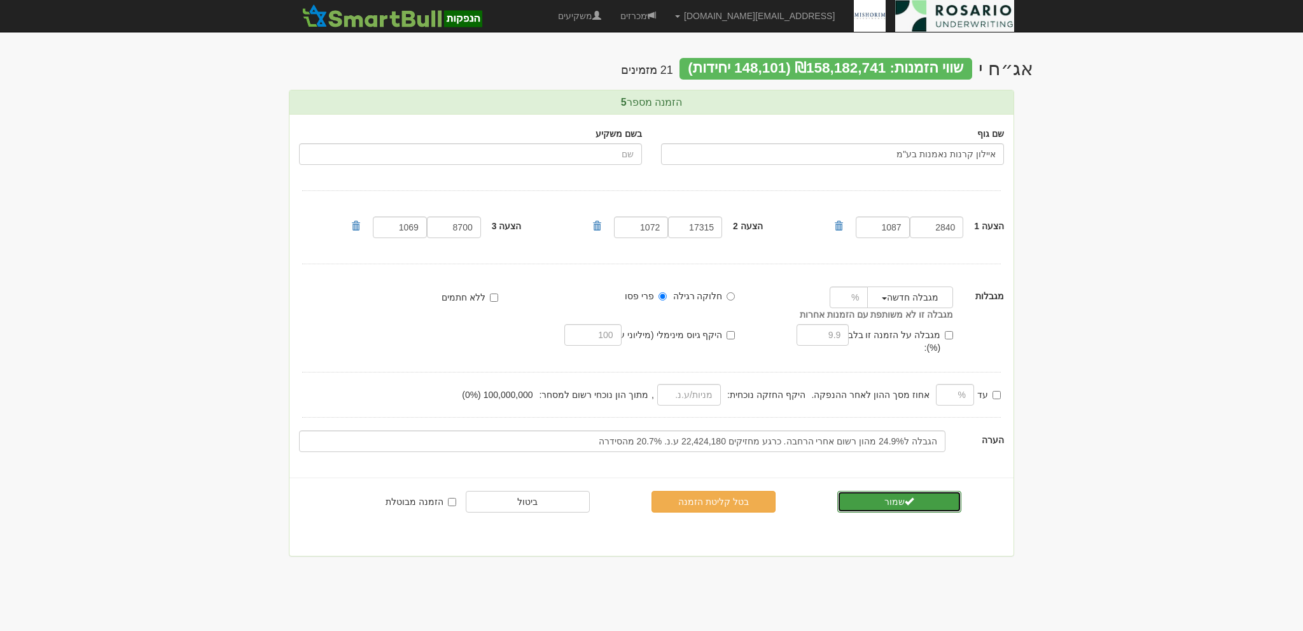
click at [909, 496] on span "submit" at bounding box center [909, 500] width 9 height 9
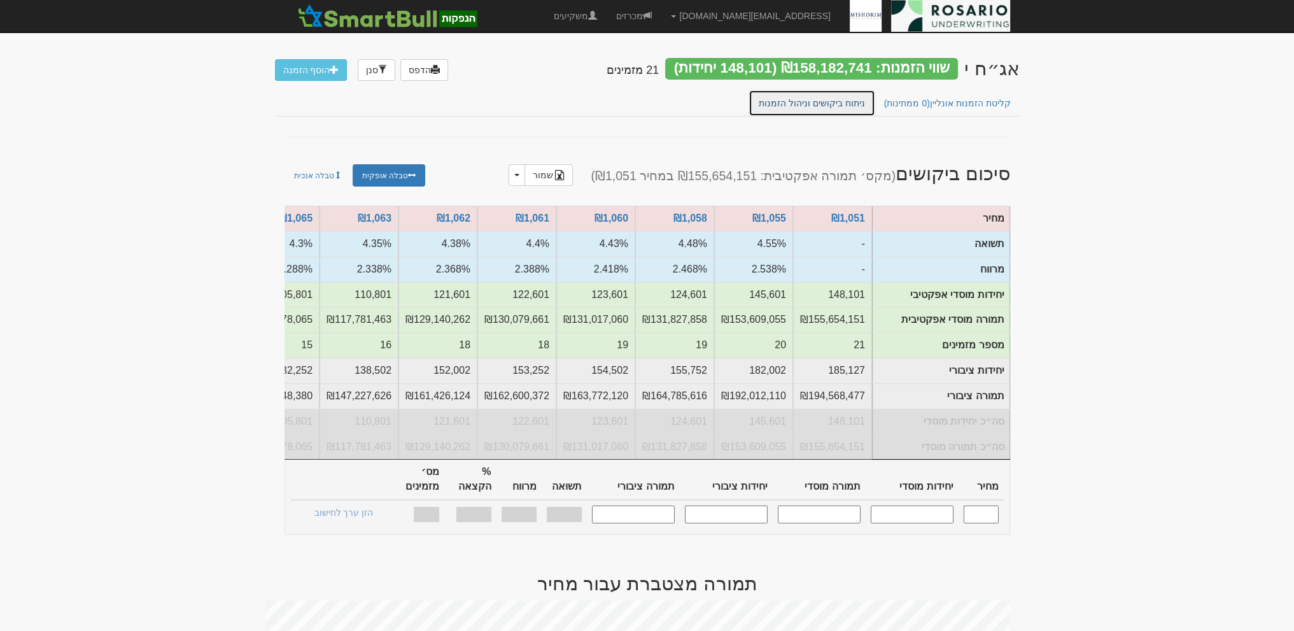
click at [822, 104] on link "ניתוח ביקושים וניהול הזמנות" at bounding box center [811, 103] width 127 height 27
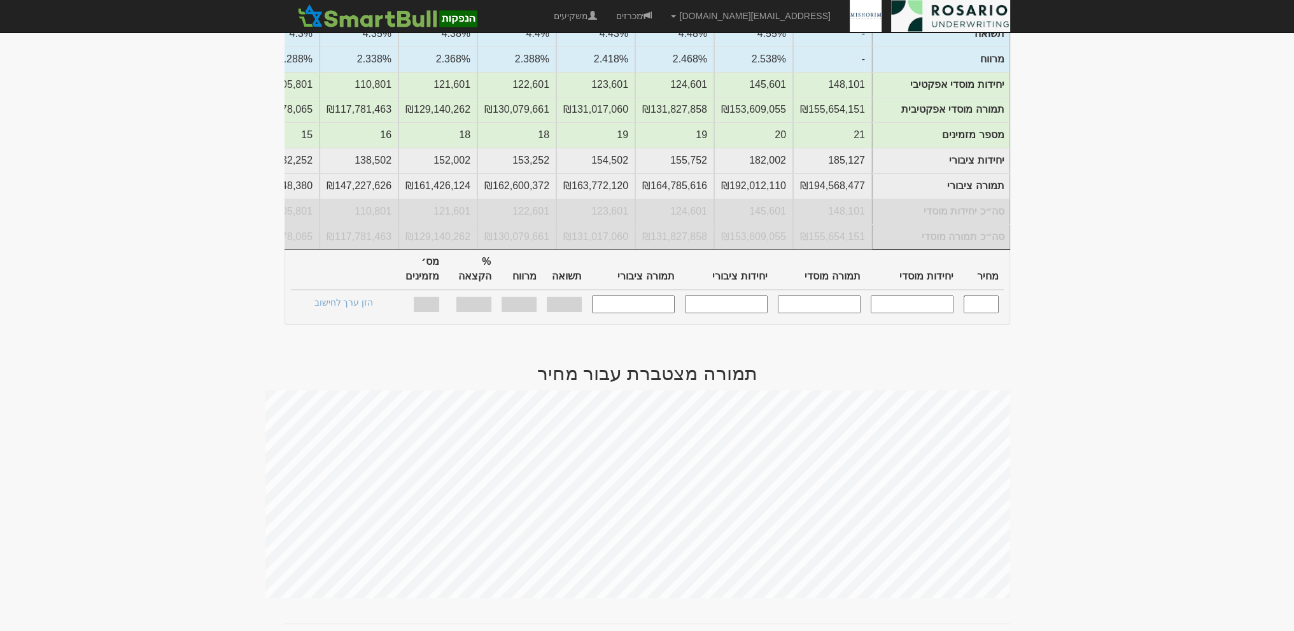
scroll to position [111, 0]
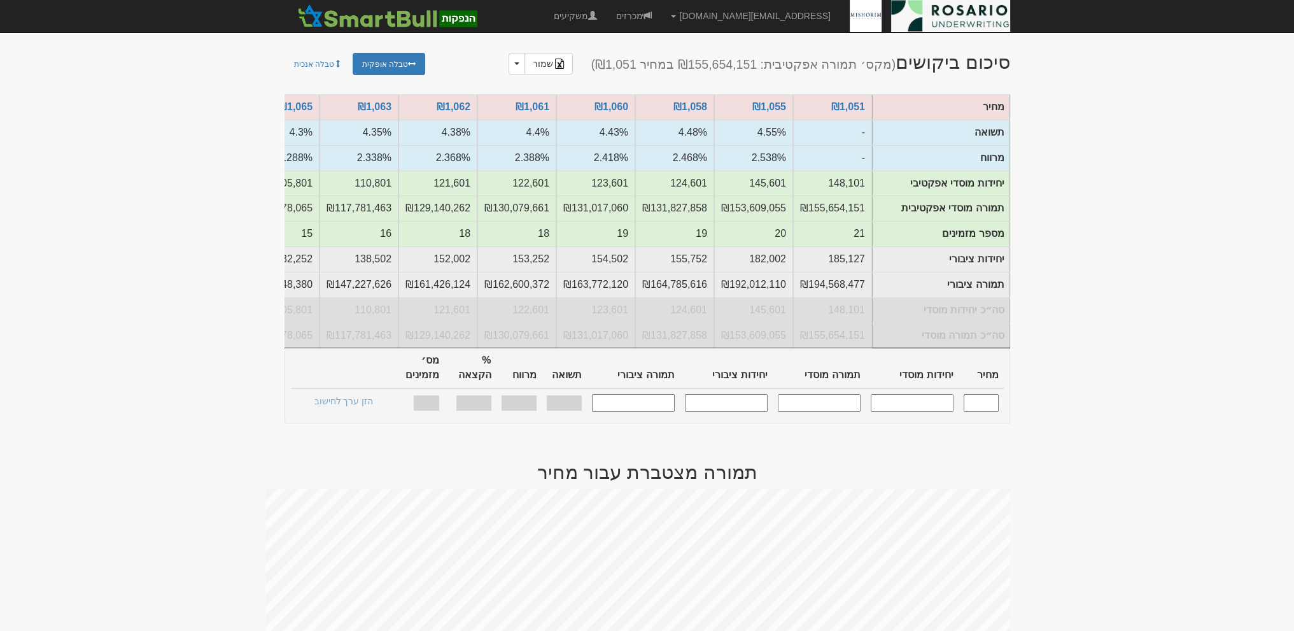
click at [978, 394] on input "text" at bounding box center [980, 402] width 35 height 17
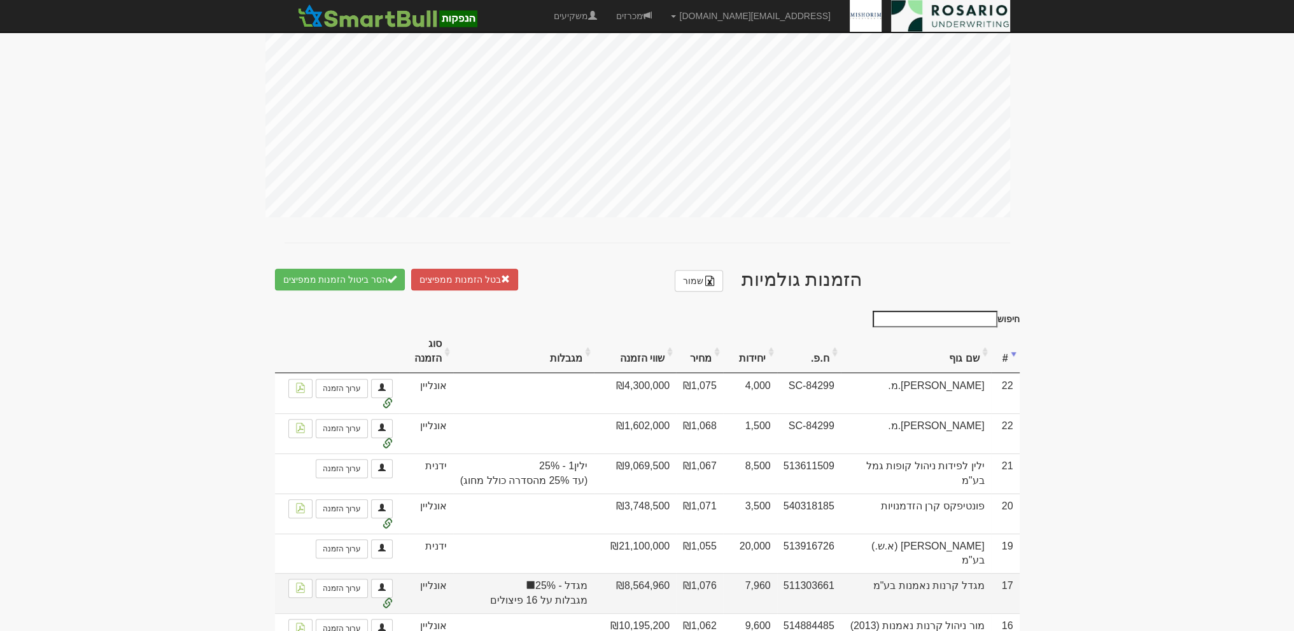
scroll to position [445, 0]
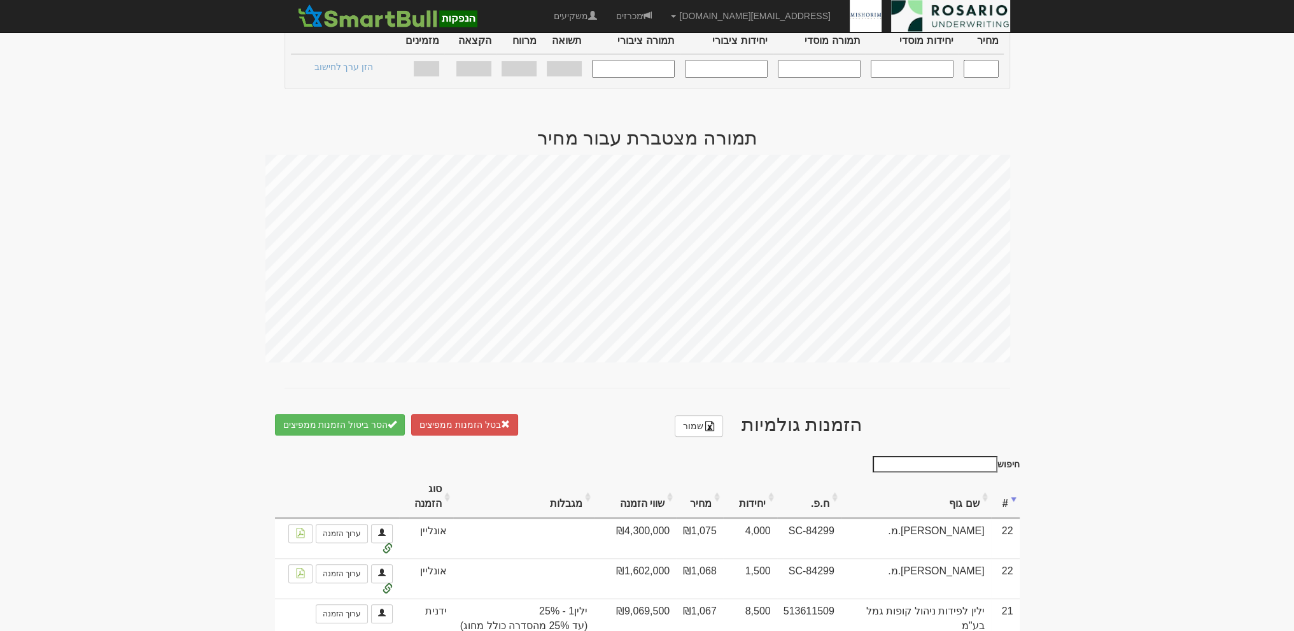
click at [925, 456] on input "חיפוש" at bounding box center [934, 464] width 125 height 17
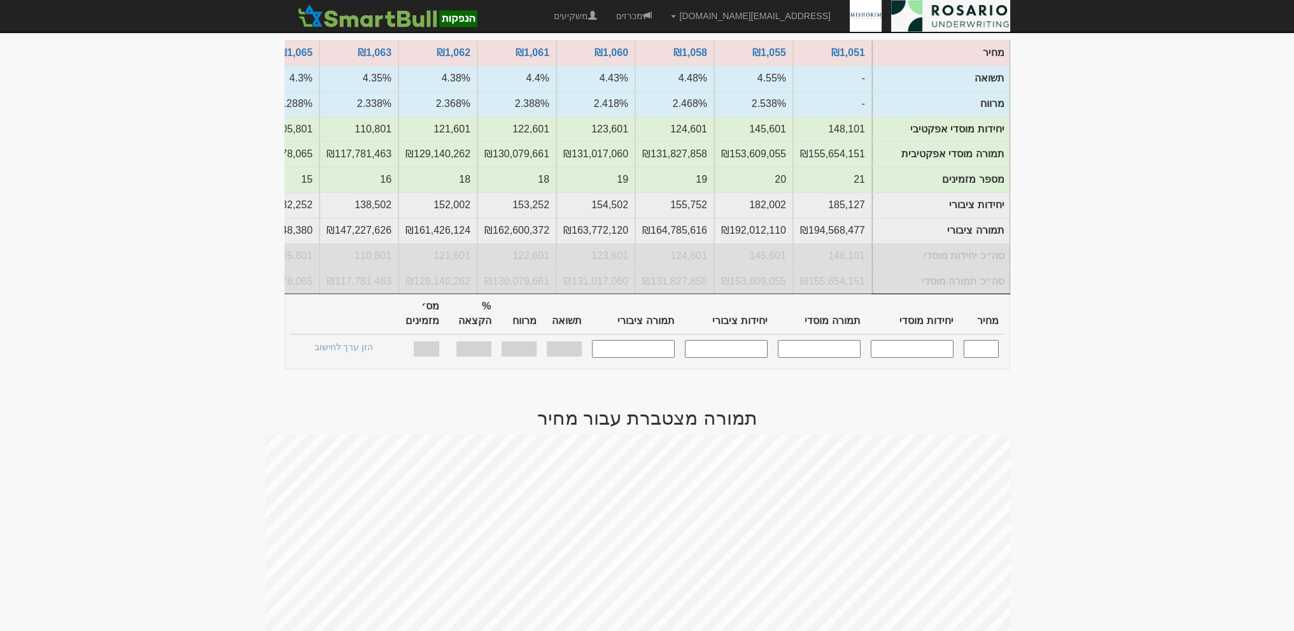
scroll to position [48, 0]
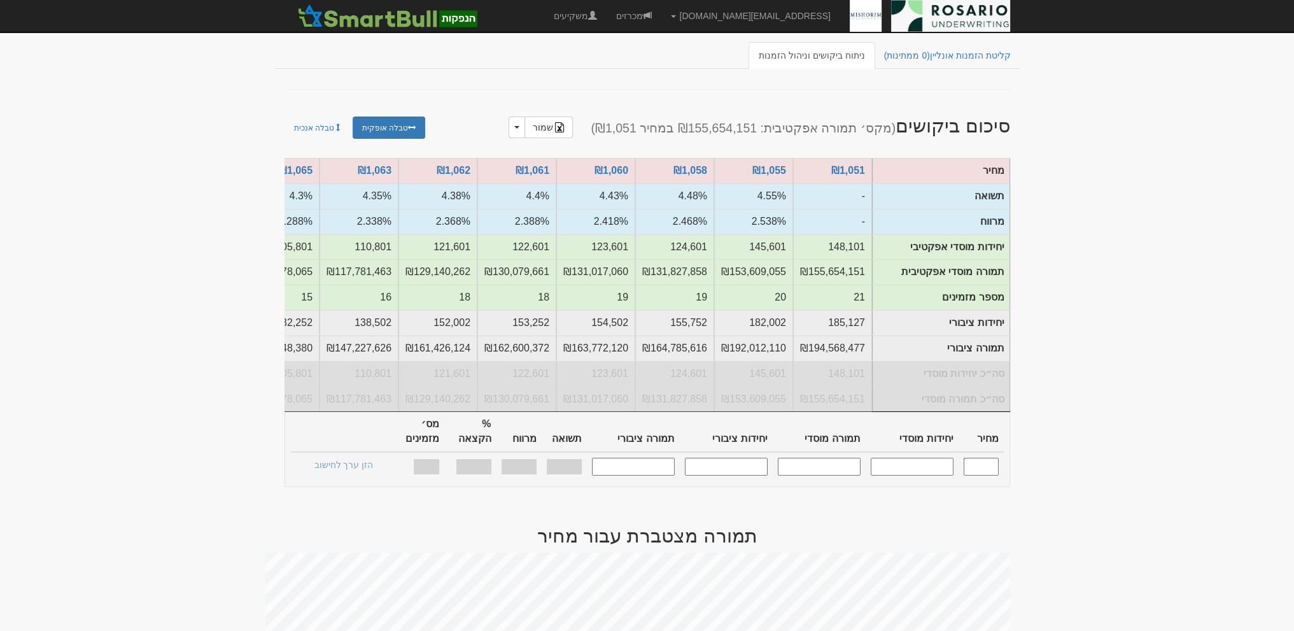
click at [987, 459] on input "text" at bounding box center [980, 466] width 35 height 17
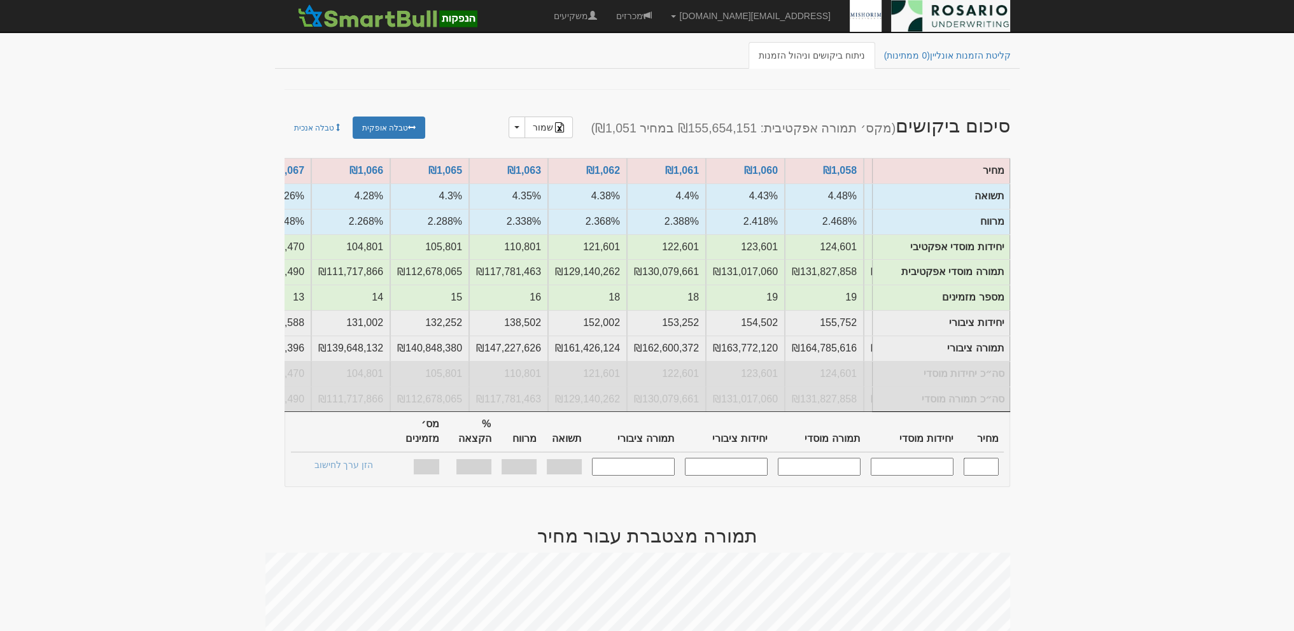
scroll to position [0, -152]
click at [975, 458] on input "text" at bounding box center [980, 466] width 35 height 17
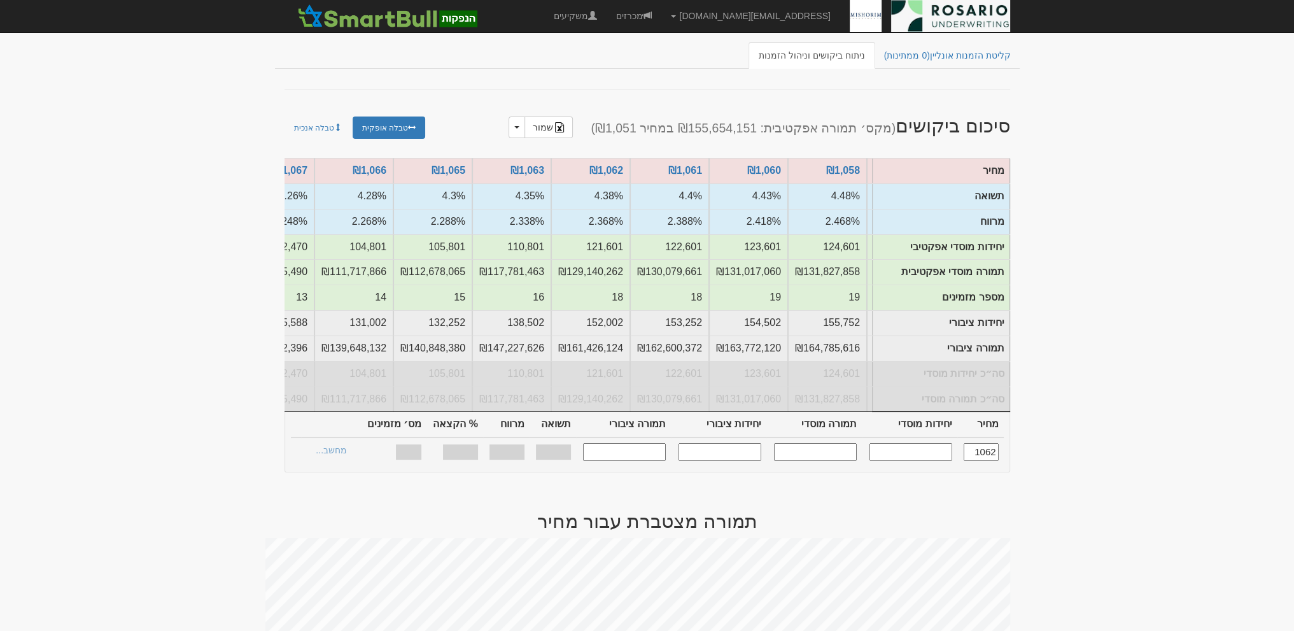
type input "1,062"
type input "121,601"
type input "129,140,262"
type input "152,002"
type input "161,426,124"
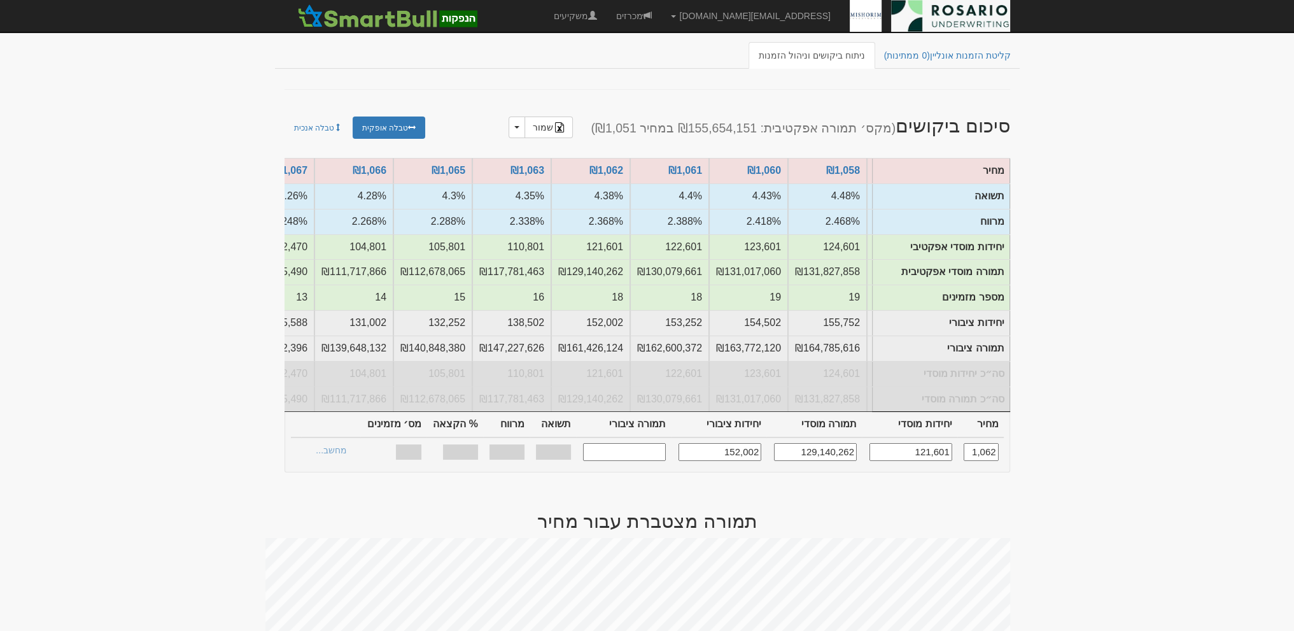
type input "4.38%"
type input "2.368%"
type input "100%"
type input "18"
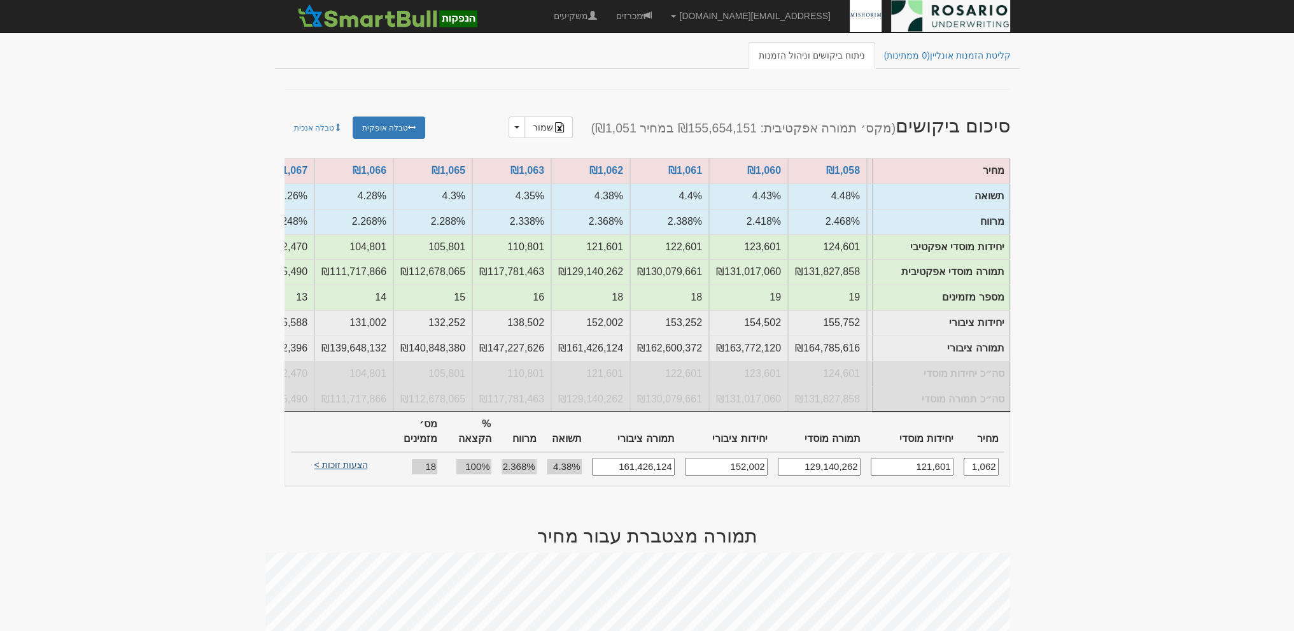
type input "1,062"
click at [336, 458] on link "הצעות זוכות >" at bounding box center [341, 467] width 70 height 18
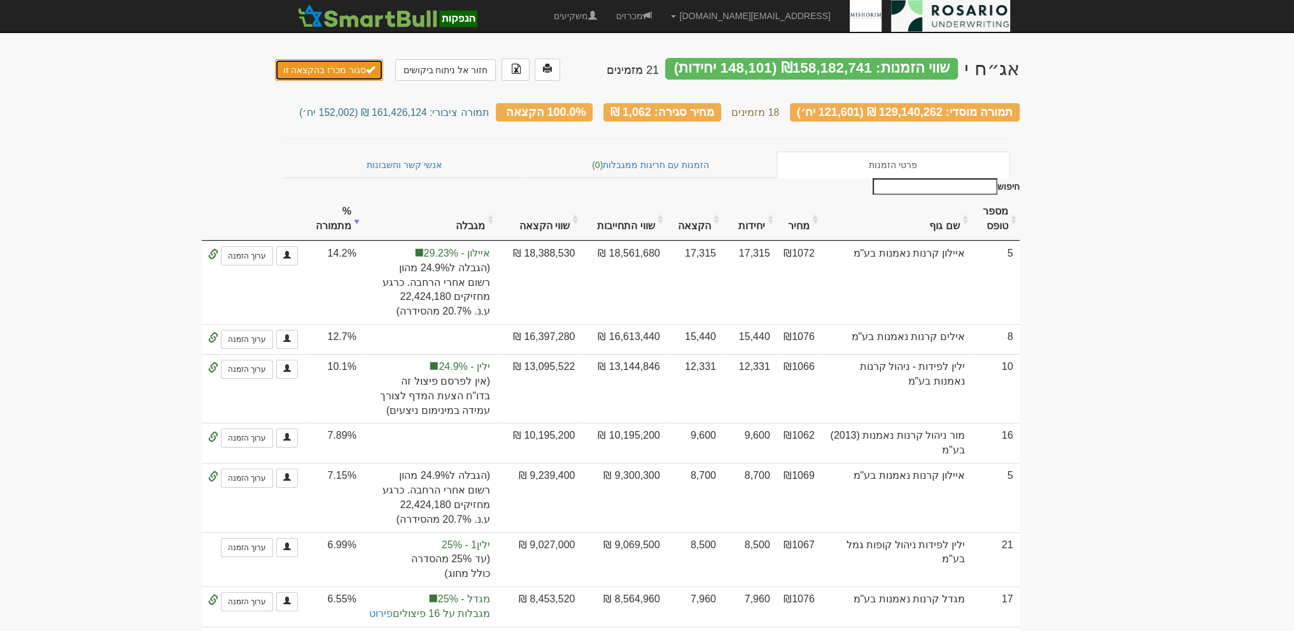
click at [344, 81] on div "אג״ח י שווי הזמנות: ₪158,182,741 (148,101 יחידות) 21 מזמינים חזור אל ניתוח ביקו…" at bounding box center [647, 67] width 744 height 45
click at [337, 74] on button "סגור מכרז בהקצאה זו" at bounding box center [329, 70] width 109 height 22
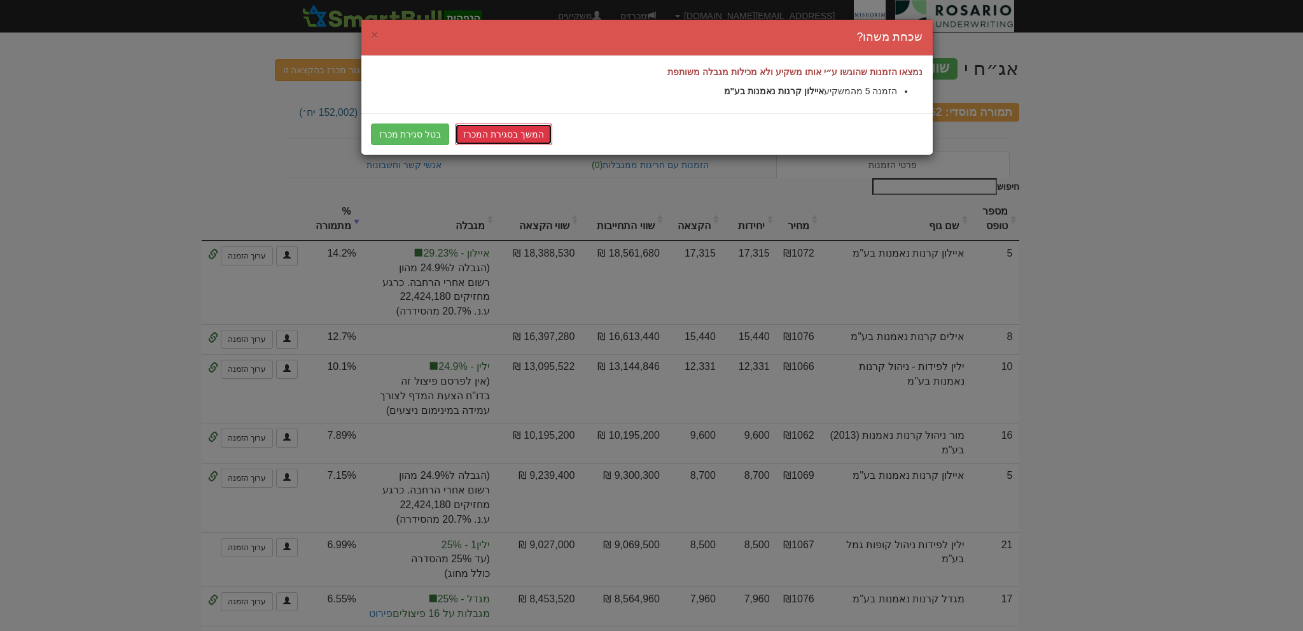
click at [503, 138] on link "המשך בסגירת המכרז" at bounding box center [503, 134] width 97 height 22
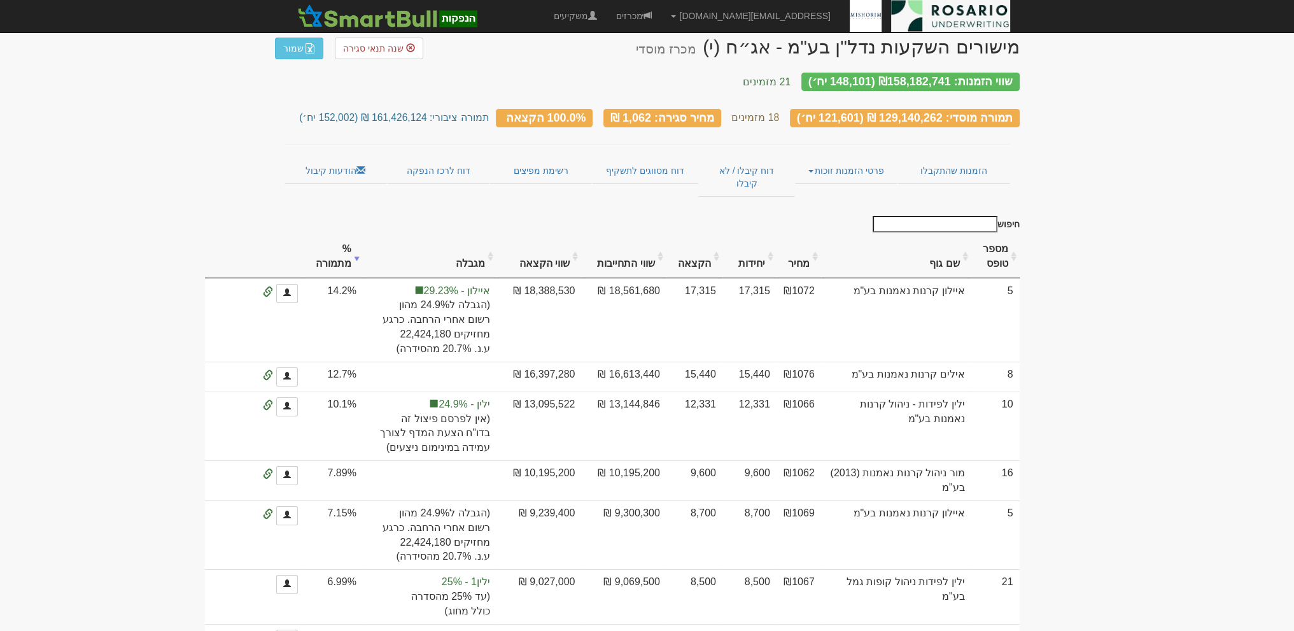
scroll to position [64, 0]
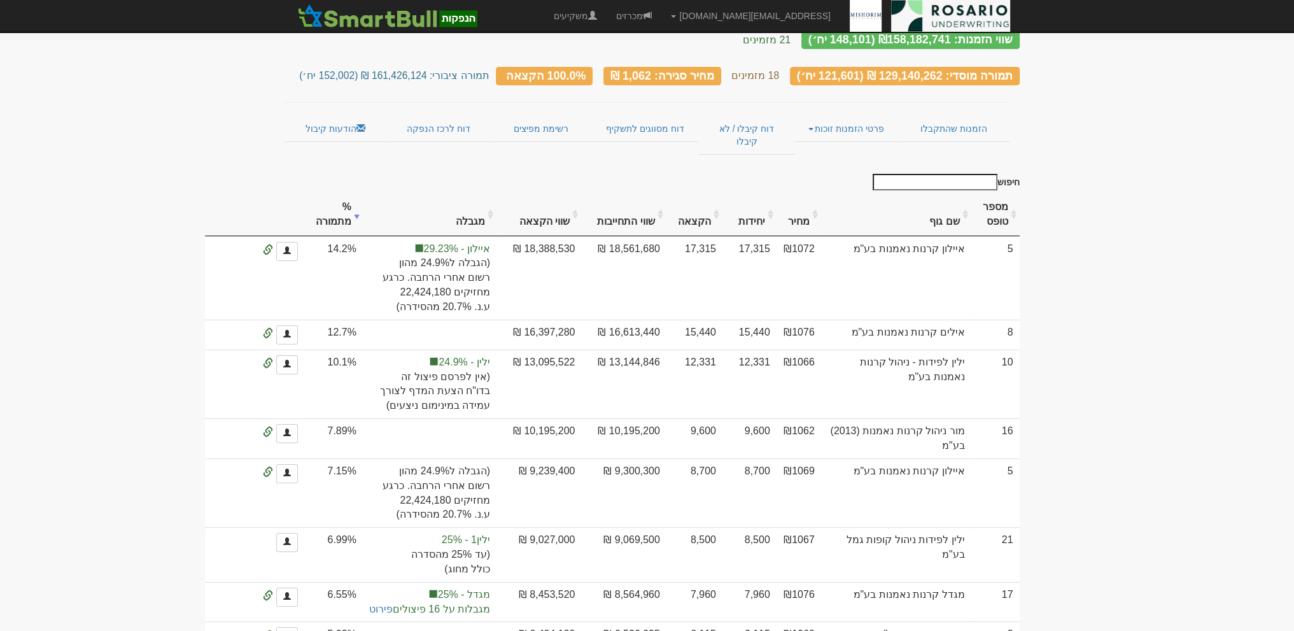
click at [941, 200] on th "שם גוף" at bounding box center [896, 214] width 150 height 43
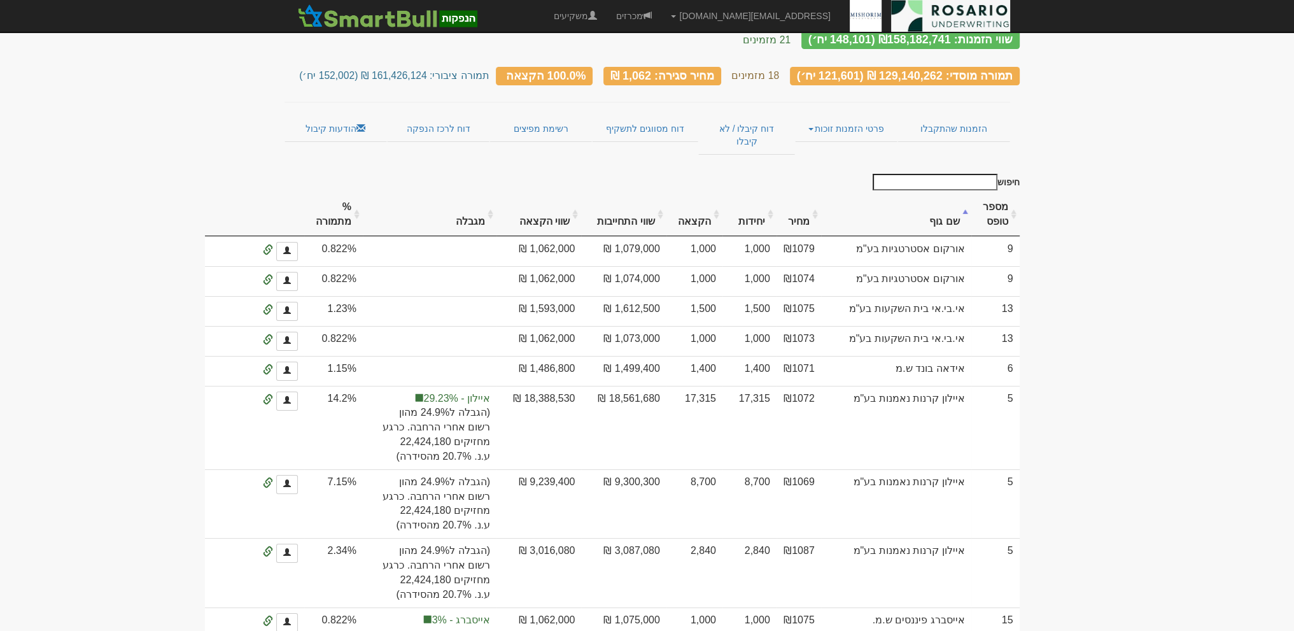
click at [941, 200] on th "שם גוף" at bounding box center [896, 214] width 150 height 43
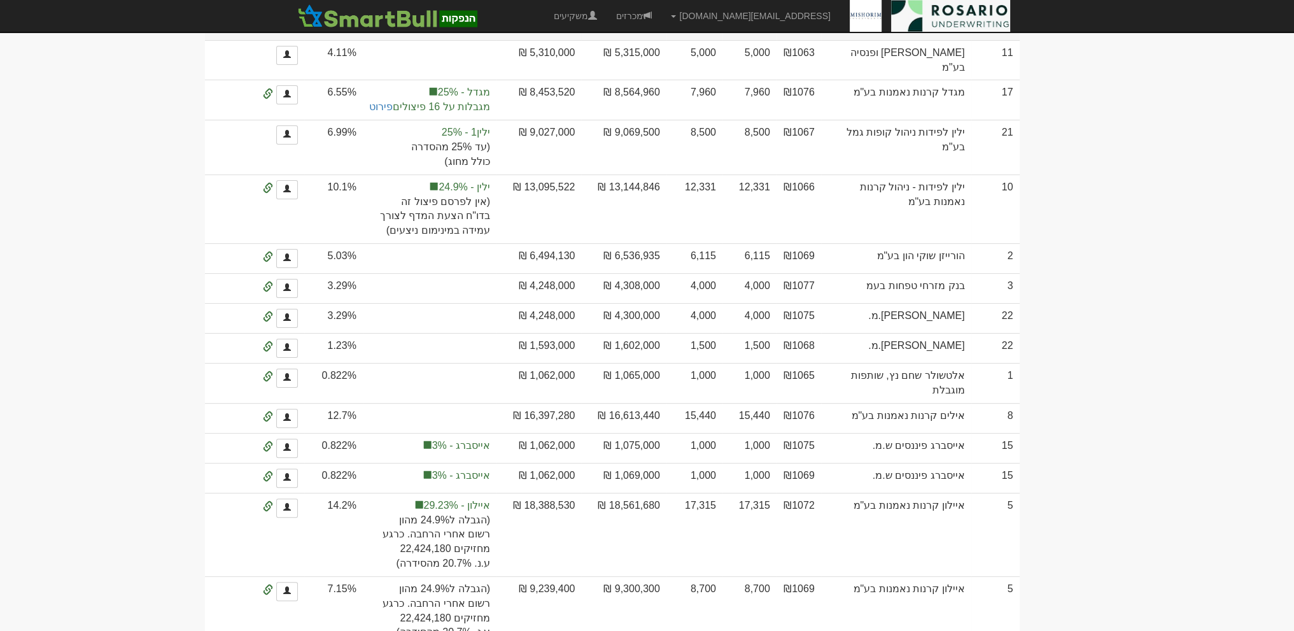
scroll to position [827, 0]
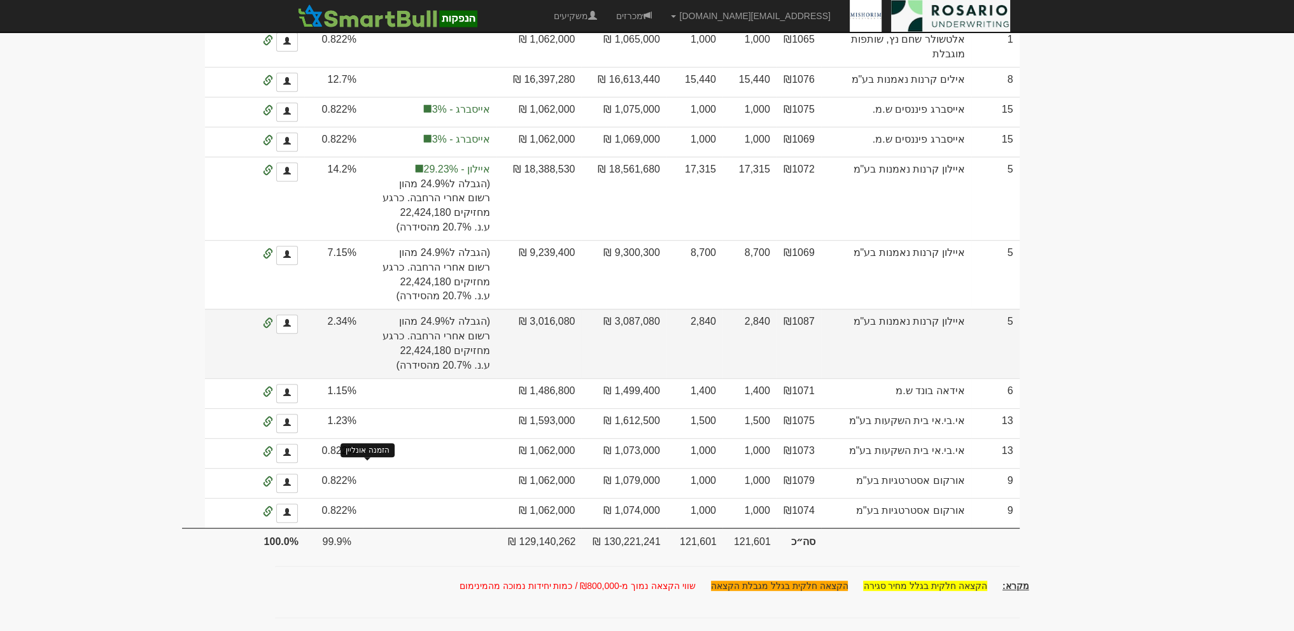
click at [273, 328] on span at bounding box center [268, 323] width 10 height 10
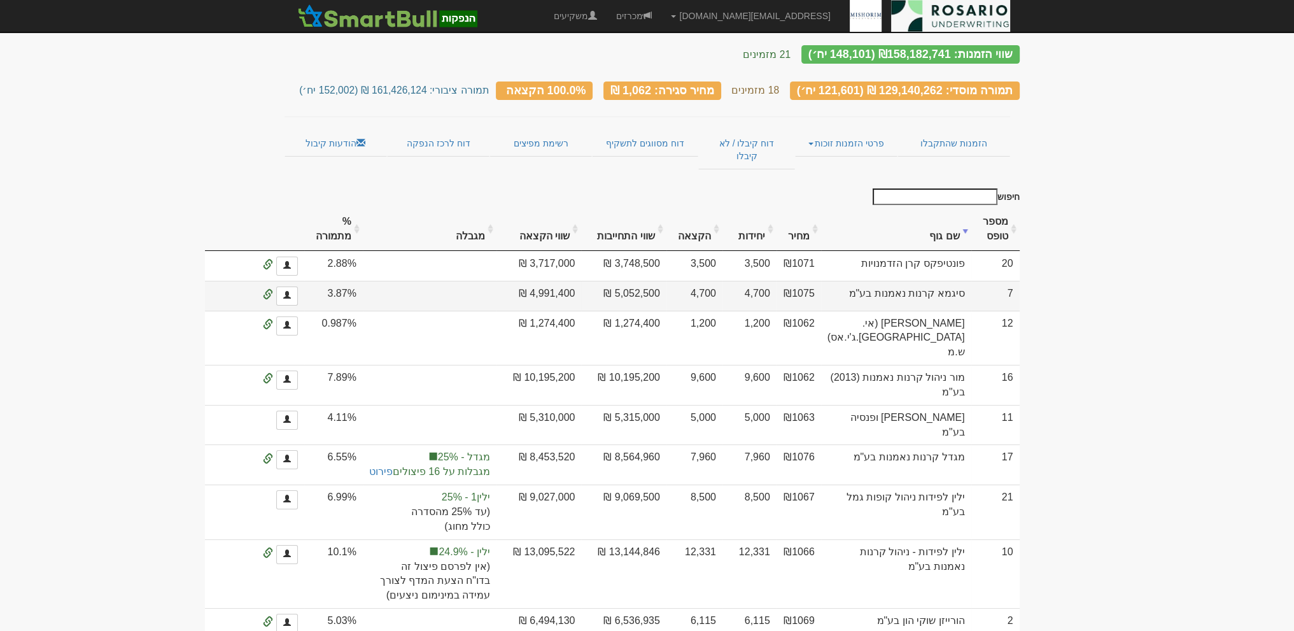
scroll to position [0, 0]
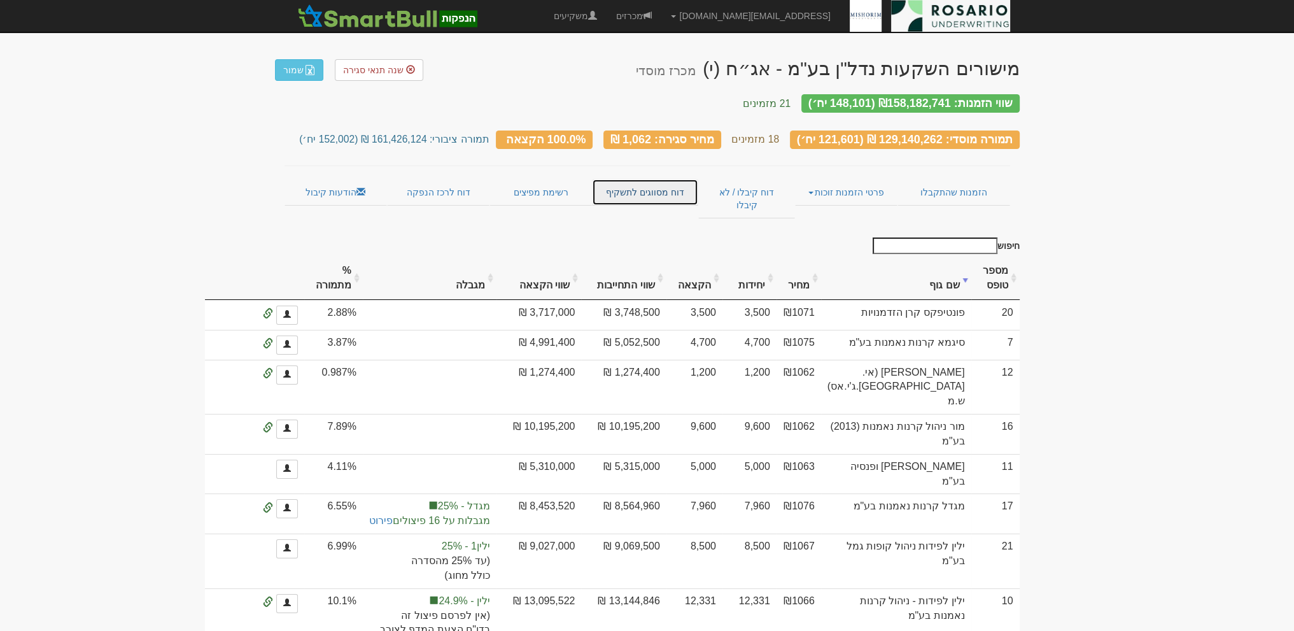
click at [658, 181] on link "דוח מסווגים לתשקיף" at bounding box center [645, 192] width 106 height 27
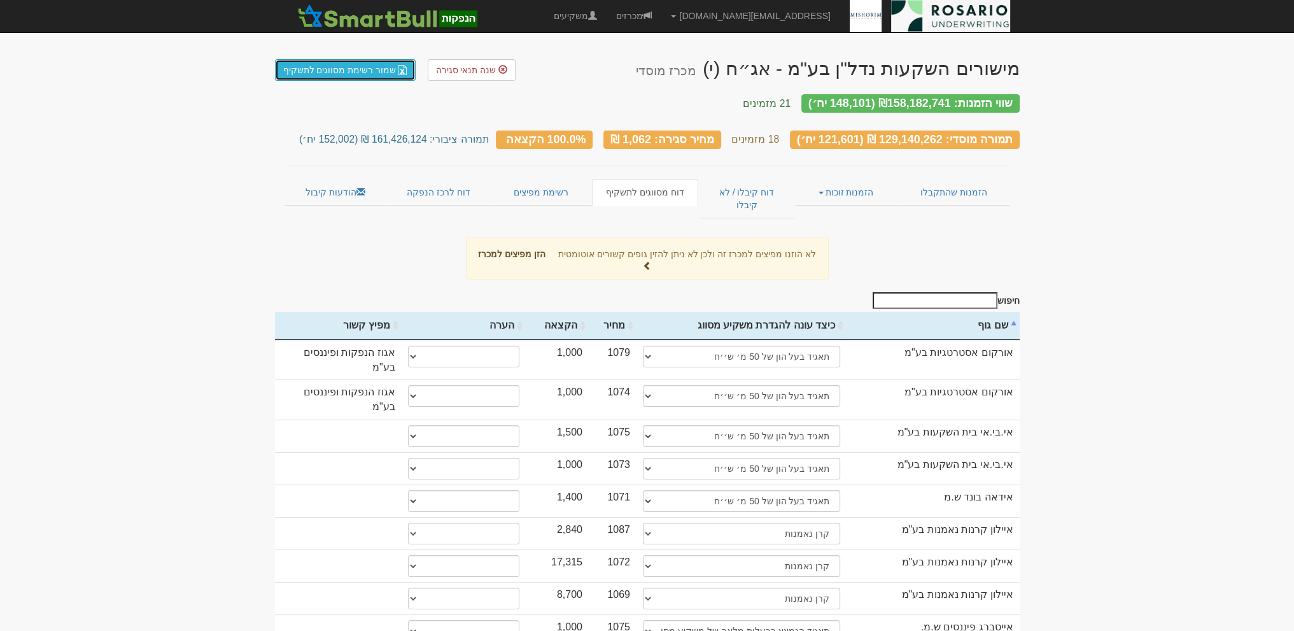
click at [343, 72] on link "שמור רשימת מסווגים לתשקיף" at bounding box center [345, 70] width 141 height 22
drag, startPoint x: 888, startPoint y: 97, endPoint x: 950, endPoint y: 98, distance: 62.4
click at [950, 98] on div "שווי הזמנות: ₪158,182,741 (148,101 יח׳)" at bounding box center [910, 103] width 218 height 18
copy div "158,182,741"
drag, startPoint x: 829, startPoint y: 94, endPoint x: 867, endPoint y: 97, distance: 38.3
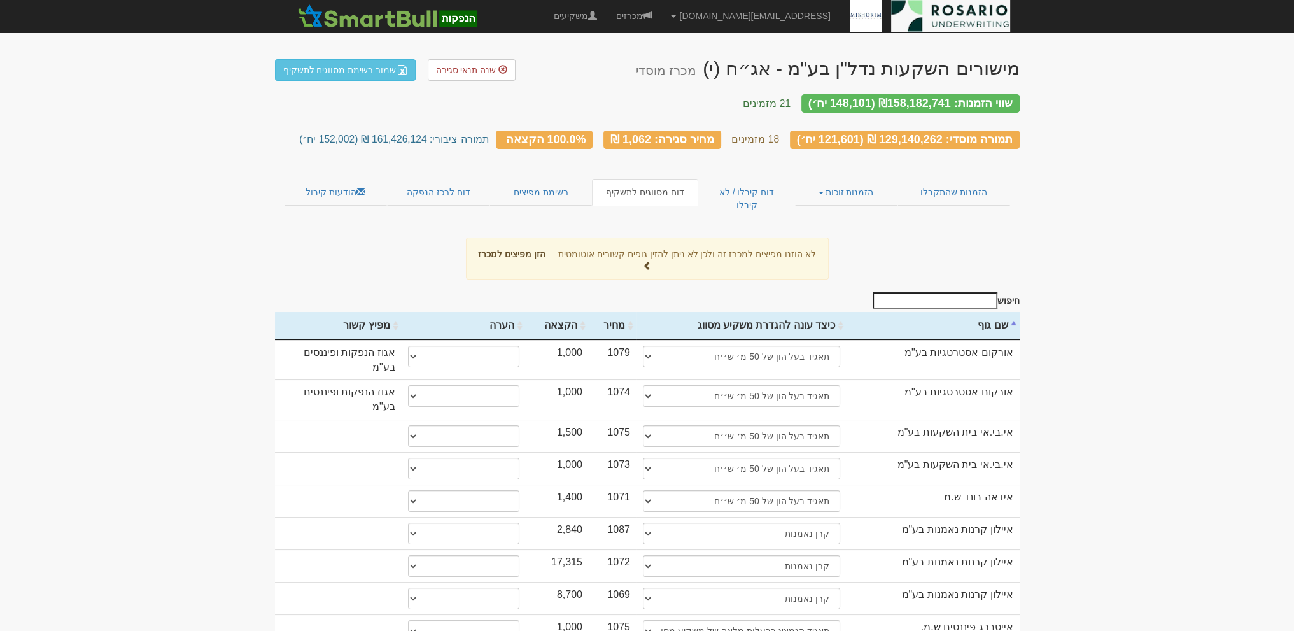
click at [867, 97] on div "שווי הזמנות: ₪158,182,741 (148,101 יח׳)" at bounding box center [910, 103] width 218 height 18
copy div "148,101"
click at [1147, 87] on body "sea@rosario-capital.co.il הגדרות חשבונות הנפקה תבניות הודעות קיבול X" at bounding box center [647, 606] width 1294 height 1212
click at [481, 71] on span "שנה תנאי סגירה" at bounding box center [466, 70] width 60 height 10
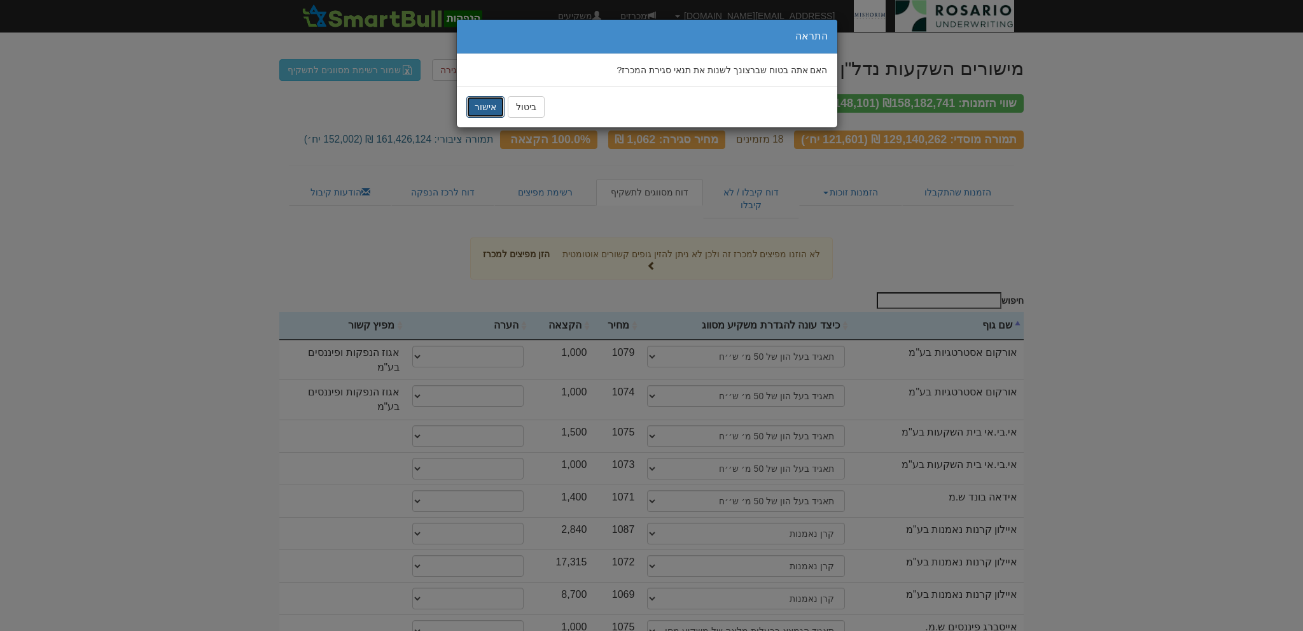
click at [486, 106] on button "אישור" at bounding box center [485, 107] width 38 height 22
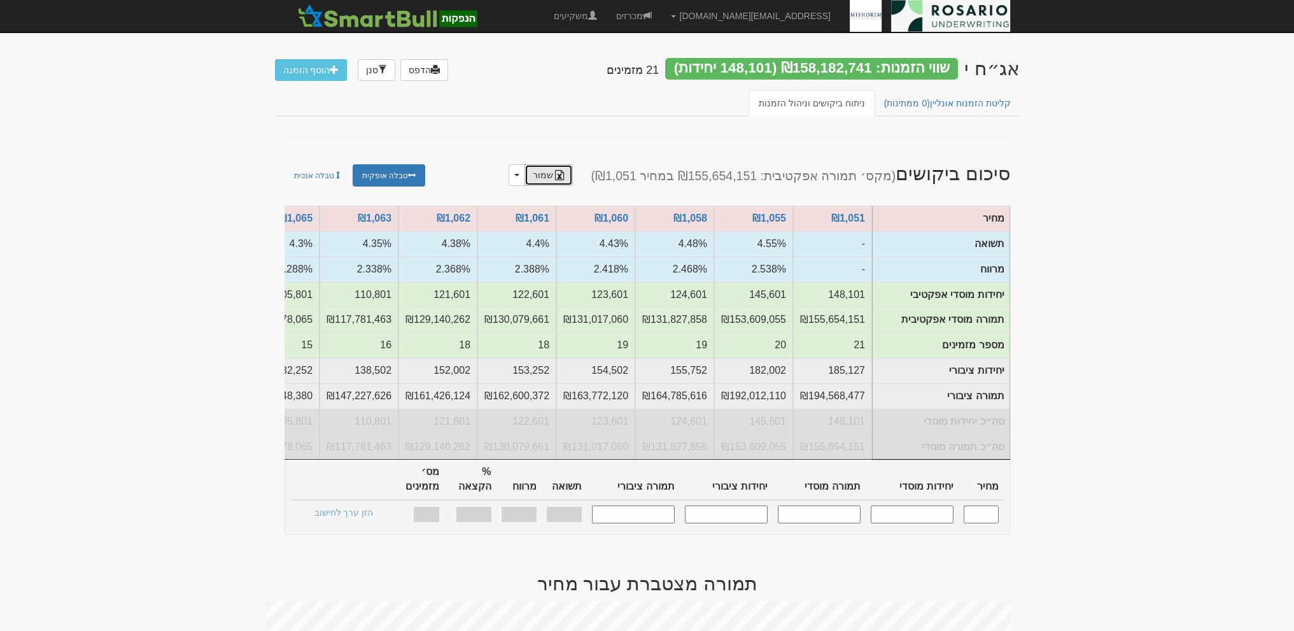
click at [564, 174] on img at bounding box center [559, 175] width 10 height 10
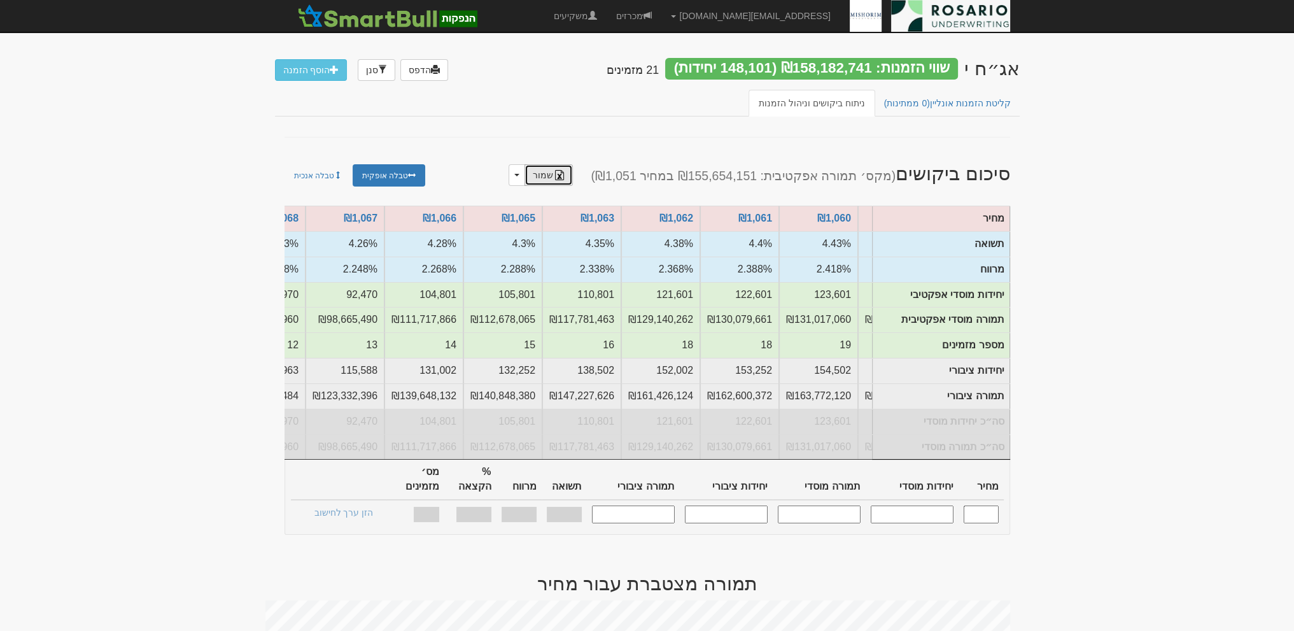
scroll to position [0, -223]
click at [986, 508] on input "text" at bounding box center [980, 513] width 35 height 17
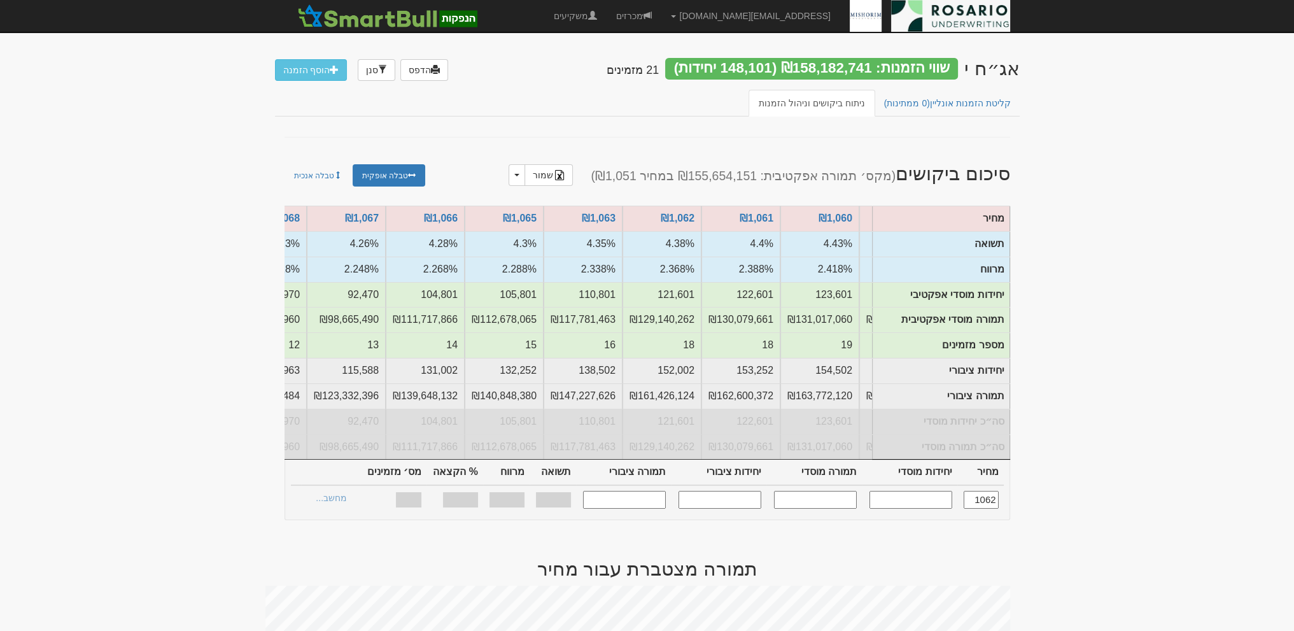
type input "1,062"
type input "121,601"
type input "129,140,262"
type input "152,002"
type input "161,426,124"
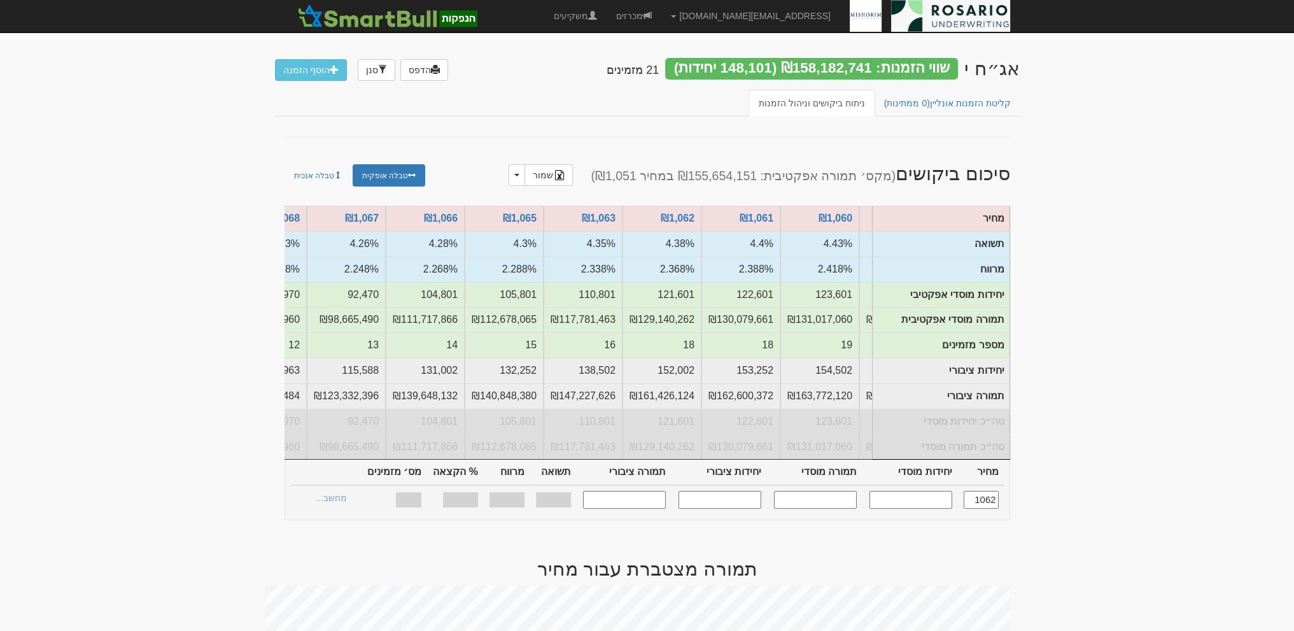
type input "4.38%"
type input "2.368%"
type input "100%"
type input "18"
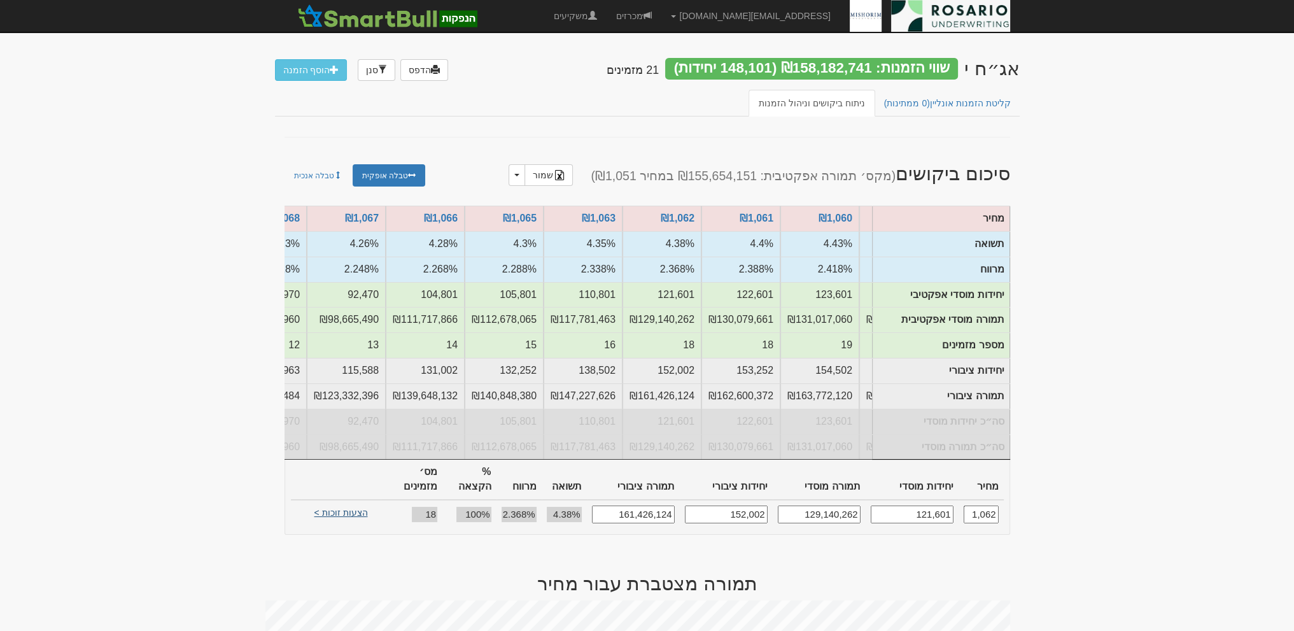
type input "1,062"
click at [335, 505] on link "הצעות זוכות >" at bounding box center [341, 514] width 70 height 18
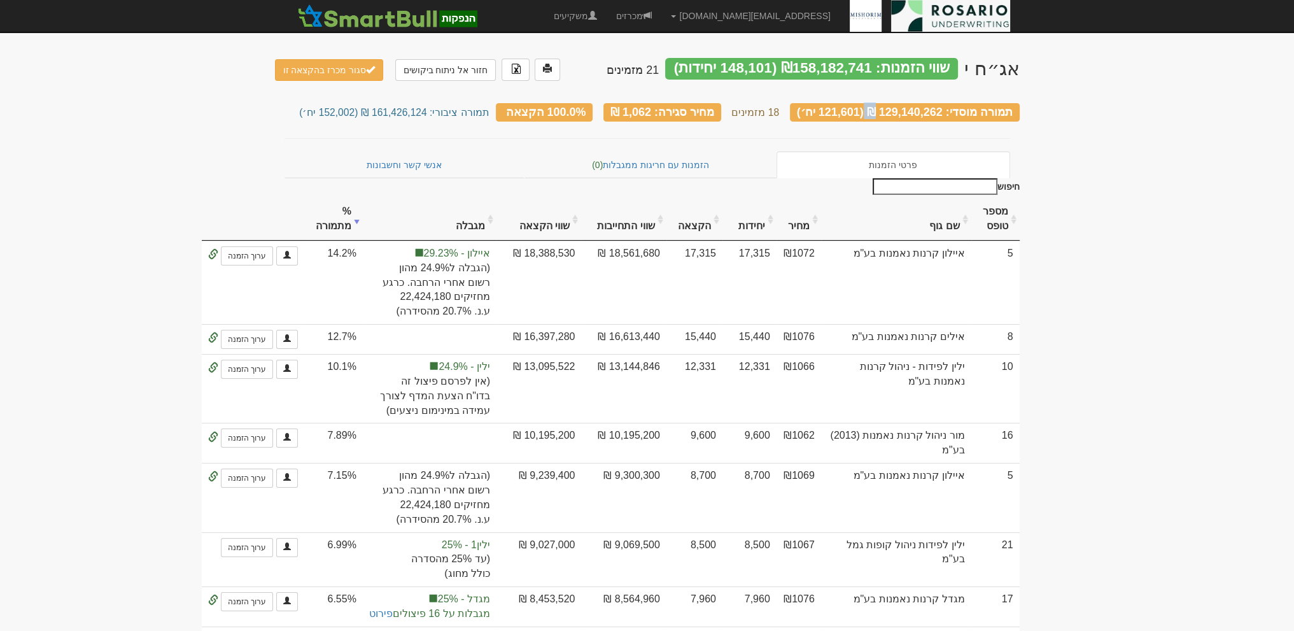
drag, startPoint x: 883, startPoint y: 109, endPoint x: 943, endPoint y: 106, distance: 59.9
click at [943, 106] on div "תמורה מוסדי: 129,140,262 ₪ (121,601 יח׳)" at bounding box center [905, 112] width 230 height 18
click at [892, 106] on div "תמורה מוסדי: 129,140,262 ₪ (121,601 יח׳)" at bounding box center [905, 112] width 230 height 18
drag, startPoint x: 879, startPoint y: 104, endPoint x: 943, endPoint y: 102, distance: 63.6
click at [943, 103] on div "תמורה מוסדי: 129,140,262 ₪ (121,601 יח׳)" at bounding box center [905, 112] width 230 height 18
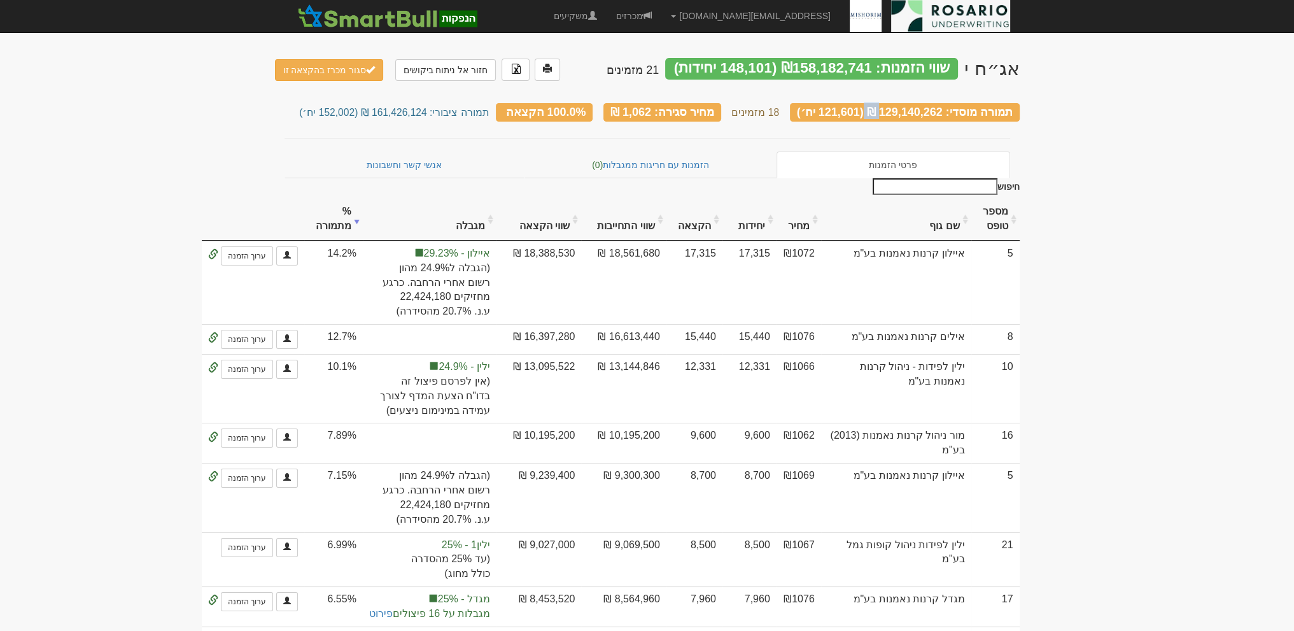
copy div "129,140,262"
drag, startPoint x: 818, startPoint y: 108, endPoint x: 858, endPoint y: 101, distance: 40.7
click at [858, 103] on div "תמורה מוסדי: 129,140,262 ₪ (121,601 יח׳)" at bounding box center [905, 112] width 230 height 18
copy div "121,601"
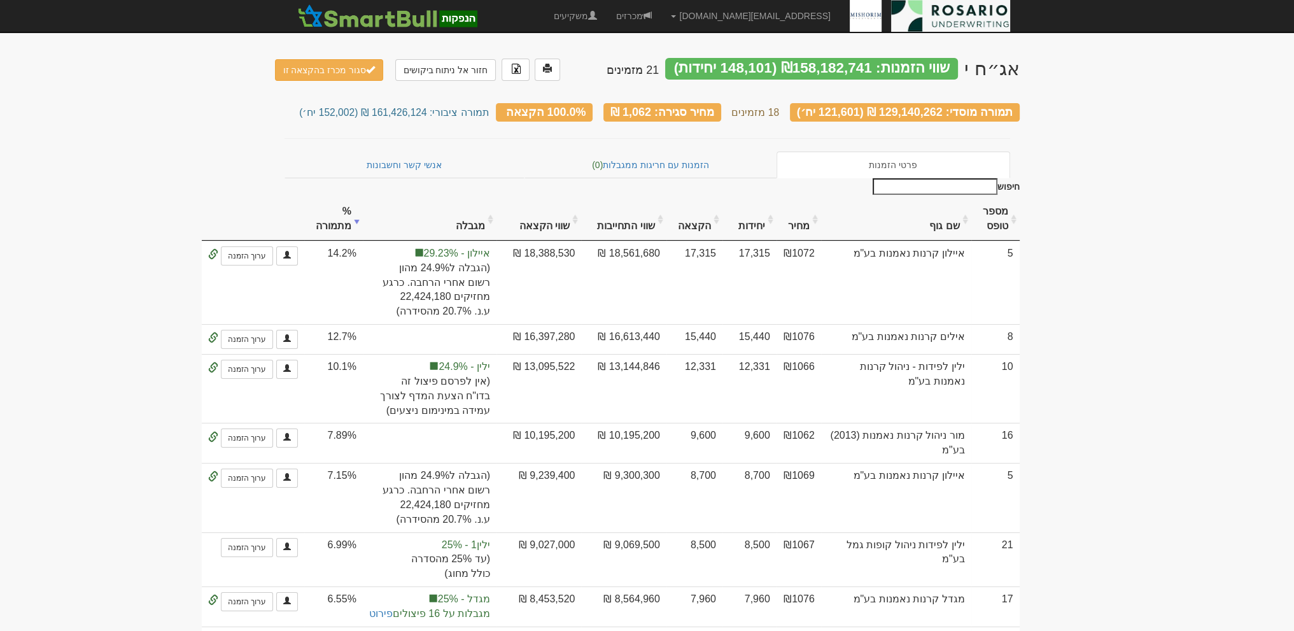
drag, startPoint x: 395, startPoint y: 109, endPoint x: 447, endPoint y: 109, distance: 52.8
click at [447, 109] on small "תמורה ציבורי: 161,426,124 ₪ (152,002 יח׳)" at bounding box center [394, 112] width 190 height 11
copy small "161,426,124"
drag, startPoint x: 344, startPoint y: 106, endPoint x: 363, endPoint y: 109, distance: 19.4
click at [363, 109] on small "תמורה ציבורי: 161,426,124 ₪ (152,002 יח׳)" at bounding box center [394, 112] width 190 height 11
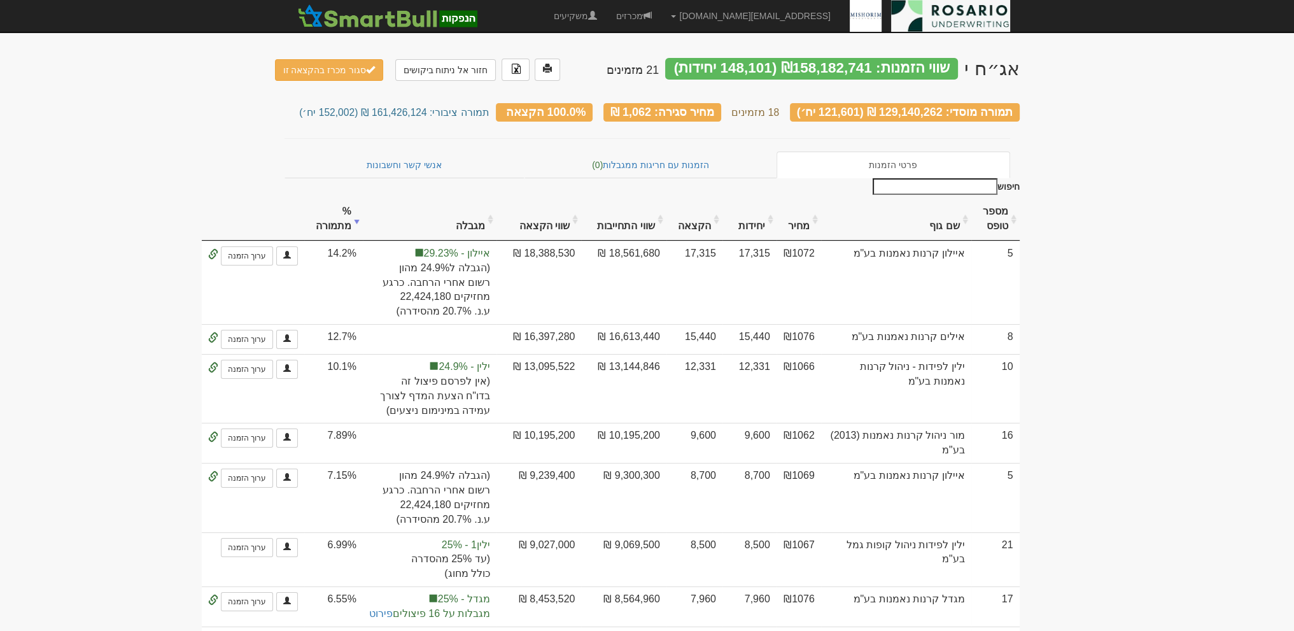
click at [340, 108] on small "תמורה ציבורי: 161,426,124 ₪ (152,002 יח׳)" at bounding box center [394, 112] width 190 height 11
click at [344, 108] on small "תמורה ציבורי: 161,426,124 ₪ (152,002 יח׳)" at bounding box center [394, 112] width 190 height 11
drag, startPoint x: 341, startPoint y: 108, endPoint x: 375, endPoint y: 110, distance: 33.8
click at [375, 110] on small "תמורה ציבורי: 161,426,124 ₪ (152,002 יח׳)" at bounding box center [394, 112] width 190 height 11
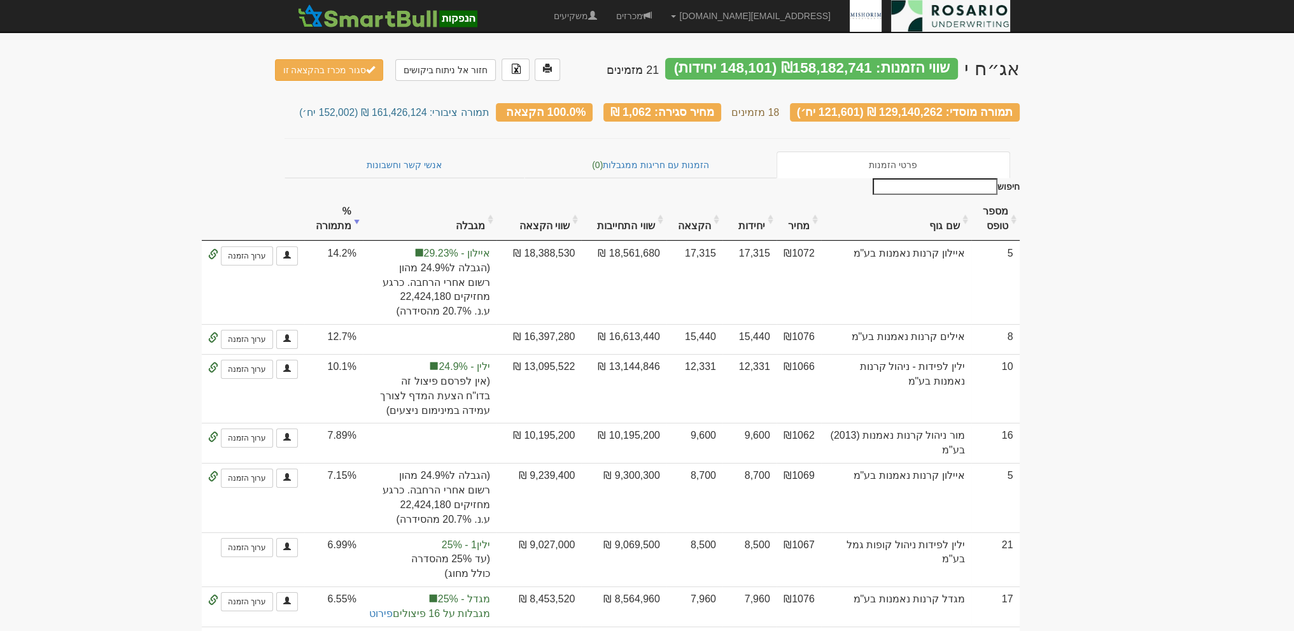
copy small "152,002"
click at [326, 77] on button "סגור מכרז בהקצאה זו" at bounding box center [329, 70] width 109 height 22
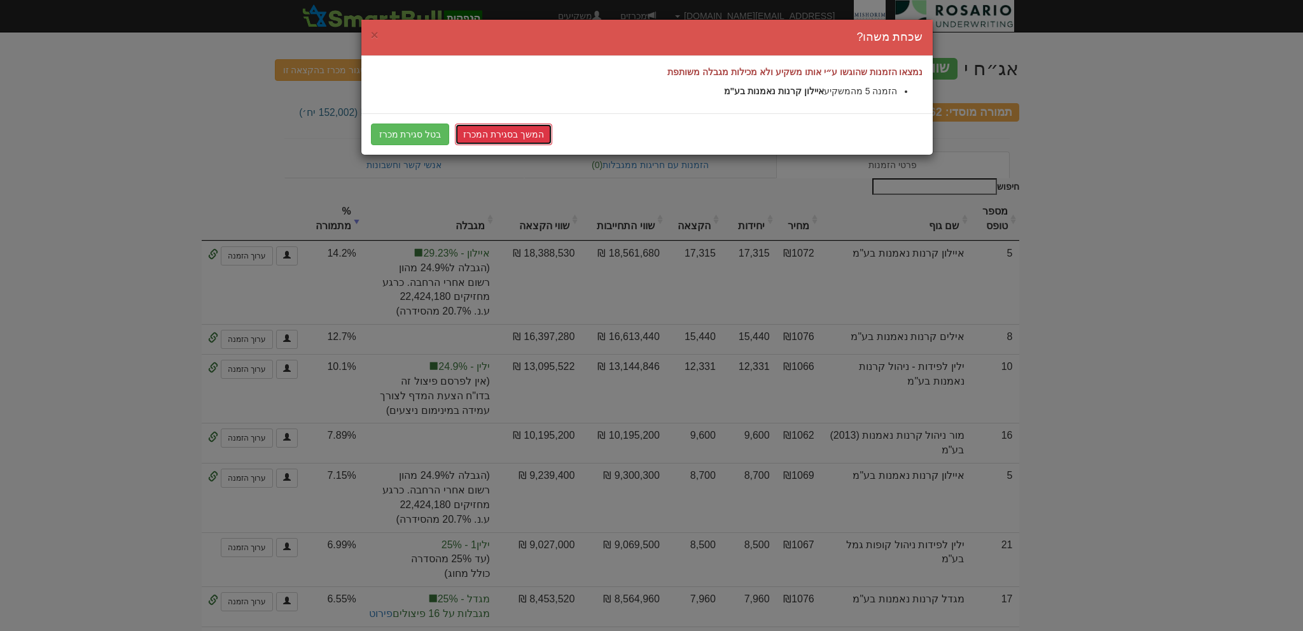
click at [475, 137] on link "המשך בסגירת המכרז" at bounding box center [503, 134] width 97 height 22
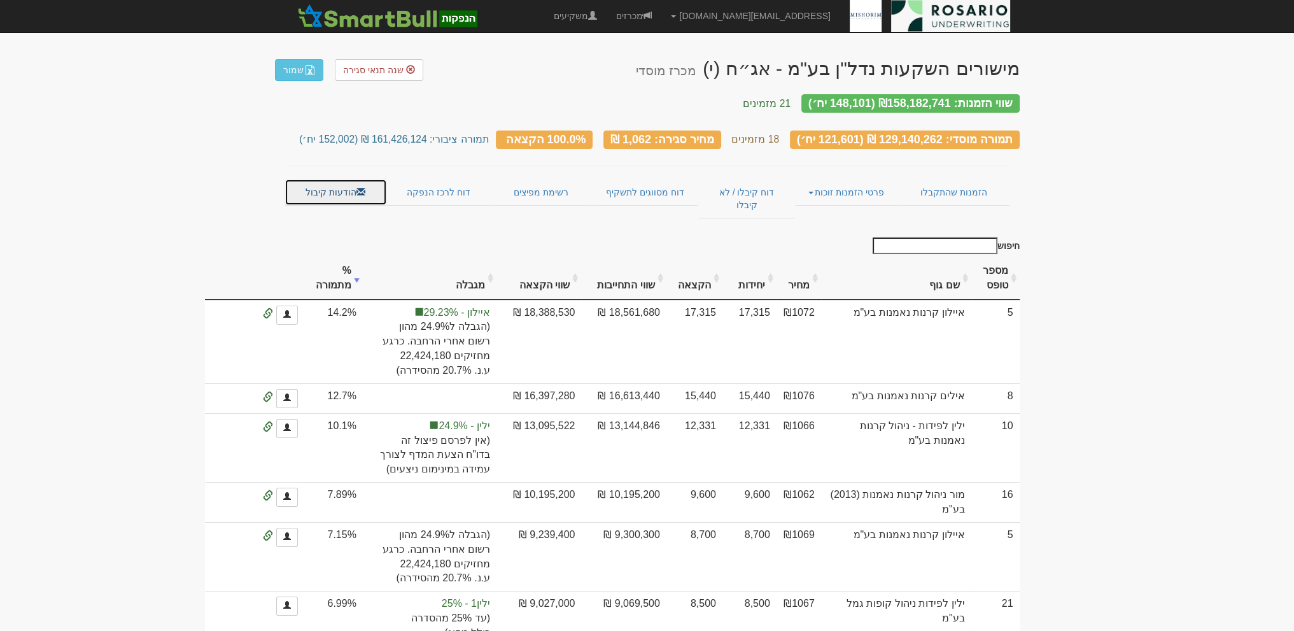
click at [333, 181] on link "הודעות קיבול" at bounding box center [335, 192] width 102 height 27
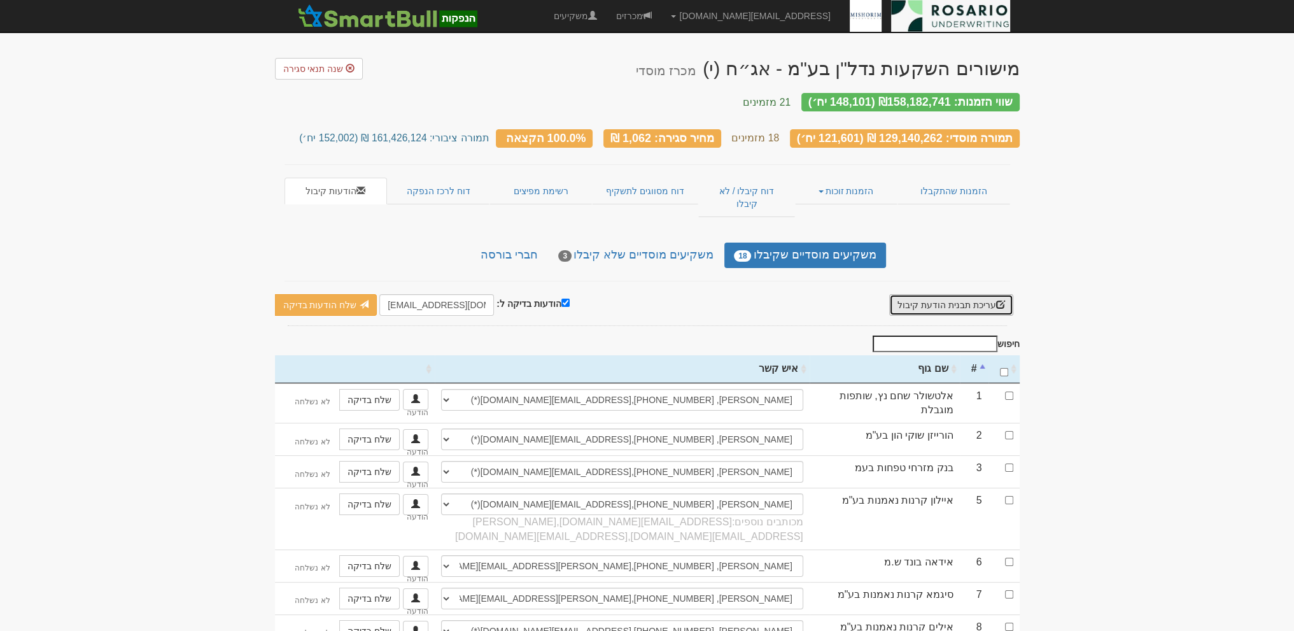
click at [937, 294] on button "עריכת תבנית הודעת קיבול" at bounding box center [951, 305] width 124 height 22
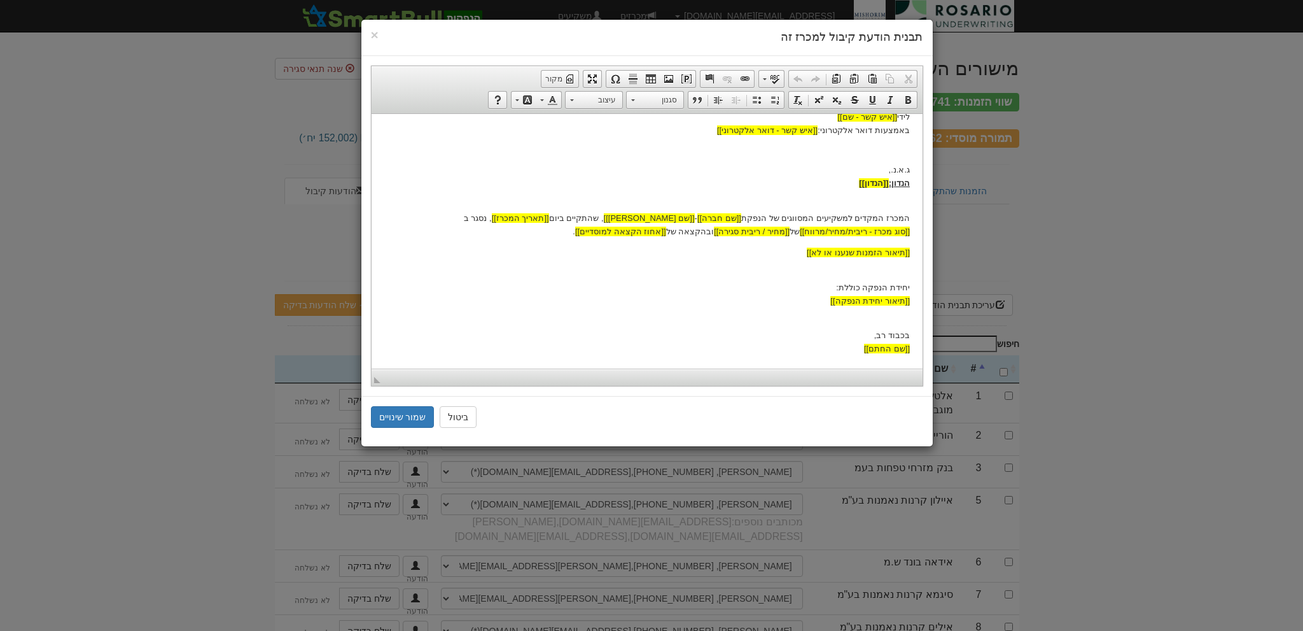
scroll to position [85, 0]
click at [456, 419] on button "ביטול" at bounding box center [458, 417] width 37 height 22
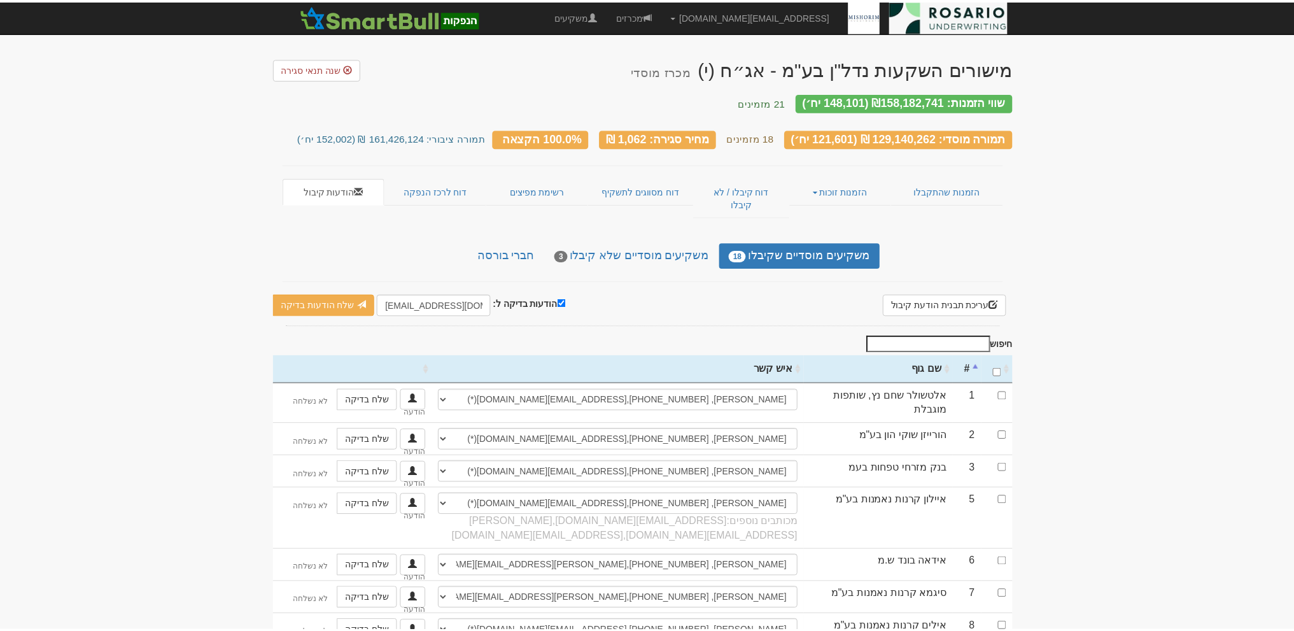
scroll to position [0, 0]
